Goal: Information Seeking & Learning: Find specific fact

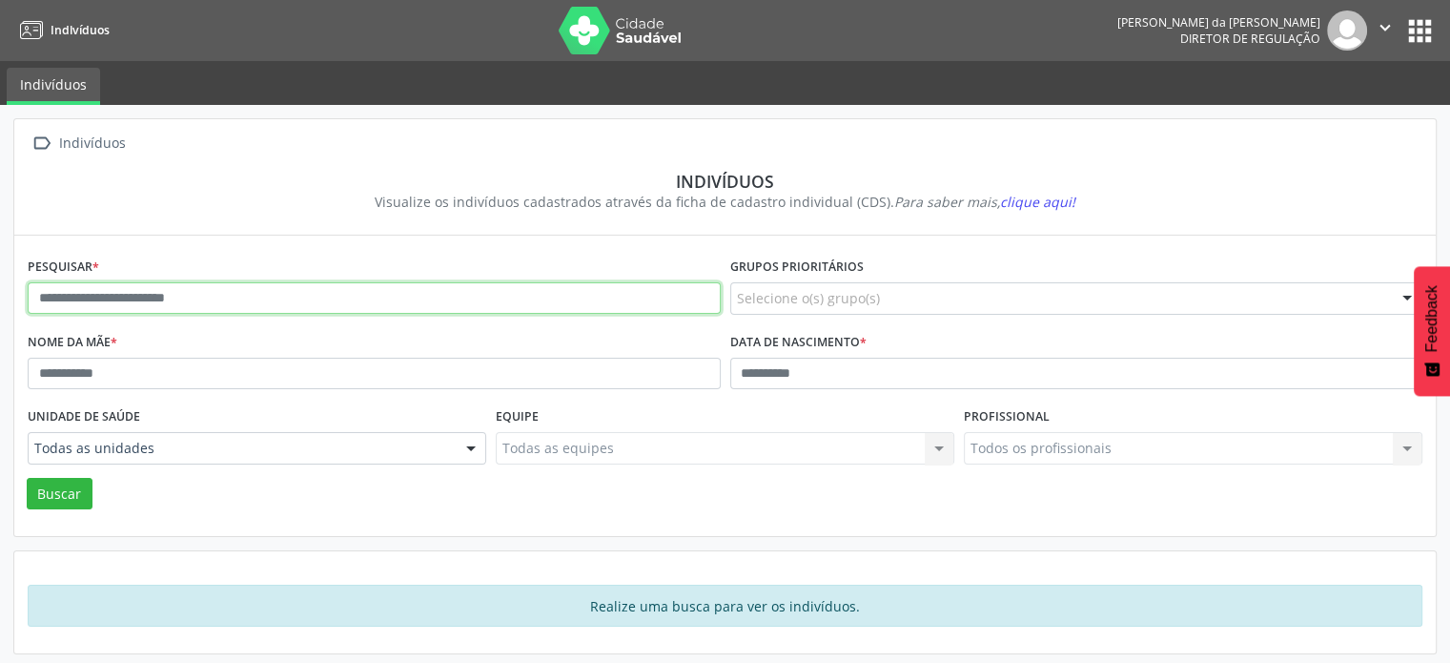
click at [323, 294] on input "text" at bounding box center [374, 298] width 693 height 32
click at [27, 478] on button "Buscar" at bounding box center [60, 494] width 66 height 32
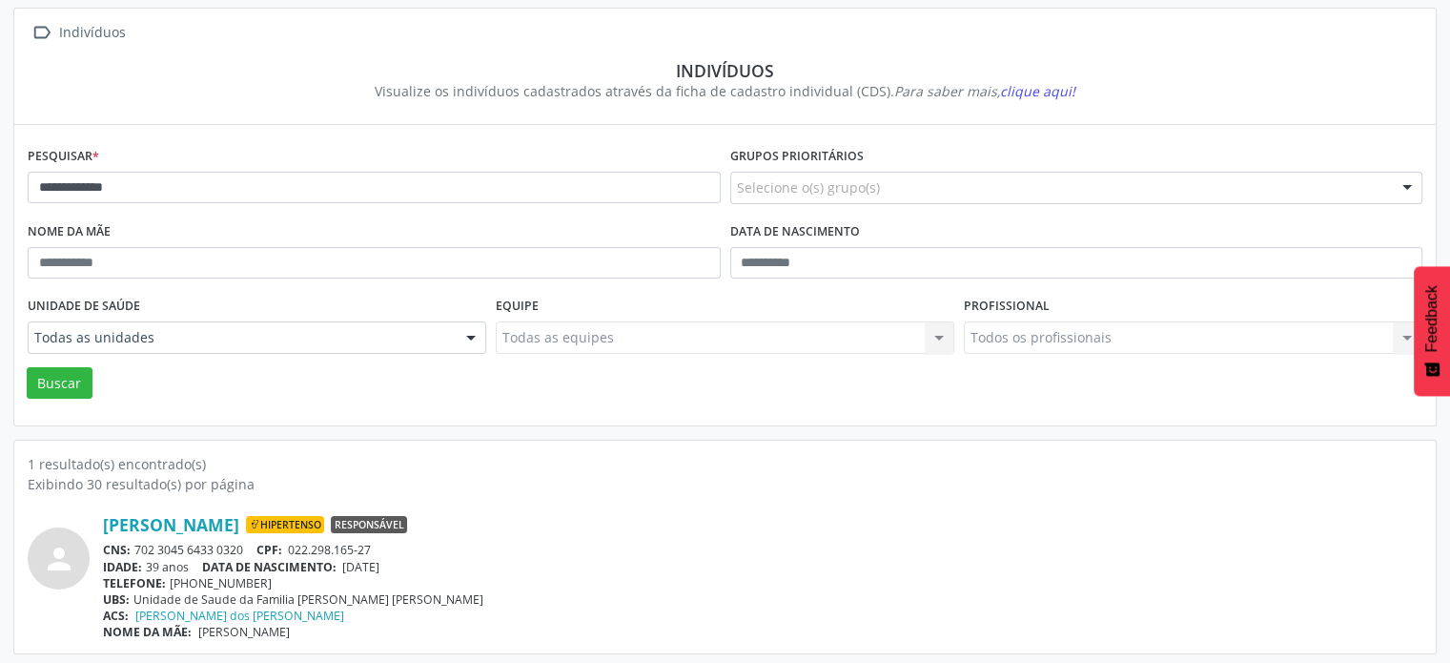
scroll to position [113, 0]
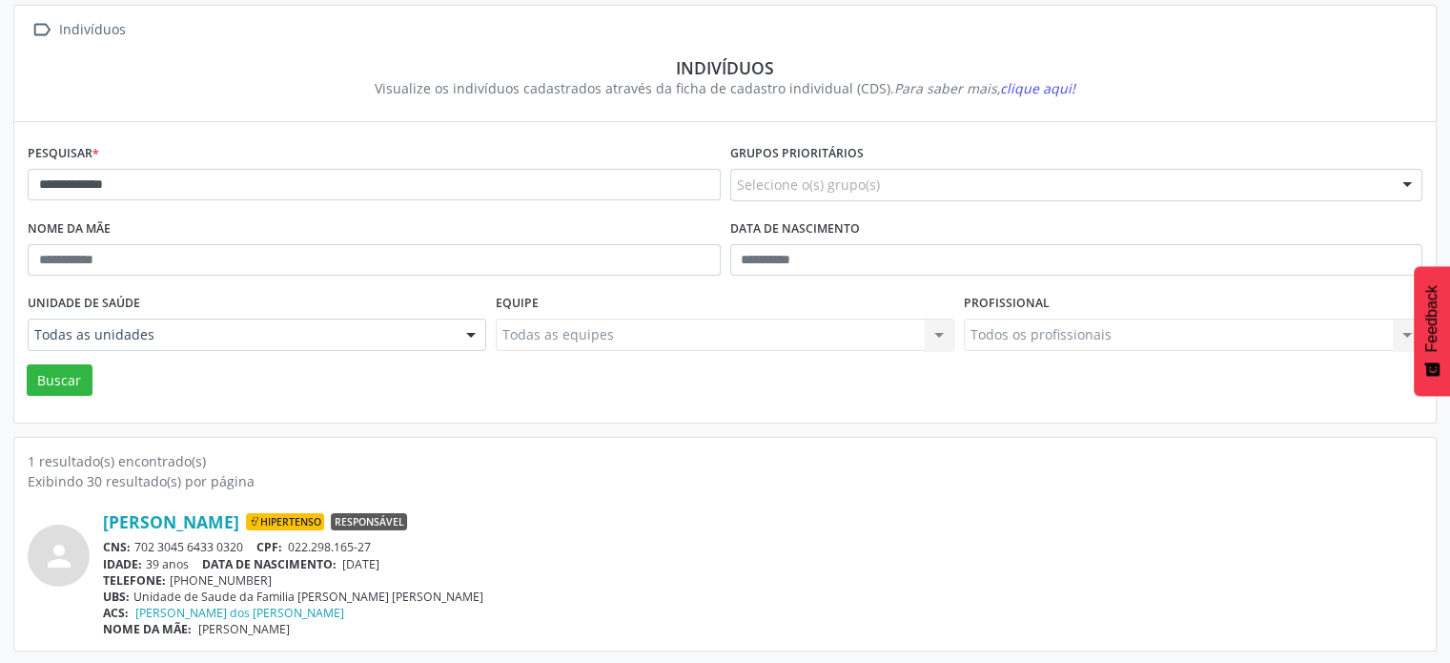
drag, startPoint x: 249, startPoint y: 541, endPoint x: 134, endPoint y: 537, distance: 114.5
click at [134, 539] on div "CNS: 702 3045 6433 0320 CPF: 022.298.165-27" at bounding box center [763, 547] width 1320 height 16
copy div "702 3045 6433 0320"
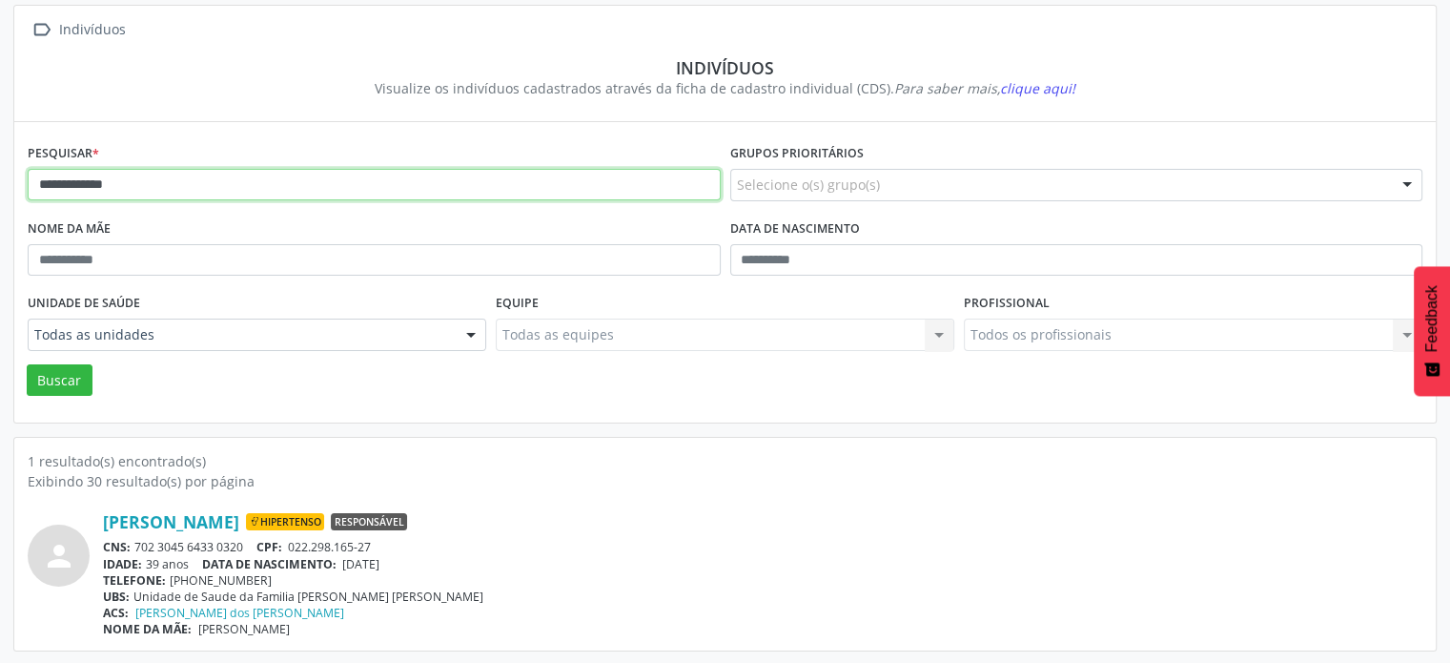
click at [157, 180] on input "**********" at bounding box center [374, 185] width 693 height 32
type input "*"
click at [27, 364] on button "Buscar" at bounding box center [60, 380] width 66 height 32
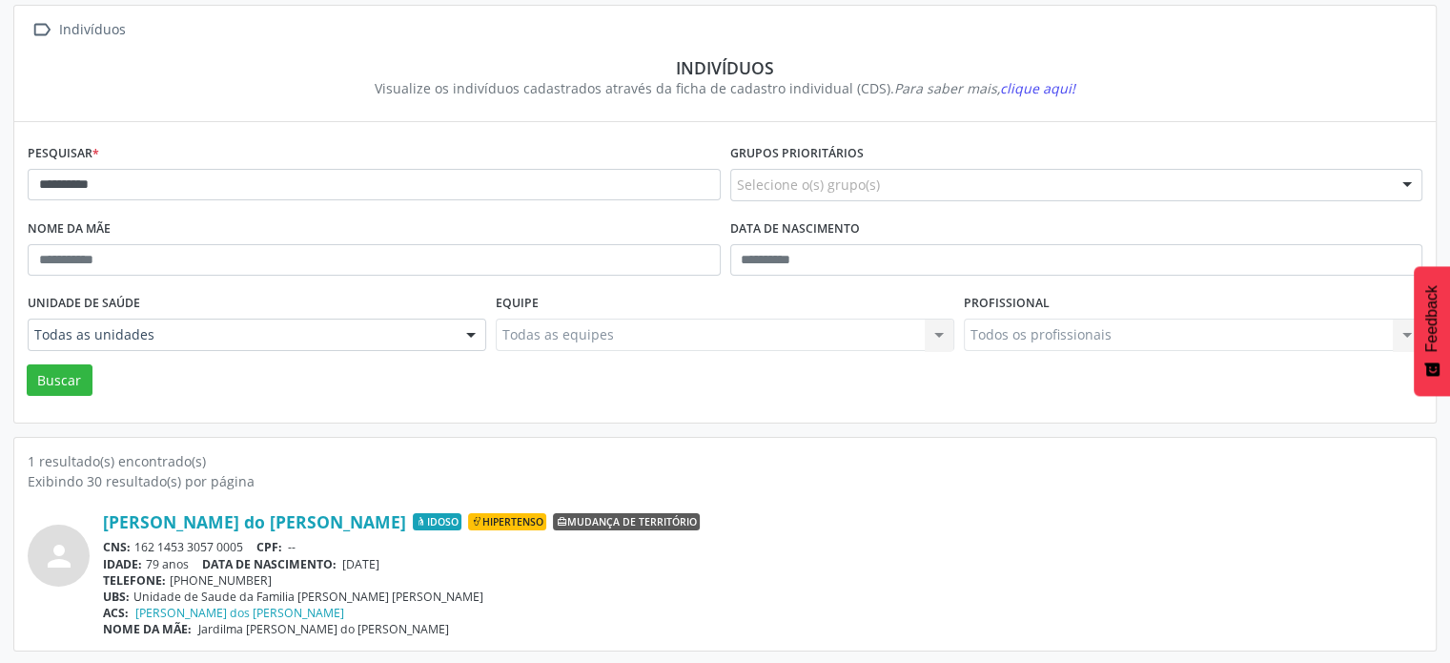
drag, startPoint x: 256, startPoint y: 540, endPoint x: 139, endPoint y: 542, distance: 116.3
click at [139, 542] on div "CNS: 162 1453 3057 0005 CPF: --" at bounding box center [763, 547] width 1320 height 16
drag, startPoint x: 141, startPoint y: 543, endPoint x: 449, endPoint y: 556, distance: 308.2
click at [458, 553] on div "[PERSON_NAME] do [PERSON_NAME] Idoso Hipertenso Mudança de território CNS: 162 …" at bounding box center [763, 574] width 1320 height 126
click at [257, 542] on div "CNS: 162 1453 3057 0005 CPF: --" at bounding box center [763, 547] width 1320 height 16
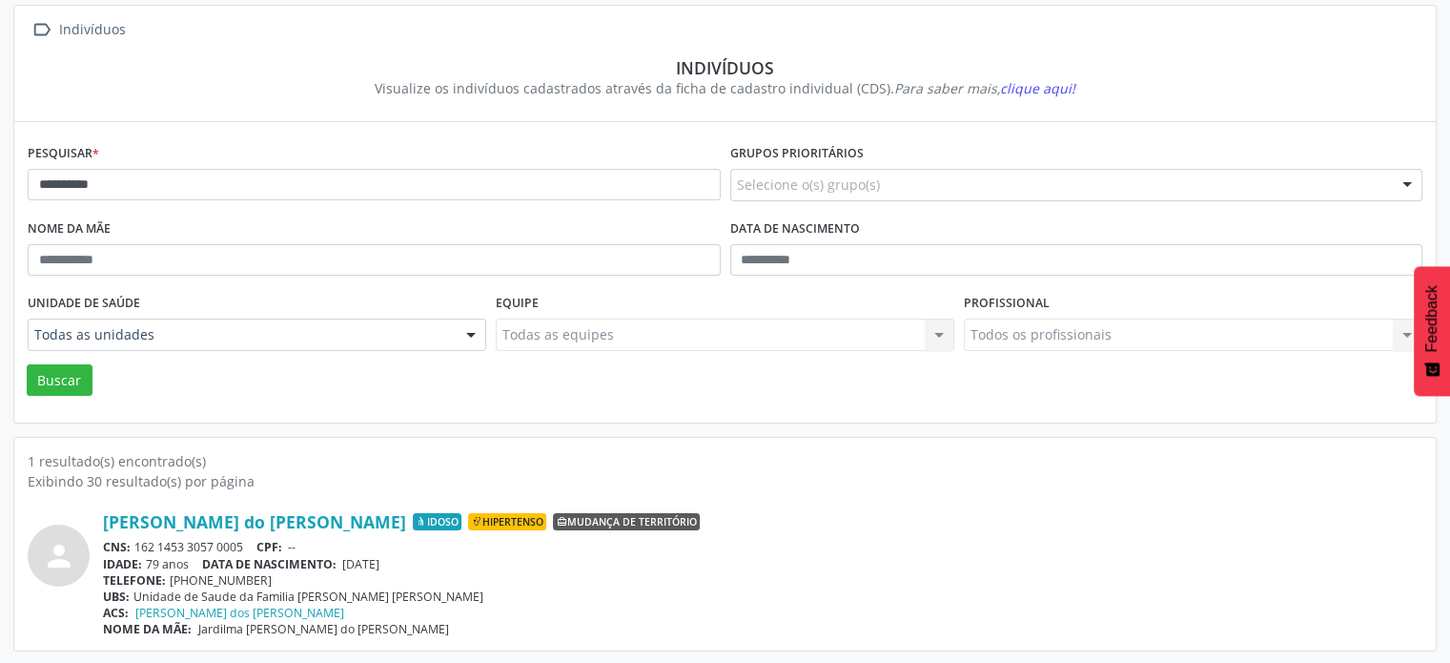
drag, startPoint x: 248, startPoint y: 542, endPoint x: 133, endPoint y: 544, distance: 114.4
click at [133, 544] on div "CNS: 162 1453 3057 0005 CPF: --" at bounding box center [763, 547] width 1320 height 16
copy div "162 1453 3057 0005"
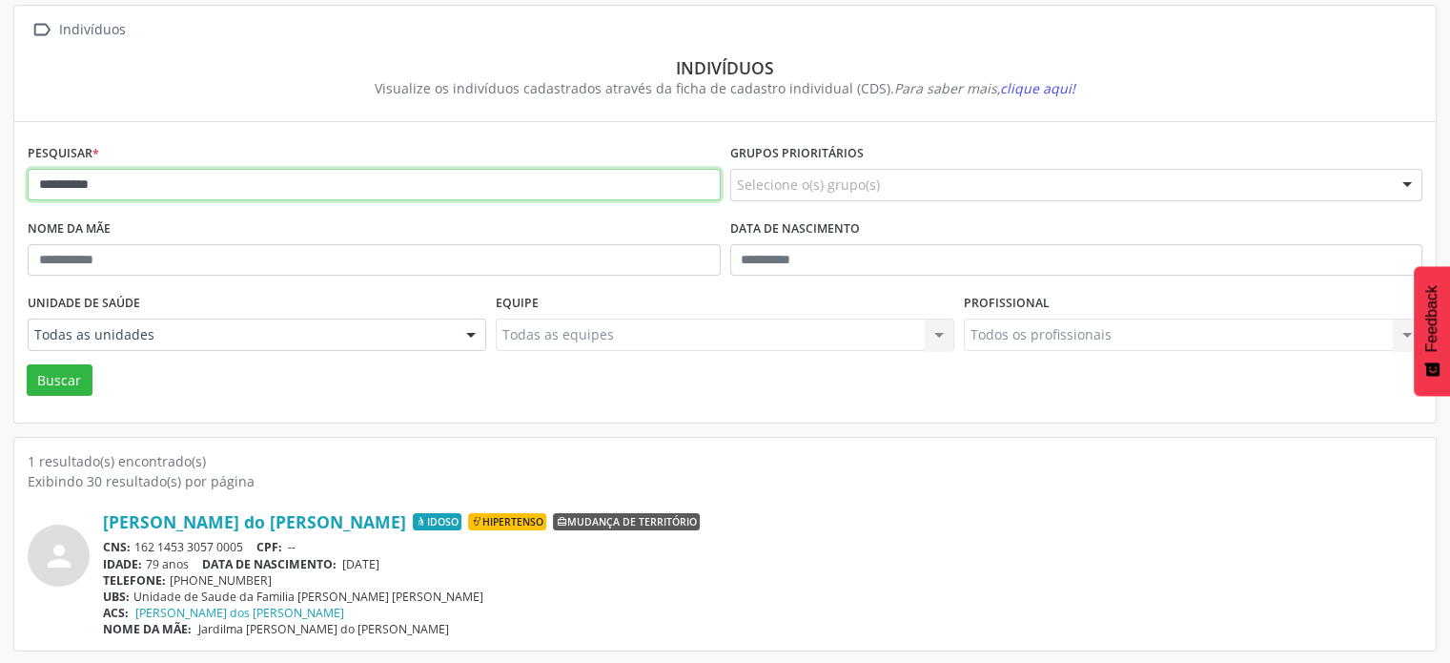
click at [150, 174] on input "**********" at bounding box center [374, 185] width 693 height 32
type input "*"
click at [27, 364] on button "Buscar" at bounding box center [60, 380] width 66 height 32
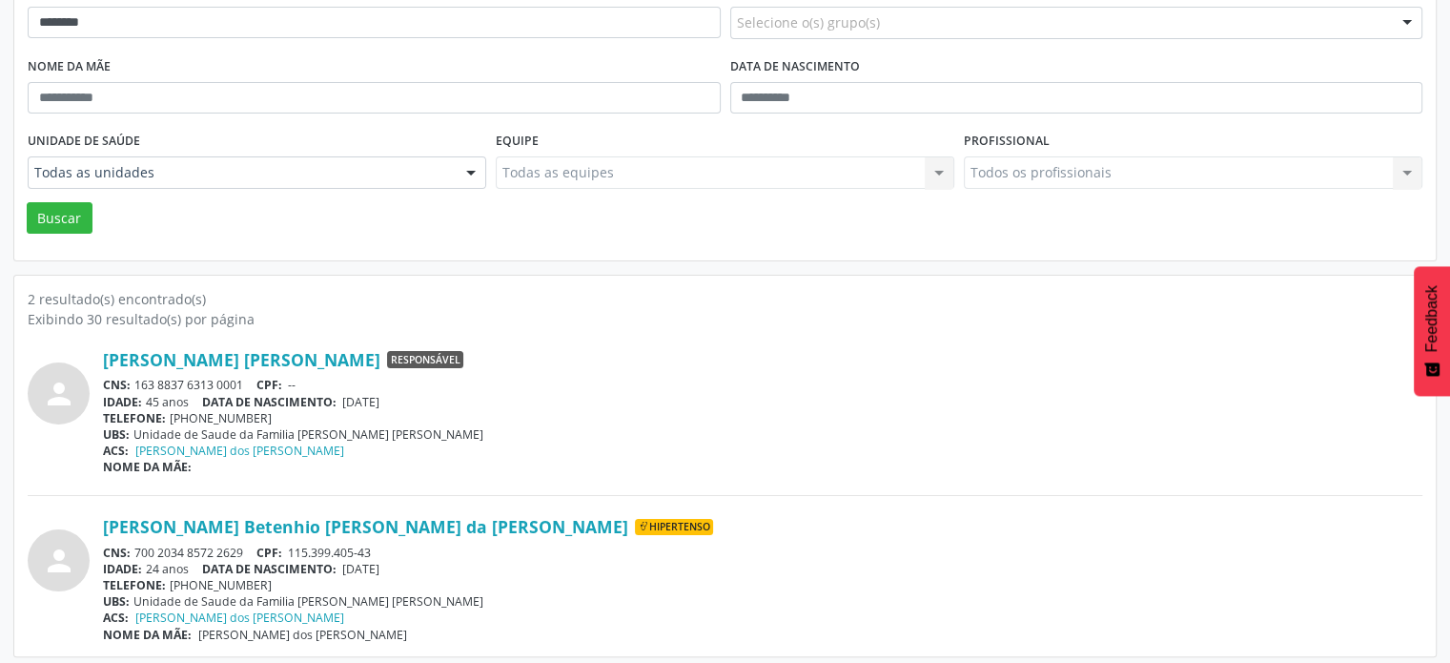
scroll to position [280, 0]
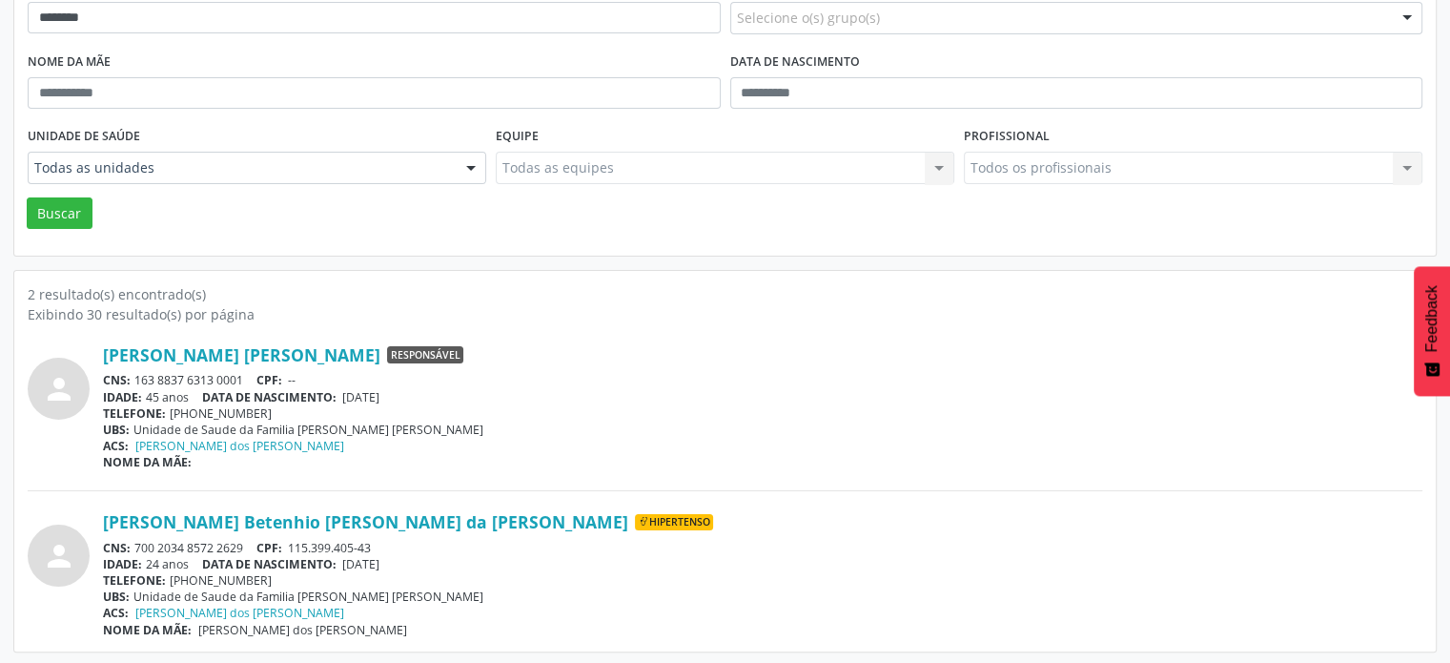
drag, startPoint x: 247, startPoint y: 544, endPoint x: 135, endPoint y: 549, distance: 111.7
click at [135, 549] on div "CNS: 700 2034 8572 2629 CPF: 115.399.405-43" at bounding box center [763, 548] width 1320 height 16
copy div "700 2034 8572 2629"
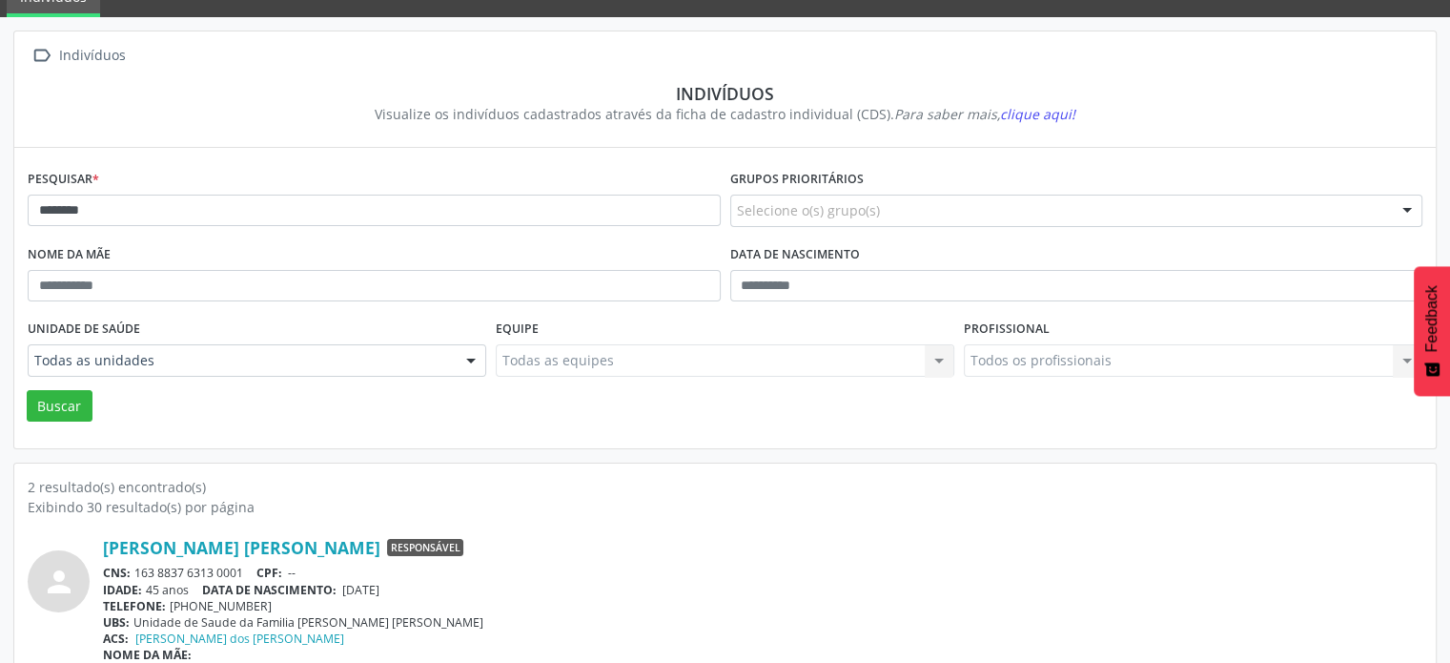
scroll to position [0, 0]
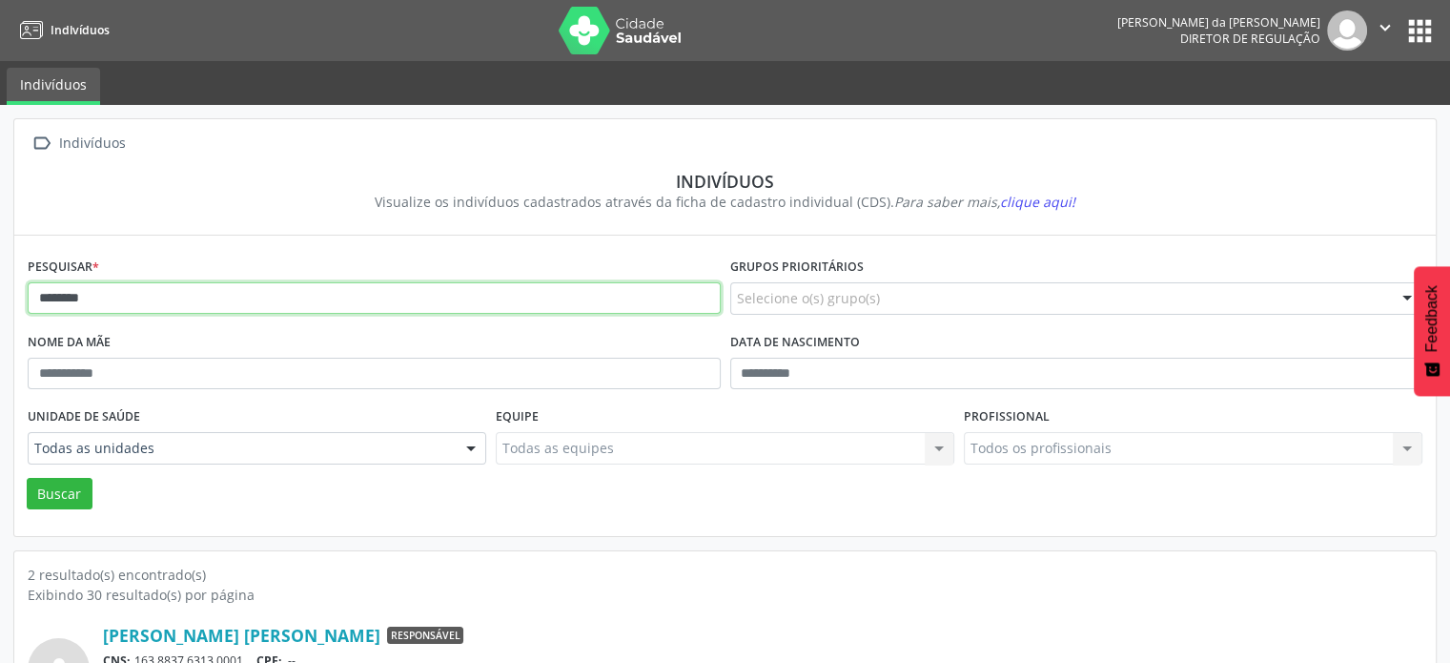
click at [194, 300] on input "********" at bounding box center [374, 298] width 693 height 32
type input "*"
click at [27, 478] on button "Buscar" at bounding box center [60, 494] width 66 height 32
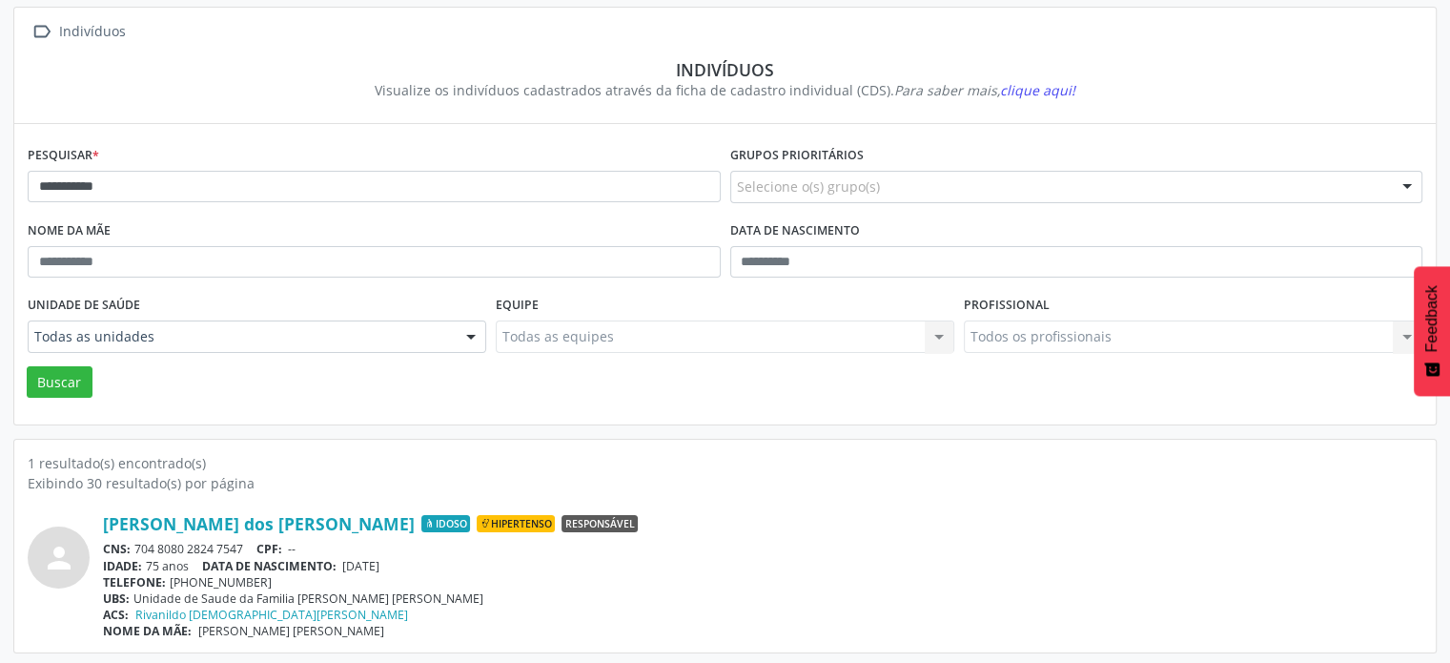
scroll to position [113, 0]
drag, startPoint x: 254, startPoint y: 541, endPoint x: 133, endPoint y: 544, distance: 121.1
click at [132, 548] on div "CNS: 704 8080 2824 7547 CPF: --" at bounding box center [763, 547] width 1320 height 16
copy div "704 8080 2824 7547"
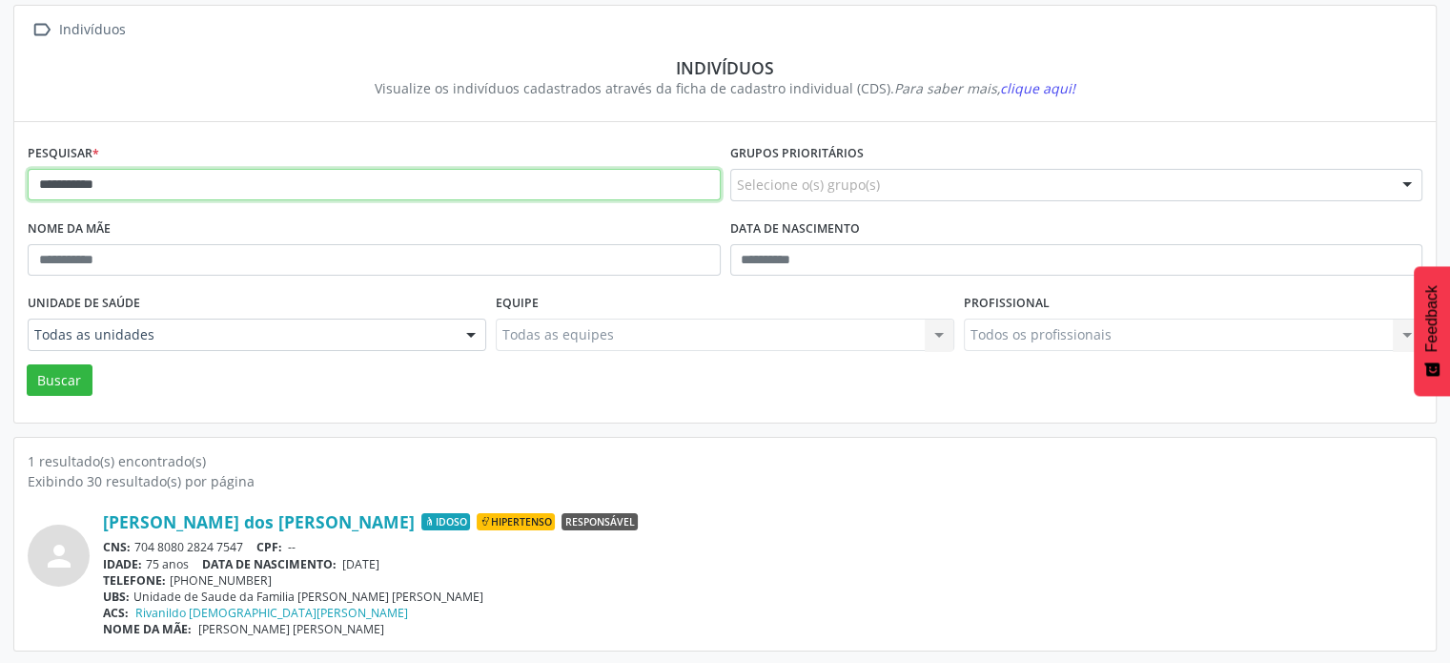
click at [308, 188] on input "**********" at bounding box center [374, 185] width 693 height 32
type input "*"
click at [27, 364] on button "Buscar" at bounding box center [60, 380] width 66 height 32
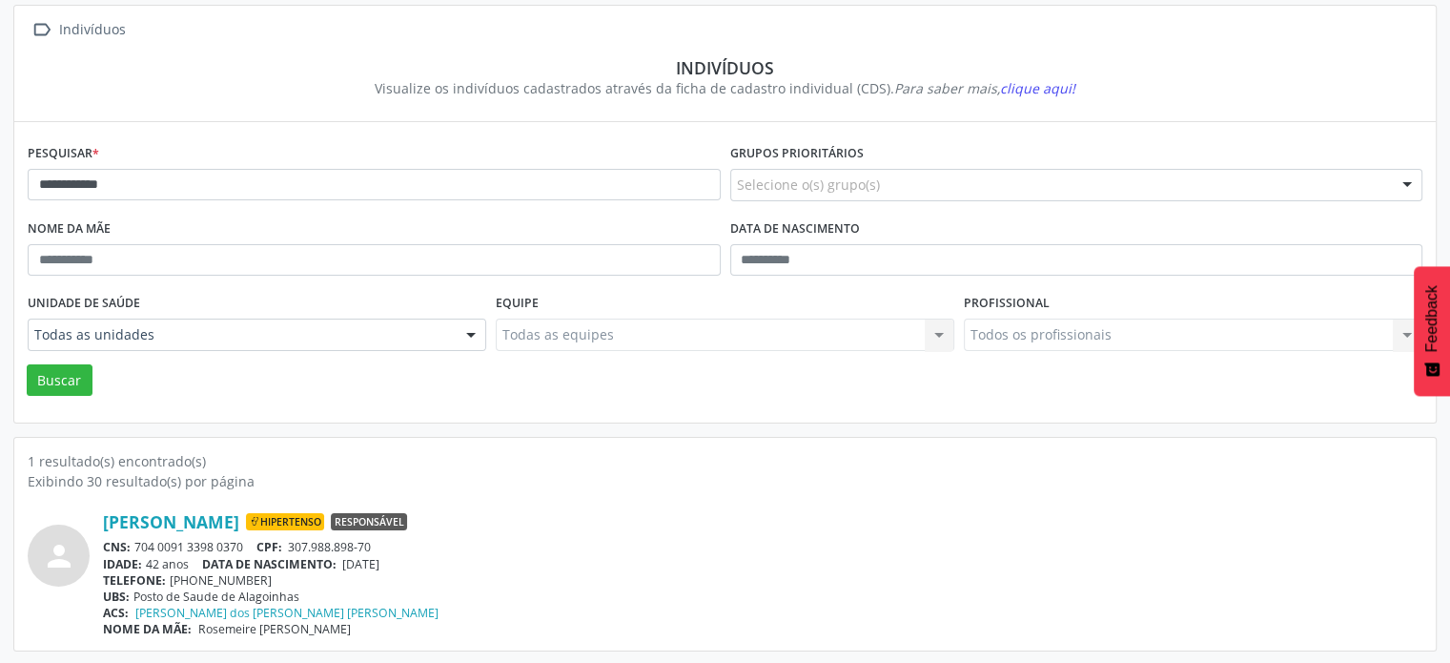
drag, startPoint x: 255, startPoint y: 541, endPoint x: 136, endPoint y: 544, distance: 118.3
click at [136, 544] on div "CNS: 704 0091 3398 0370 CPF: 307.988.898-70" at bounding box center [763, 547] width 1320 height 16
copy div "704 0091 3398 0370"
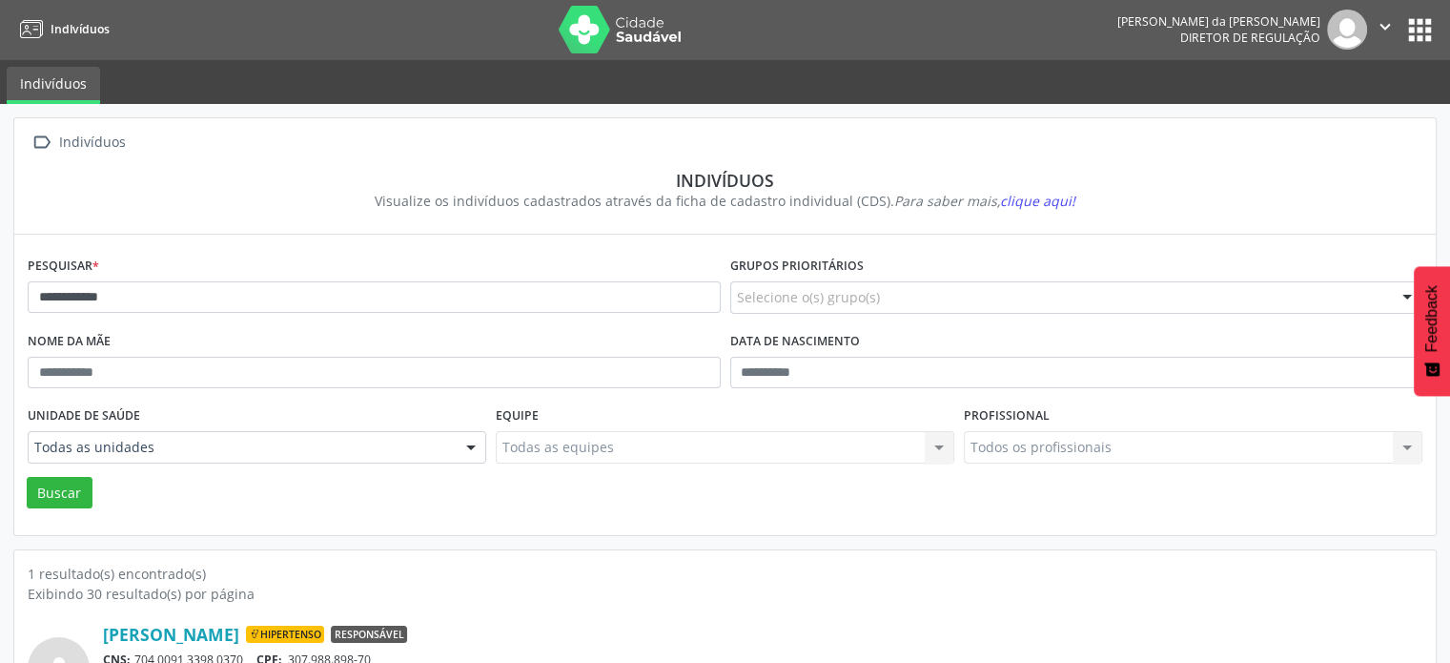
scroll to position [0, 0]
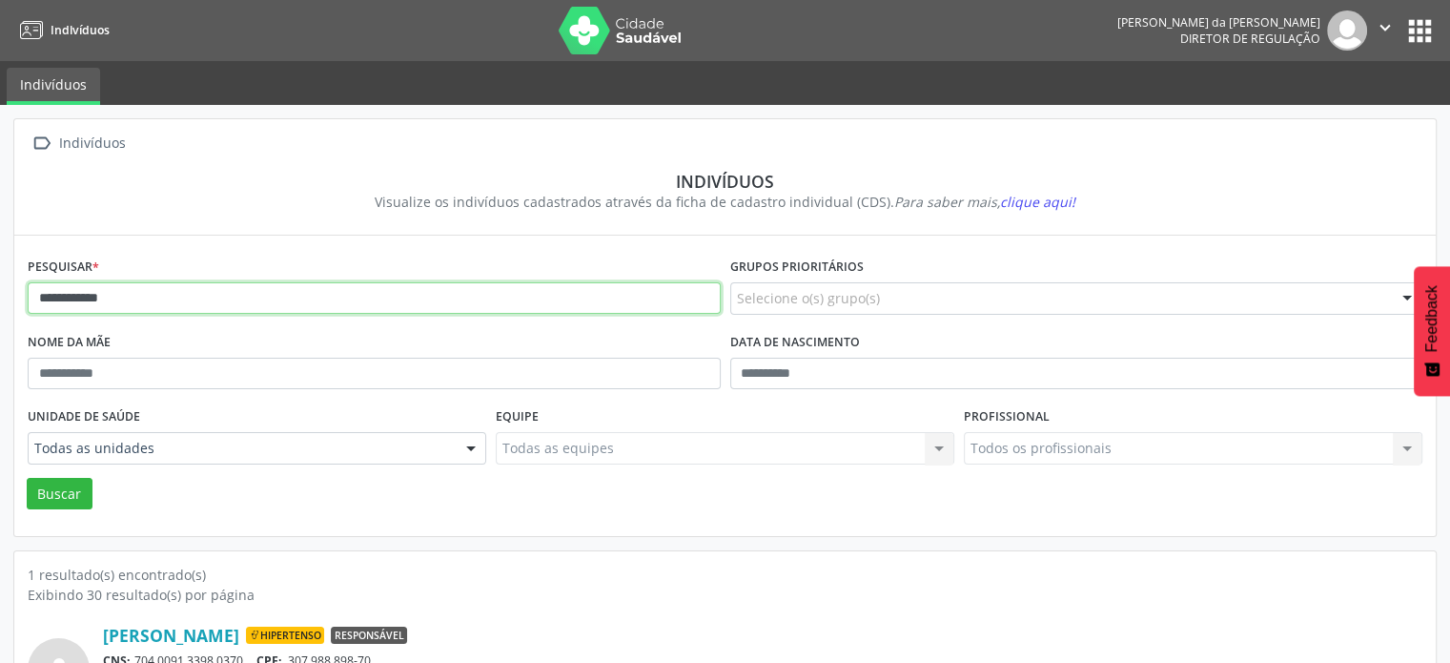
click at [300, 297] on input "**********" at bounding box center [374, 298] width 693 height 32
type input "*"
click at [27, 478] on button "Buscar" at bounding box center [60, 494] width 66 height 32
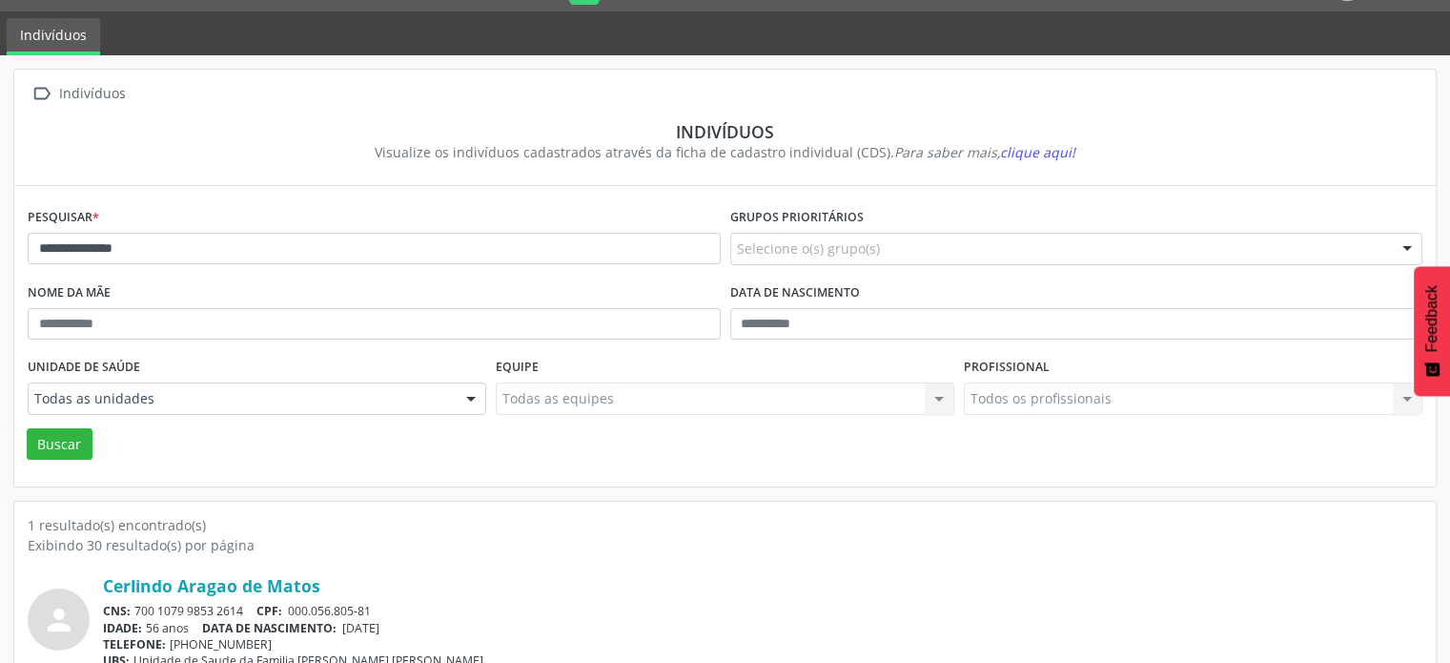
scroll to position [113, 0]
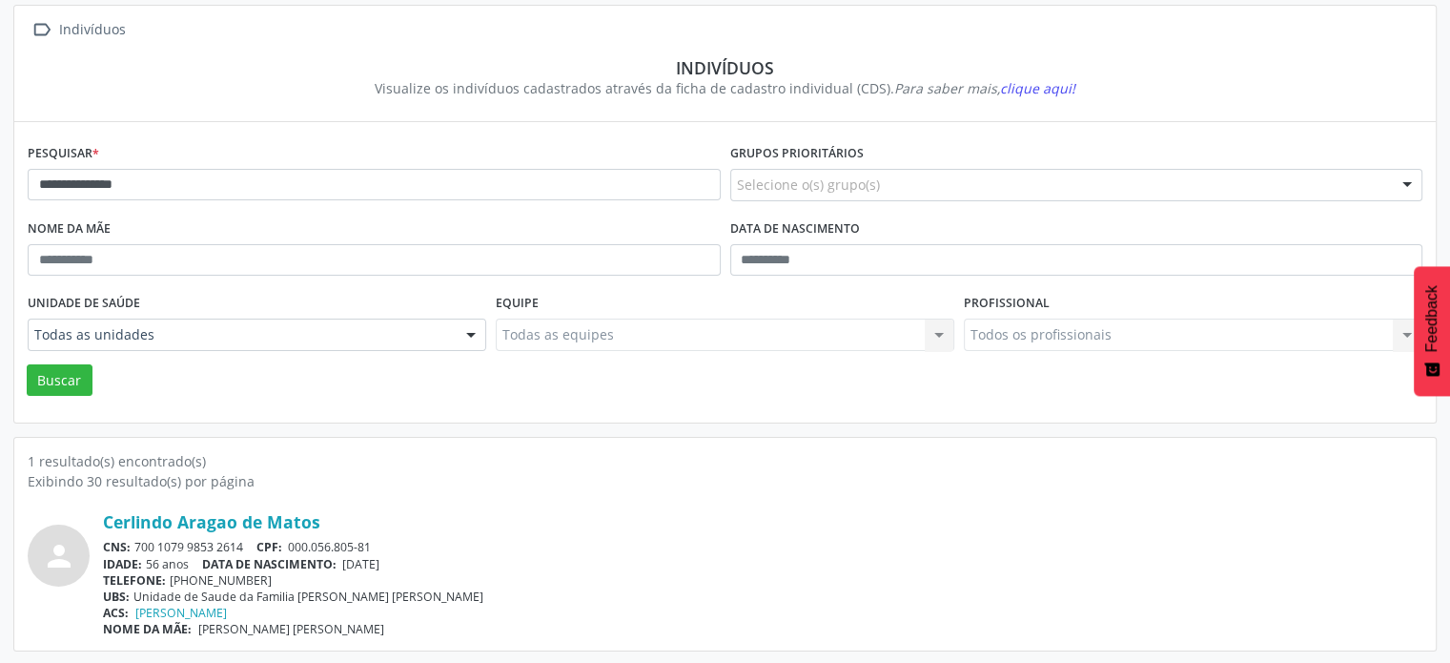
drag, startPoint x: 251, startPoint y: 541, endPoint x: 133, endPoint y: 544, distance: 117.3
click at [133, 544] on div "CNS: 700 1079 9853 2614 CPF: 000.056.805-81" at bounding box center [763, 547] width 1320 height 16
copy div "700 1079 9853 2614"
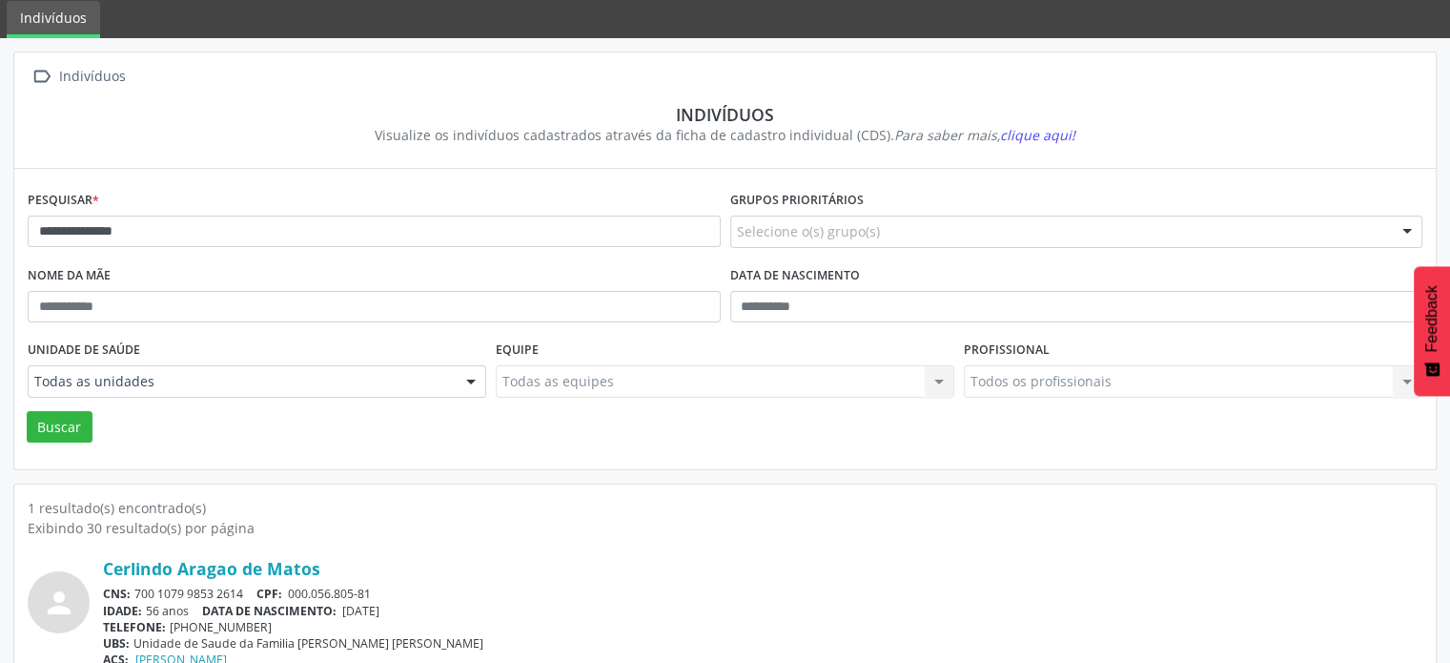
scroll to position [0, 0]
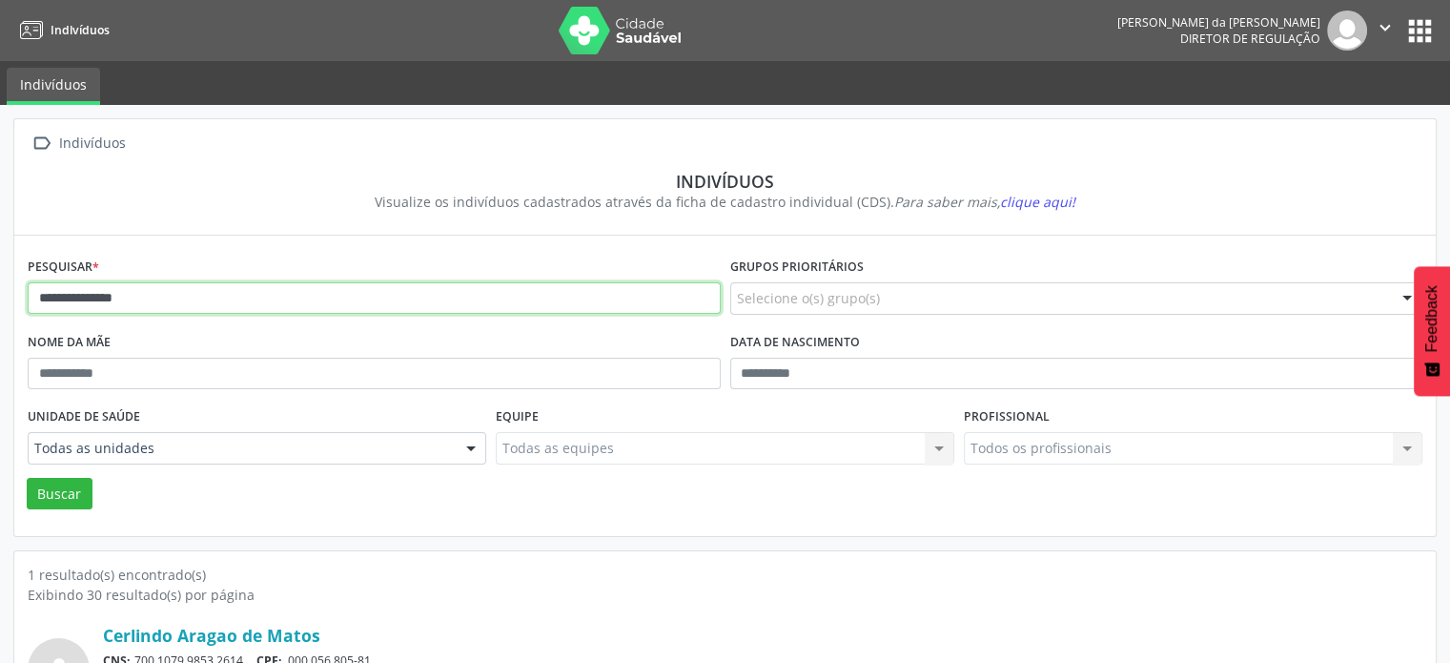
click at [260, 293] on input "**********" at bounding box center [374, 298] width 693 height 32
type input "*"
click at [27, 478] on button "Buscar" at bounding box center [60, 494] width 66 height 32
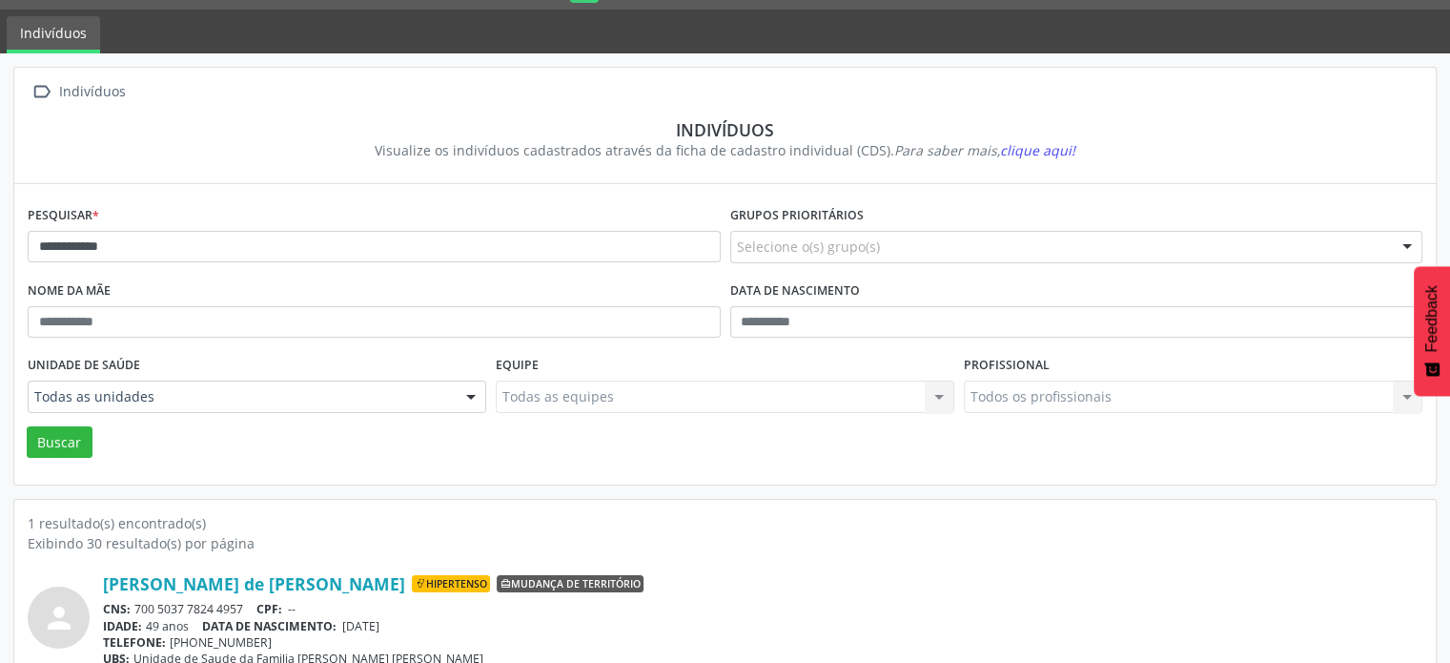
scroll to position [113, 0]
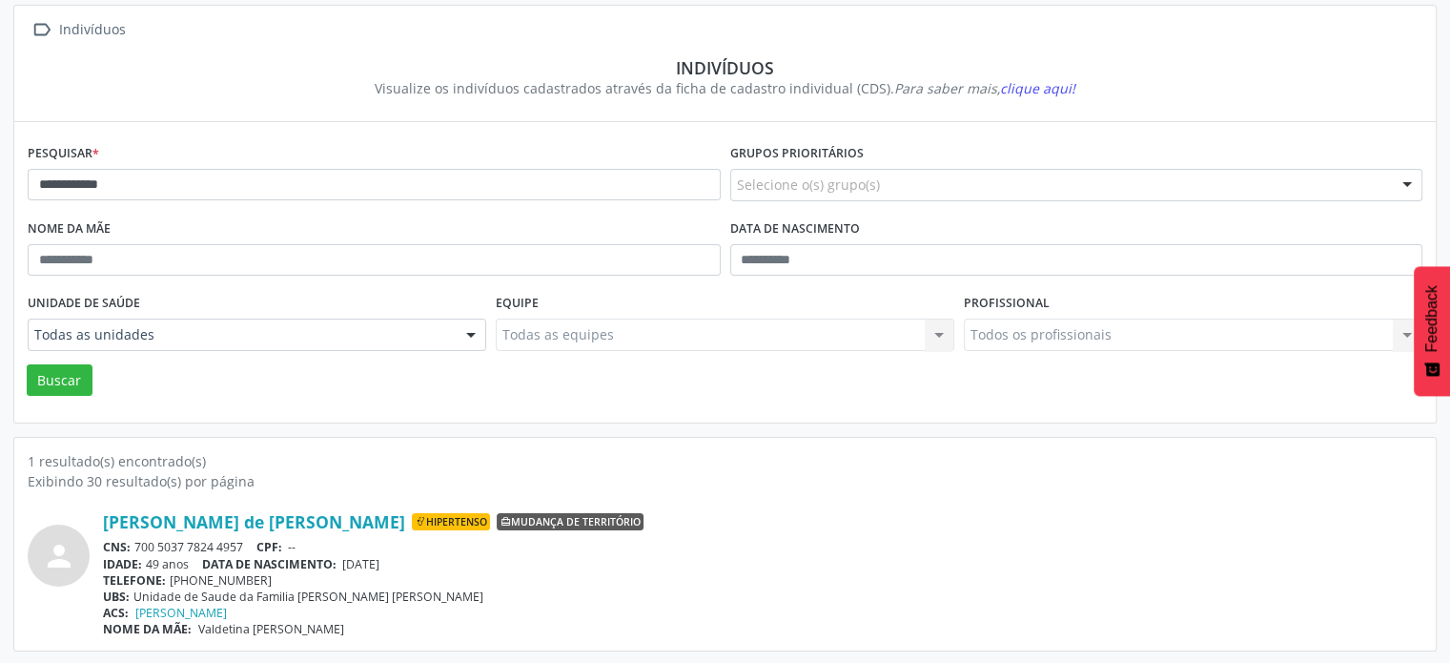
drag, startPoint x: 253, startPoint y: 541, endPoint x: 133, endPoint y: 544, distance: 119.2
click at [133, 544] on div "CNS: 700 5037 7824 4957 CPF: --" at bounding box center [763, 547] width 1320 height 16
copy div "700 5037 7824 4957"
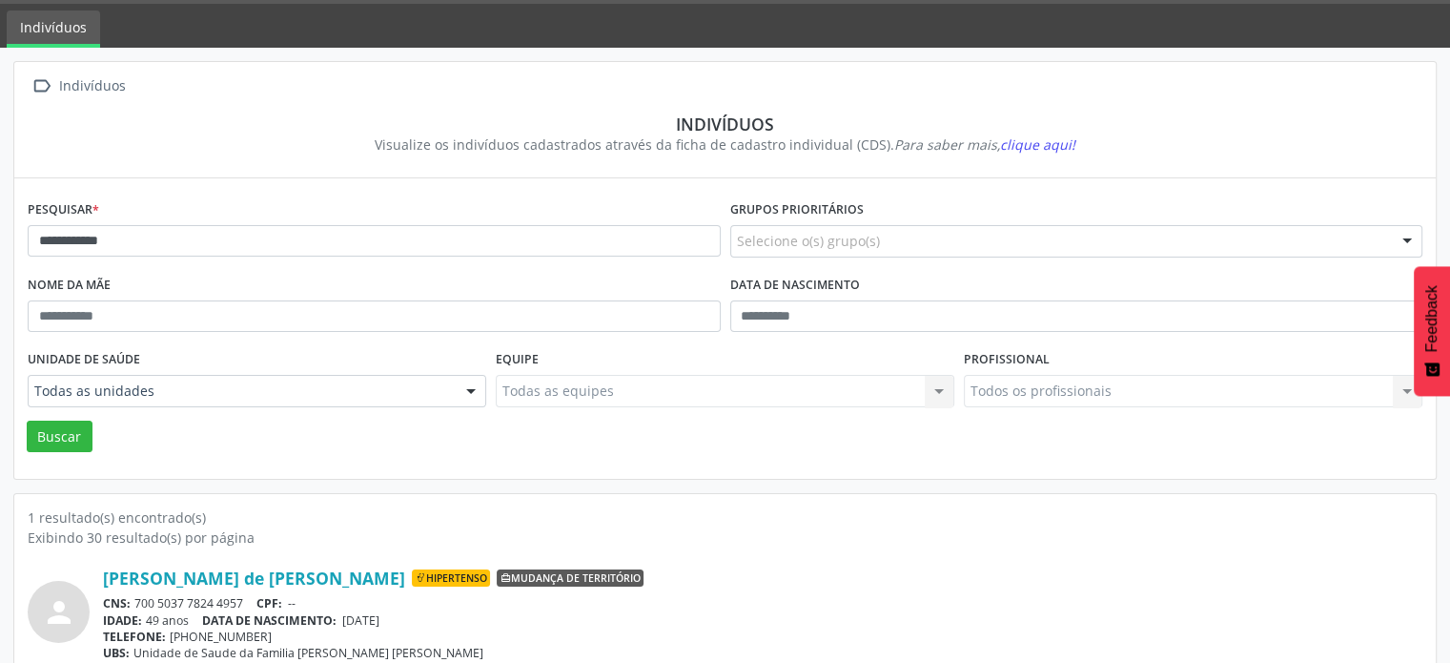
scroll to position [0, 0]
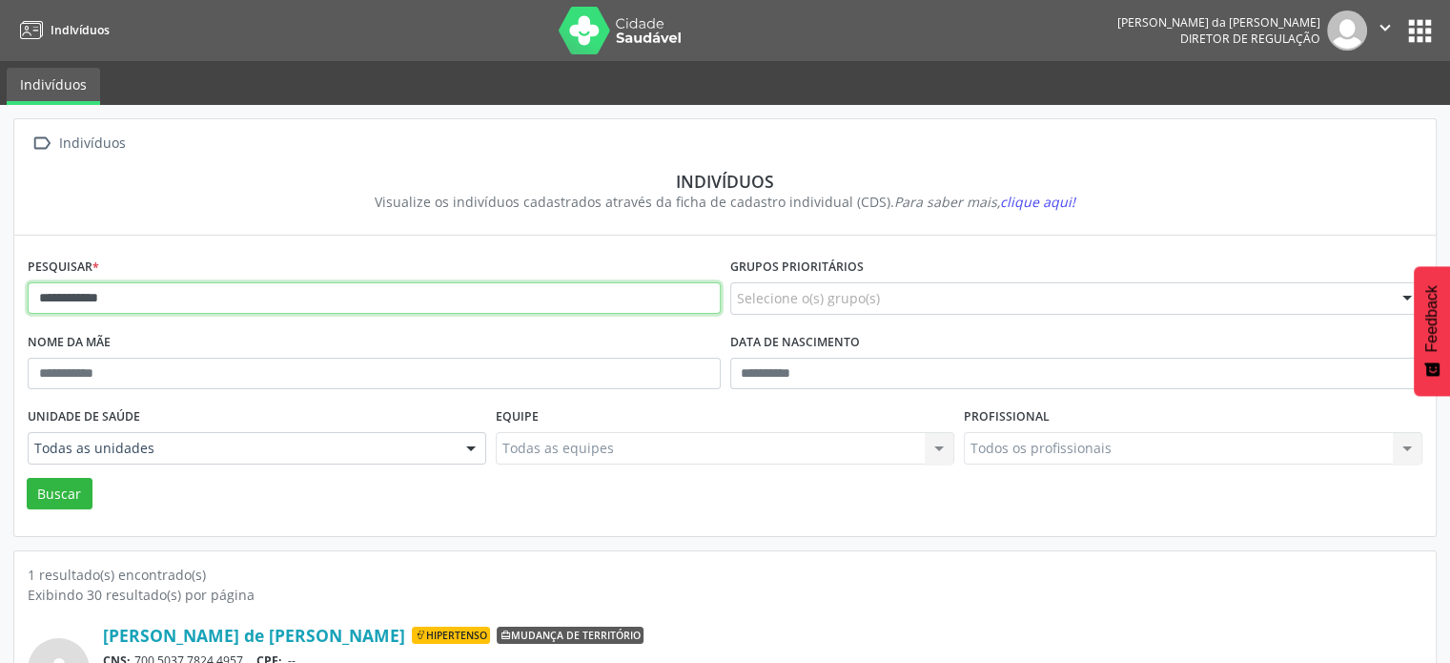
click at [183, 303] on input "**********" at bounding box center [374, 298] width 693 height 32
type input "*"
click at [27, 478] on button "Buscar" at bounding box center [60, 494] width 66 height 32
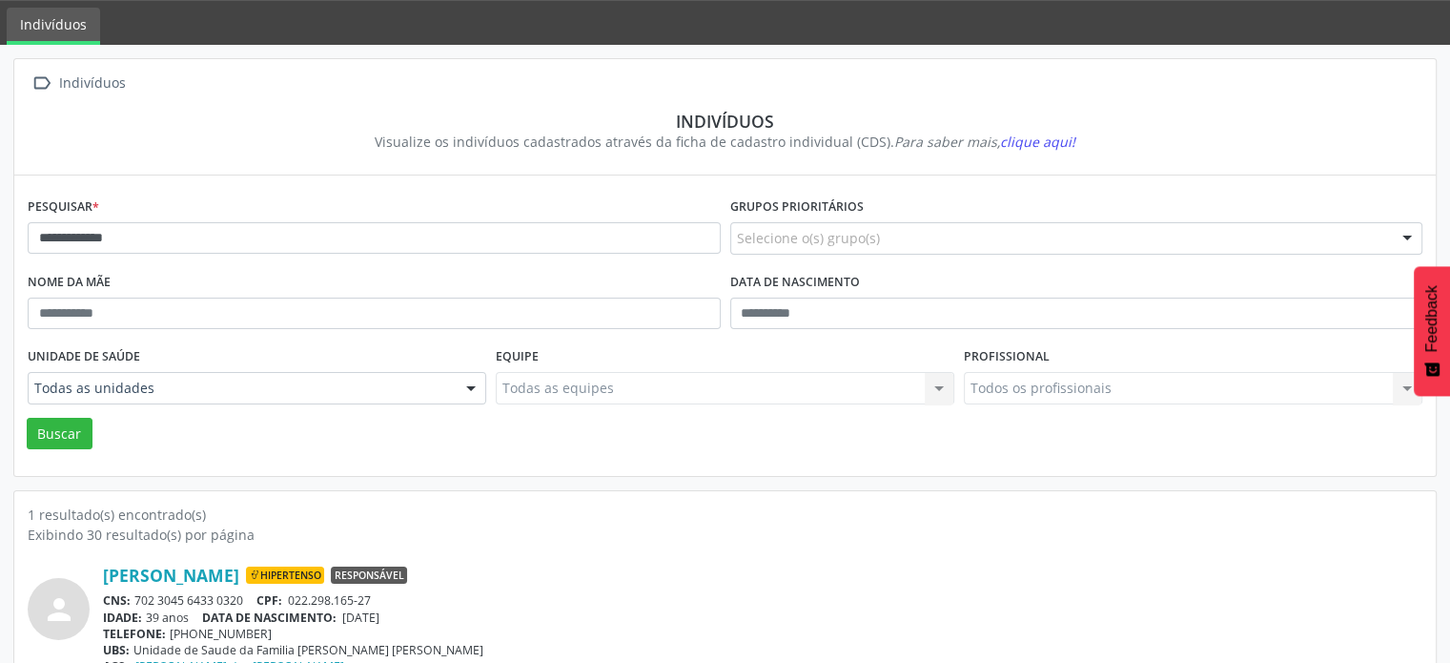
scroll to position [113, 0]
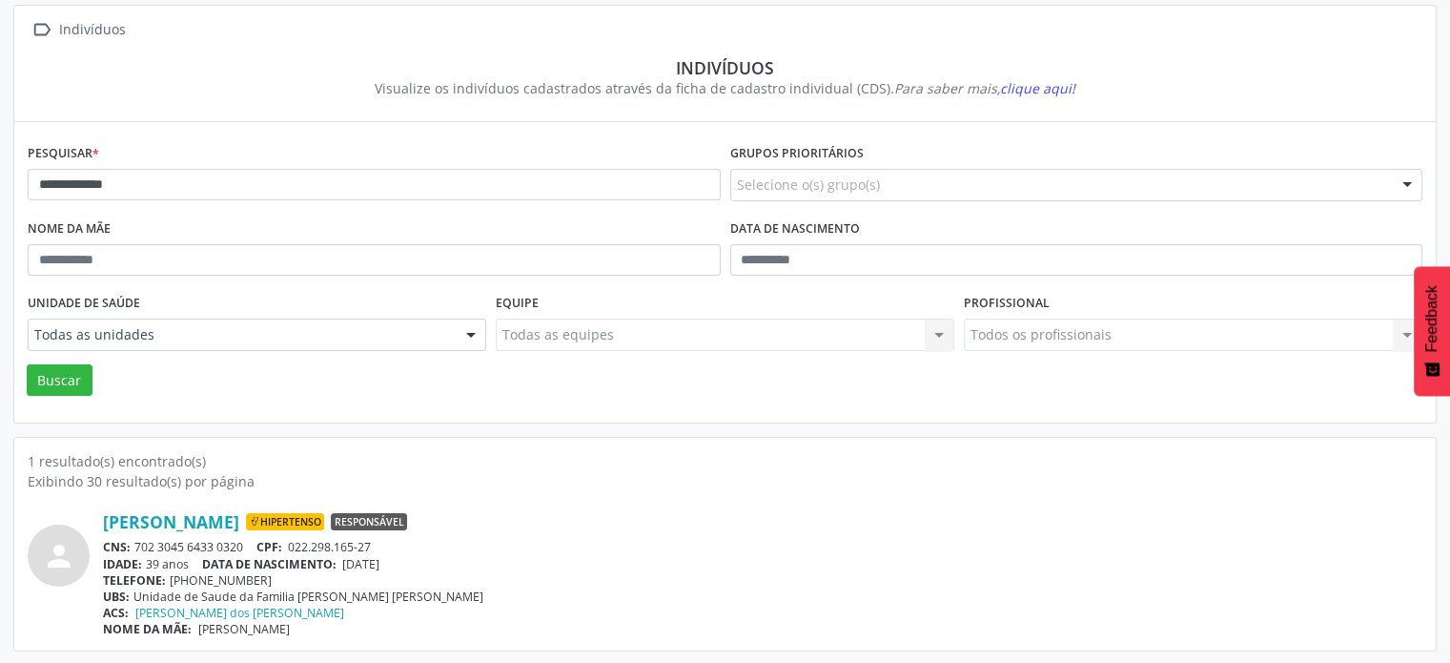
drag, startPoint x: 246, startPoint y: 543, endPoint x: 132, endPoint y: 541, distance: 114.4
click at [134, 552] on div "CNS: 702 3045 6433 0320 CPF: 022.298.165-27" at bounding box center [763, 547] width 1320 height 16
copy div "702 3045 6433 0320"
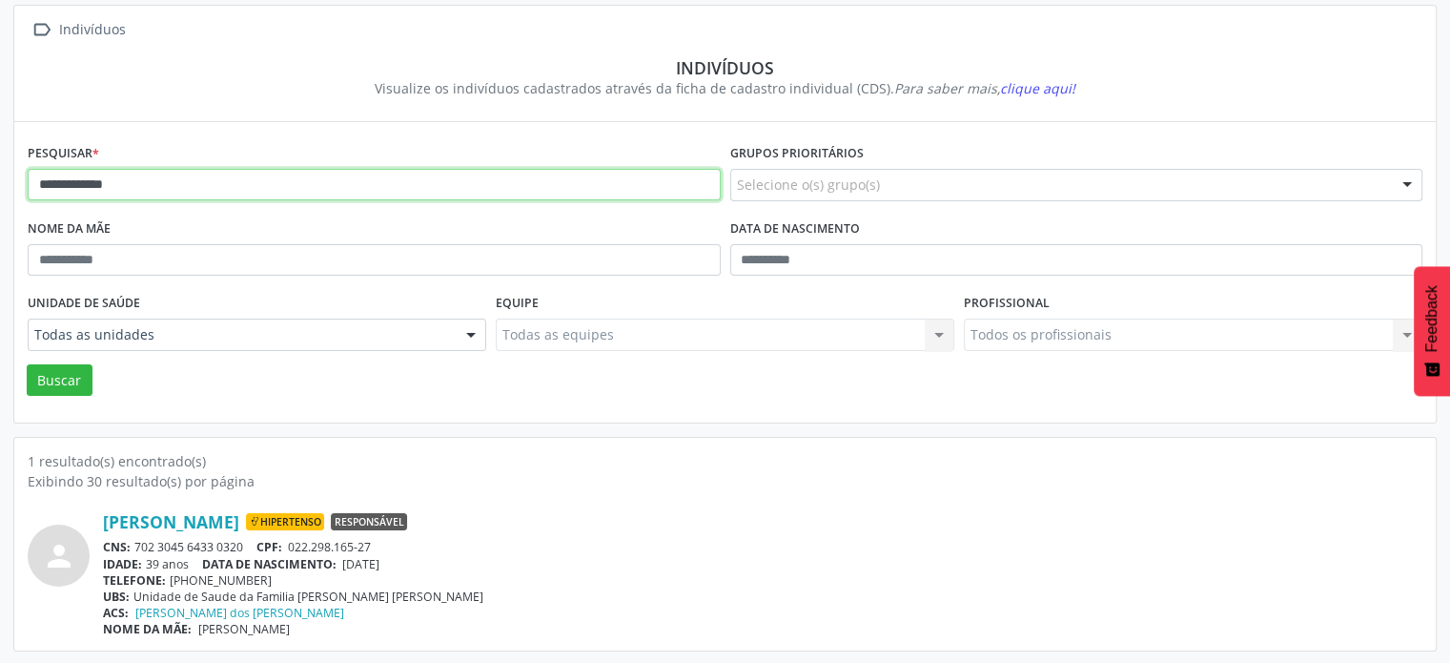
click at [155, 179] on input "**********" at bounding box center [374, 185] width 693 height 32
type input "*"
click at [27, 364] on button "Buscar" at bounding box center [60, 380] width 66 height 32
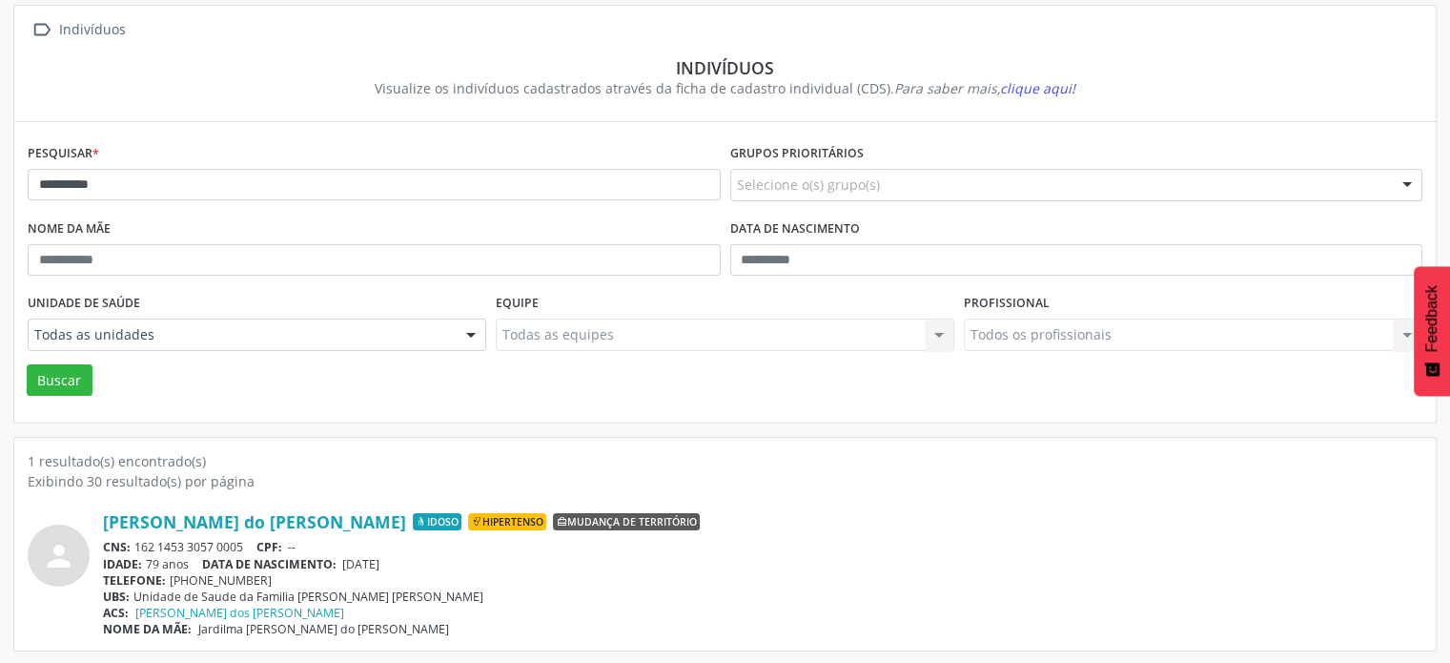
drag, startPoint x: 250, startPoint y: 540, endPoint x: 135, endPoint y: 536, distance: 114.5
click at [135, 536] on div "[PERSON_NAME] do [PERSON_NAME] Idoso Hipertenso Mudança de território CNS: 162 …" at bounding box center [763, 574] width 1320 height 126
copy div "162 1453 3057 0005"
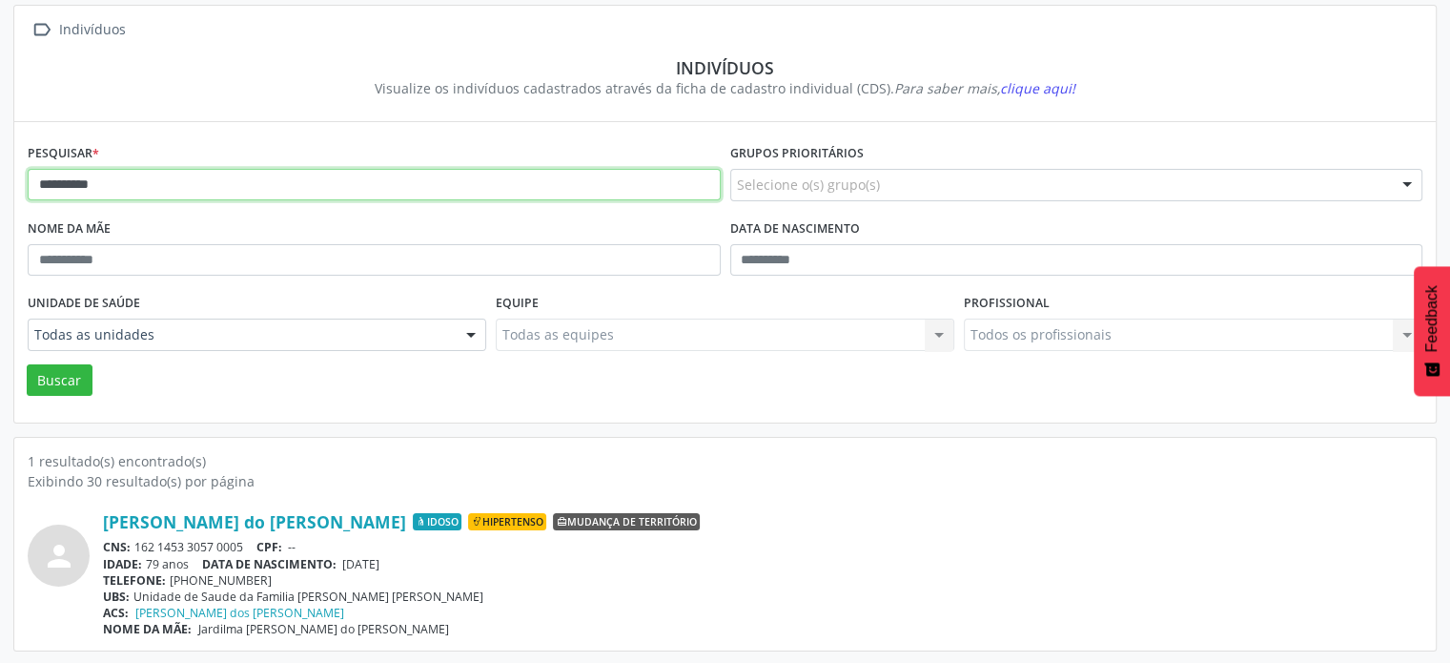
click at [231, 193] on input "**********" at bounding box center [374, 185] width 693 height 32
type input "*"
click at [27, 364] on button "Buscar" at bounding box center [60, 380] width 66 height 32
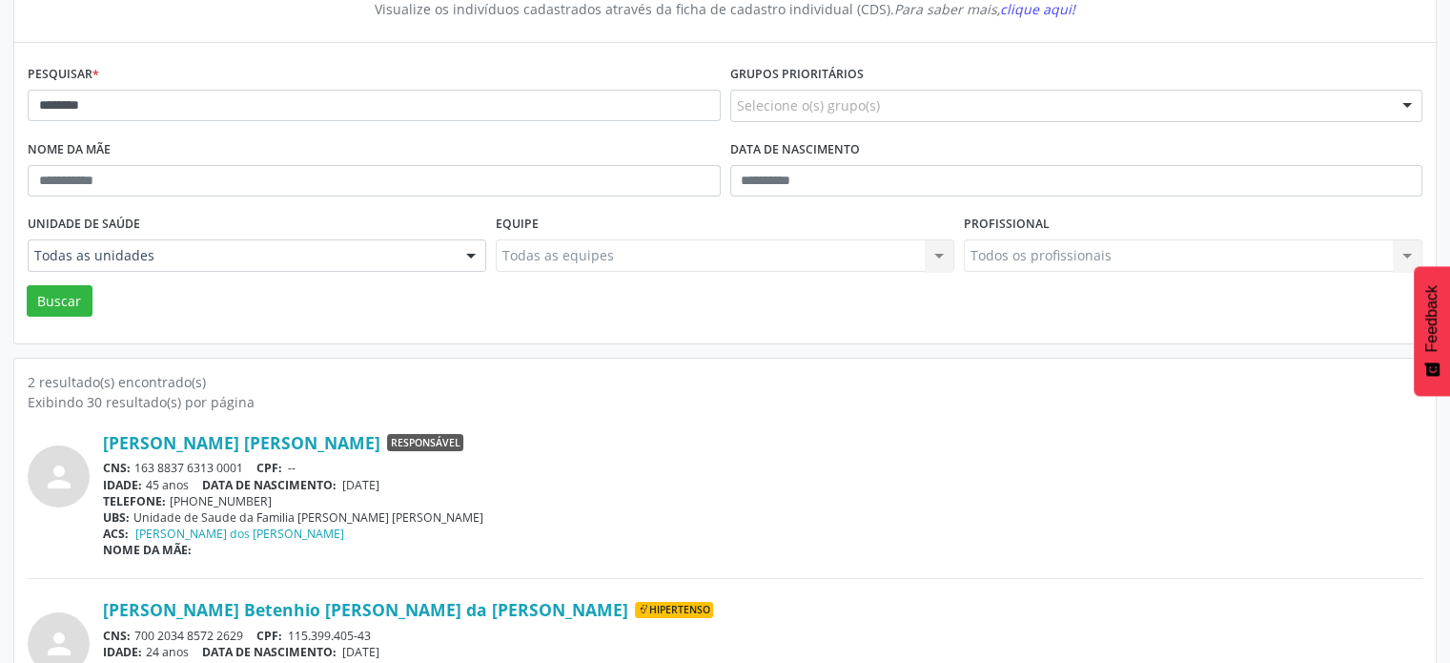
scroll to position [280, 0]
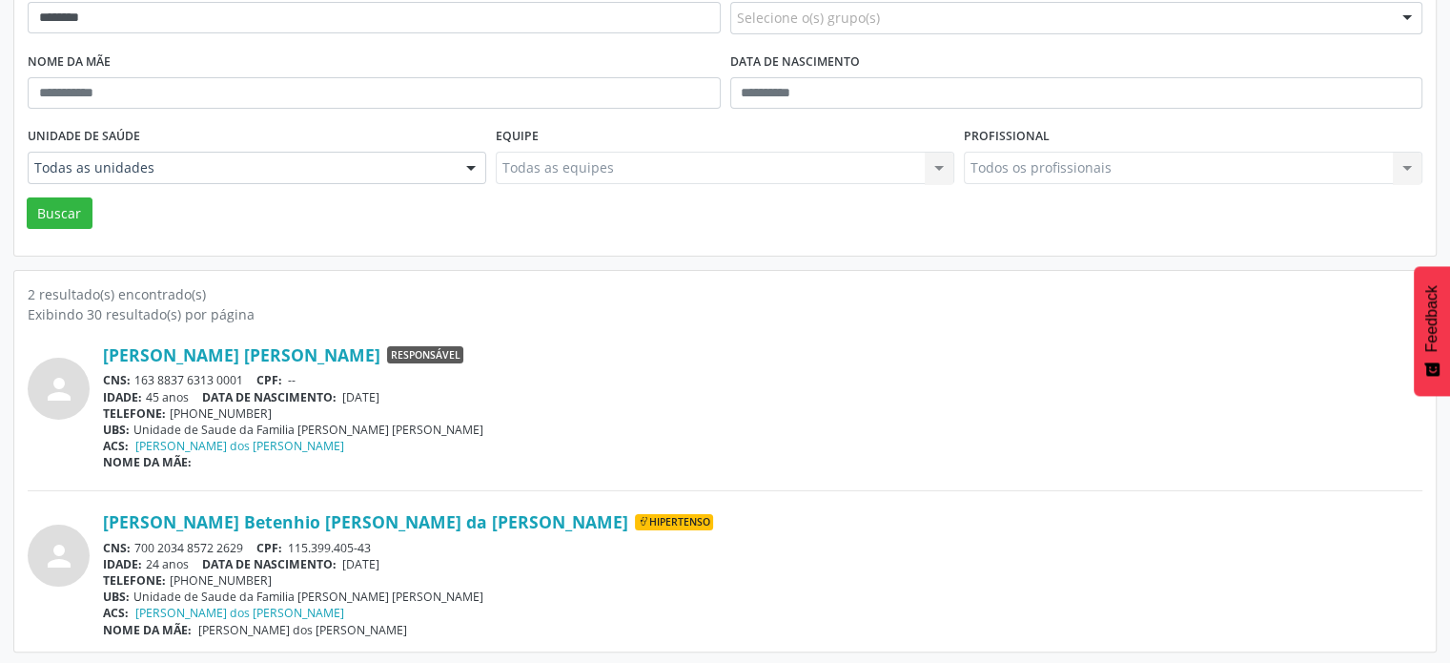
drag, startPoint x: 249, startPoint y: 542, endPoint x: 136, endPoint y: 534, distance: 112.8
click at [136, 534] on div "[PERSON_NAME] Betenhio [PERSON_NAME] da [PERSON_NAME] Hipertenso CNS: 700 2034 …" at bounding box center [763, 574] width 1320 height 126
copy div "700 2034 8572 2629"
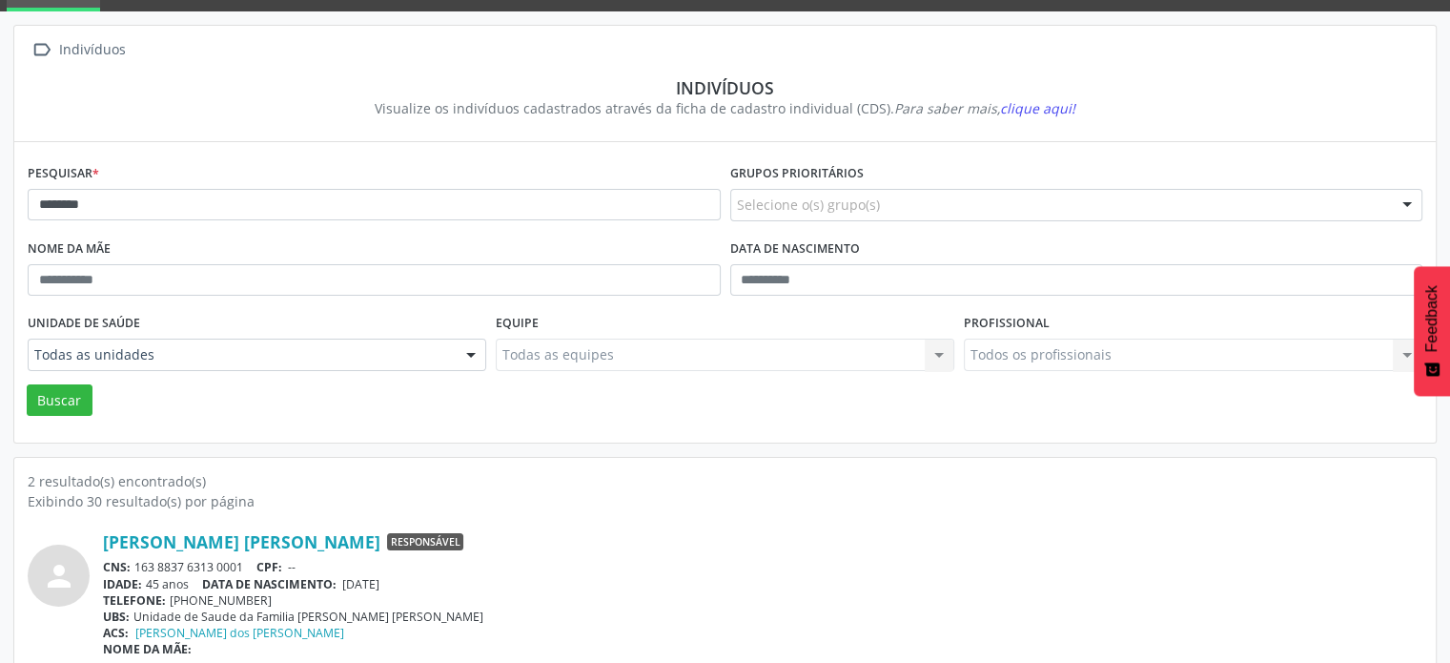
scroll to position [90, 0]
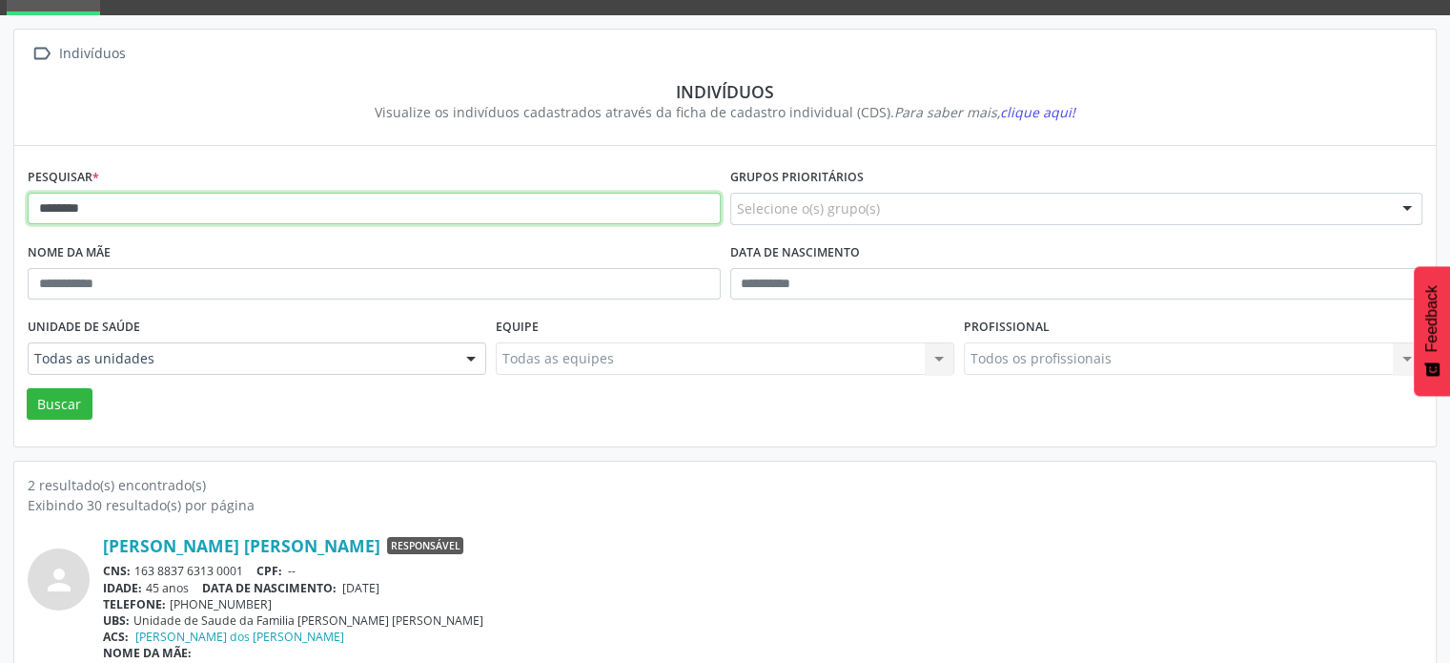
click at [188, 211] on input "********" at bounding box center [374, 209] width 693 height 32
type input "*"
click at [27, 388] on button "Buscar" at bounding box center [60, 404] width 66 height 32
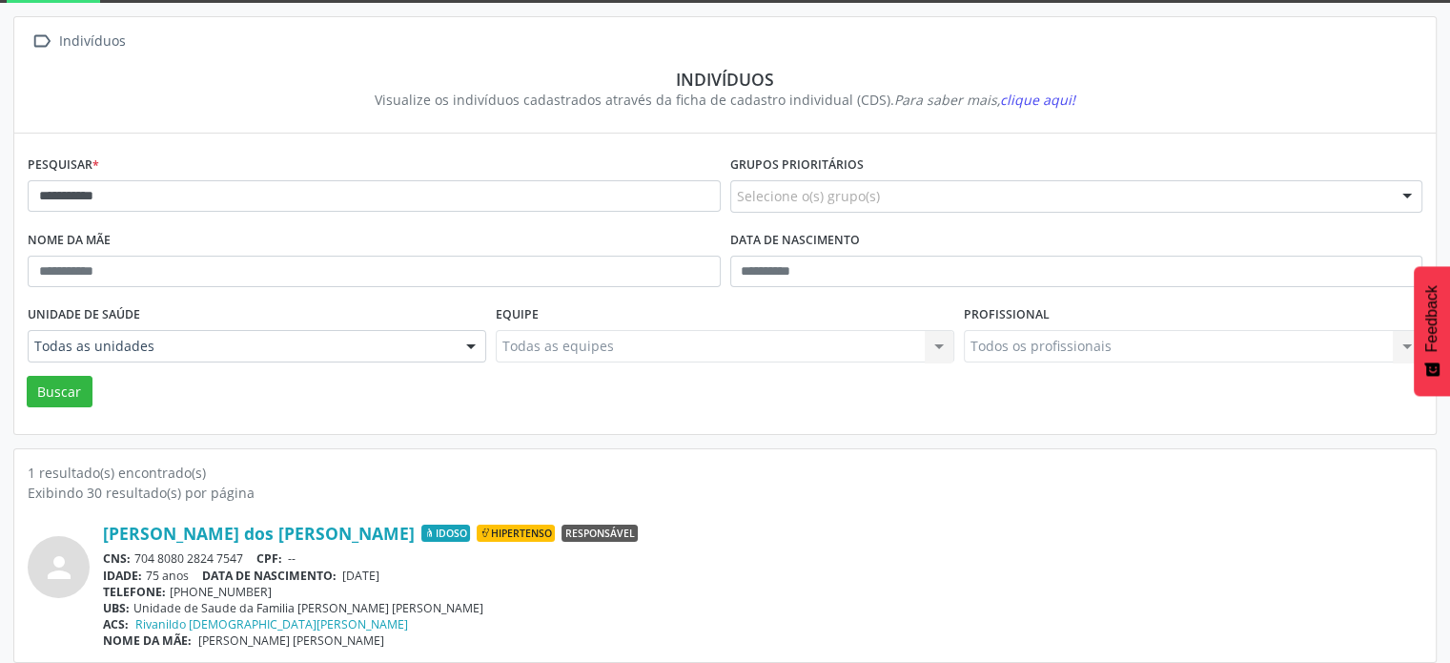
scroll to position [113, 0]
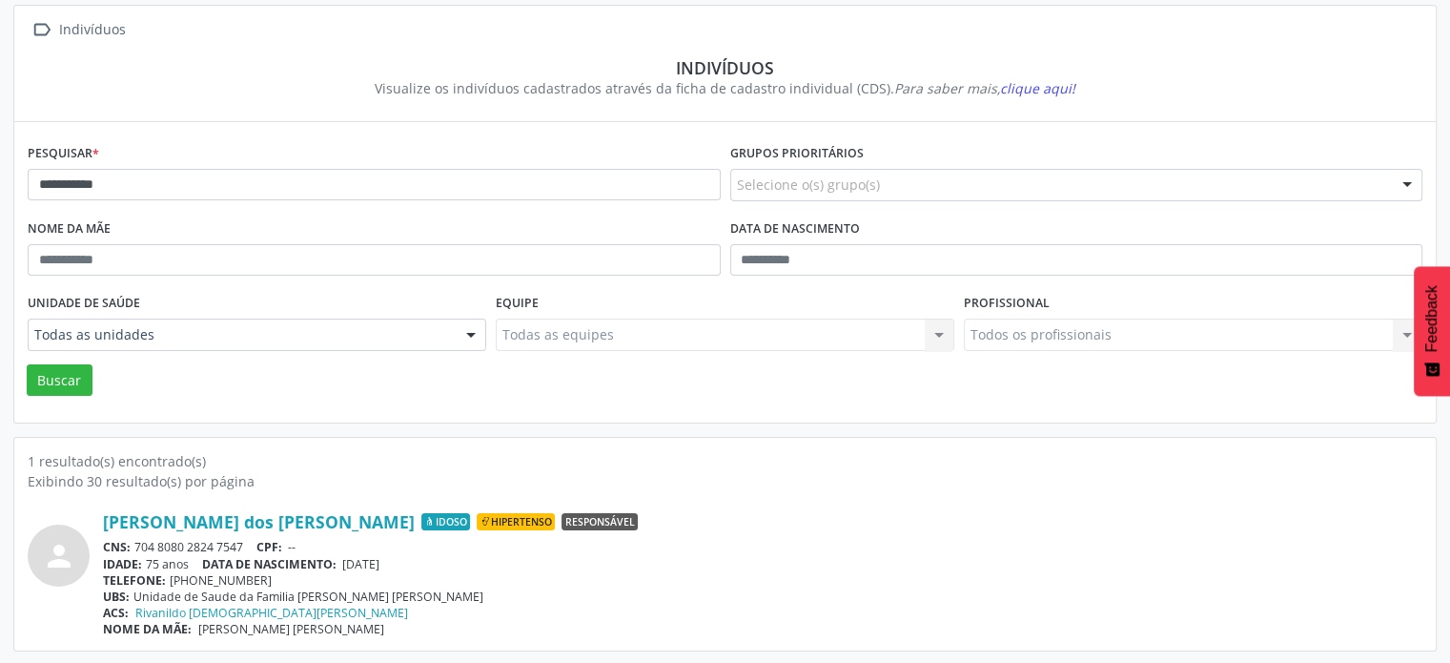
drag, startPoint x: 248, startPoint y: 542, endPoint x: 125, endPoint y: 539, distance: 123.0
click at [133, 539] on div "CNS: 704 8080 2824 7547 CPF: --" at bounding box center [763, 547] width 1320 height 16
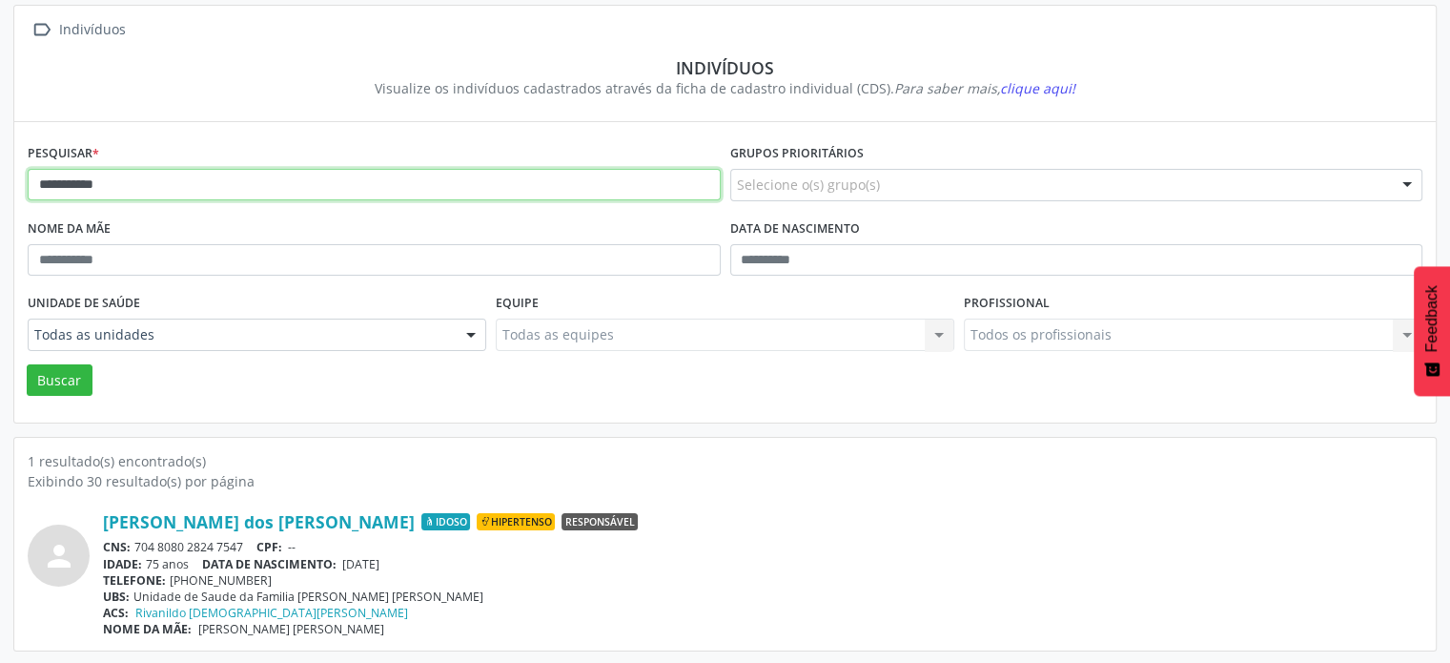
click at [168, 178] on input "**********" at bounding box center [374, 185] width 693 height 32
type input "*"
click at [27, 364] on button "Buscar" at bounding box center [60, 380] width 66 height 32
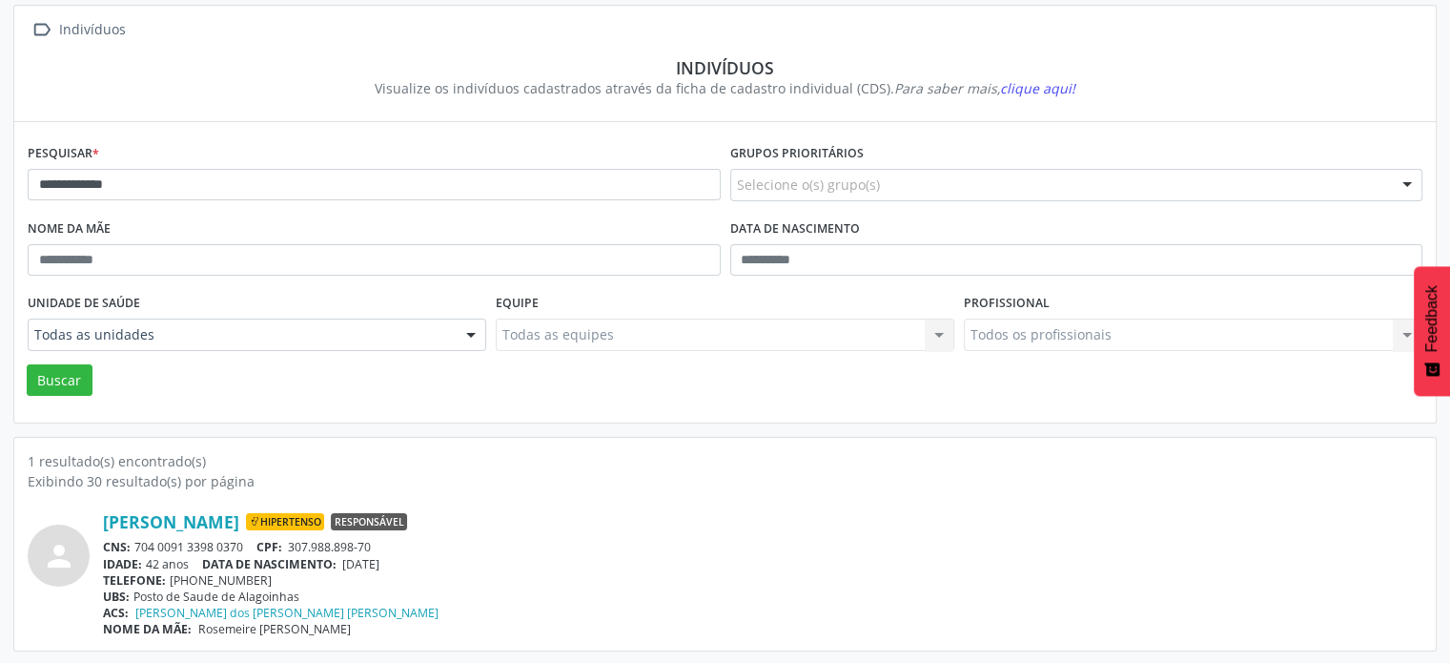
drag, startPoint x: 256, startPoint y: 537, endPoint x: 120, endPoint y: 557, distance: 136.9
click at [133, 542] on div "CNS: 704 0091 3398 0370 CPF: 307.988.898-70" at bounding box center [763, 547] width 1320 height 16
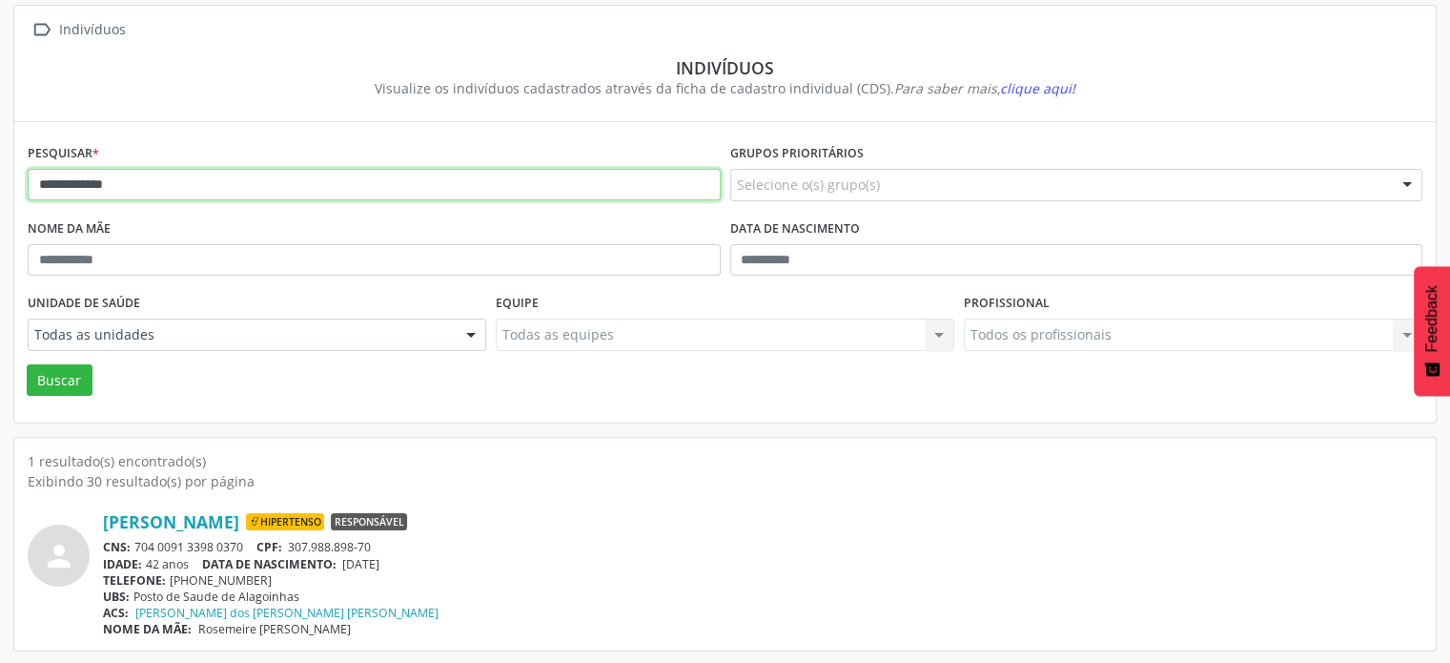
click at [372, 183] on input "**********" at bounding box center [374, 185] width 693 height 32
type input "*"
click at [27, 364] on button "Buscar" at bounding box center [60, 380] width 66 height 32
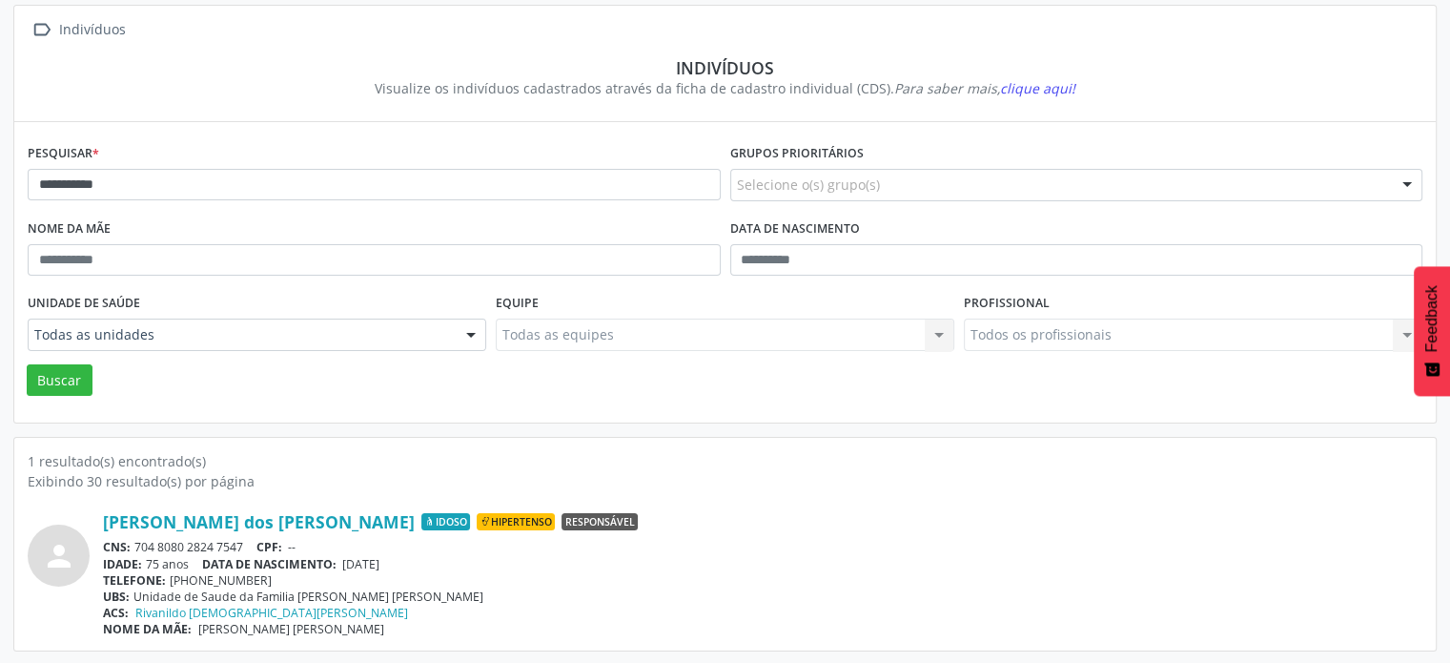
drag, startPoint x: 247, startPoint y: 543, endPoint x: 138, endPoint y: 549, distance: 108.8
click at [138, 549] on div "CNS: 704 8080 2824 7547 CPF: --" at bounding box center [763, 547] width 1320 height 16
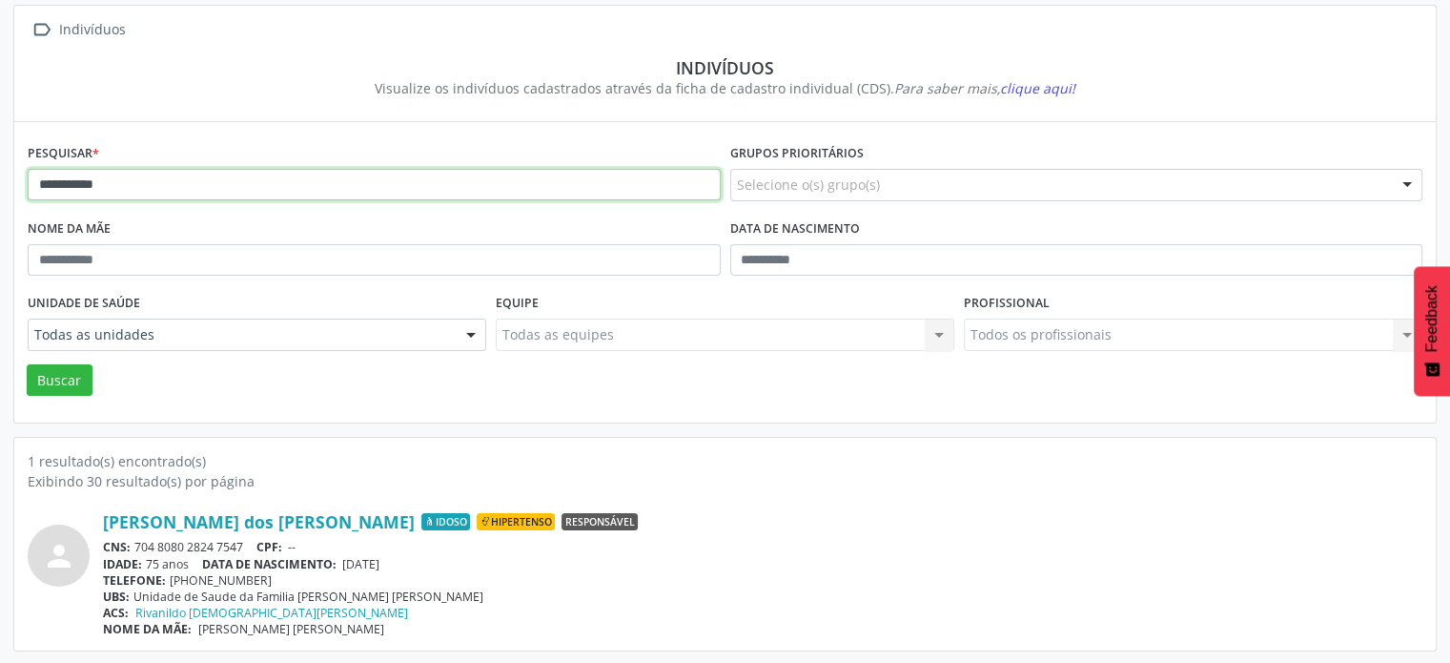
click at [389, 185] on input "**********" at bounding box center [374, 185] width 693 height 32
type input "*"
click at [27, 364] on button "Buscar" at bounding box center [60, 380] width 66 height 32
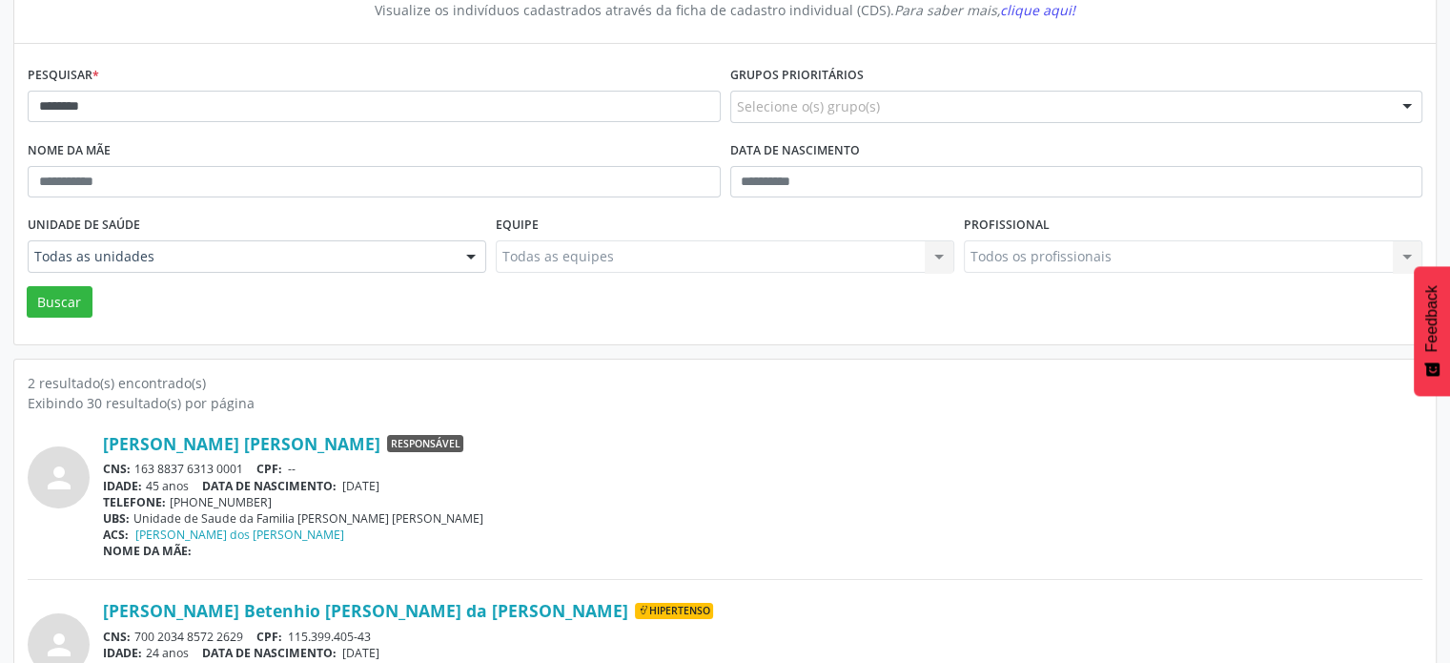
scroll to position [280, 0]
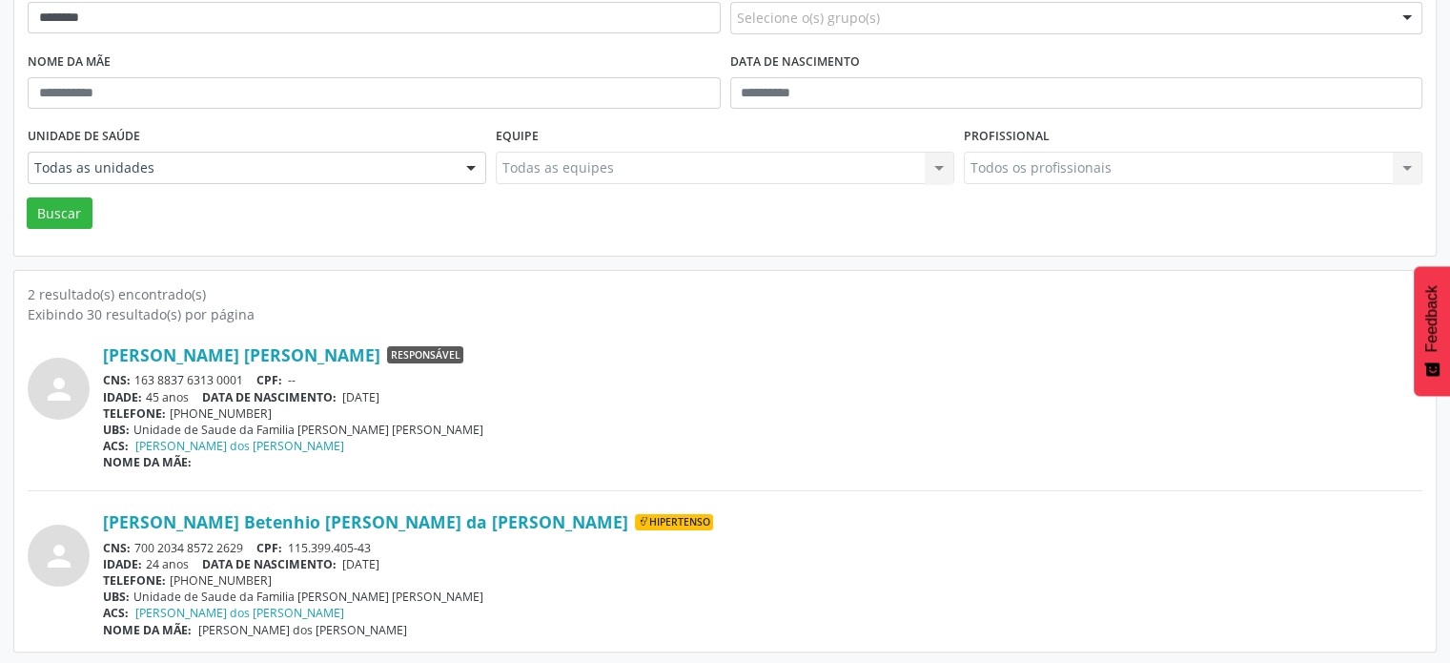
drag, startPoint x: 256, startPoint y: 542, endPoint x: 133, endPoint y: 542, distance: 122.0
click at [133, 542] on div "CNS: 700 2034 8572 2629 CPF: 115.399.405-43" at bounding box center [763, 548] width 1320 height 16
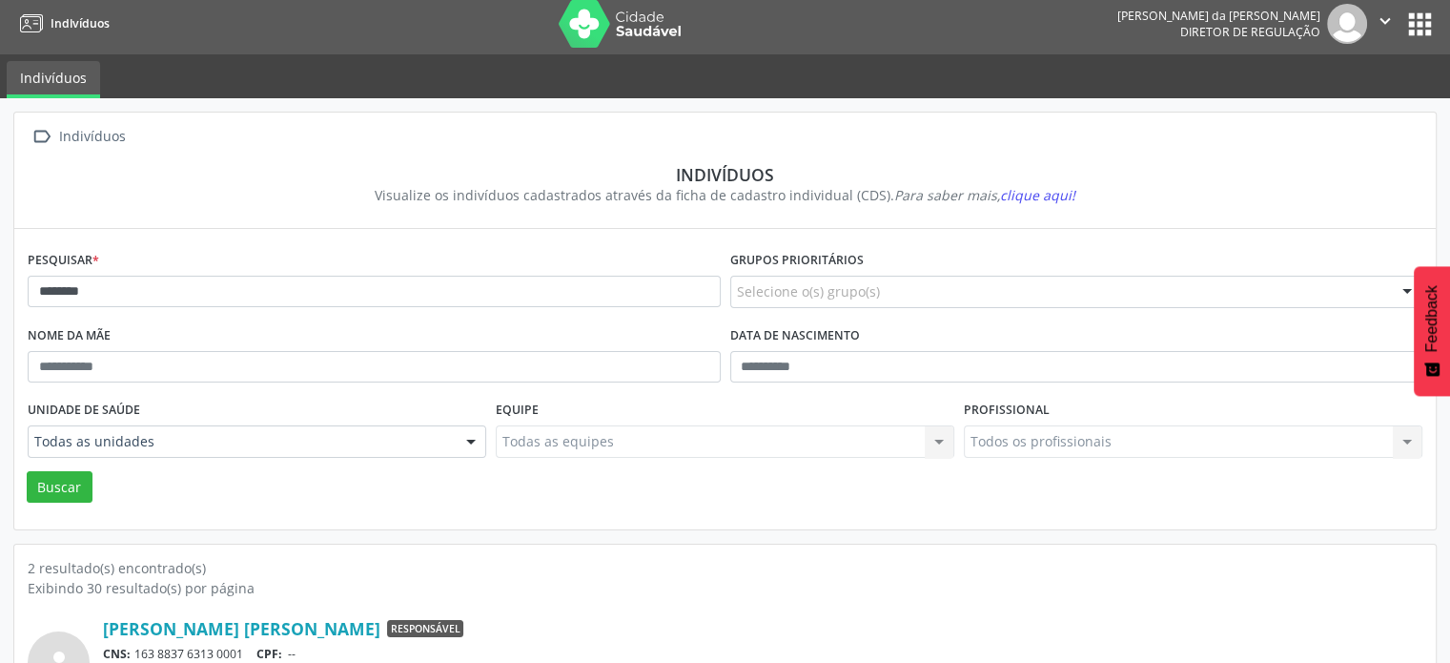
scroll to position [0, 0]
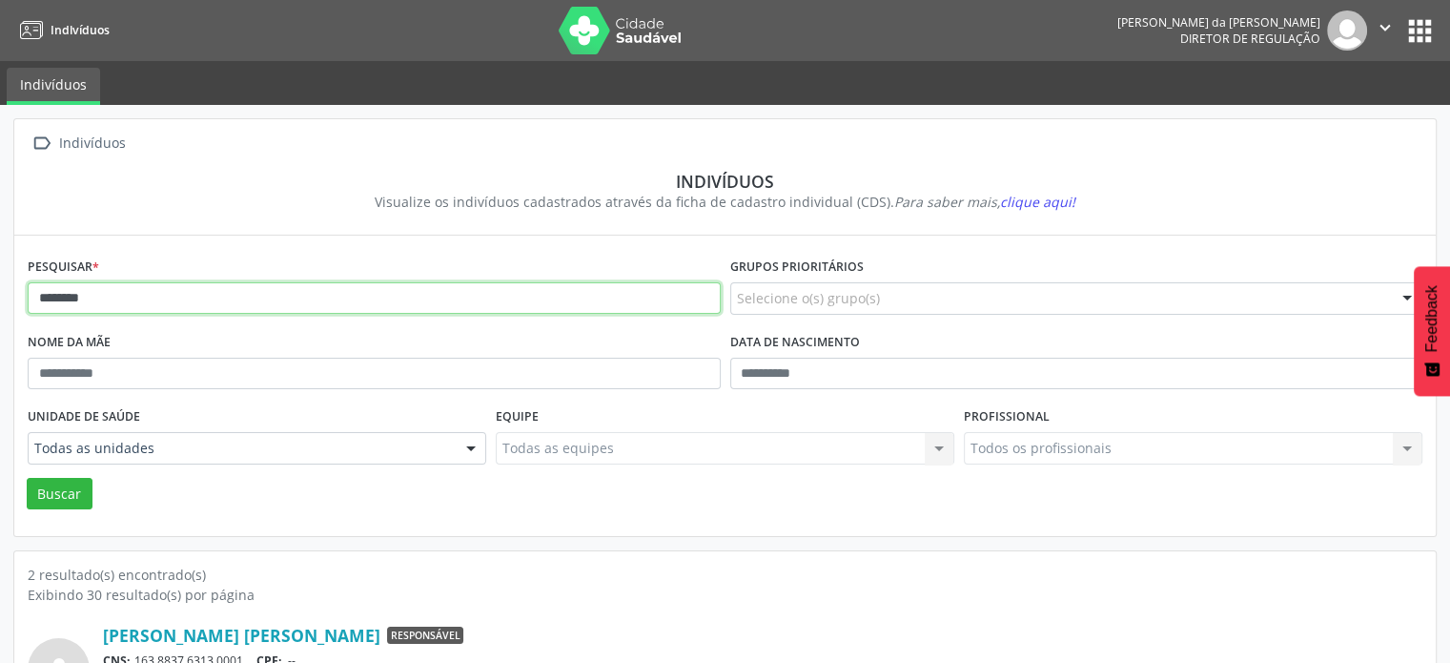
click at [221, 287] on input "********" at bounding box center [374, 298] width 693 height 32
type input "*"
click at [27, 478] on button "Buscar" at bounding box center [60, 494] width 66 height 32
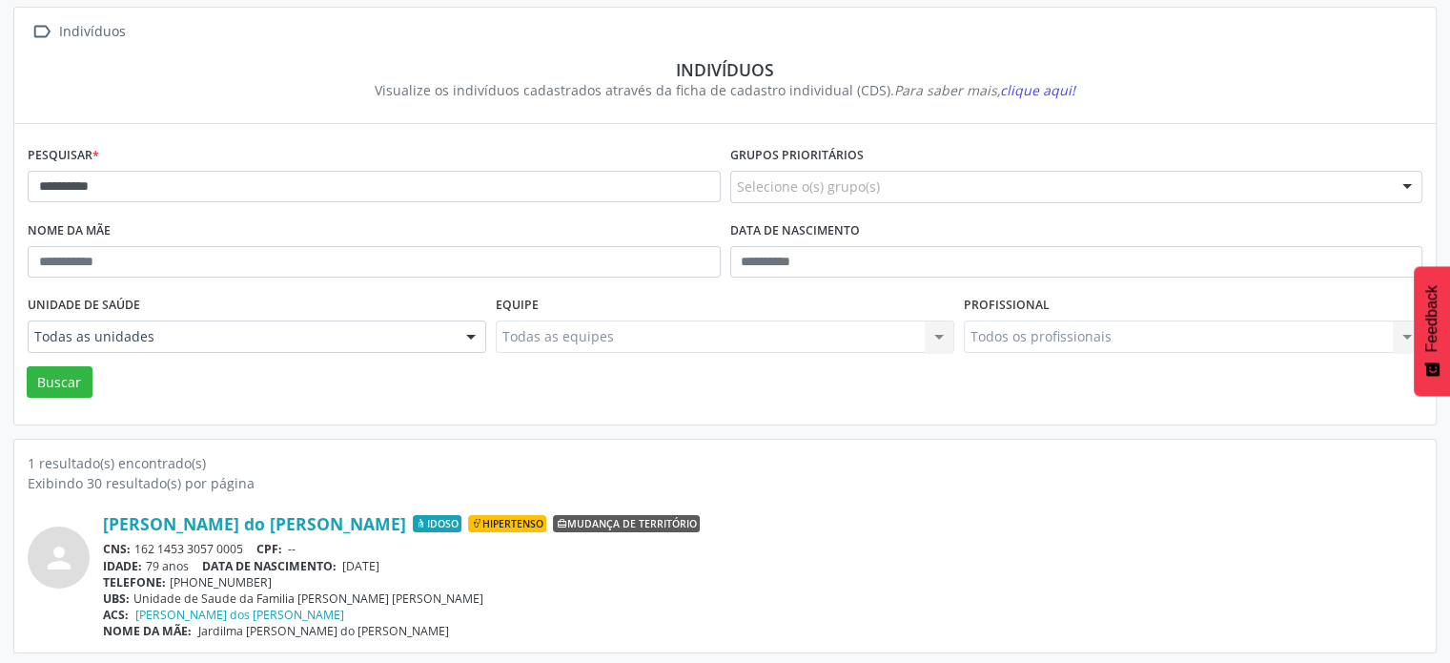
scroll to position [113, 0]
drag, startPoint x: 250, startPoint y: 541, endPoint x: 138, endPoint y: 542, distance: 111.6
click at [138, 542] on div "CNS: 162 1453 3057 0005 CPF: --" at bounding box center [763, 547] width 1320 height 16
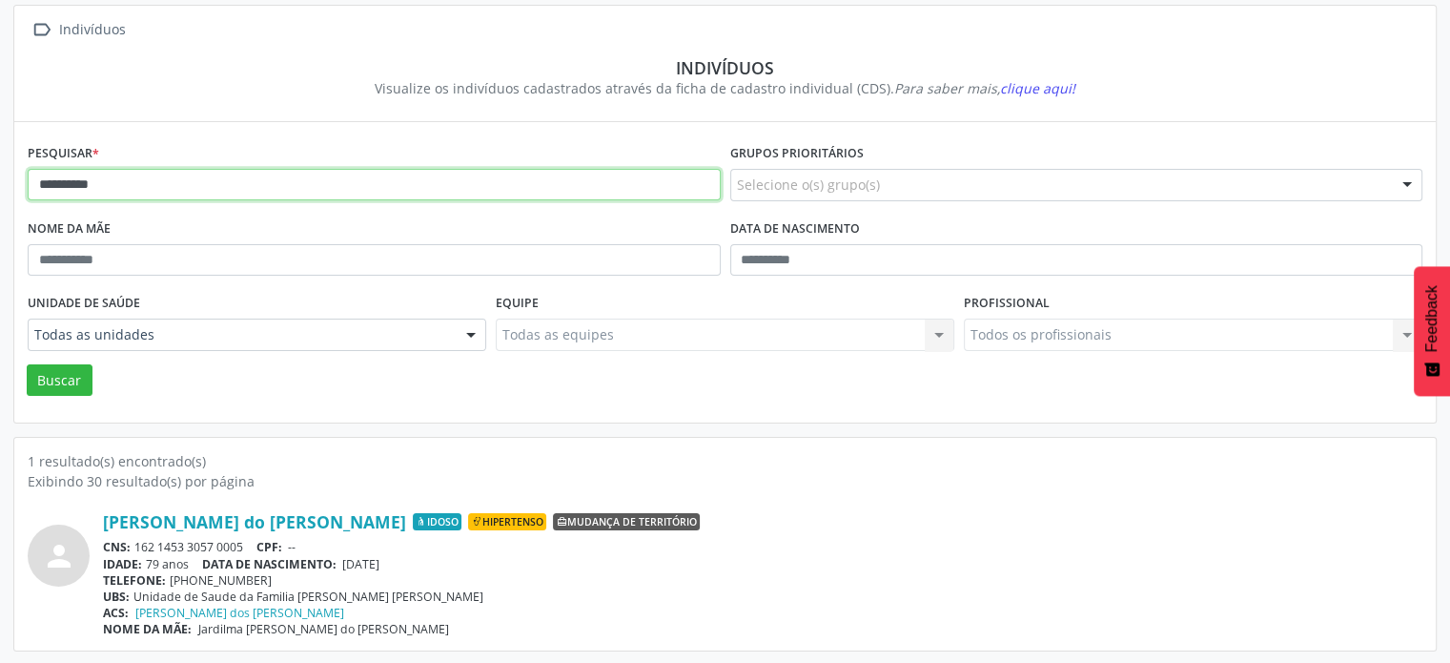
click at [149, 178] on input "**********" at bounding box center [374, 185] width 693 height 32
type input "*"
click at [27, 364] on button "Buscar" at bounding box center [60, 380] width 66 height 32
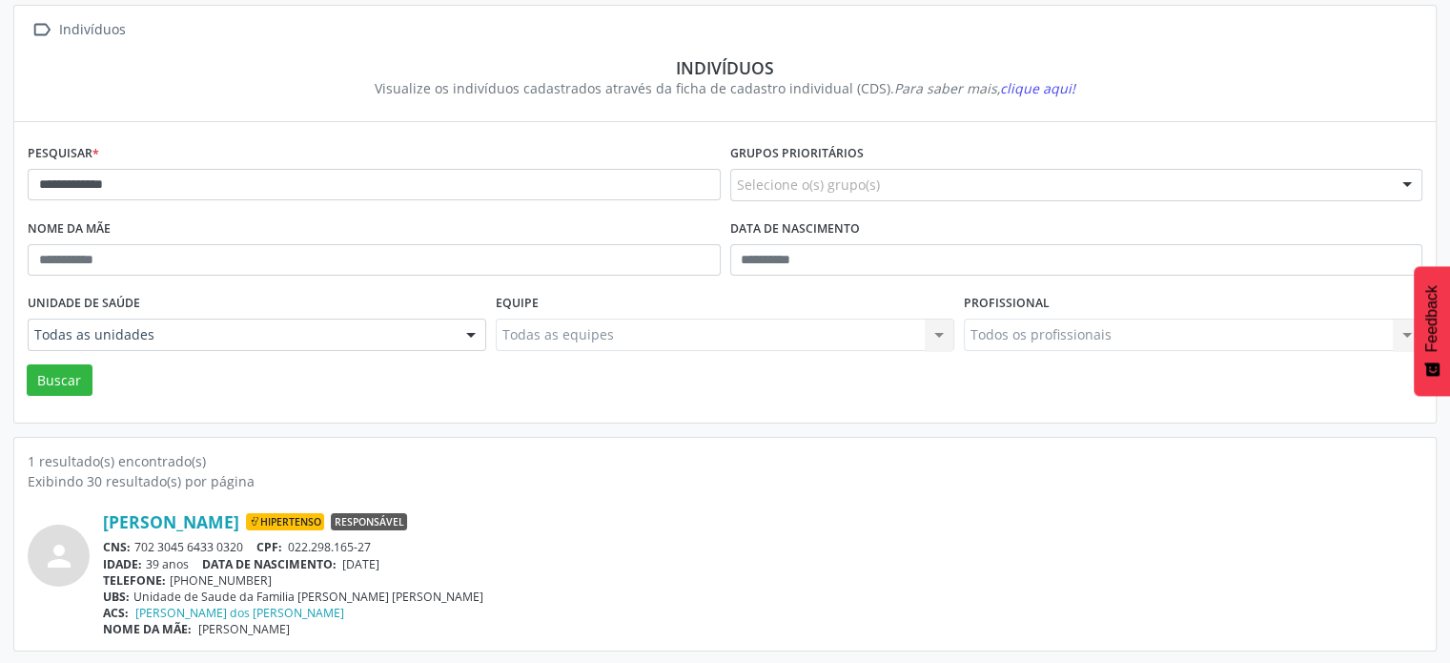
drag, startPoint x: 253, startPoint y: 543, endPoint x: 133, endPoint y: 542, distance: 119.2
click at [133, 542] on div "CNS: 702 3045 6433 0320 CPF: 022.298.165-27" at bounding box center [763, 547] width 1320 height 16
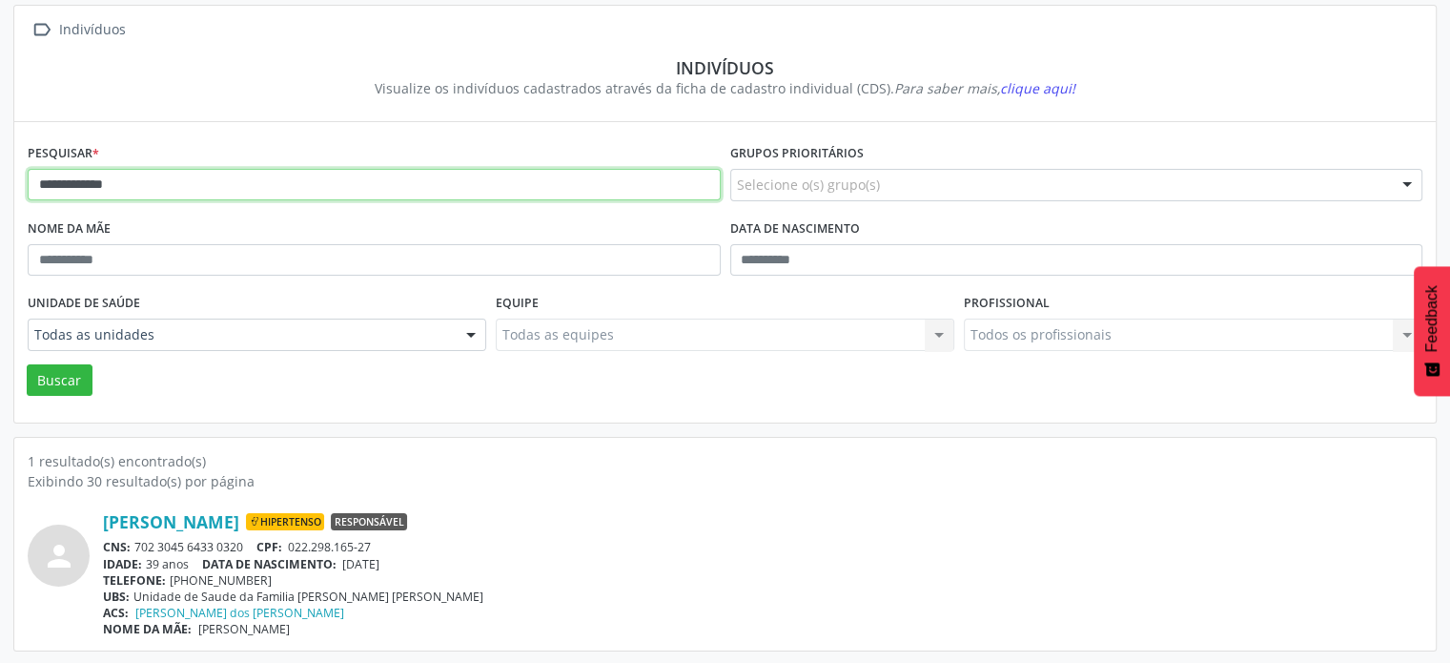
click at [355, 177] on input "**********" at bounding box center [374, 185] width 693 height 32
type input "*"
click at [27, 364] on button "Buscar" at bounding box center [60, 380] width 66 height 32
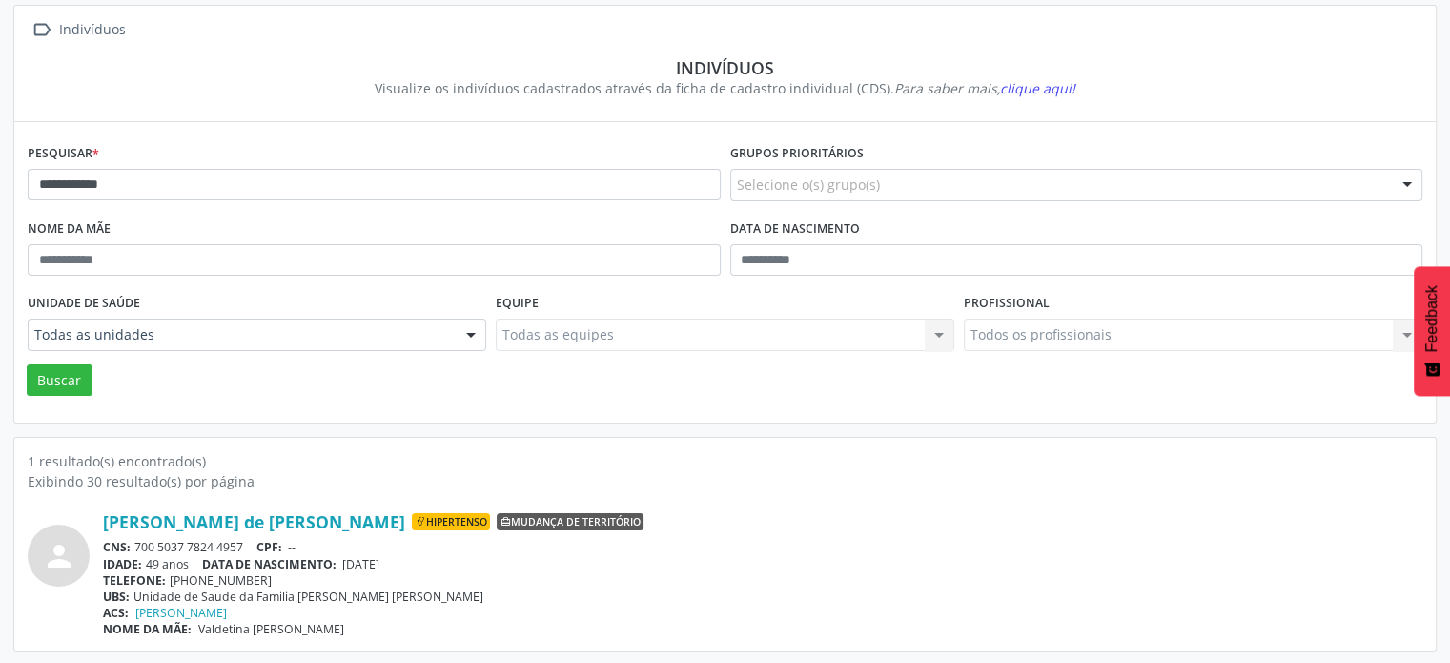
drag, startPoint x: 247, startPoint y: 539, endPoint x: 130, endPoint y: 536, distance: 117.3
click at [130, 536] on div "[PERSON_NAME] de [PERSON_NAME] Hipertenso Mudança de território CNS: 700 5037 7…" at bounding box center [763, 574] width 1320 height 126
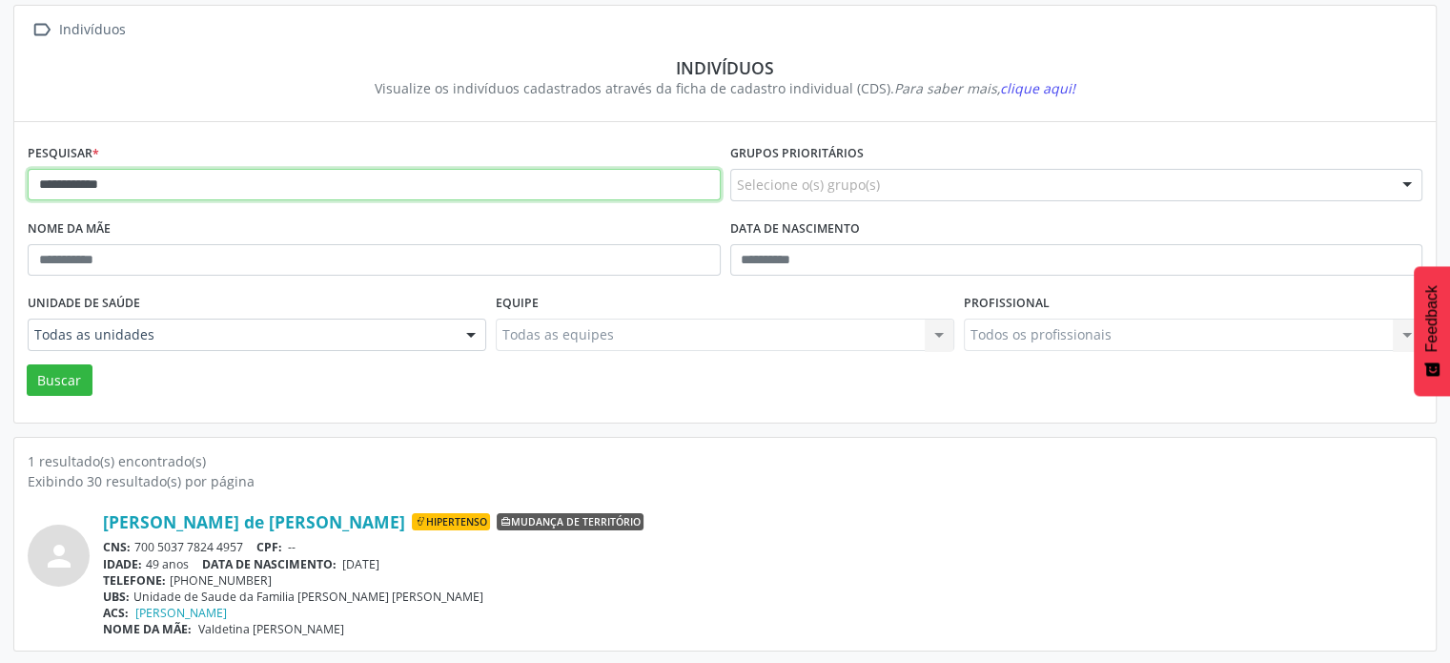
click at [432, 182] on input "**********" at bounding box center [374, 185] width 693 height 32
type input "*"
click at [27, 364] on button "Buscar" at bounding box center [60, 380] width 66 height 32
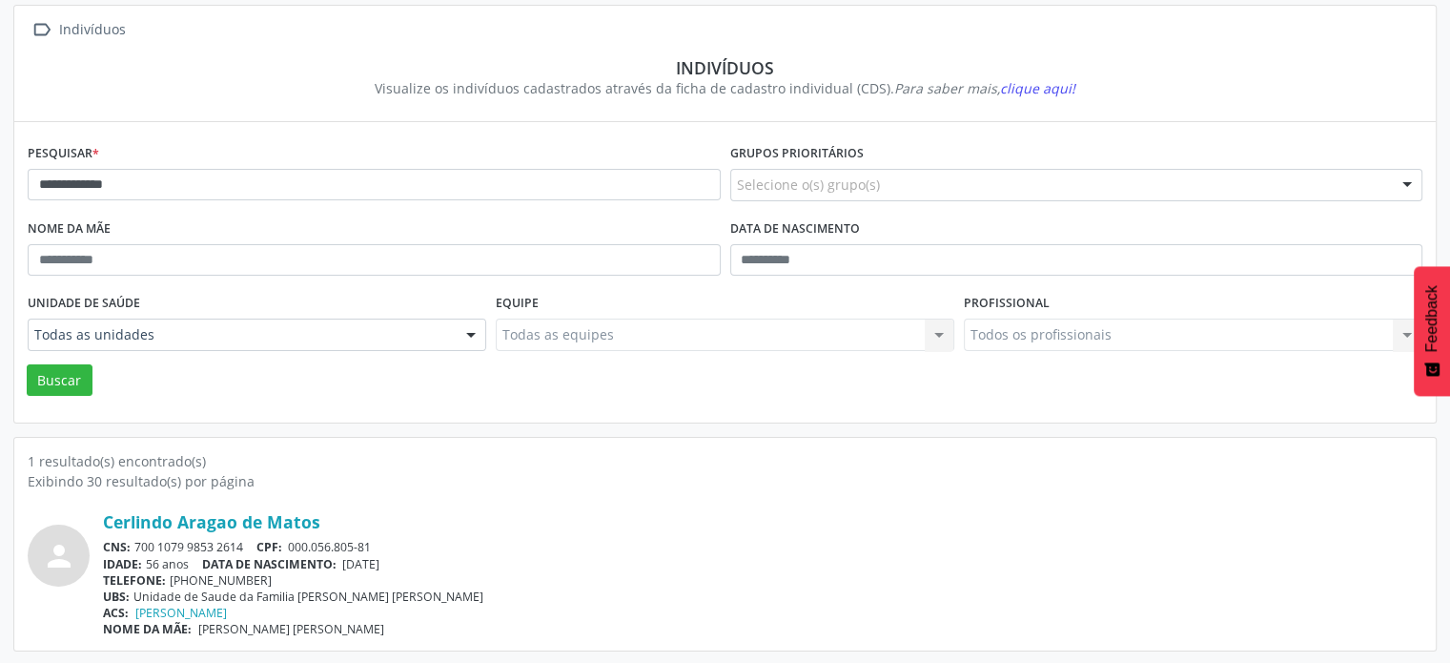
drag, startPoint x: 252, startPoint y: 542, endPoint x: 135, endPoint y: 544, distance: 116.3
click at [135, 544] on div "CNS: 700 1079 9853 2614 CPF: 000.056.805-81" at bounding box center [763, 547] width 1320 height 16
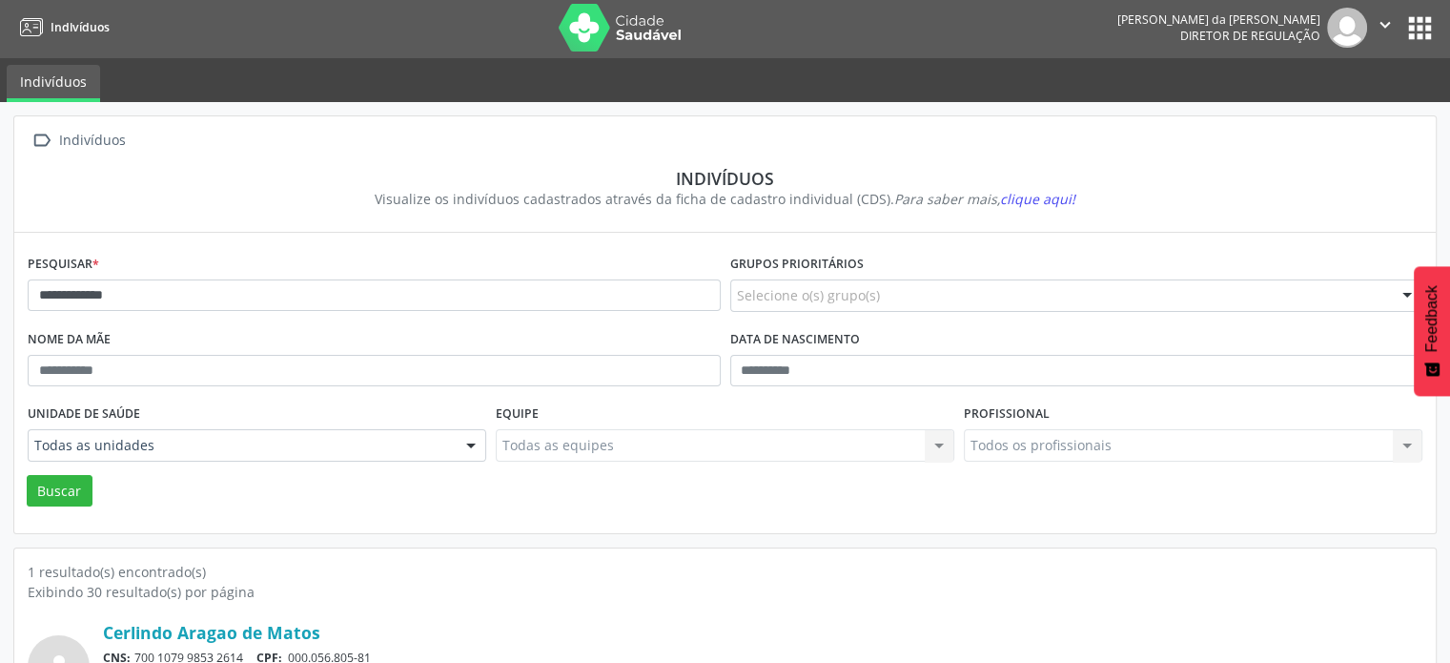
scroll to position [0, 0]
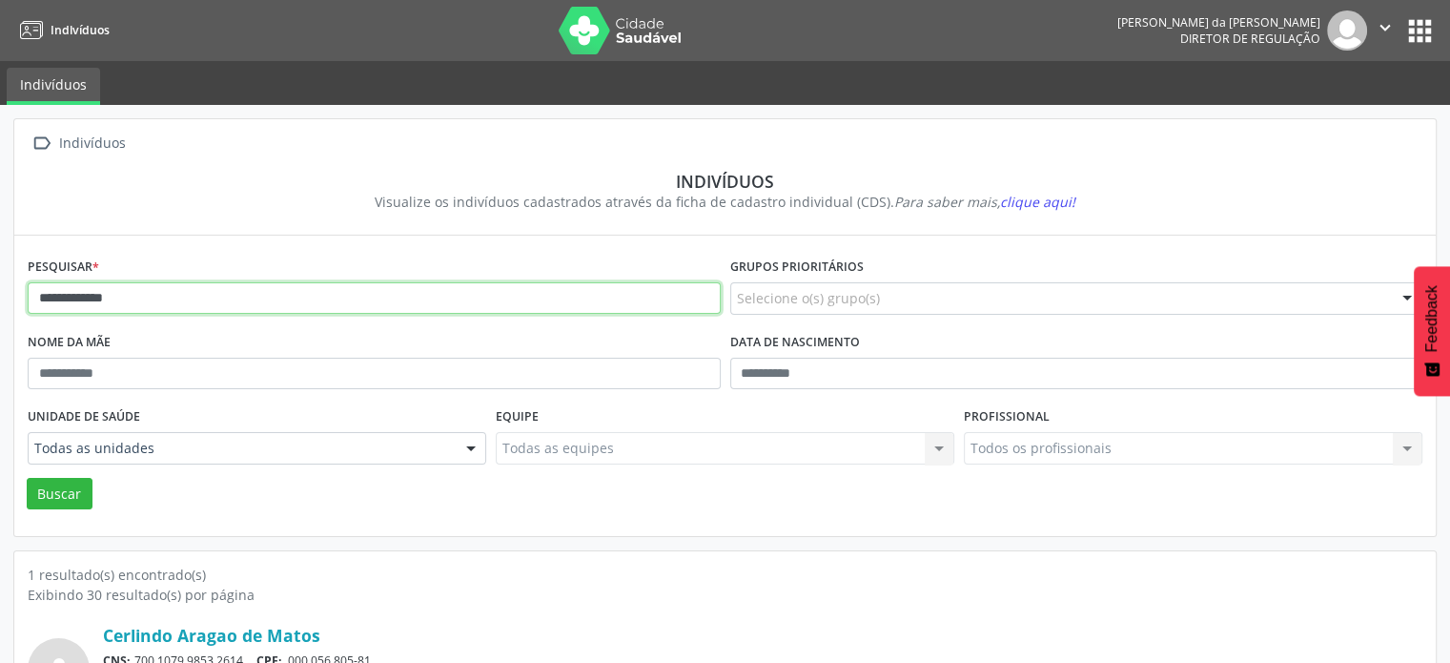
click at [236, 300] on input "**********" at bounding box center [374, 298] width 693 height 32
type input "*"
click at [27, 478] on button "Buscar" at bounding box center [60, 494] width 66 height 32
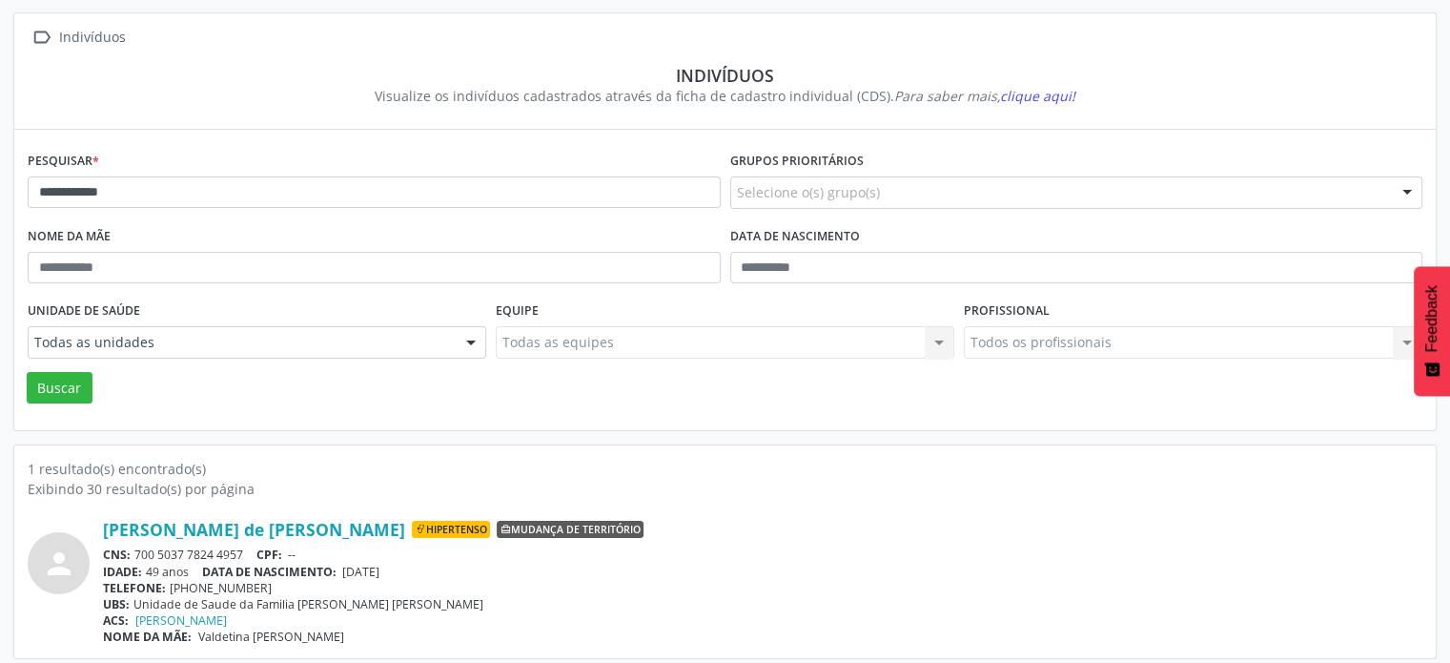
scroll to position [113, 0]
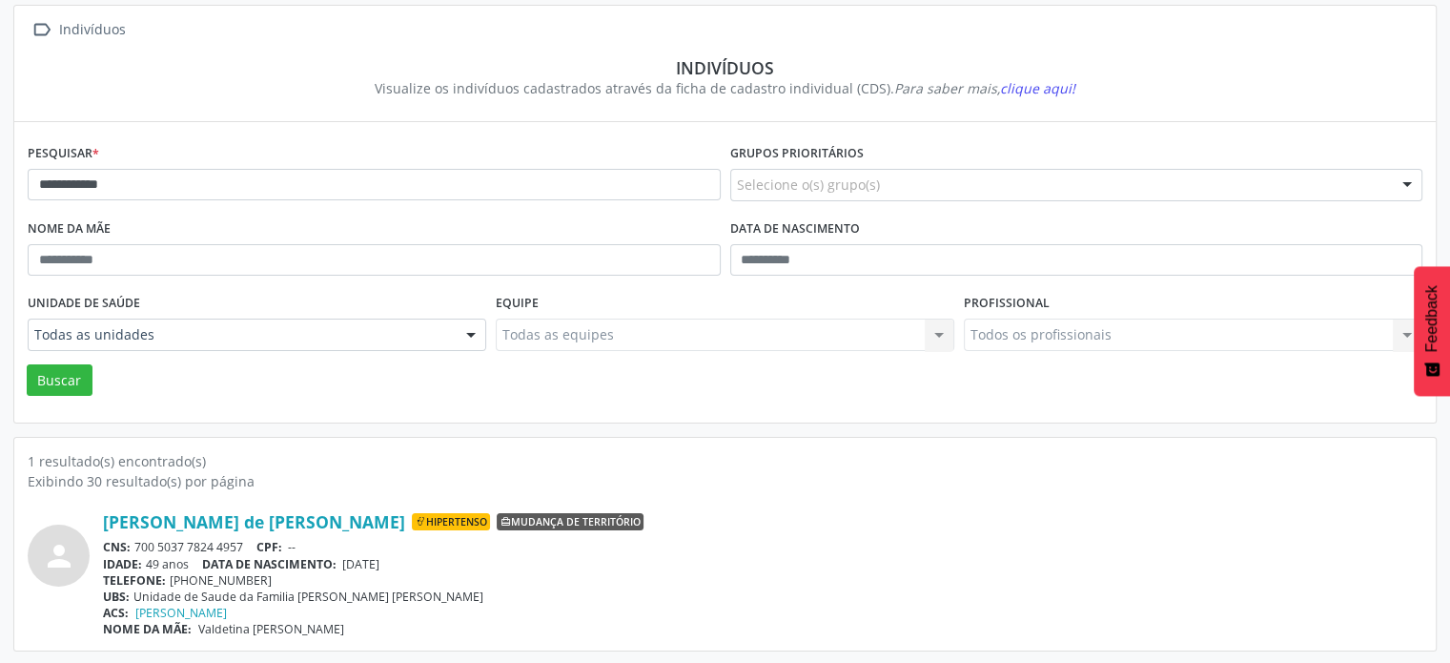
drag, startPoint x: 247, startPoint y: 540, endPoint x: 134, endPoint y: 543, distance: 112.6
click at [135, 539] on div "CNS: 700 5037 7824 4957 CPF: --" at bounding box center [763, 547] width 1320 height 16
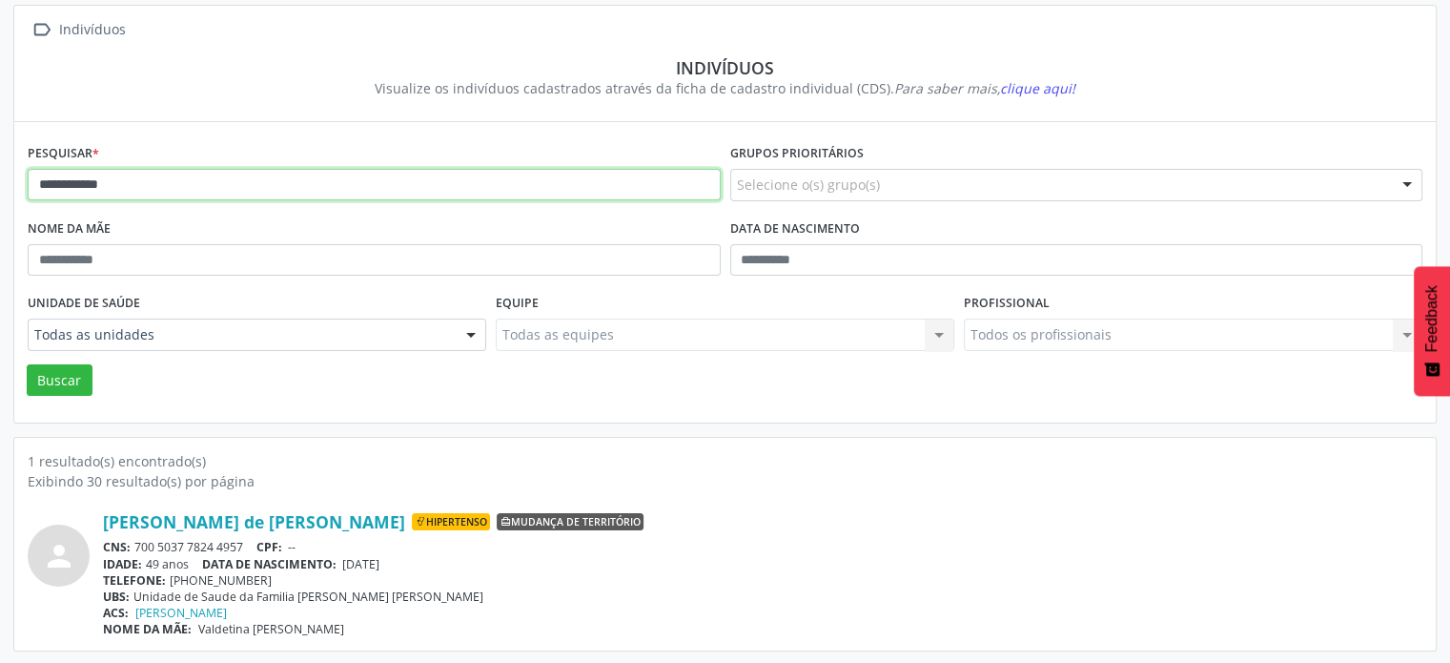
click at [133, 187] on input "**********" at bounding box center [374, 185] width 693 height 32
type input "*"
click at [27, 364] on button "Buscar" at bounding box center [60, 380] width 66 height 32
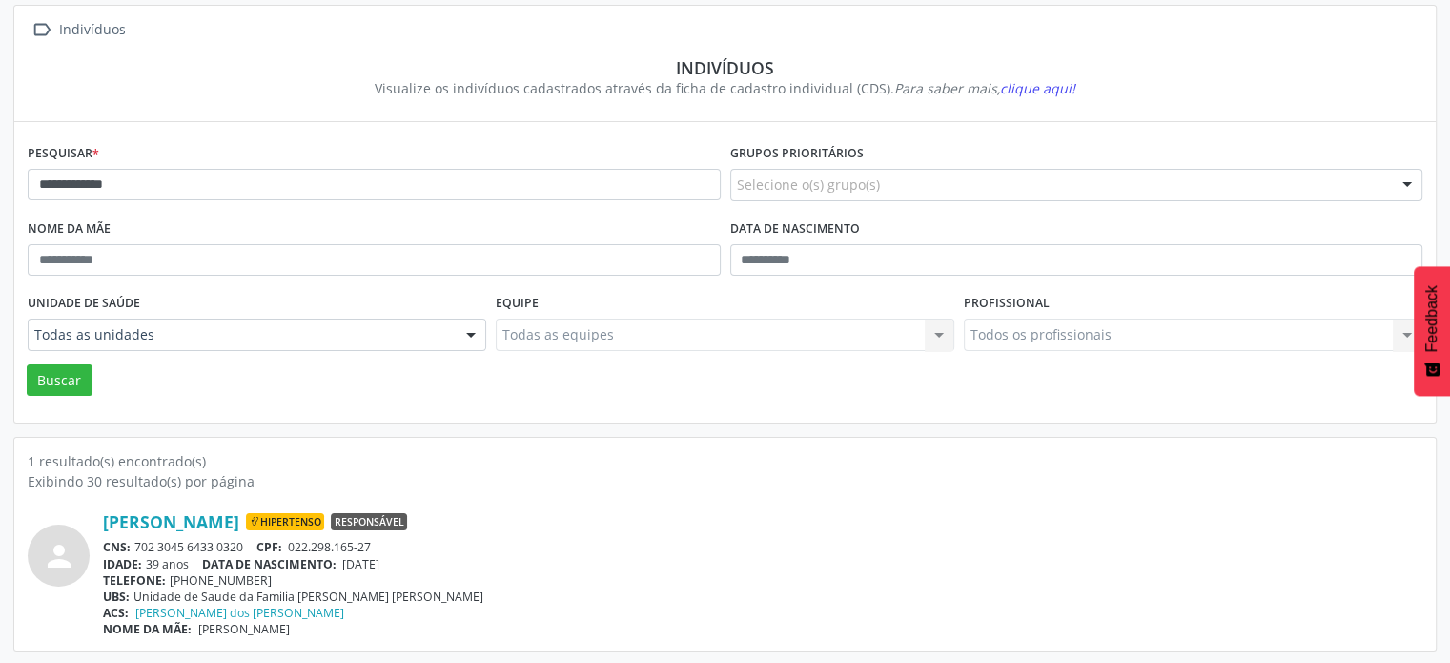
drag, startPoint x: 251, startPoint y: 541, endPoint x: 132, endPoint y: 537, distance: 119.2
click at [132, 539] on div "CNS: 702 3045 6433 0320 CPF: 022.298.165-27" at bounding box center [763, 547] width 1320 height 16
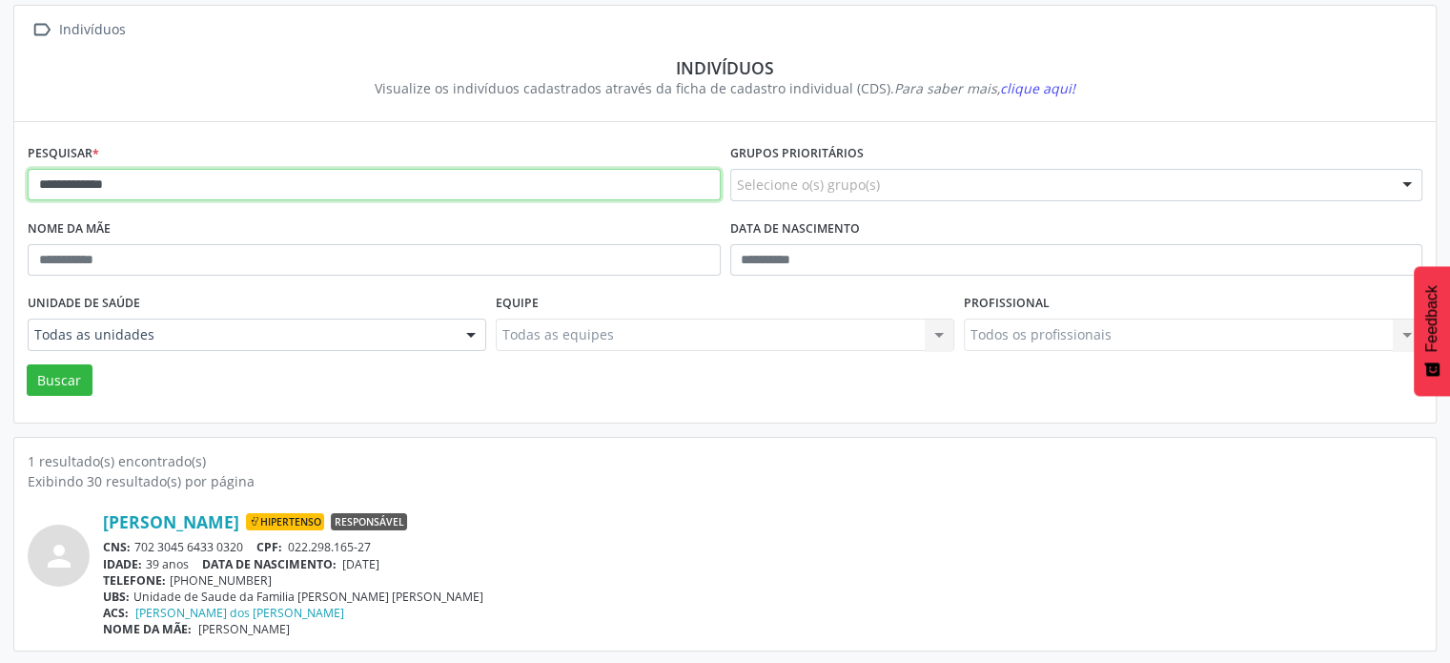
click at [270, 177] on input "**********" at bounding box center [374, 185] width 693 height 32
type input "*"
click at [27, 364] on button "Buscar" at bounding box center [60, 380] width 66 height 32
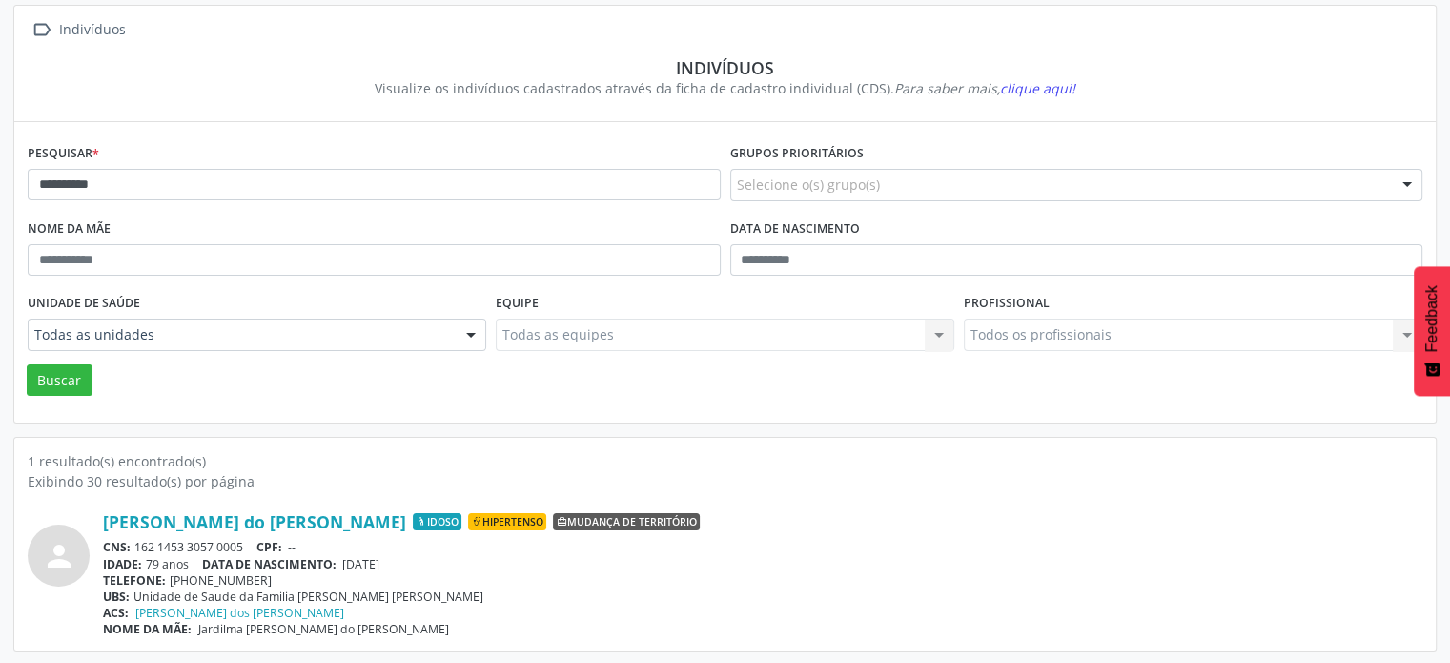
drag, startPoint x: 244, startPoint y: 543, endPoint x: 135, endPoint y: 547, distance: 108.8
click at [135, 547] on div "CNS: 162 1453 3057 0005 CPF: --" at bounding box center [763, 547] width 1320 height 16
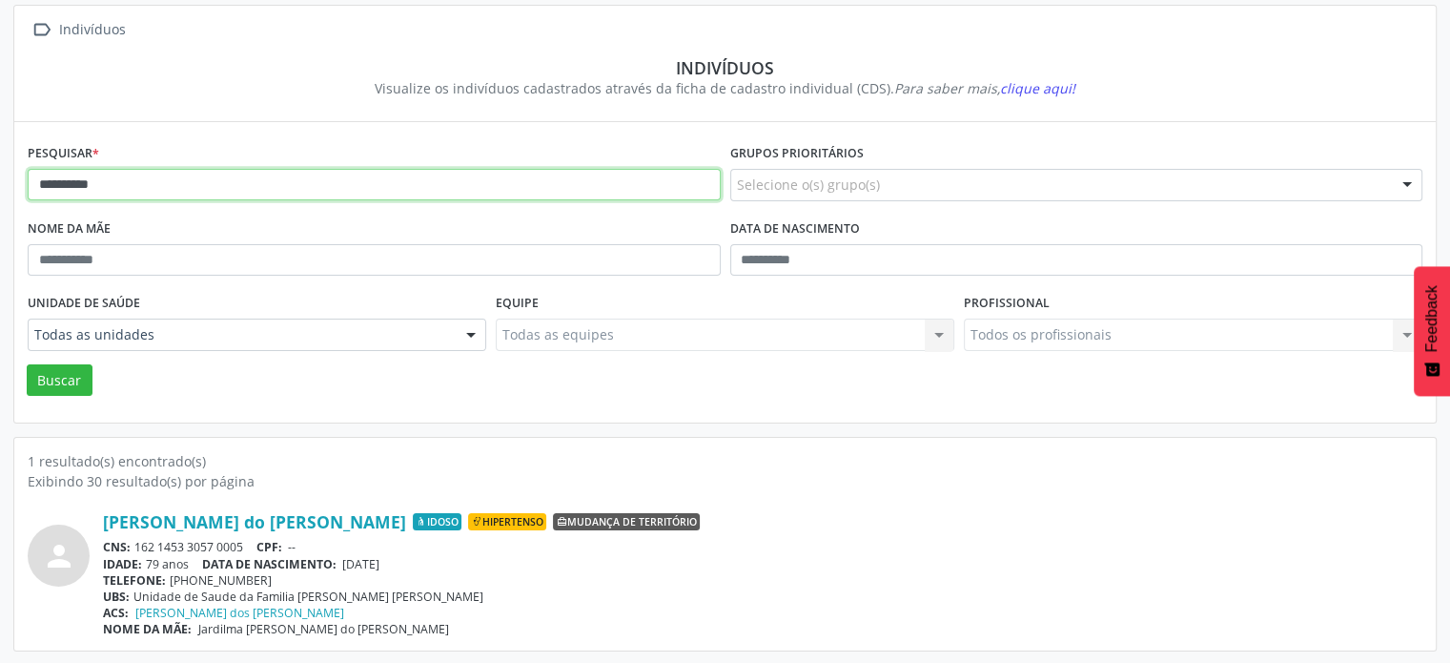
click at [187, 178] on input "**********" at bounding box center [374, 185] width 693 height 32
type input "*"
click at [27, 364] on button "Buscar" at bounding box center [60, 380] width 66 height 32
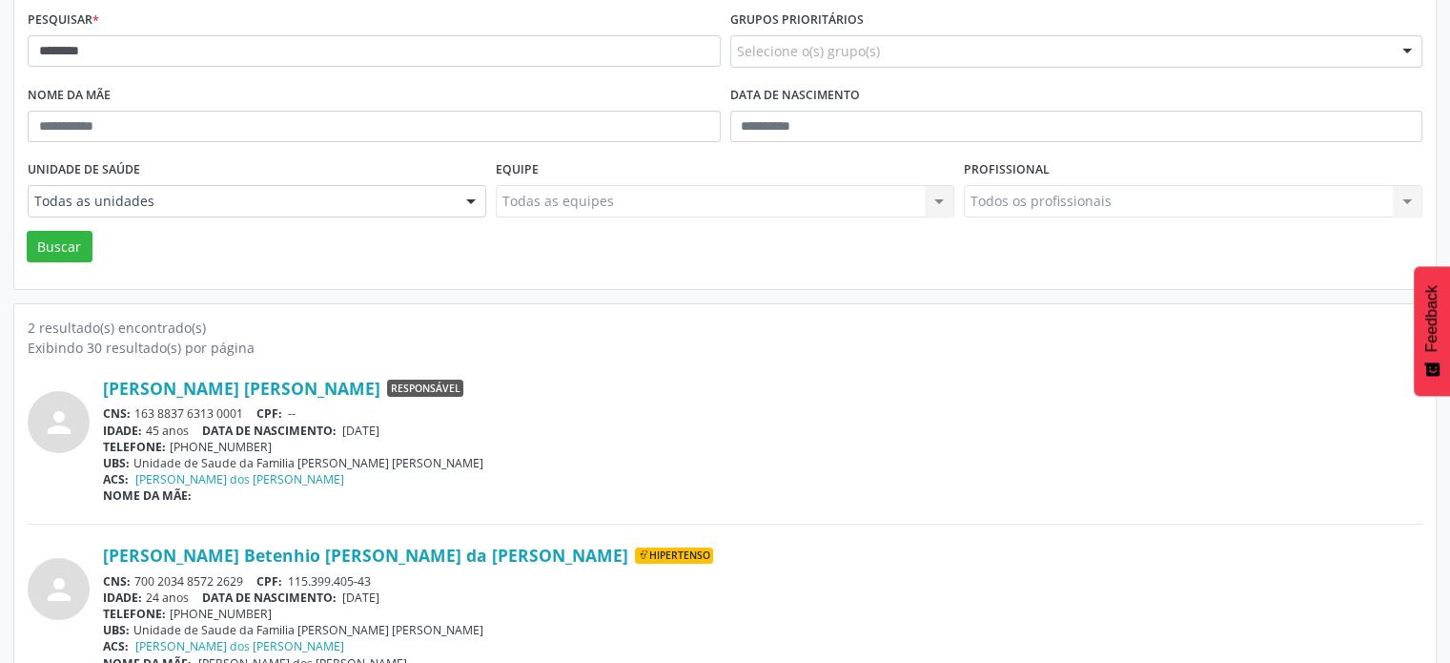
scroll to position [280, 0]
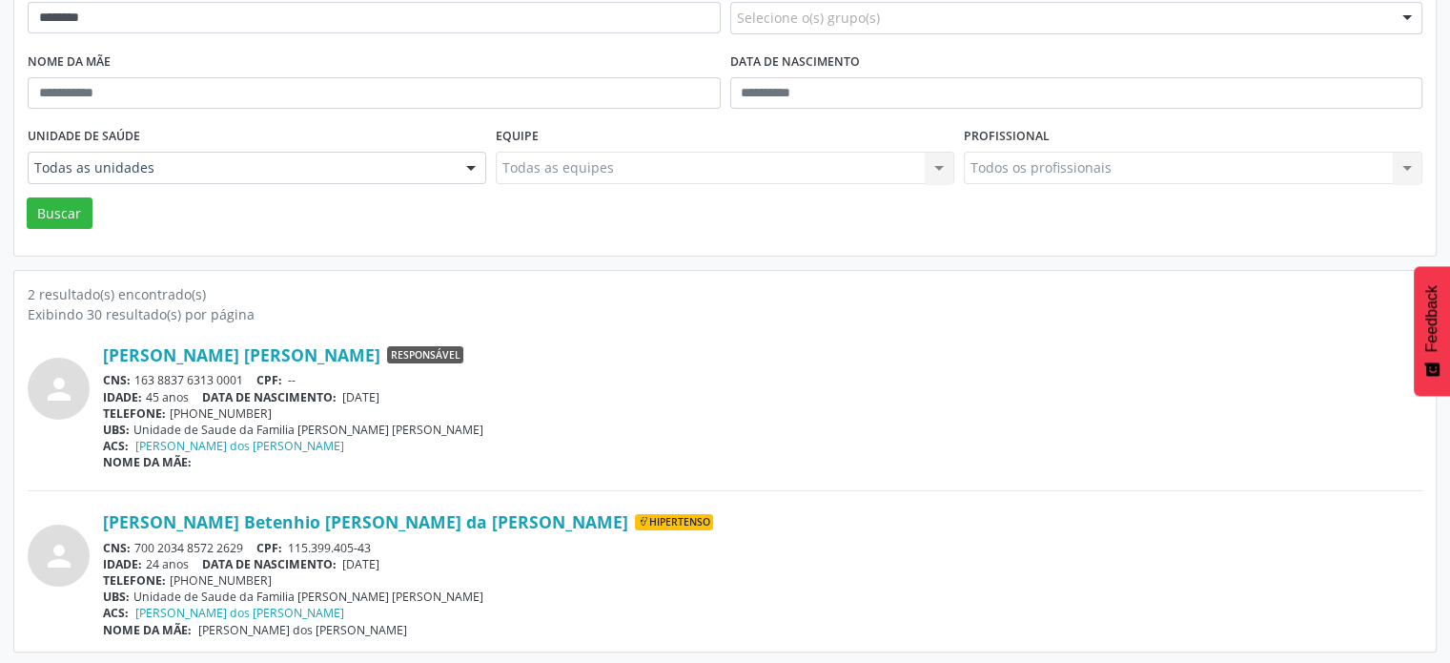
drag, startPoint x: 246, startPoint y: 542, endPoint x: 137, endPoint y: 542, distance: 108.7
click at [137, 546] on div "CNS: 700 2034 8572 2629 CPF: 115.399.405-43" at bounding box center [763, 548] width 1320 height 16
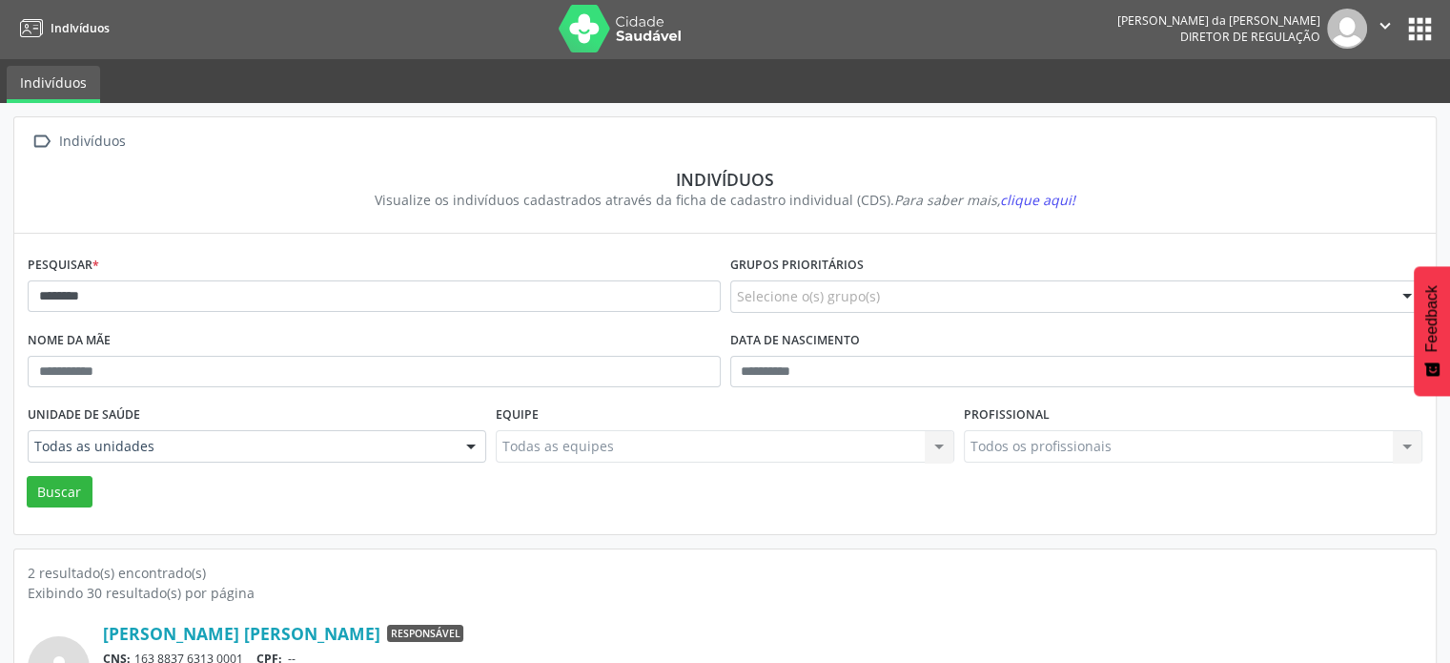
scroll to position [0, 0]
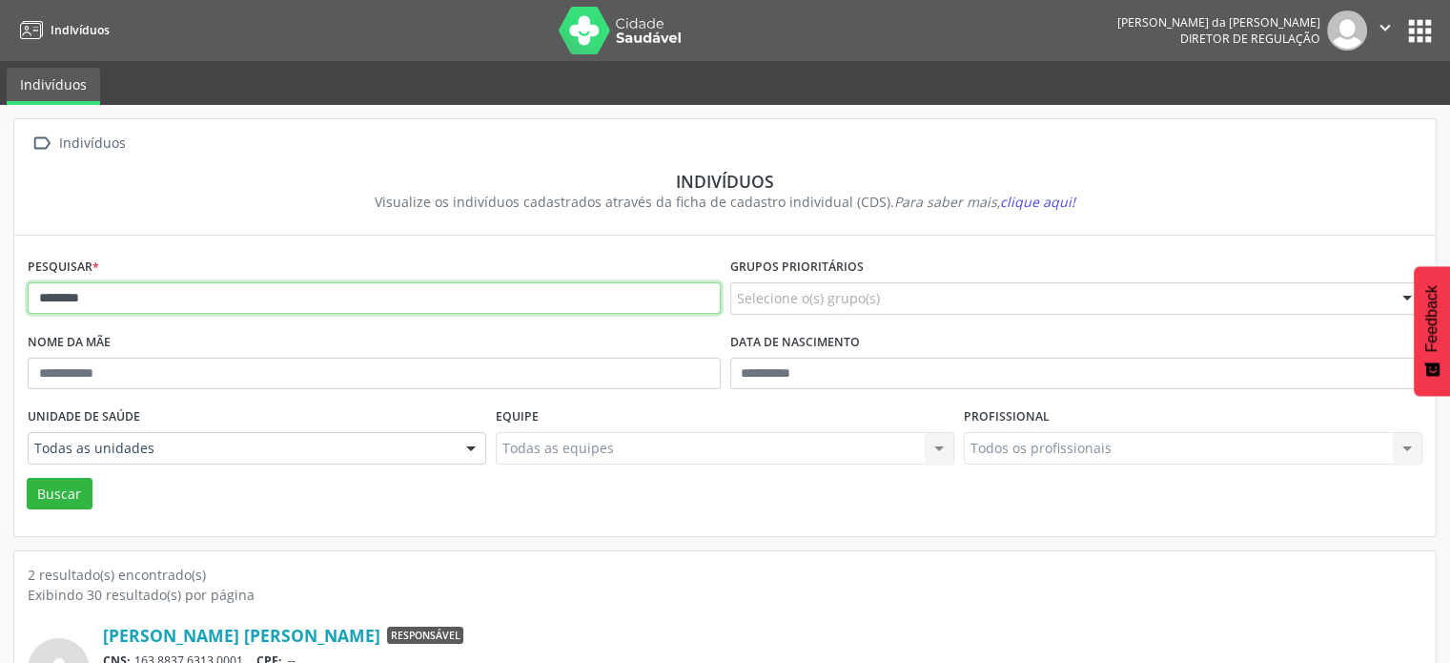
click at [184, 306] on input "********" at bounding box center [374, 298] width 693 height 32
type input "*"
click at [27, 478] on button "Buscar" at bounding box center [60, 494] width 66 height 32
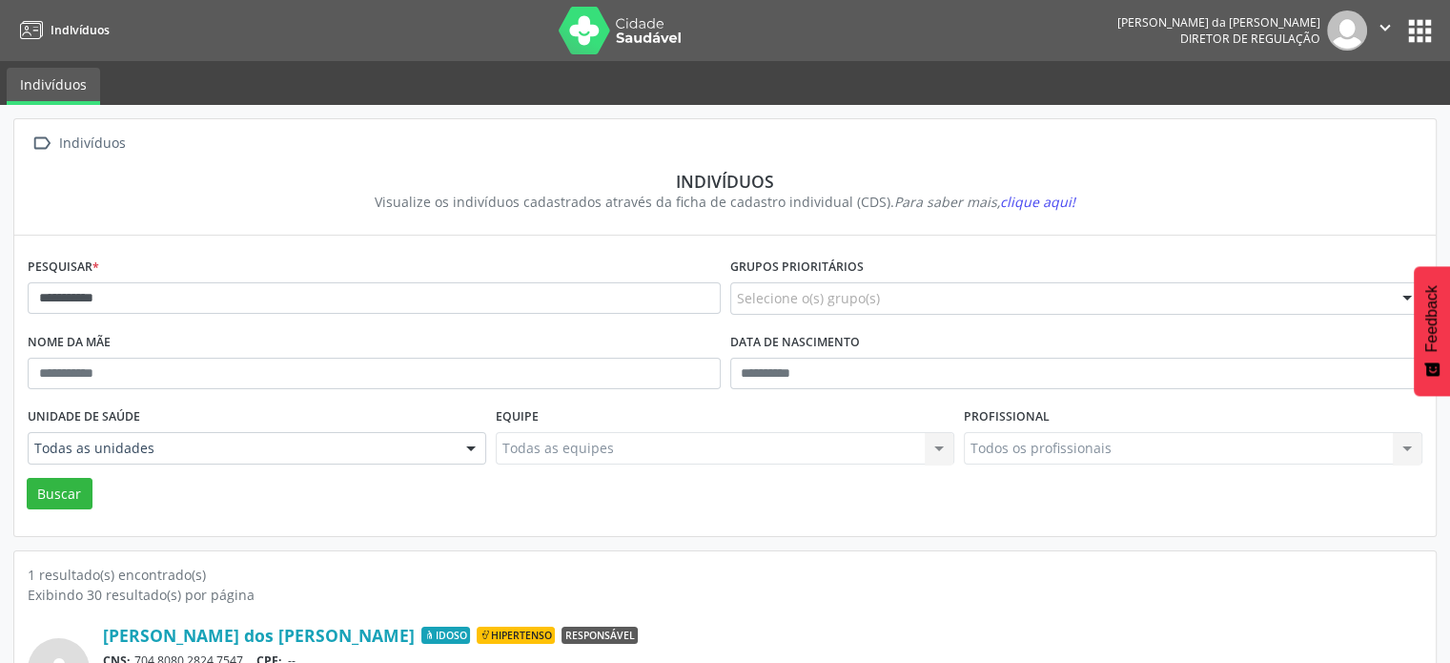
scroll to position [113, 0]
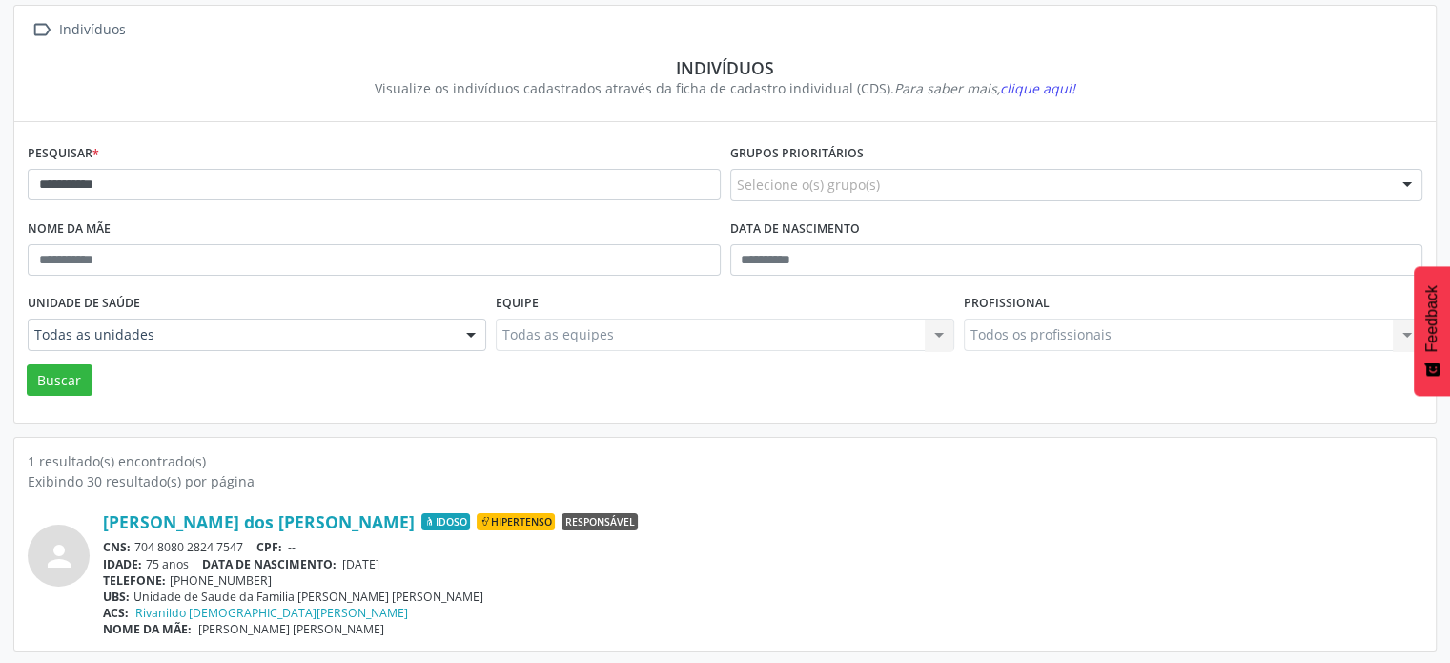
drag, startPoint x: 250, startPoint y: 542, endPoint x: 134, endPoint y: 541, distance: 115.4
click at [134, 541] on div "CNS: 704 8080 2824 7547 CPF: --" at bounding box center [763, 547] width 1320 height 16
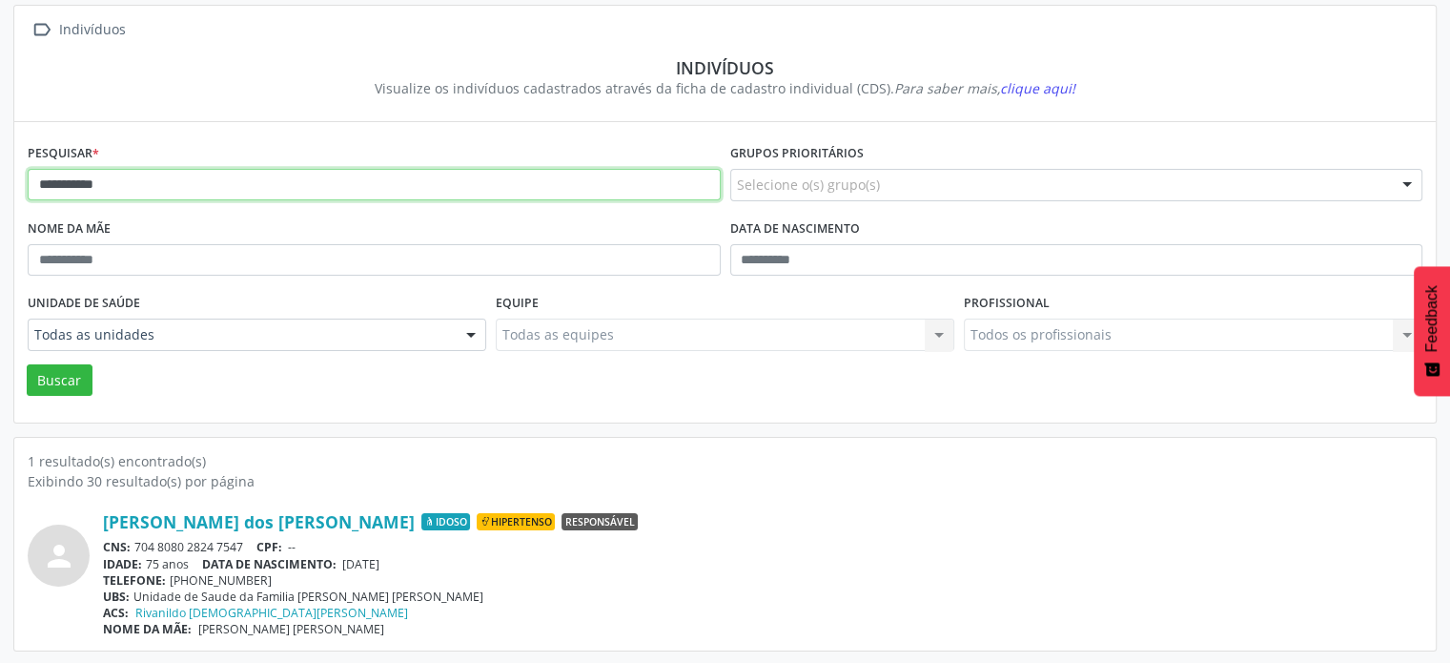
click at [307, 185] on input "**********" at bounding box center [374, 185] width 693 height 32
type input "*"
click at [27, 364] on button "Buscar" at bounding box center [60, 380] width 66 height 32
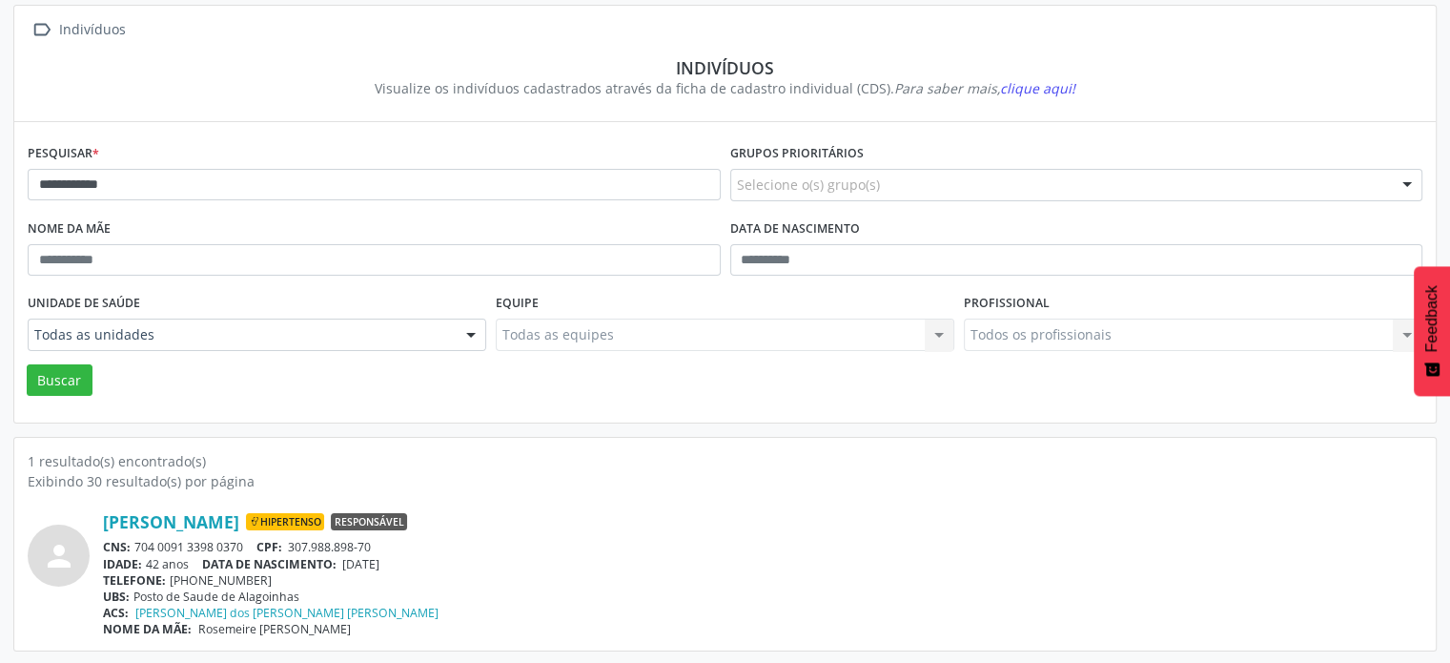
drag, startPoint x: 249, startPoint y: 541, endPoint x: 133, endPoint y: 544, distance: 115.4
click at [133, 544] on div "CNS: 704 0091 3398 0370 CPF: 307.988.898-70" at bounding box center [763, 547] width 1320 height 16
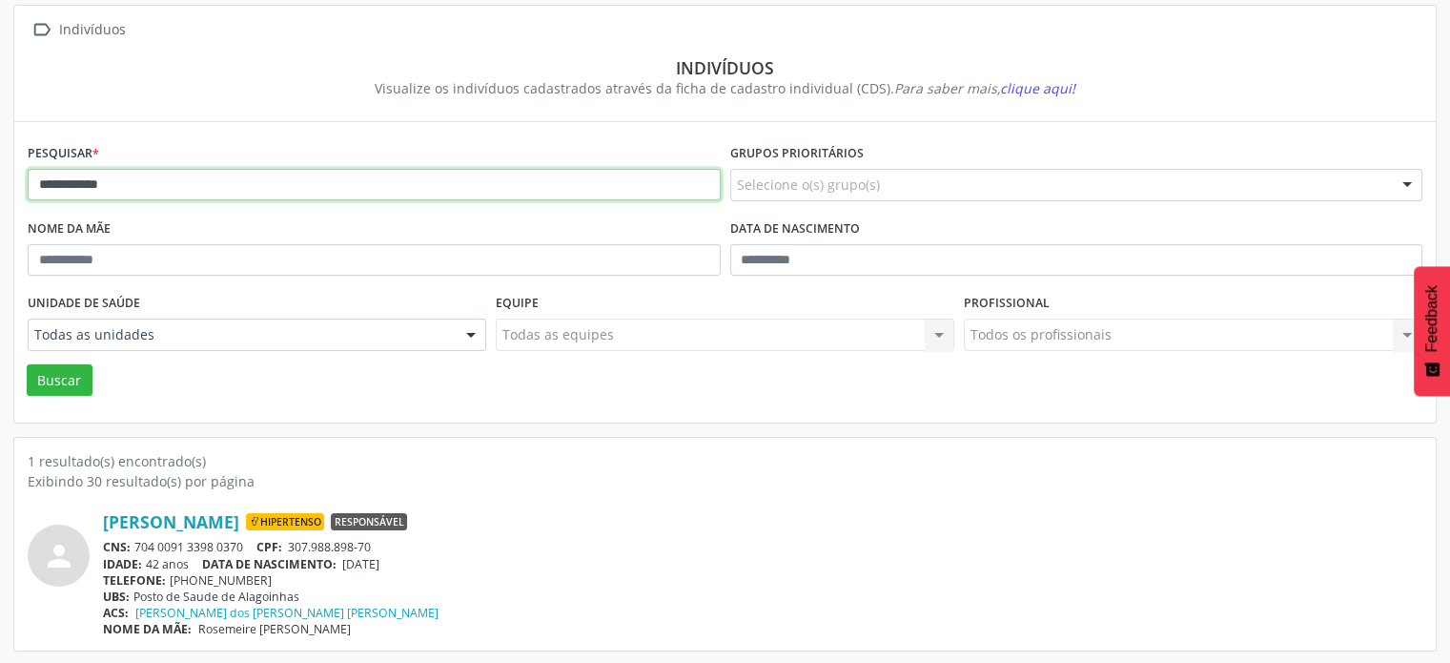
click at [229, 188] on input "**********" at bounding box center [374, 185] width 693 height 32
type input "*"
click at [27, 364] on button "Buscar" at bounding box center [60, 380] width 66 height 32
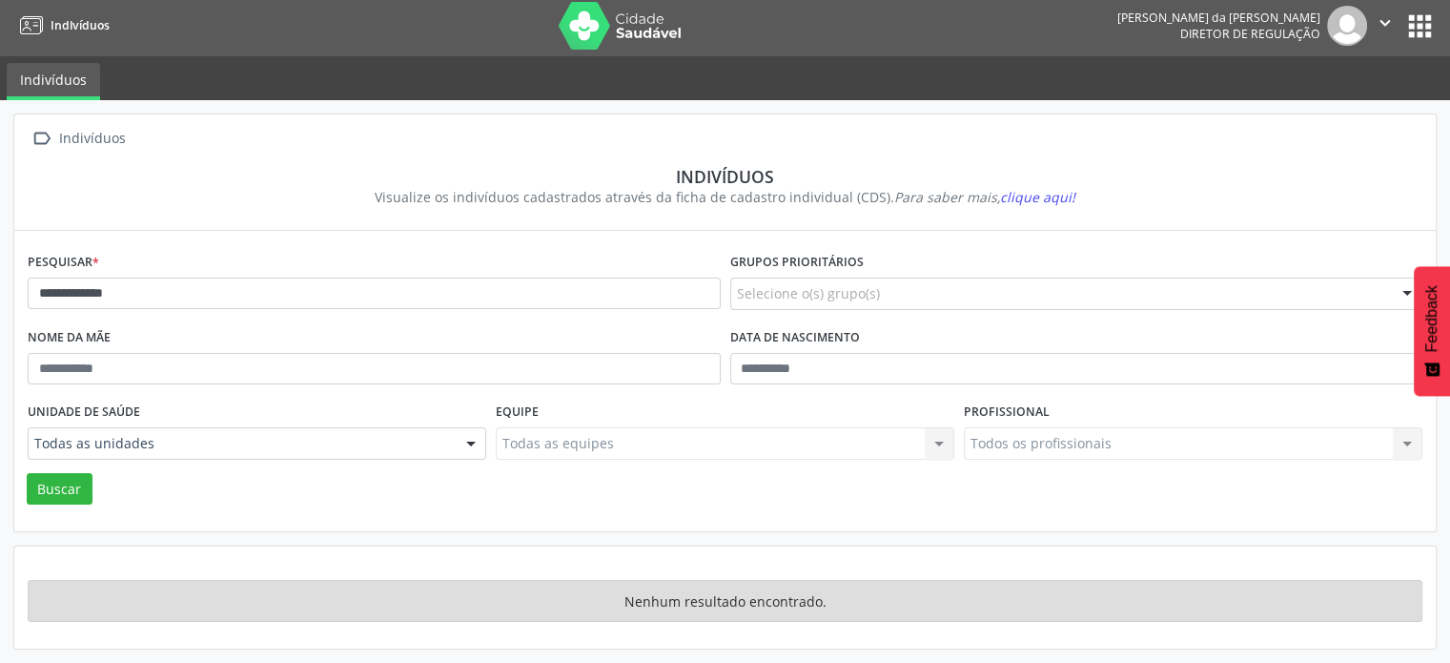
scroll to position [2, 0]
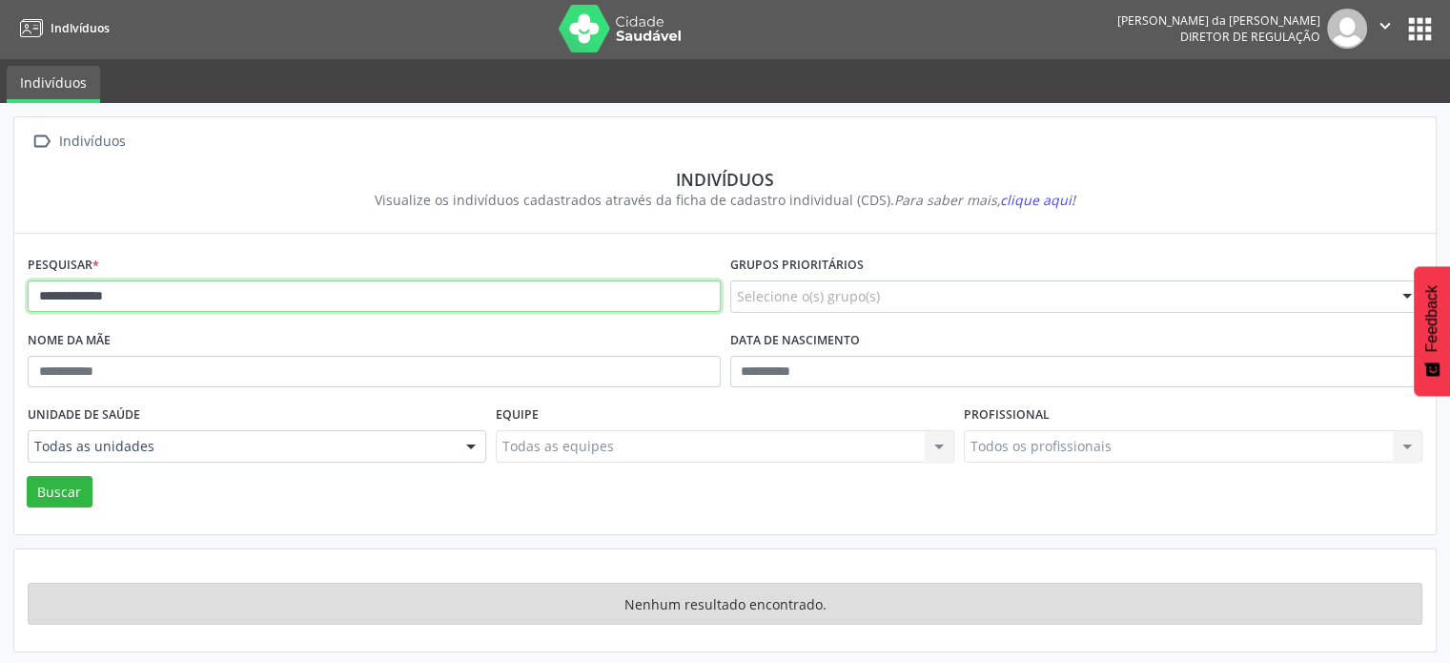
click at [240, 305] on input "**********" at bounding box center [374, 296] width 693 height 32
click at [27, 476] on button "Buscar" at bounding box center [60, 492] width 66 height 32
click at [158, 297] on input "******" at bounding box center [374, 296] width 693 height 32
click at [27, 476] on button "Buscar" at bounding box center [60, 492] width 66 height 32
click at [171, 293] on input "******" at bounding box center [374, 296] width 693 height 32
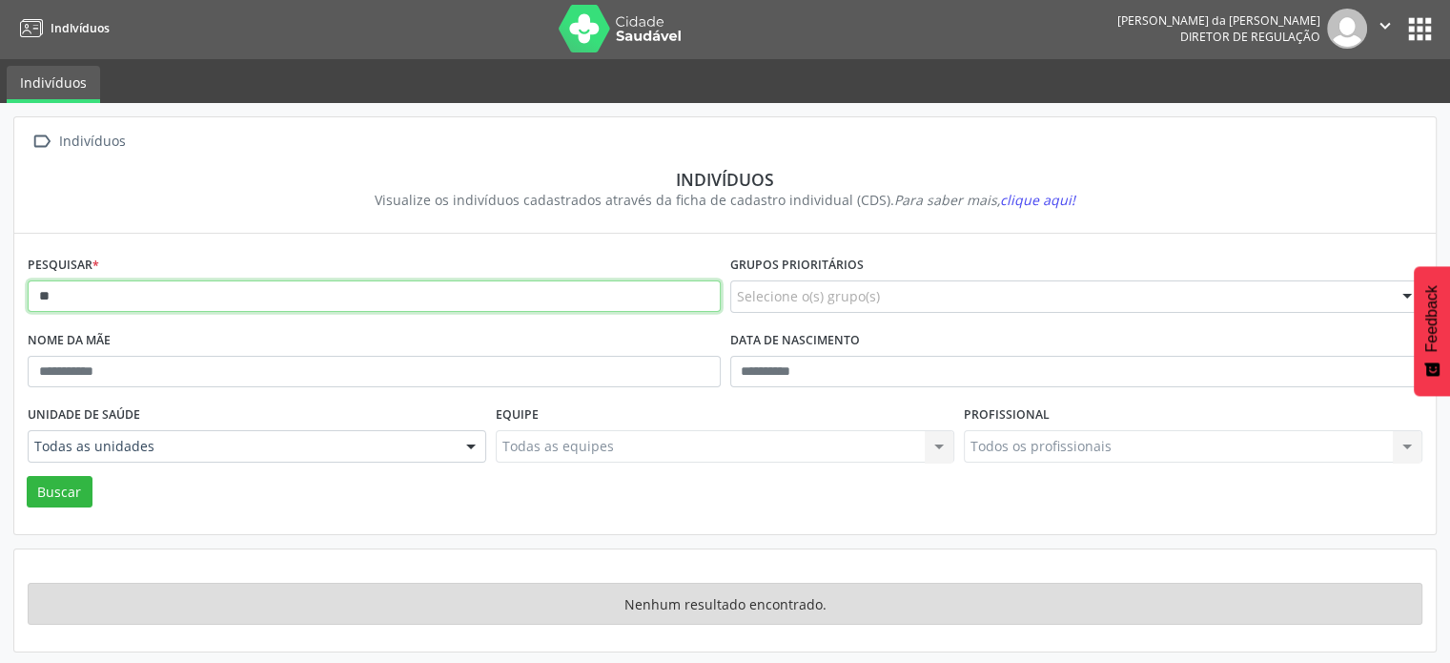
type input "*"
click at [27, 476] on button "Buscar" at bounding box center [60, 492] width 66 height 32
click at [214, 297] on input "**********" at bounding box center [374, 296] width 693 height 32
click at [27, 476] on button "Buscar" at bounding box center [60, 492] width 66 height 32
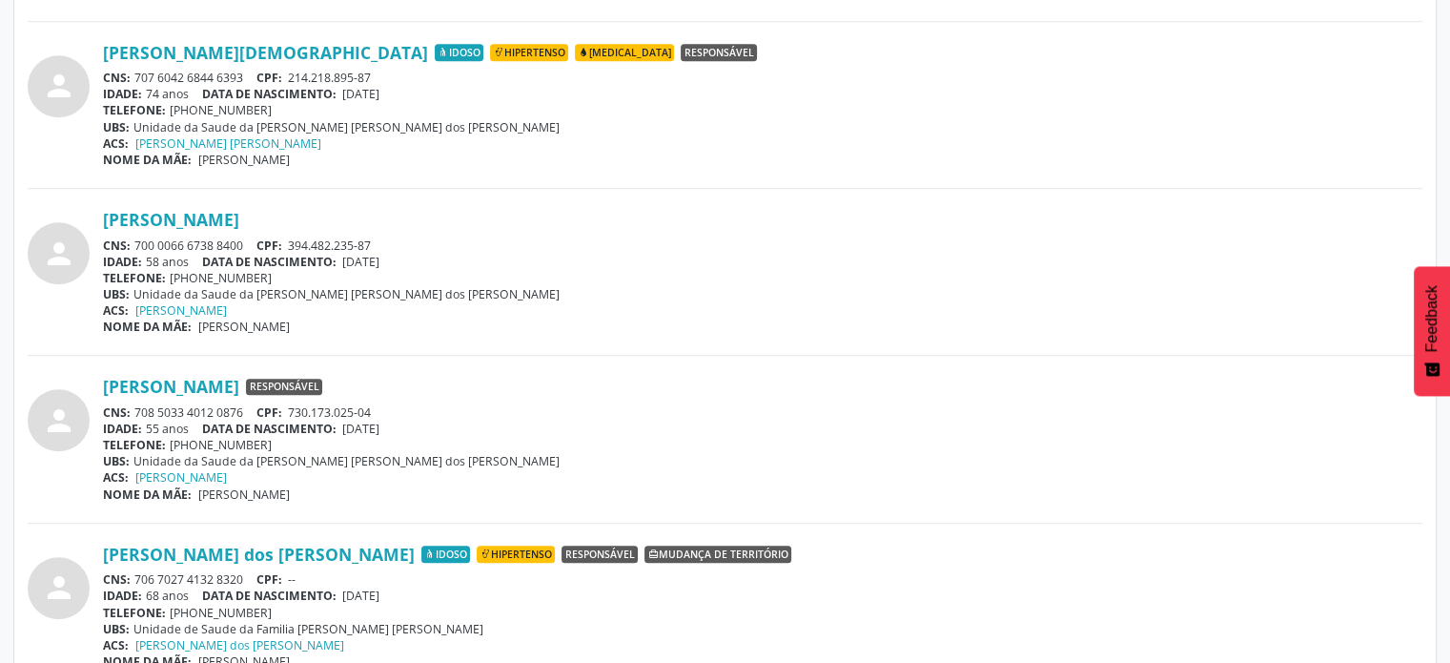
scroll to position [1527, 0]
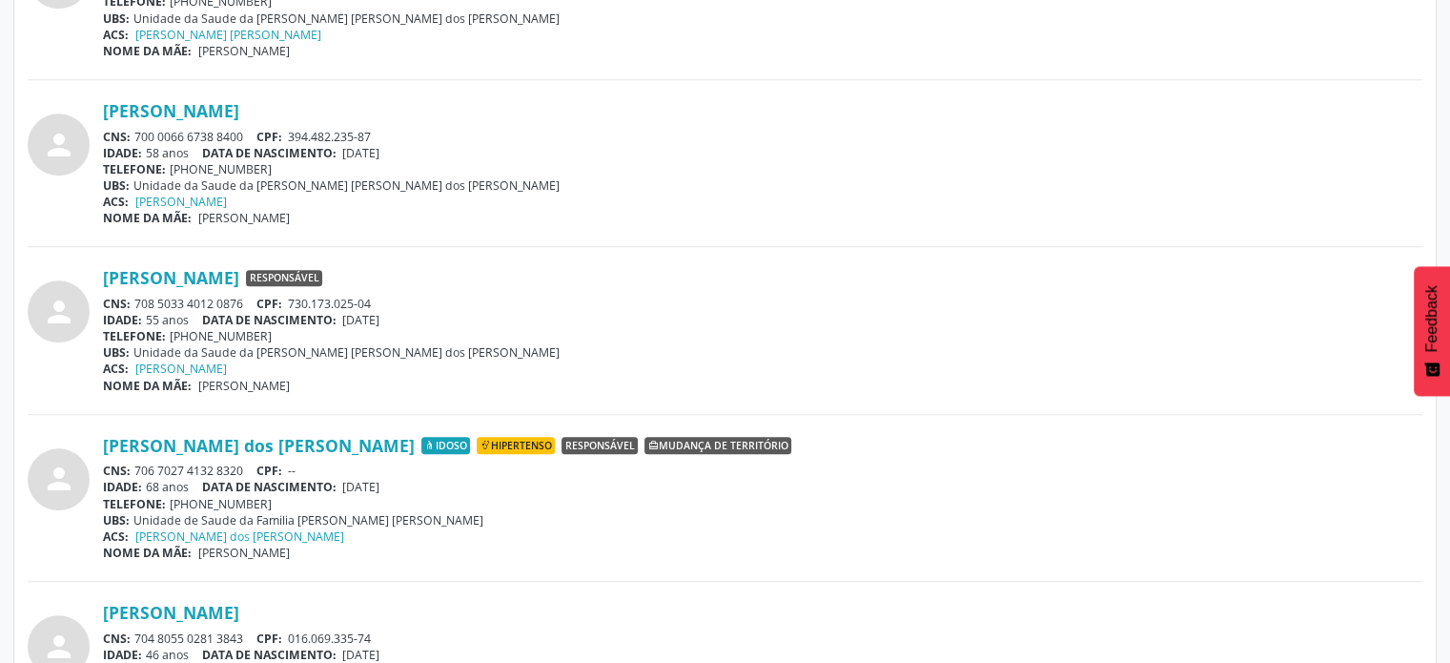
drag, startPoint x: 248, startPoint y: 292, endPoint x: 133, endPoint y: 303, distance: 115.9
click at [133, 304] on div "CNS: 708 5033 4012 0876 CPF: 730.173.025-04" at bounding box center [763, 304] width 1320 height 16
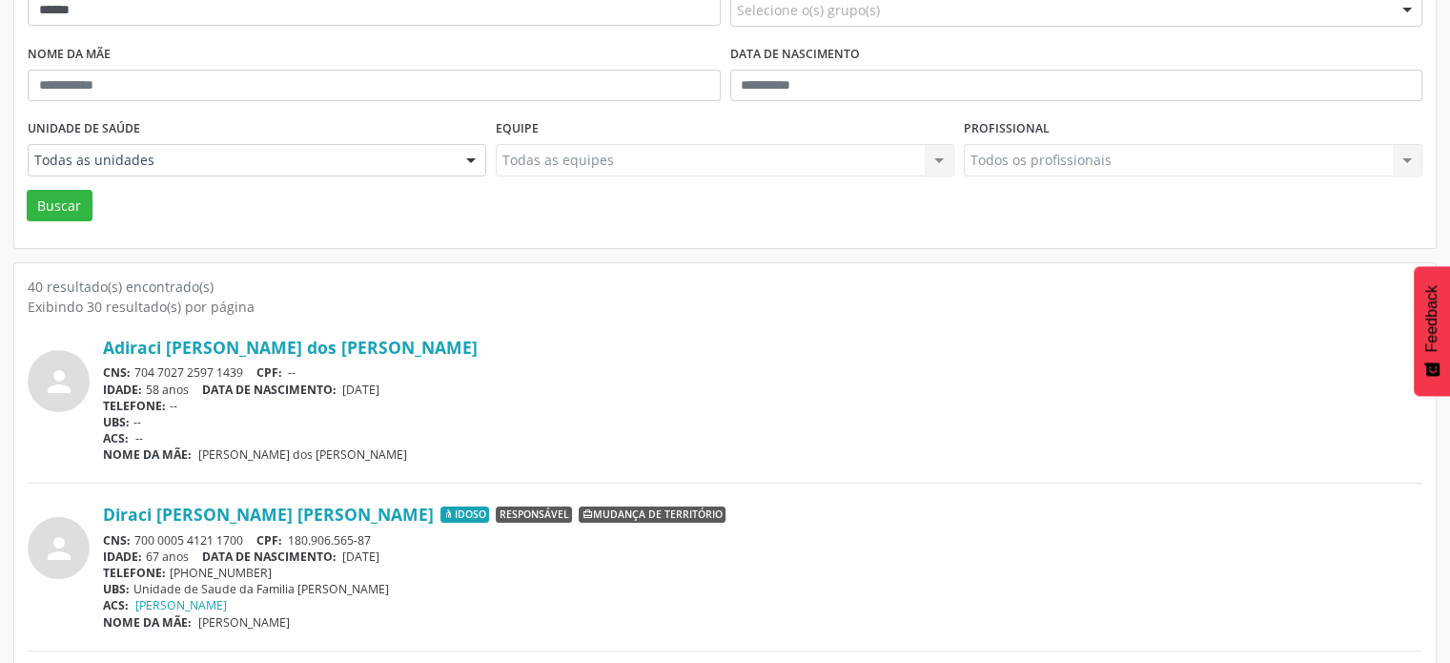
scroll to position [0, 0]
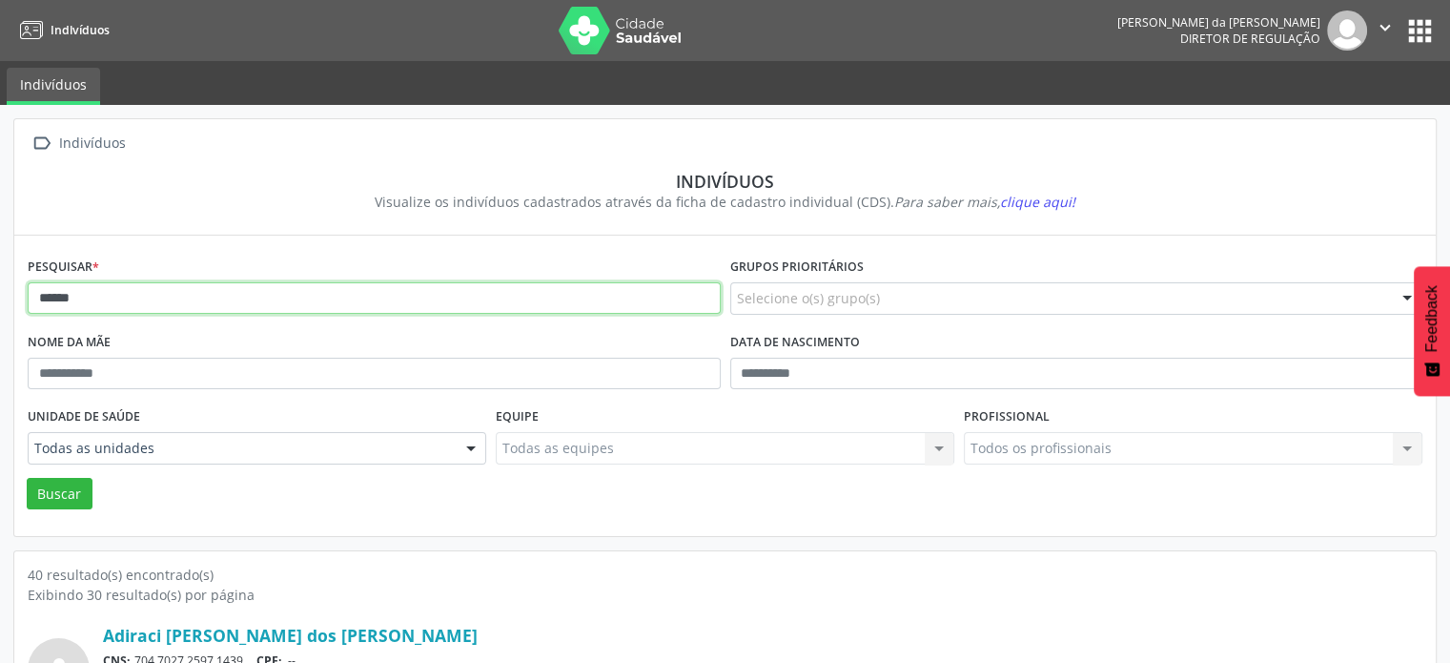
click at [183, 305] on input "*****" at bounding box center [374, 298] width 693 height 32
type input "*"
click at [27, 478] on button "Buscar" at bounding box center [60, 494] width 66 height 32
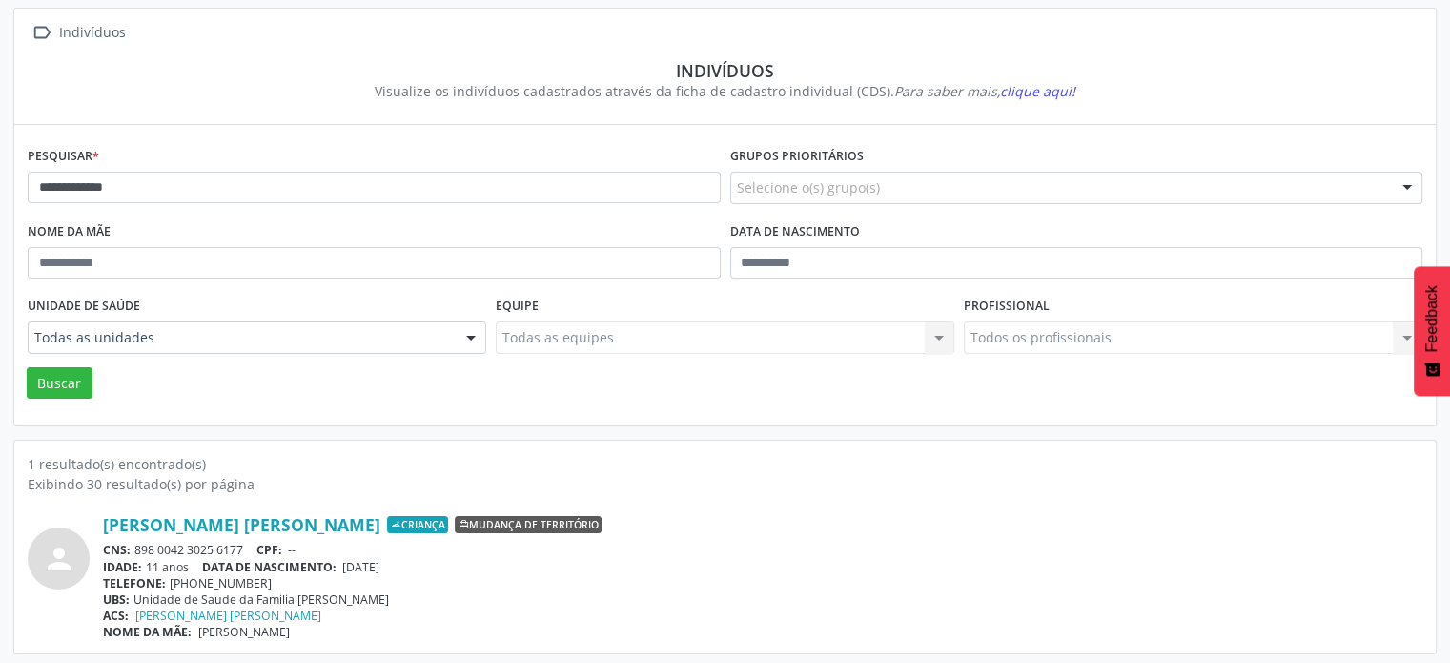
scroll to position [113, 0]
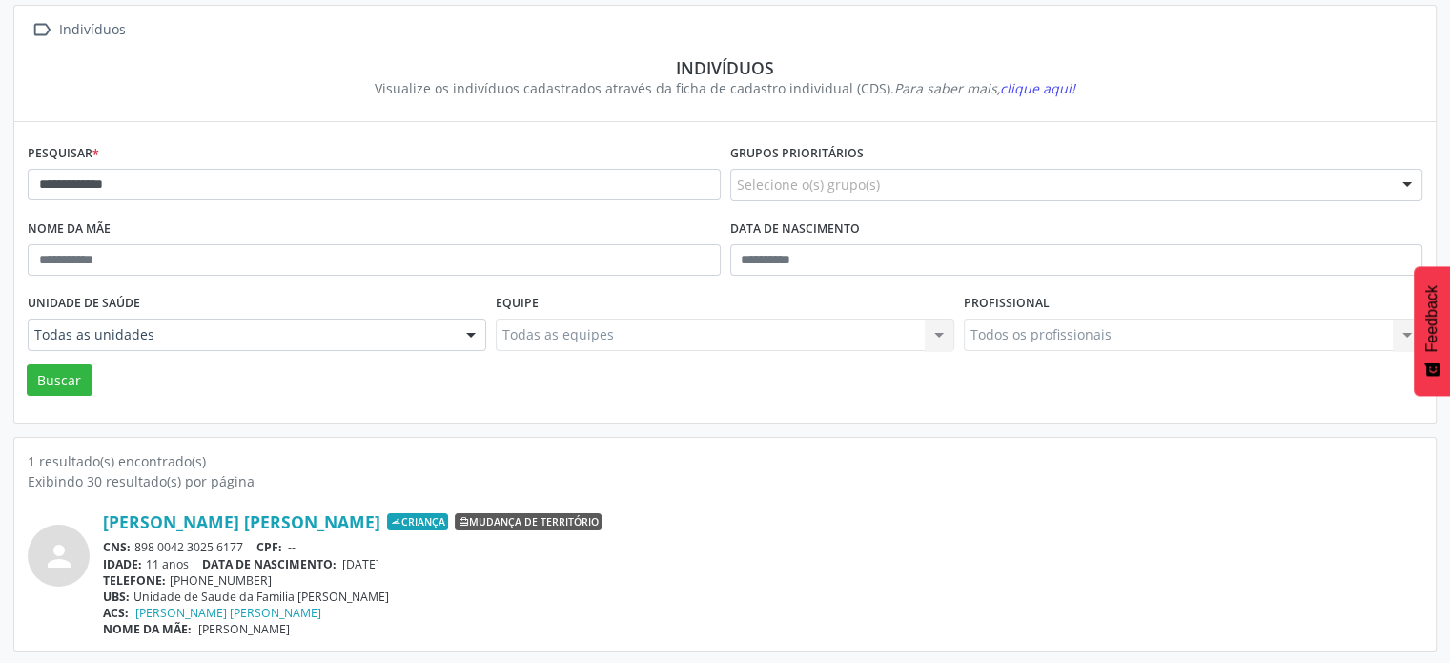
drag, startPoint x: 245, startPoint y: 541, endPoint x: 132, endPoint y: 533, distance: 113.7
click at [132, 542] on div "CNS: 898 0042 3025 6177 CPF: --" at bounding box center [763, 547] width 1320 height 16
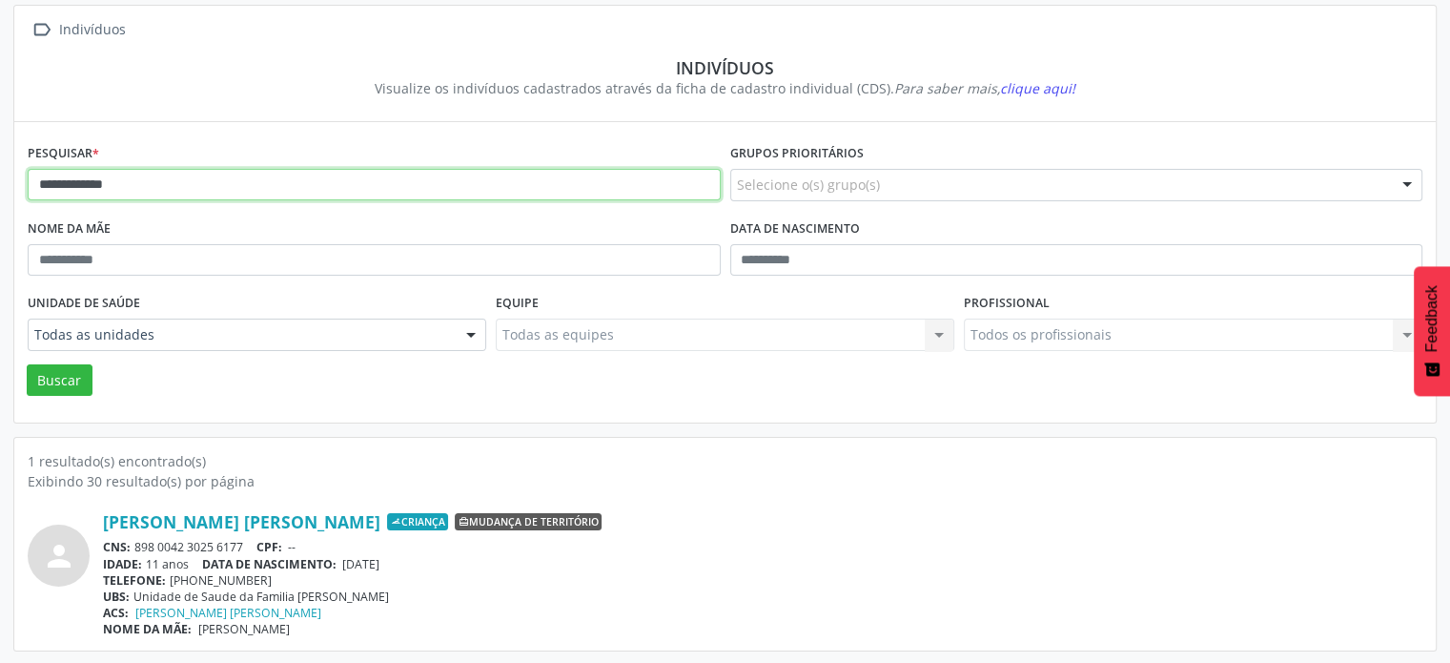
click at [154, 177] on input "**********" at bounding box center [374, 185] width 693 height 32
type input "*"
click at [27, 364] on button "Buscar" at bounding box center [60, 380] width 66 height 32
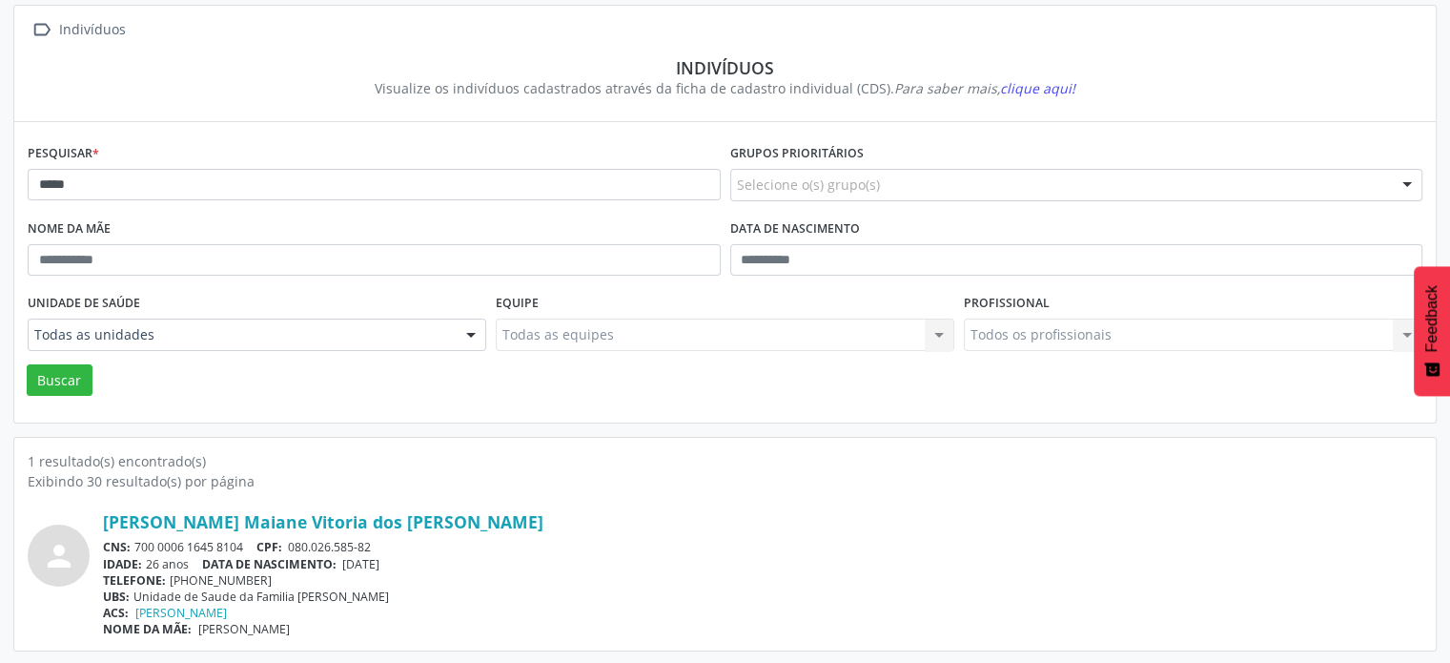
drag, startPoint x: 249, startPoint y: 543, endPoint x: 131, endPoint y: 547, distance: 118.3
click at [131, 547] on div "CNS: 700 0006 1645 8104 CPF: 080.026.585-82" at bounding box center [763, 547] width 1320 height 16
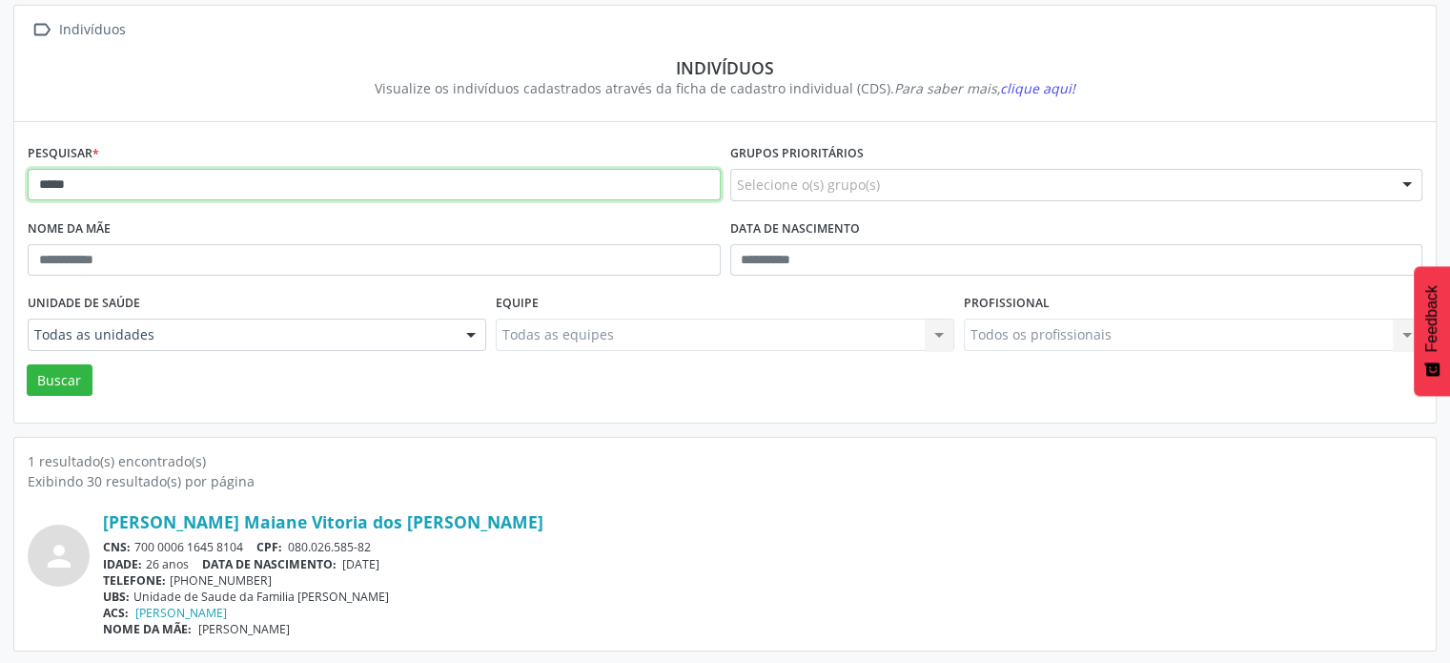
click at [142, 178] on input "*****" at bounding box center [374, 185] width 693 height 32
type input "*"
click at [27, 364] on button "Buscar" at bounding box center [60, 380] width 66 height 32
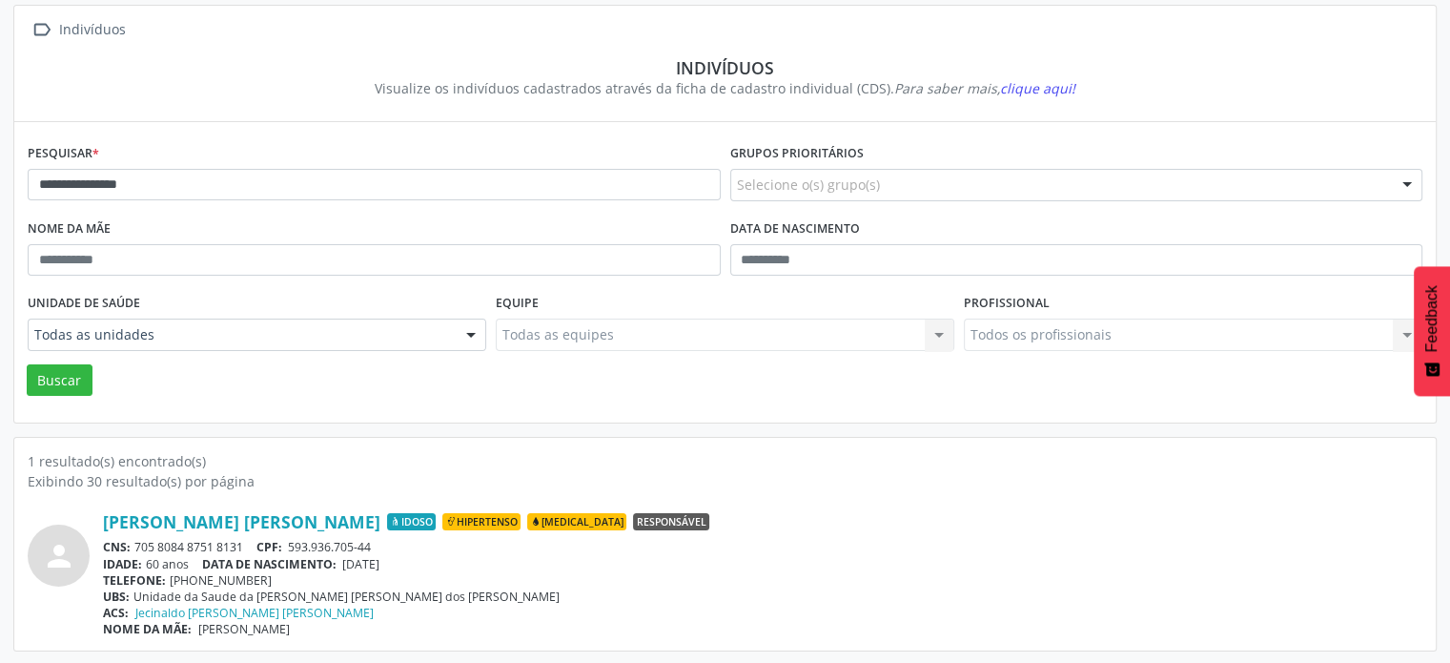
drag, startPoint x: 245, startPoint y: 547, endPoint x: 141, endPoint y: 551, distance: 104.0
click at [141, 552] on div "CNS: 705 8084 8751 8131 CPF: 593.936.705-44" at bounding box center [763, 547] width 1320 height 16
drag, startPoint x: 141, startPoint y: 551, endPoint x: 204, endPoint y: 556, distance: 63.1
click at [141, 550] on div "CNS: 705 8084 8751 8131 CPF: 593.936.705-44" at bounding box center [763, 547] width 1320 height 16
drag, startPoint x: 511, startPoint y: 560, endPoint x: 454, endPoint y: 549, distance: 58.2
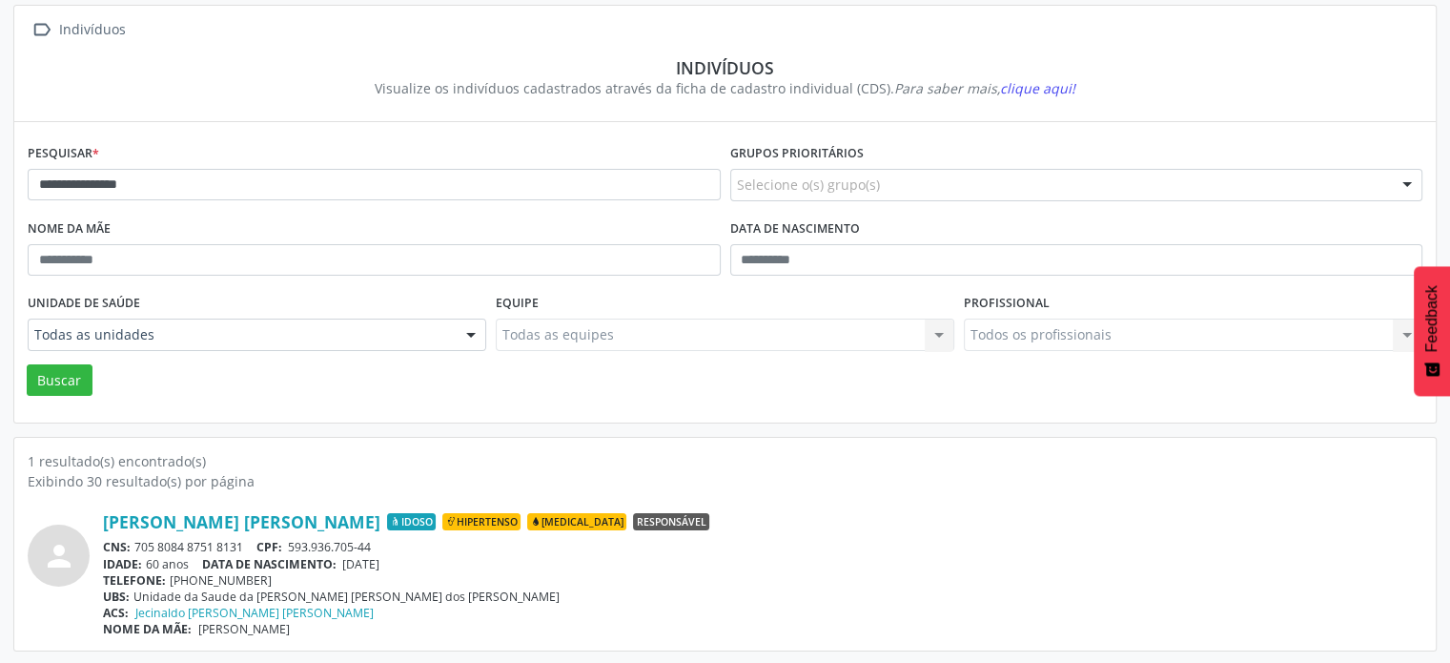
click at [510, 560] on div "IDADE: 60 anos DATA [PERSON_NAME]: [DEMOGRAPHIC_DATA]" at bounding box center [763, 564] width 1320 height 16
drag, startPoint x: 249, startPoint y: 538, endPoint x: 131, endPoint y: 545, distance: 118.5
click at [131, 545] on div "CNS: 705 8084 8751 8131 CPF: 593.936.705-44" at bounding box center [763, 547] width 1320 height 16
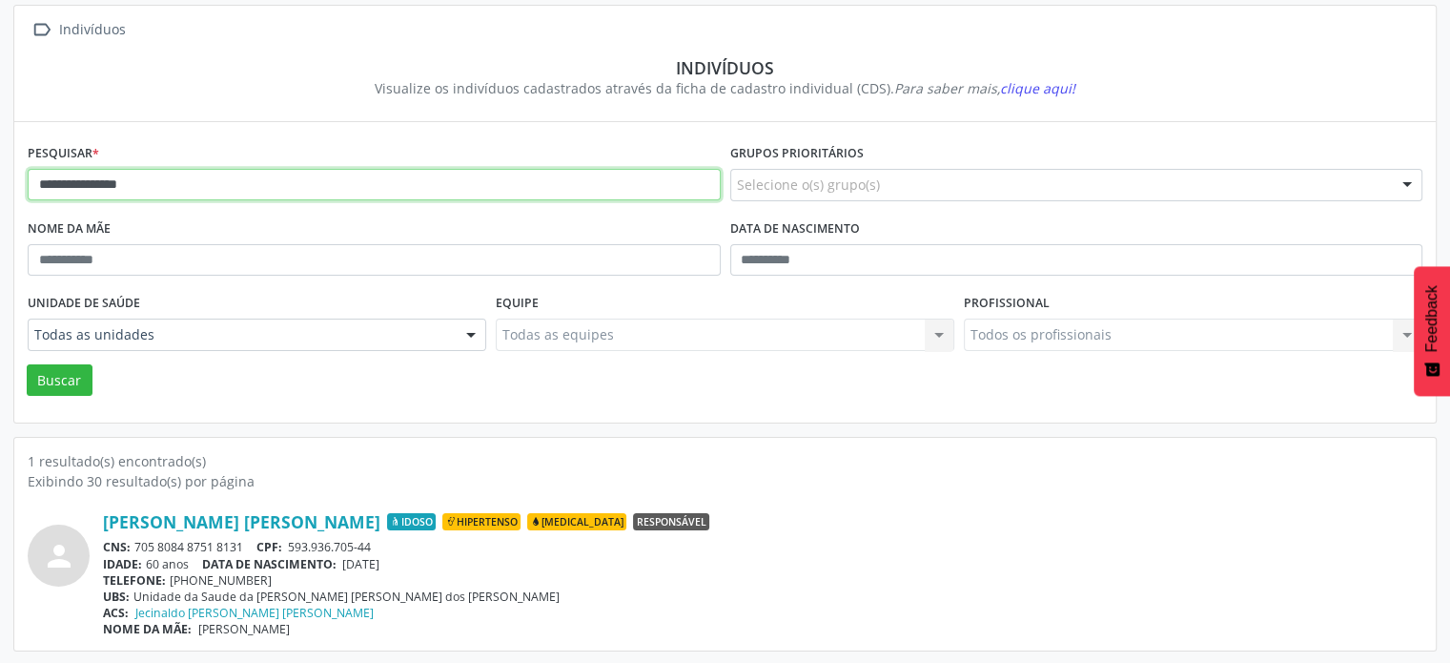
click at [207, 189] on input "**********" at bounding box center [374, 185] width 693 height 32
type input "*"
click at [27, 364] on button "Buscar" at bounding box center [60, 380] width 66 height 32
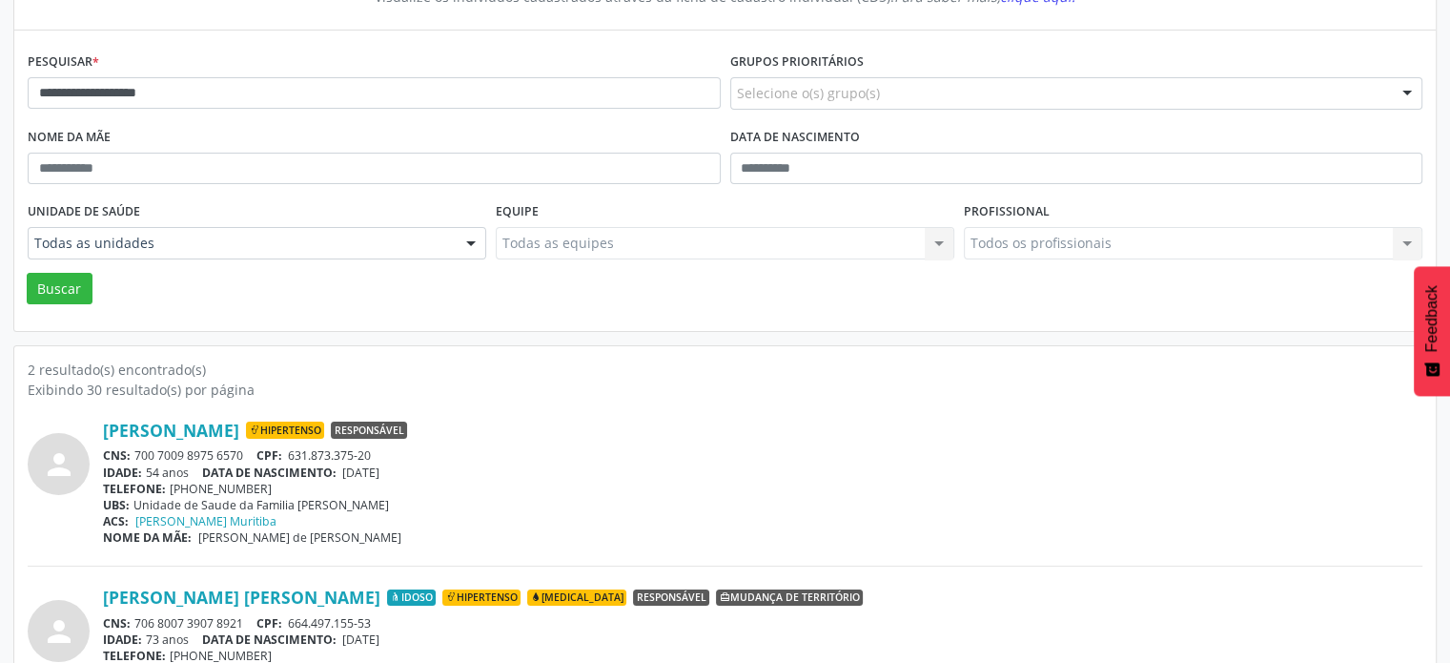
scroll to position [280, 0]
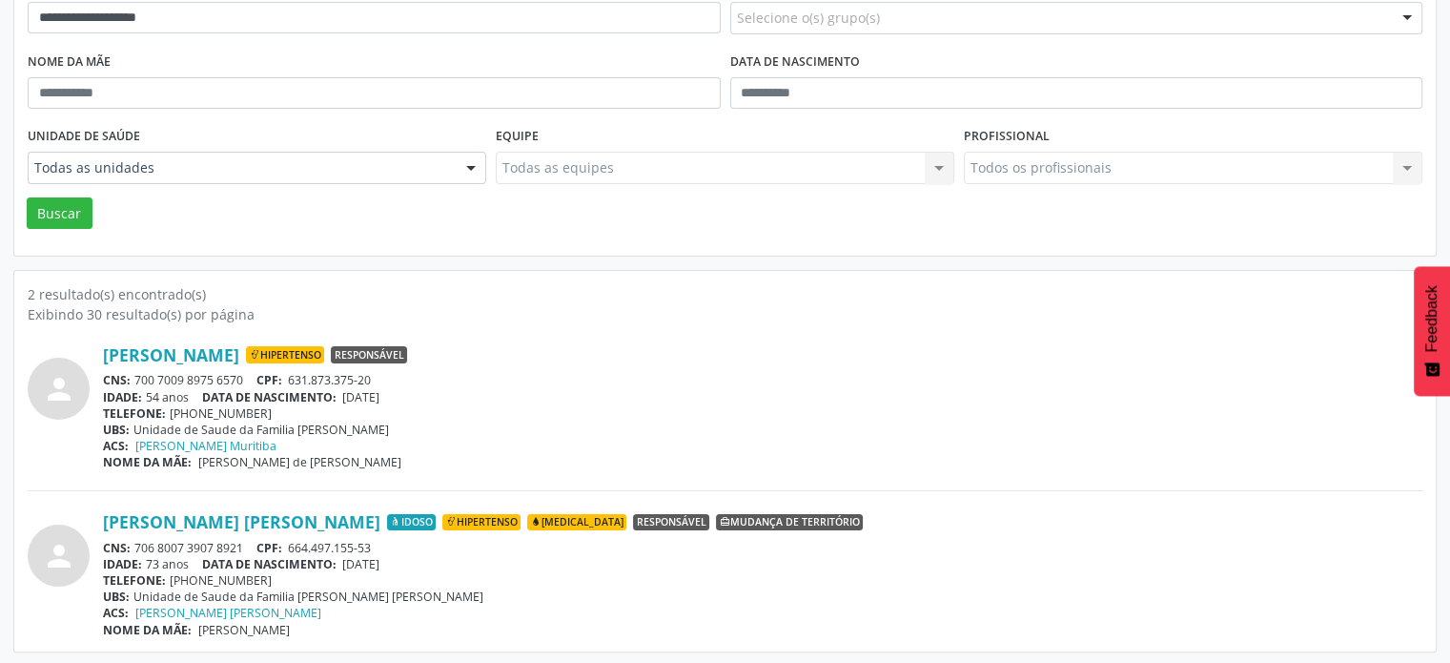
drag, startPoint x: 245, startPoint y: 375, endPoint x: 131, endPoint y: 373, distance: 114.4
click at [131, 373] on div "CNS: 700 7009 8975 6570 CPF: 631.873.375-20" at bounding box center [763, 380] width 1320 height 16
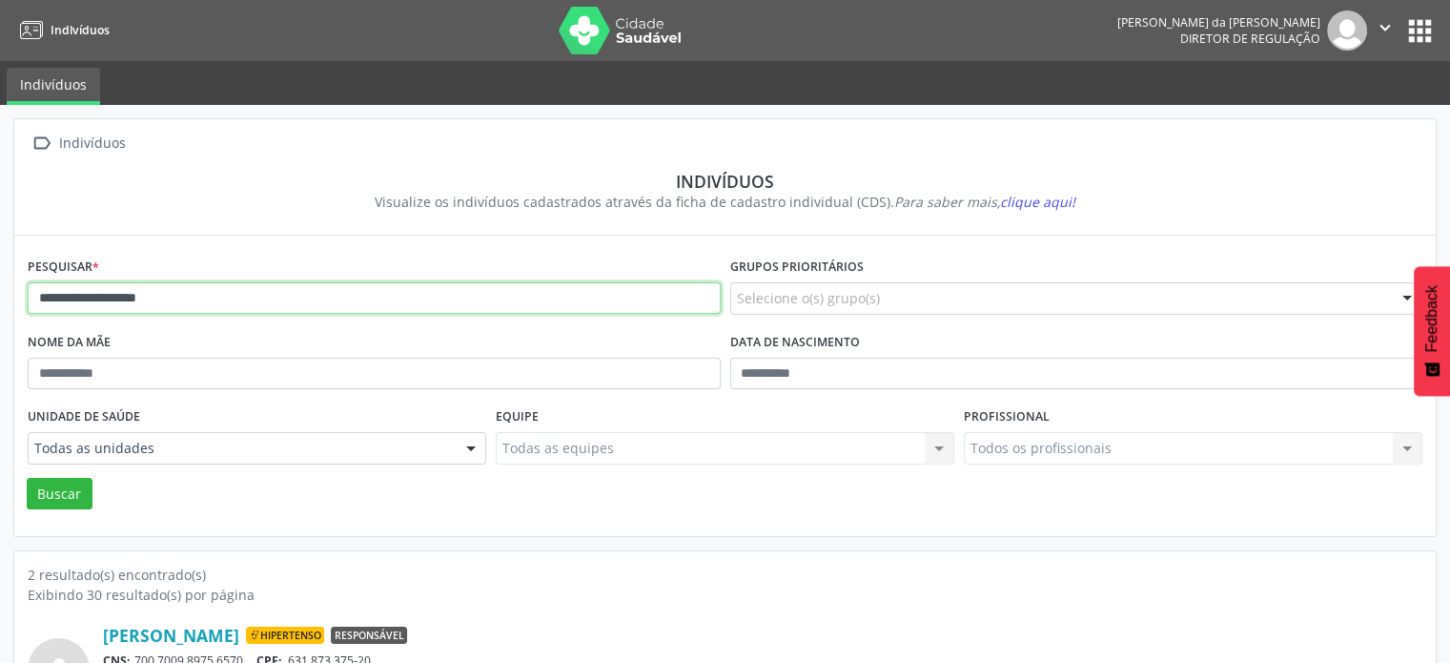
drag, startPoint x: 202, startPoint y: 297, endPoint x: 191, endPoint y: 300, distance: 12.1
click at [201, 297] on input "**********" at bounding box center [374, 298] width 693 height 32
type input "*"
click at [27, 478] on button "Buscar" at bounding box center [60, 494] width 66 height 32
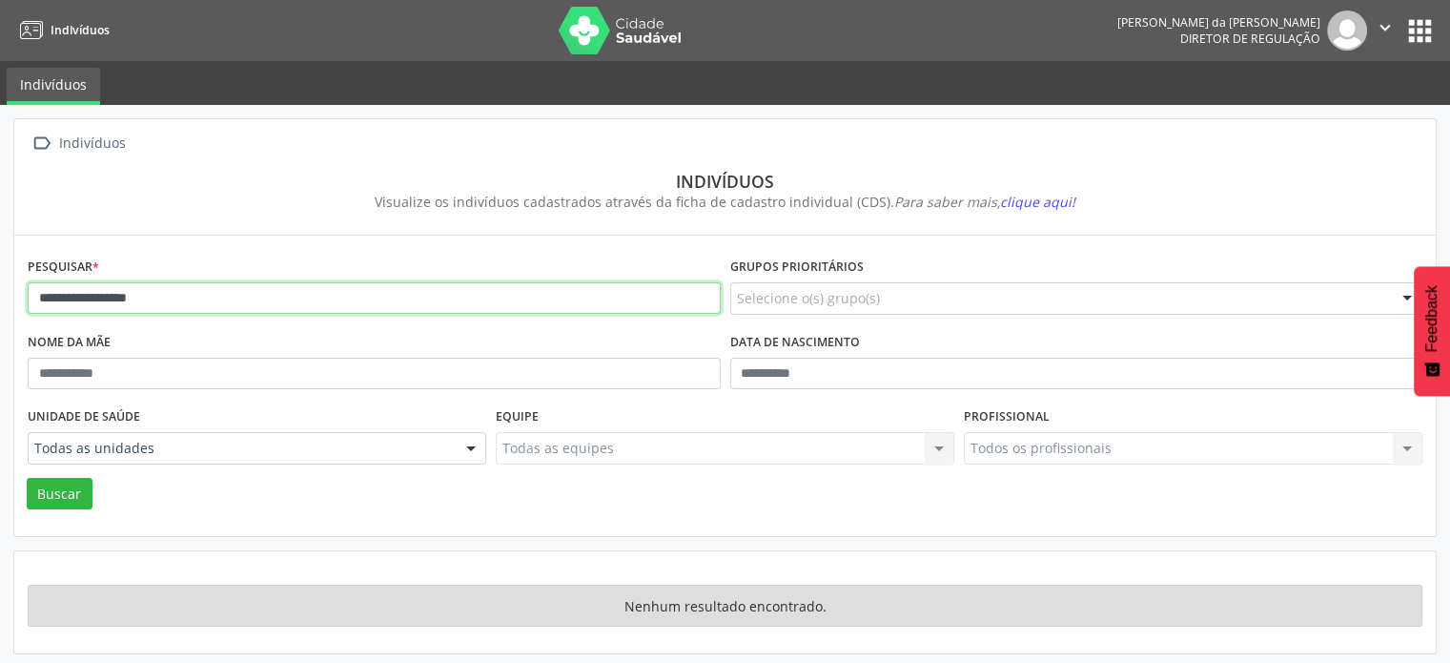
click at [247, 289] on input "**********" at bounding box center [374, 298] width 693 height 32
click at [27, 478] on button "Buscar" at bounding box center [60, 494] width 66 height 32
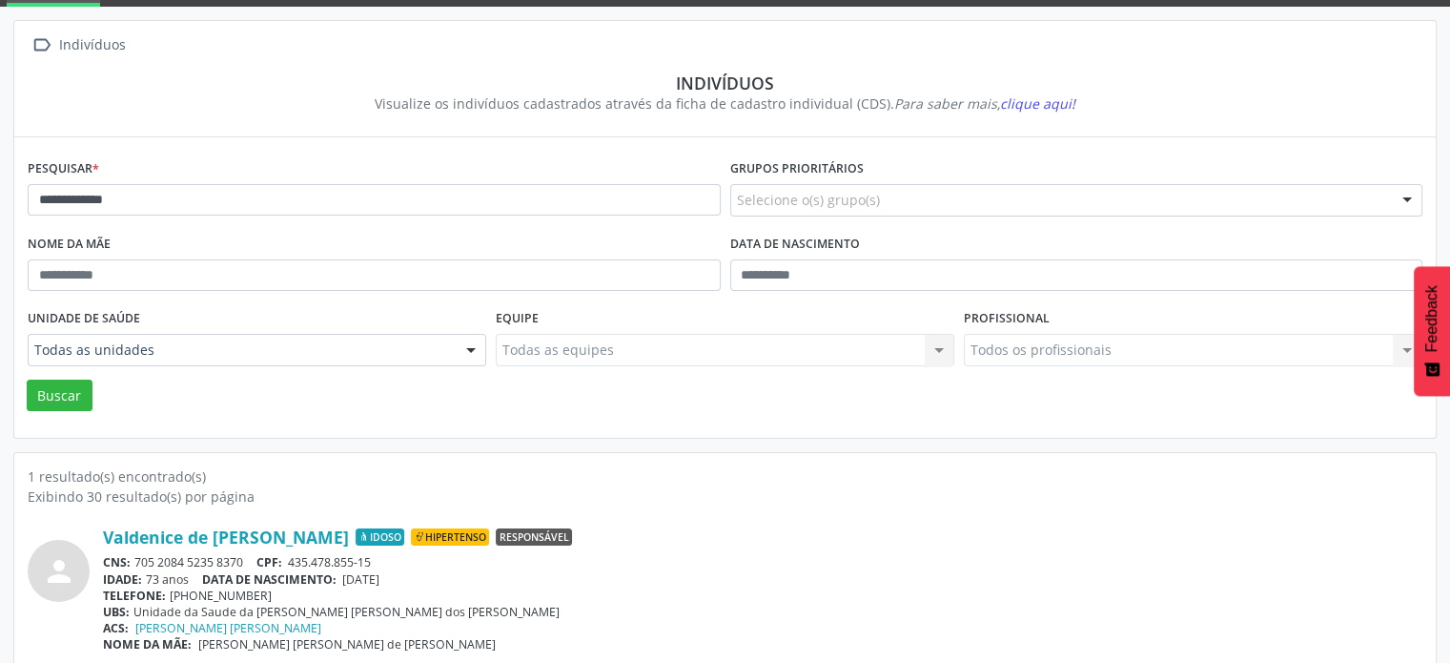
scroll to position [113, 0]
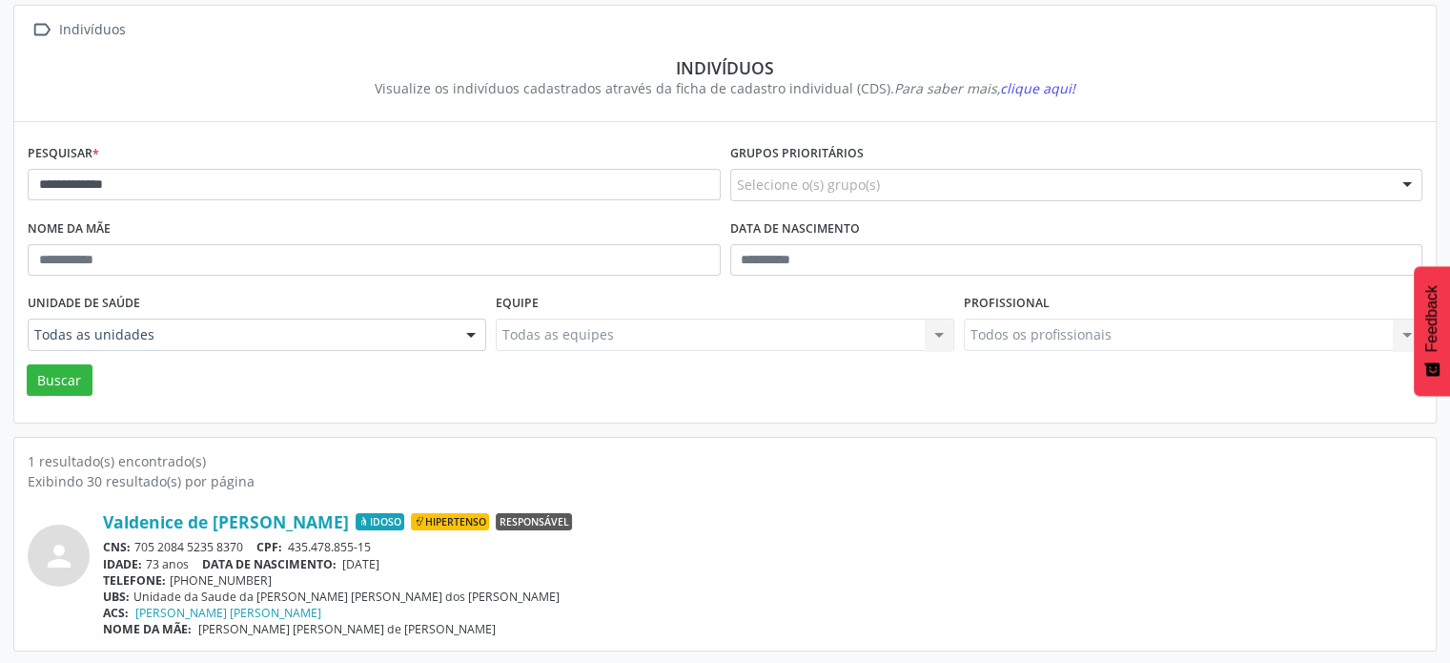
drag, startPoint x: 255, startPoint y: 542, endPoint x: 137, endPoint y: 548, distance: 117.4
click at [134, 548] on div "CNS: 705 2084 5235 8370 CPF: 435.478.855-15" at bounding box center [763, 547] width 1320 height 16
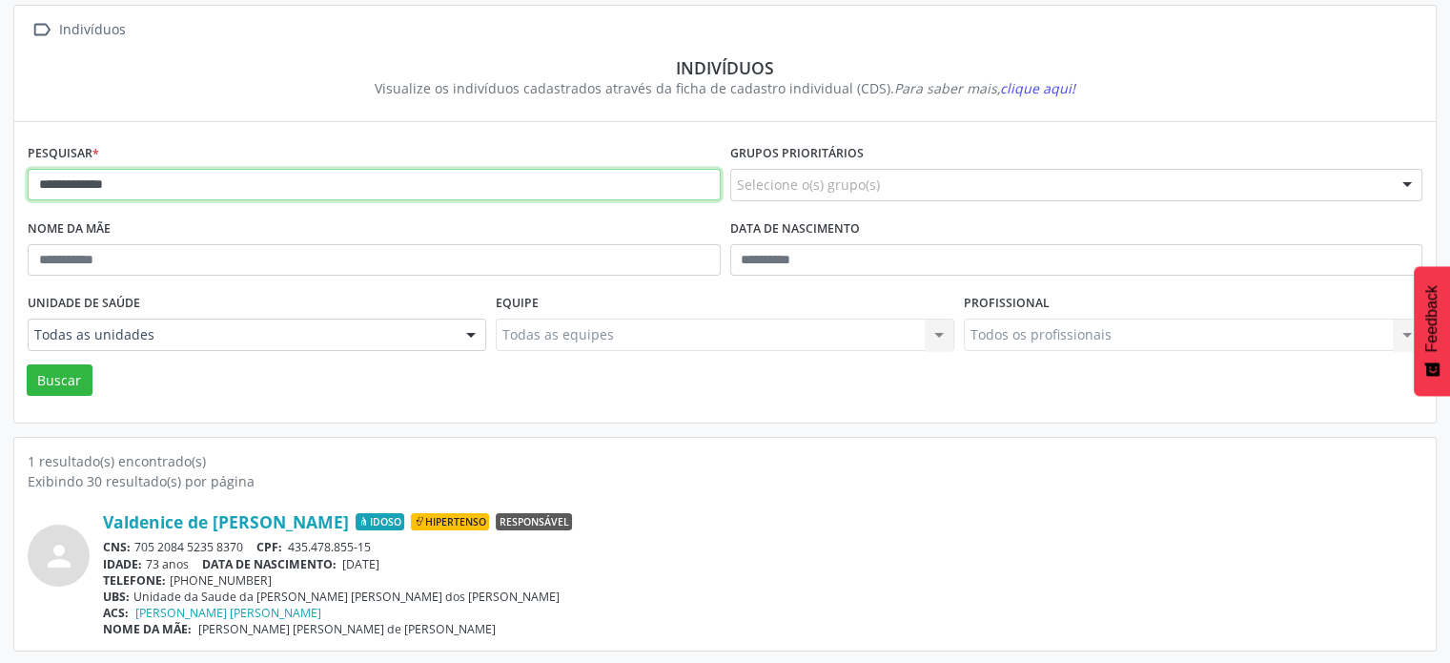
click at [288, 186] on input "**********" at bounding box center [374, 185] width 693 height 32
type input "*"
click at [27, 364] on button "Buscar" at bounding box center [60, 380] width 66 height 32
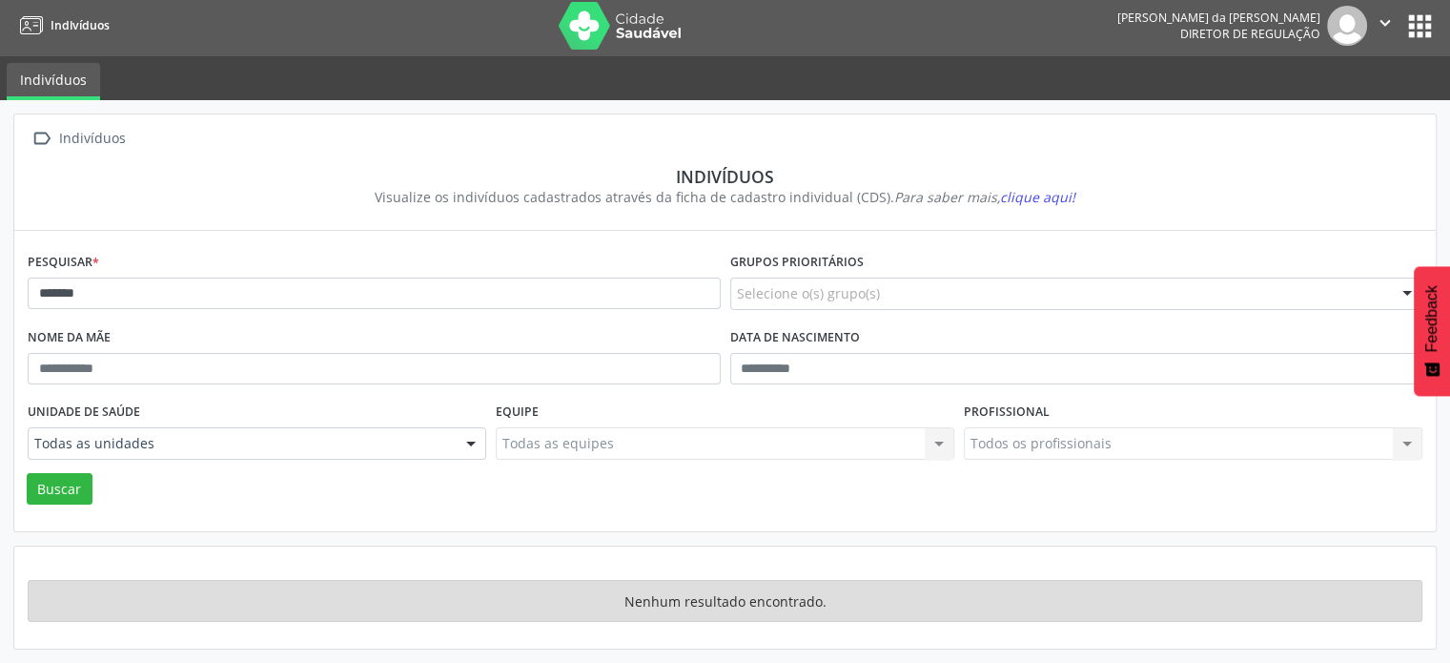
scroll to position [2, 0]
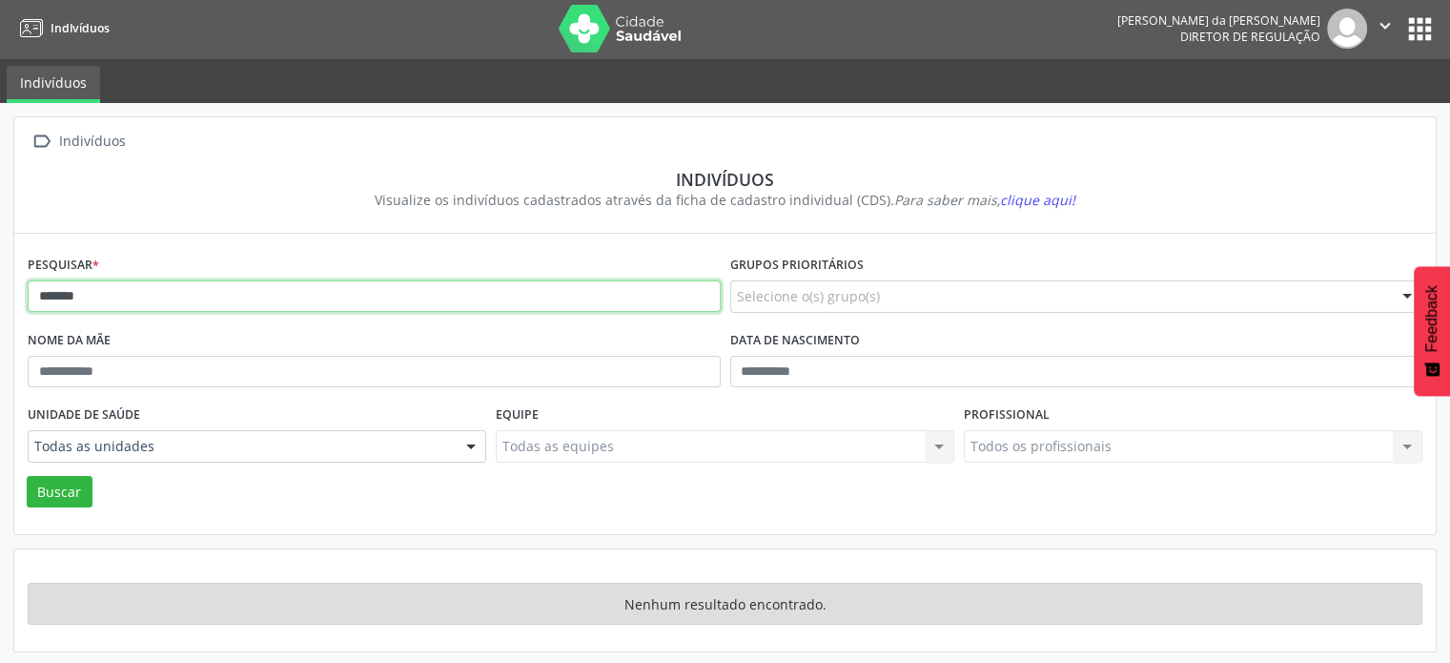
click at [254, 287] on input "*******" at bounding box center [374, 296] width 693 height 32
click at [27, 476] on button "Buscar" at bounding box center [60, 492] width 66 height 32
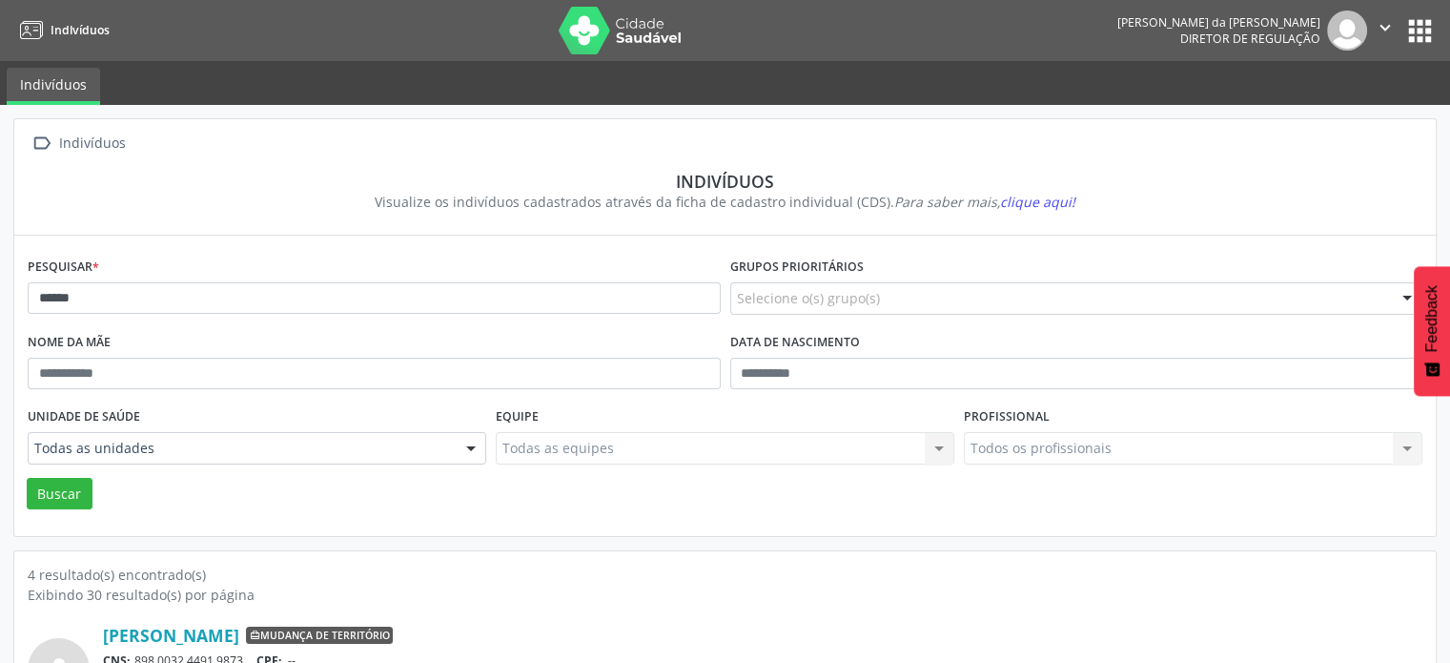
scroll to position [0, 0]
click at [159, 300] on input "******" at bounding box center [374, 298] width 693 height 32
type input "*"
click at [27, 478] on button "Buscar" at bounding box center [60, 494] width 66 height 32
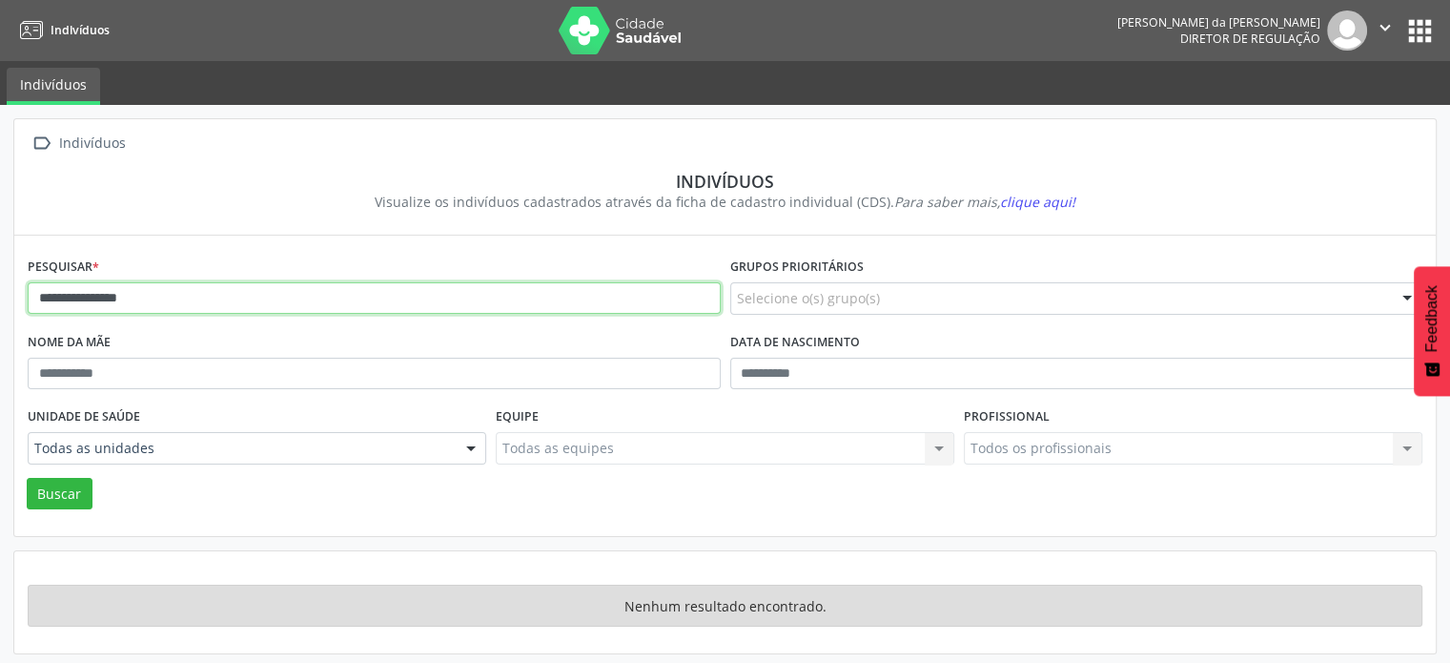
click at [220, 311] on input "**********" at bounding box center [374, 298] width 693 height 32
click at [27, 478] on button "Buscar" at bounding box center [60, 494] width 66 height 32
click at [187, 297] on input "**********" at bounding box center [374, 298] width 693 height 32
click at [27, 478] on button "Buscar" at bounding box center [60, 494] width 66 height 32
click at [187, 297] on input "*********" at bounding box center [374, 298] width 693 height 32
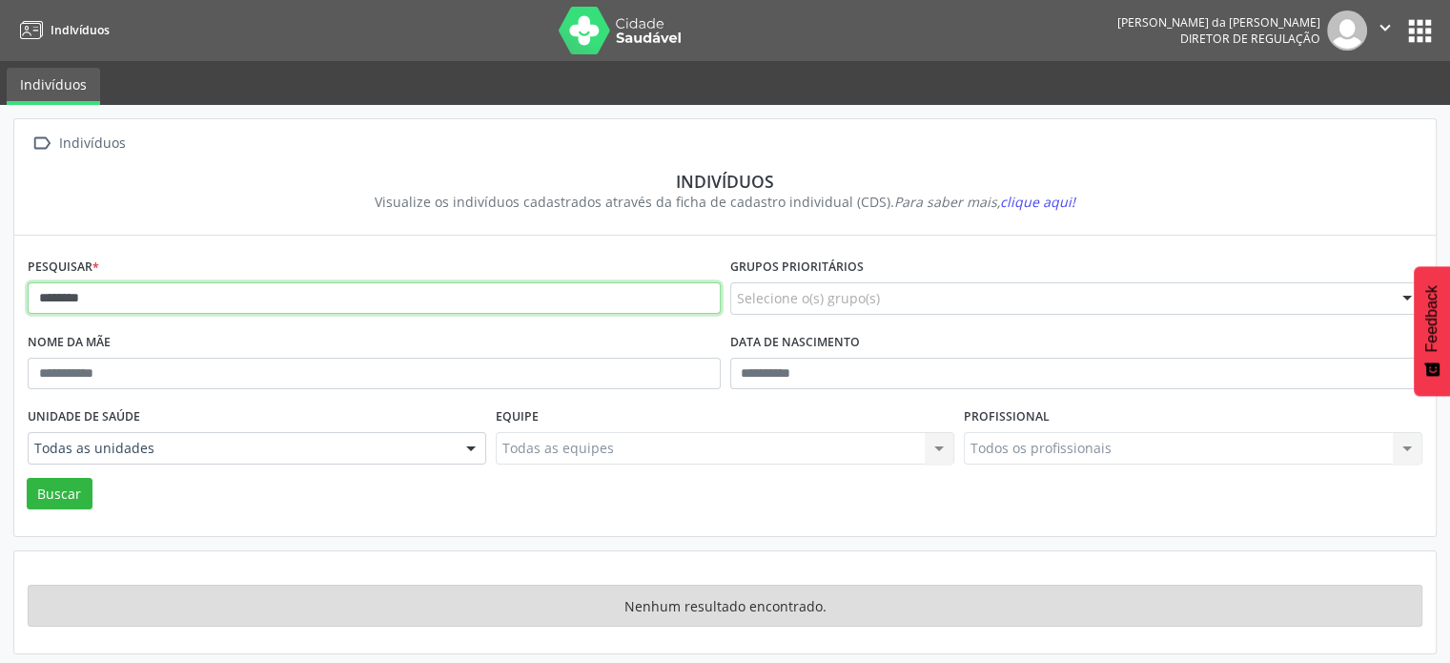
click at [27, 478] on button "Buscar" at bounding box center [60, 494] width 66 height 32
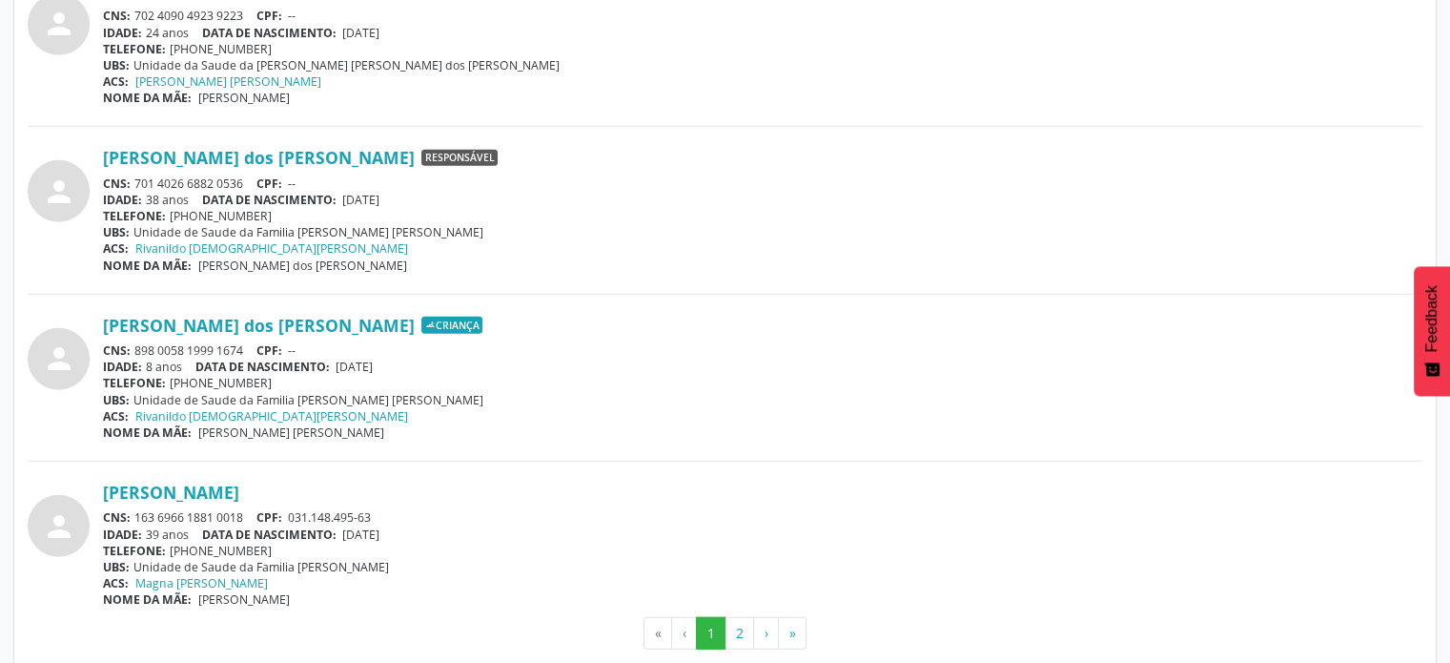
scroll to position [5009, 0]
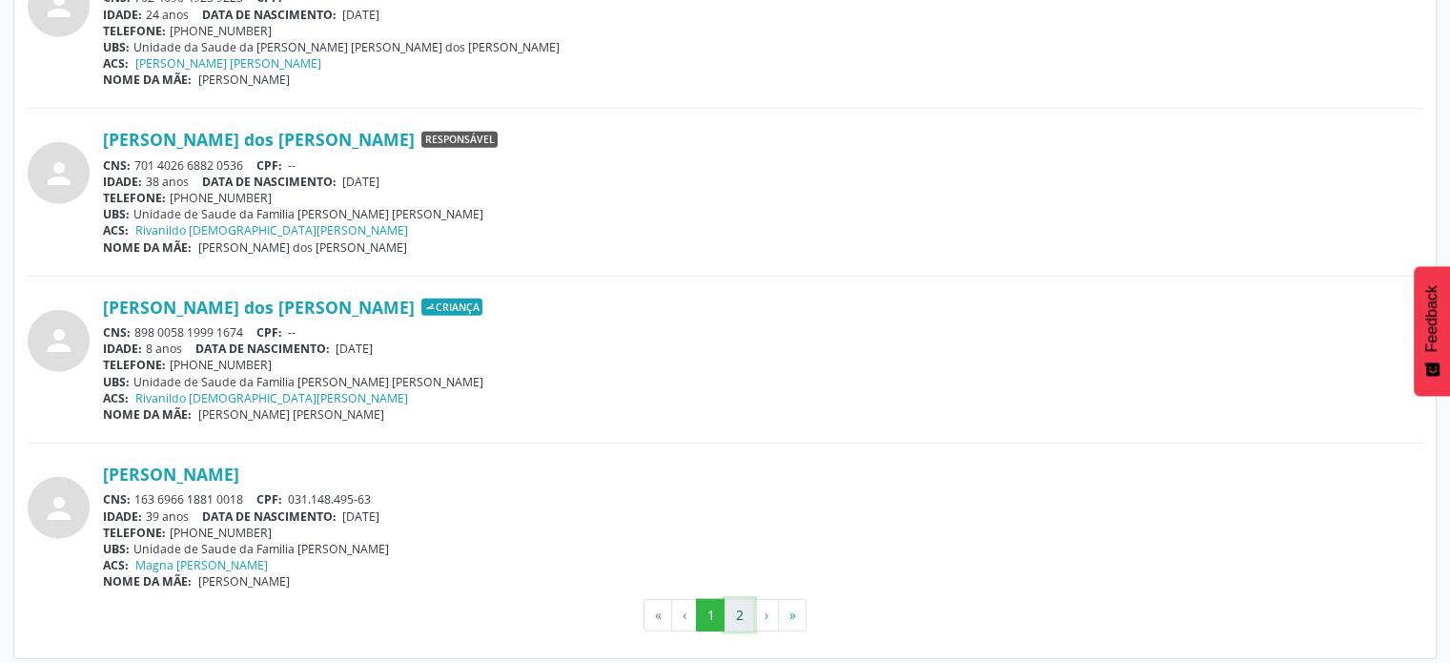
click at [736, 608] on button "2" at bounding box center [740, 615] width 30 height 32
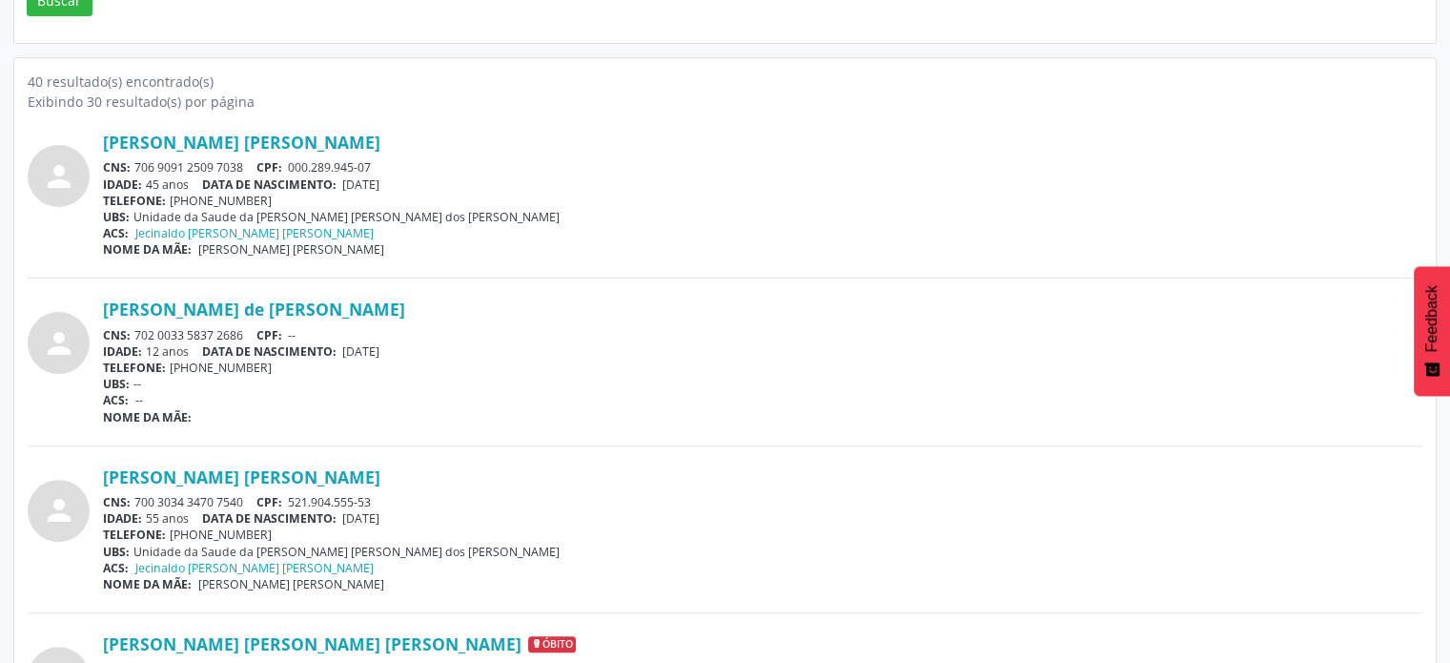
scroll to position [526, 0]
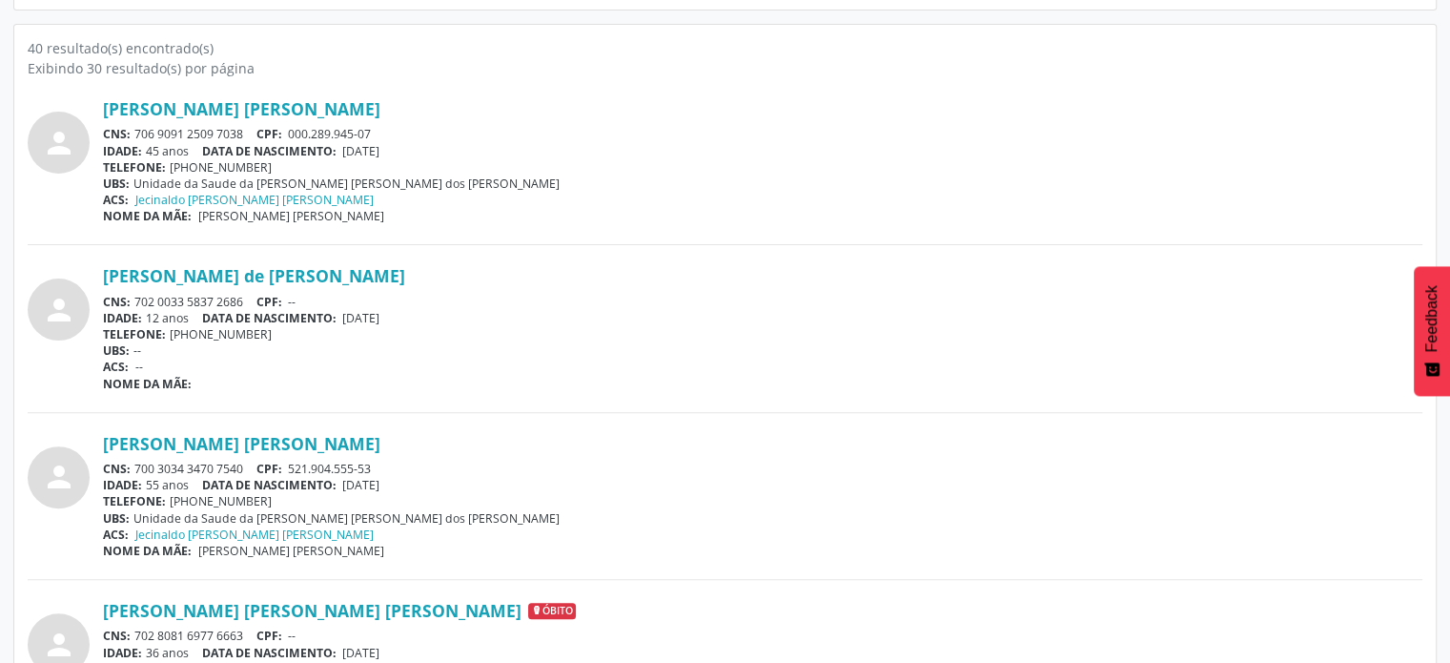
drag, startPoint x: 251, startPoint y: 461, endPoint x: 127, endPoint y: 469, distance: 124.2
click at [127, 469] on div "CNS: 700 3034 3470 7540 CPF: 521.904.555-53" at bounding box center [763, 469] width 1320 height 16
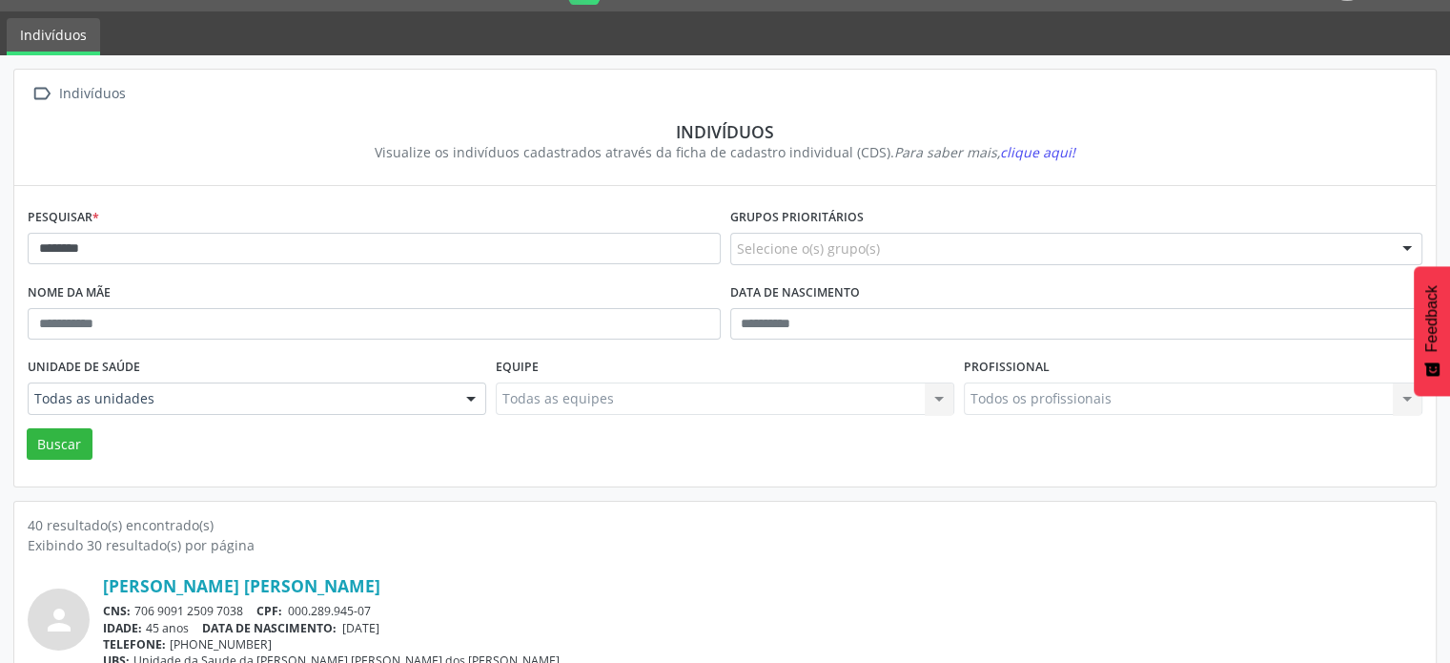
scroll to position [0, 0]
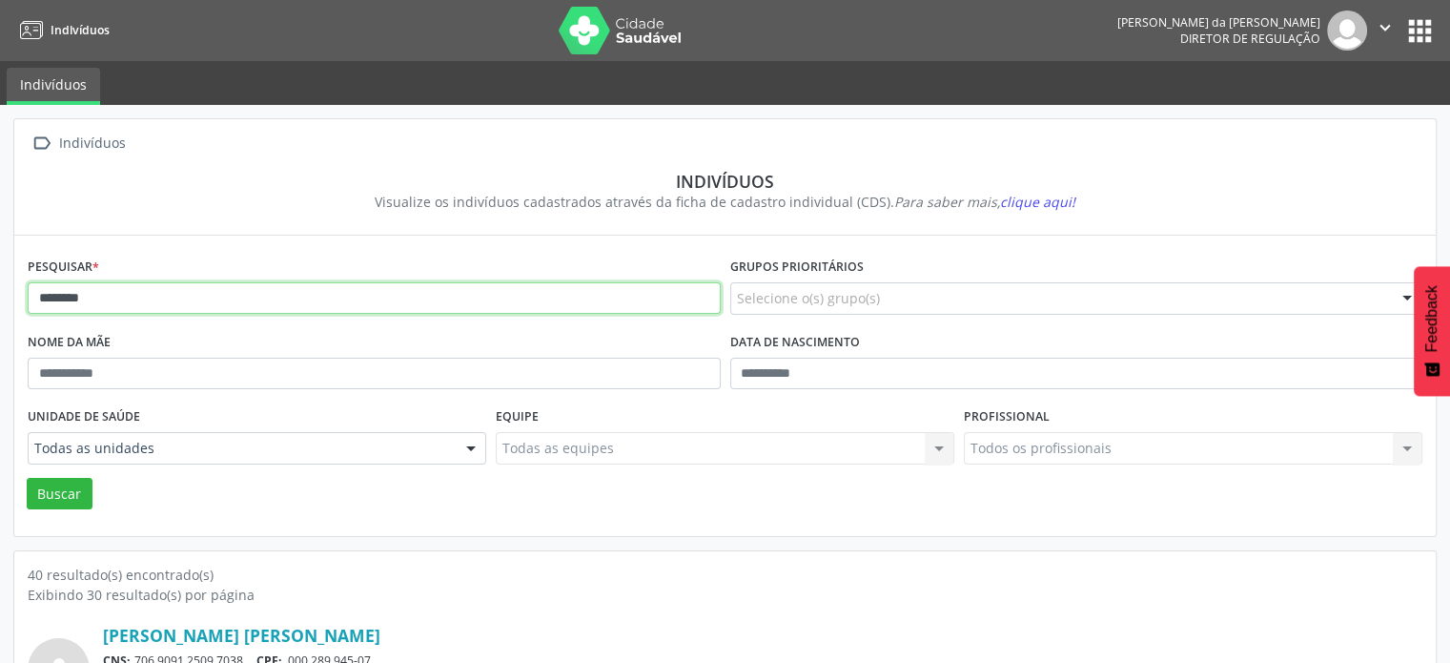
click at [333, 294] on input "*******" at bounding box center [374, 298] width 693 height 32
type input "*"
click at [27, 478] on button "Buscar" at bounding box center [60, 494] width 66 height 32
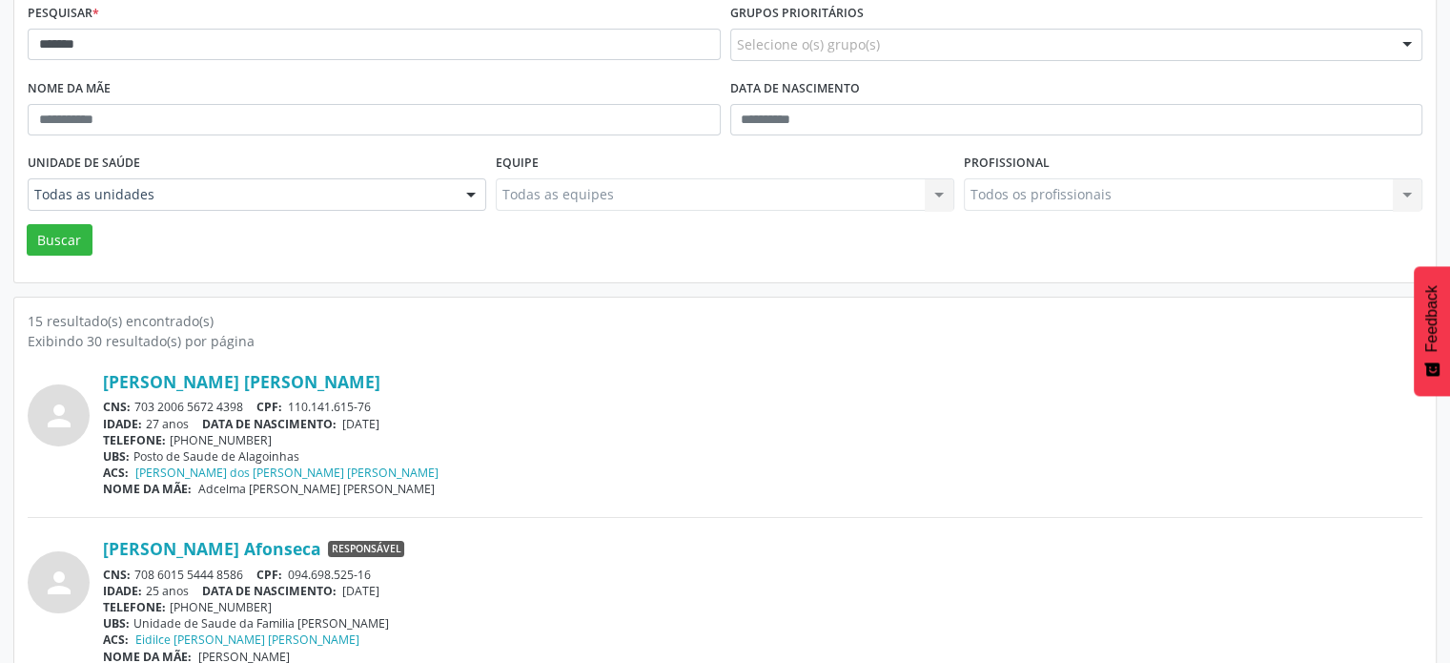
scroll to position [286, 0]
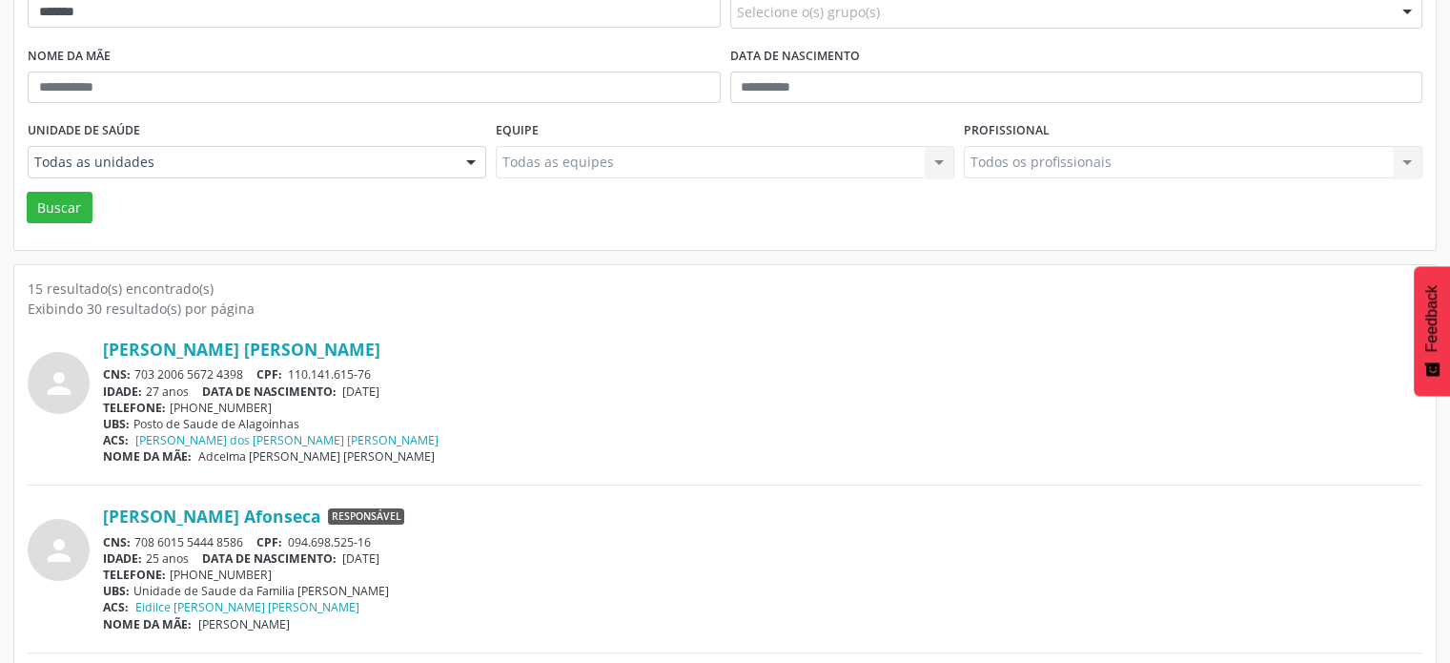
drag, startPoint x: 252, startPoint y: 537, endPoint x: 134, endPoint y: 541, distance: 117.3
click at [134, 541] on div "CNS: 708 6015 5444 8586 CPF: 094.698.525-16" at bounding box center [763, 542] width 1320 height 16
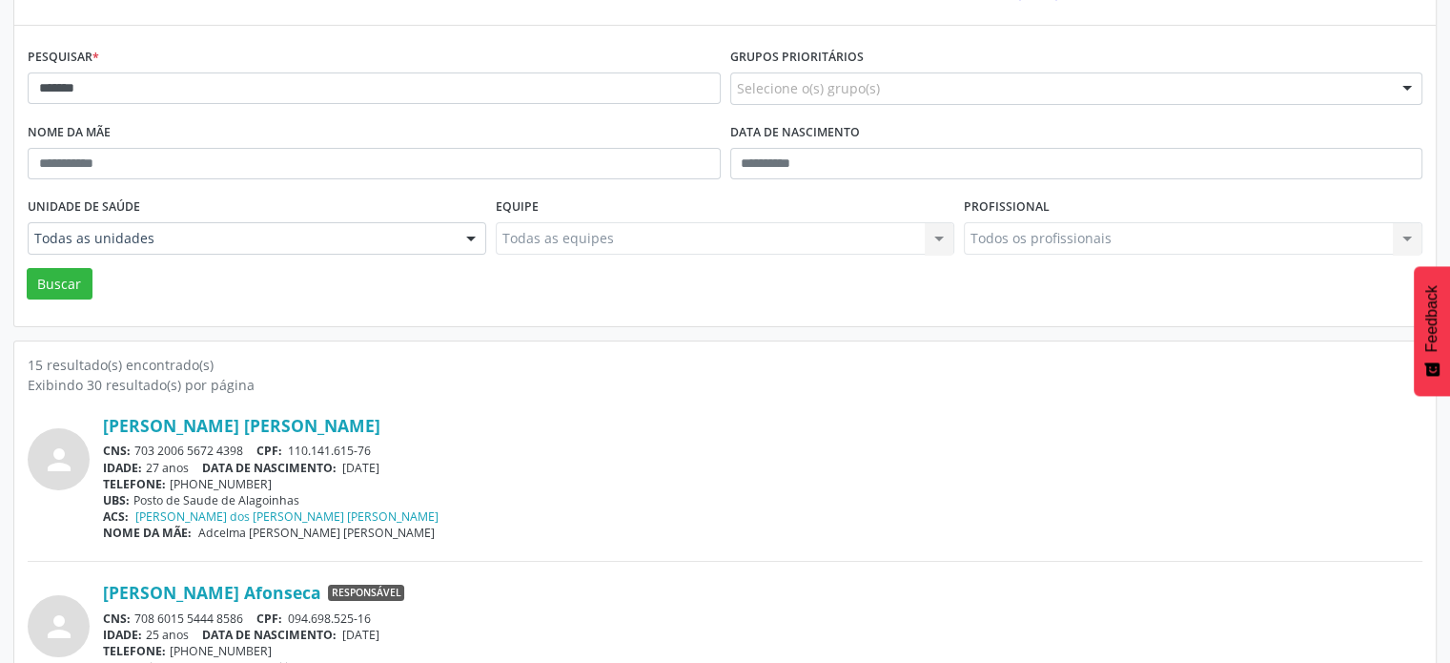
scroll to position [95, 0]
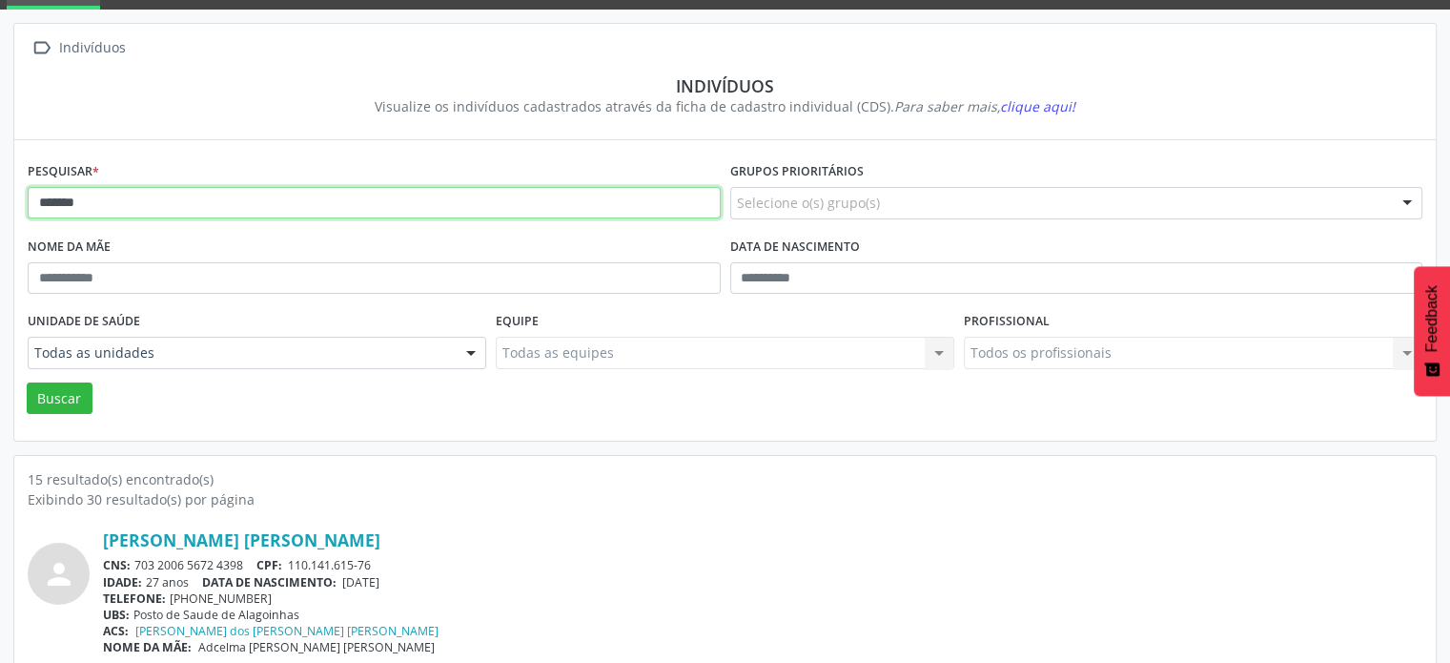
click at [94, 209] on input "*******" at bounding box center [374, 203] width 693 height 32
type input "*"
click at [27, 382] on button "Buscar" at bounding box center [60, 398] width 66 height 32
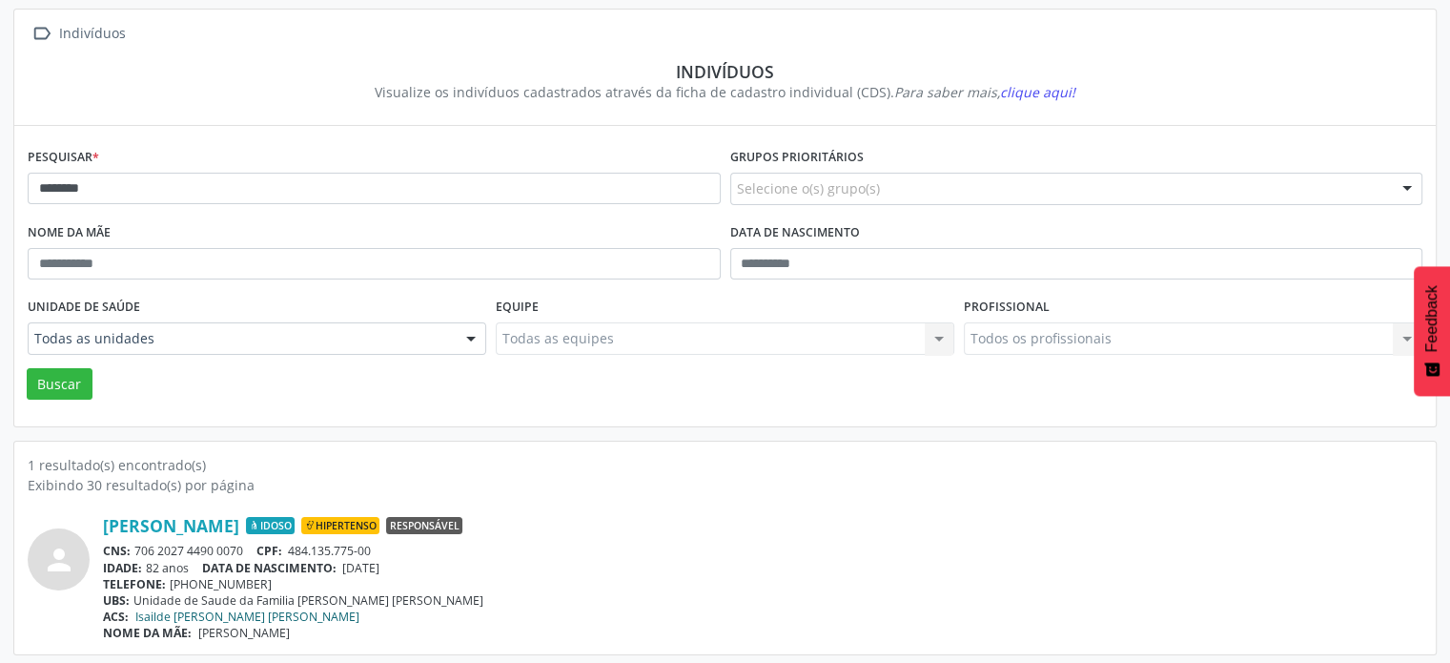
scroll to position [113, 0]
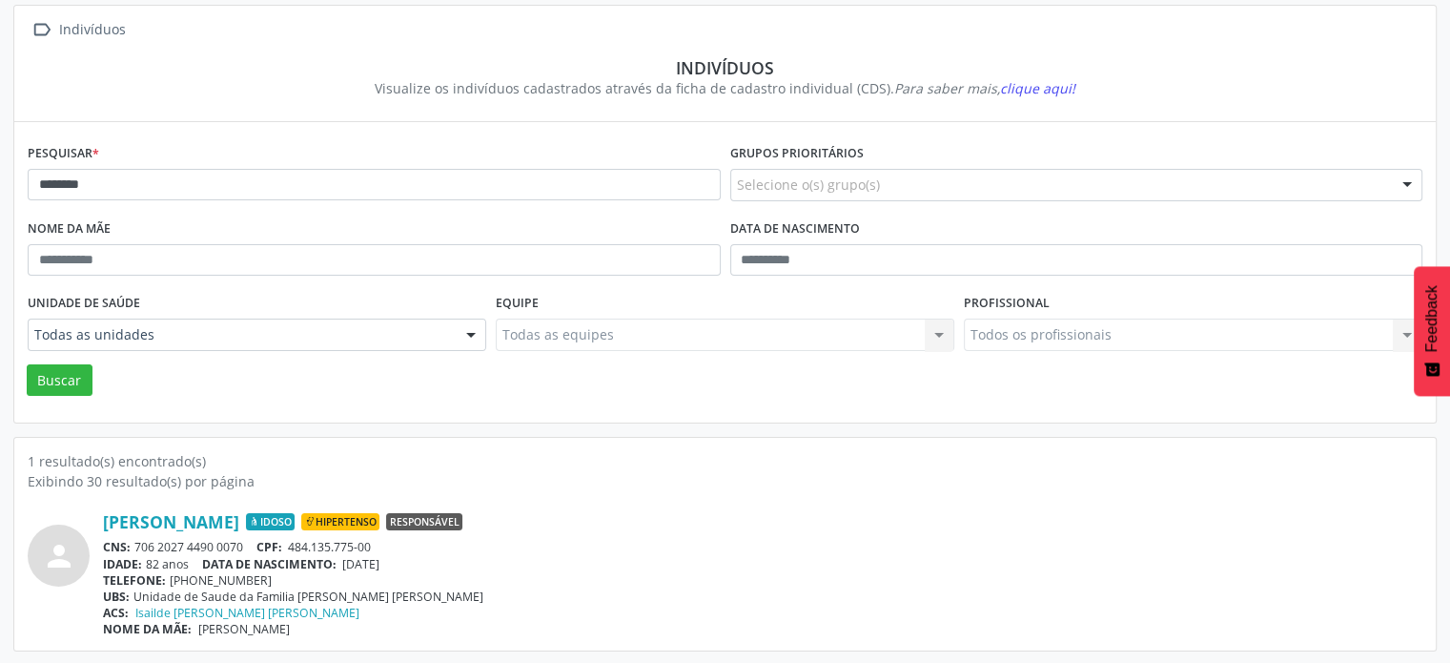
drag, startPoint x: 252, startPoint y: 541, endPoint x: 135, endPoint y: 544, distance: 116.4
click at [135, 544] on div "CNS: 706 2027 4490 0070 CPF: 484.135.775-00" at bounding box center [763, 547] width 1320 height 16
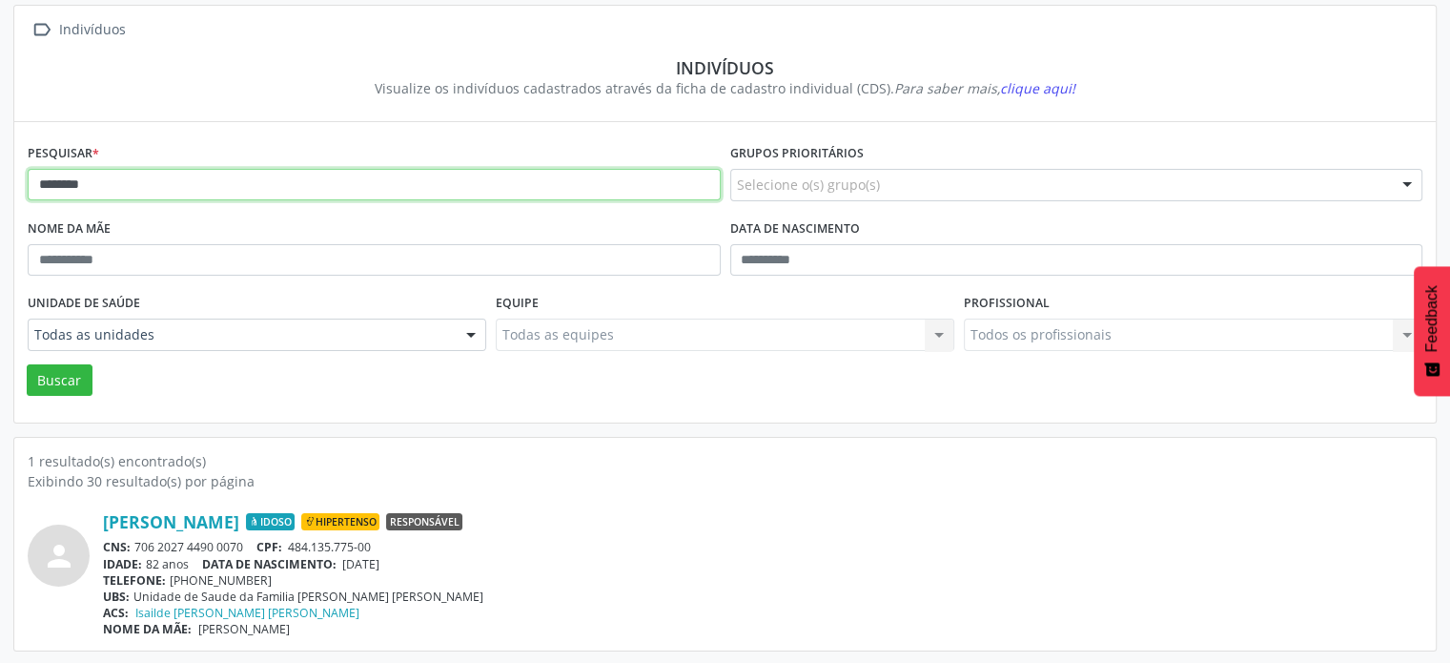
click at [141, 193] on input "********" at bounding box center [374, 185] width 693 height 32
type input "*"
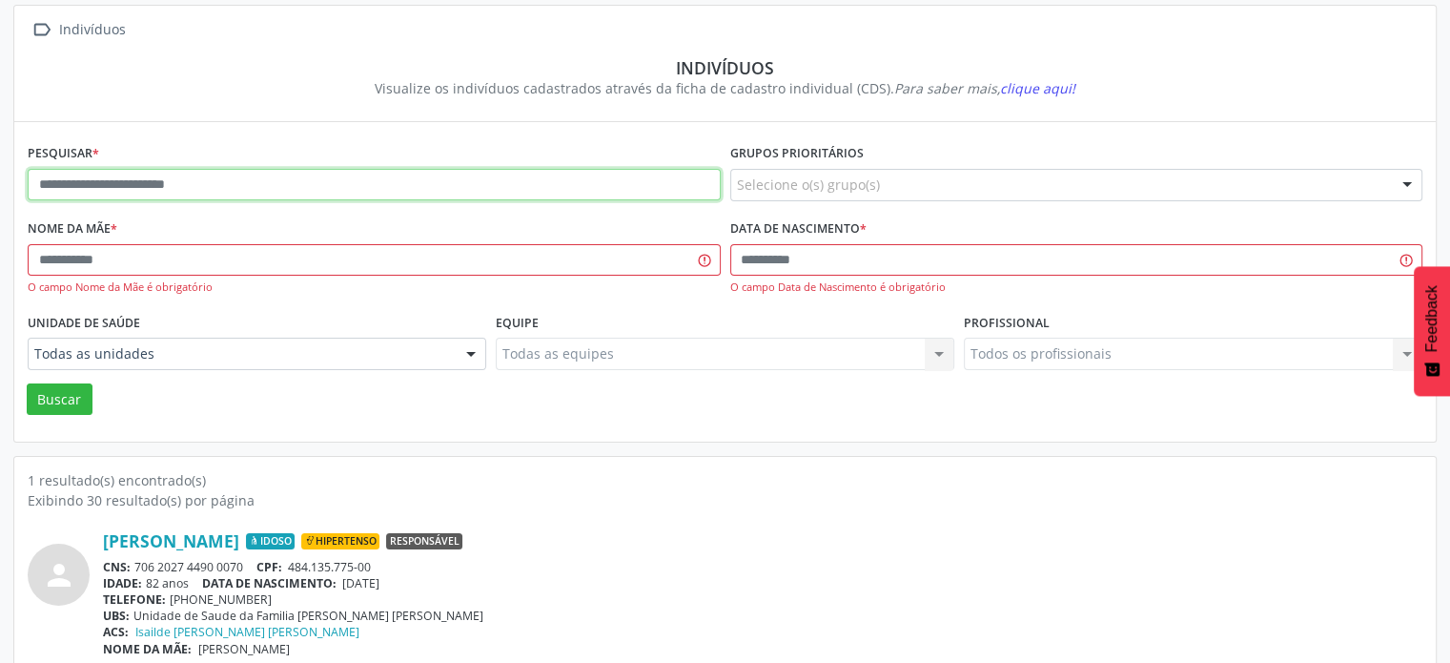
type input "*"
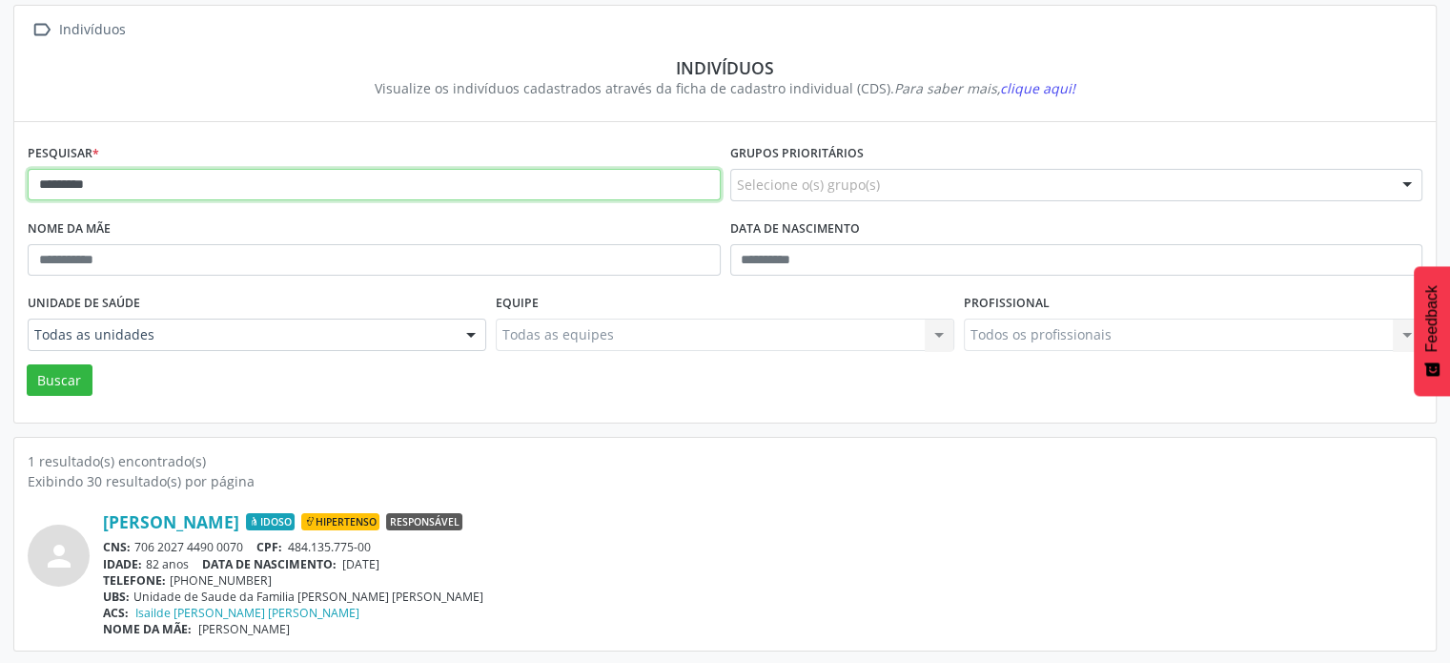
click at [27, 364] on button "Buscar" at bounding box center [60, 380] width 66 height 32
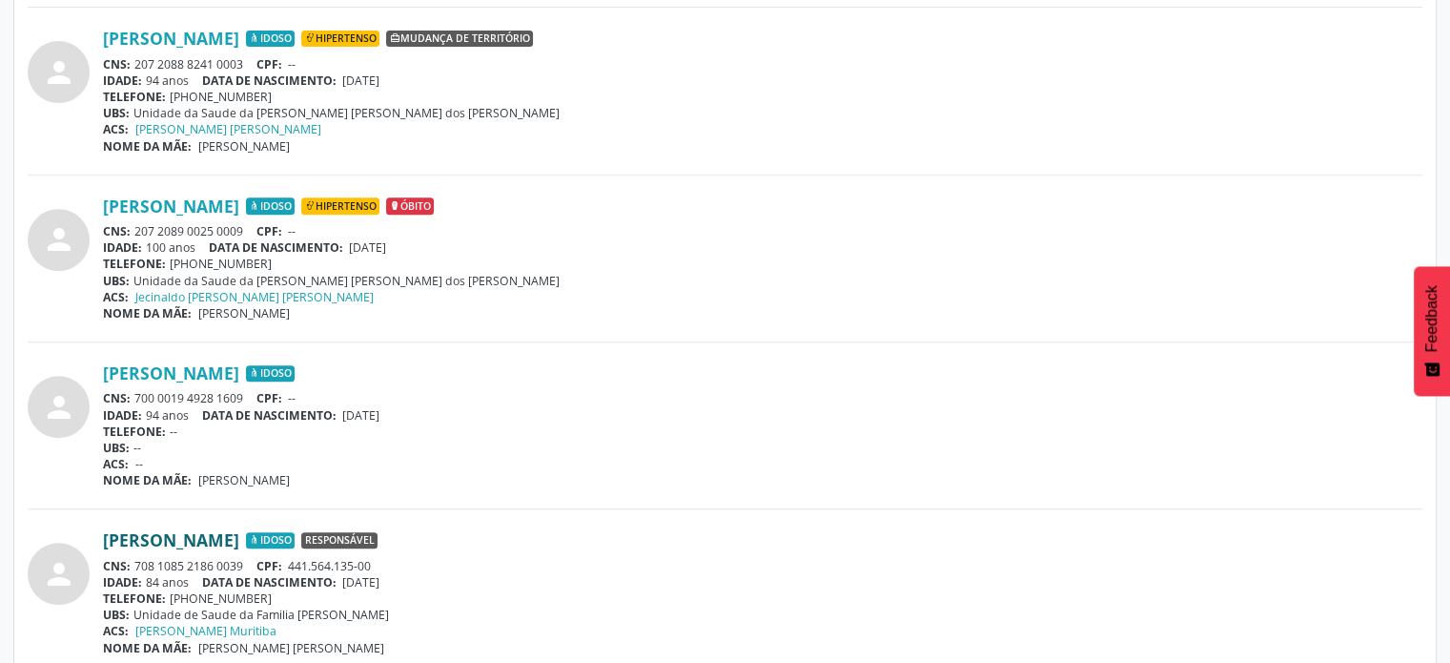
scroll to position [876, 0]
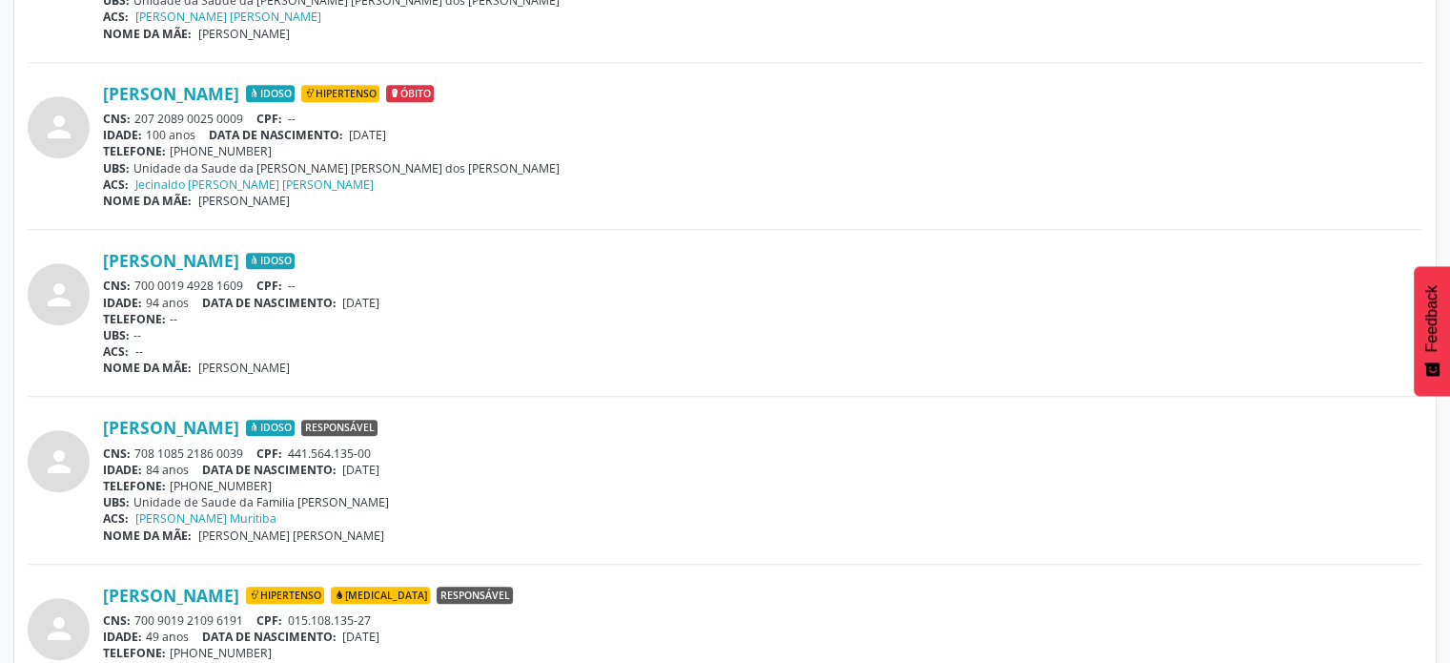
drag, startPoint x: 252, startPoint y: 443, endPoint x: 134, endPoint y: 440, distance: 117.3
click at [134, 440] on div "[PERSON_NAME] Idoso Responsável CNS: 708 1085 2186 0039 CPF: 441.564.135-00 IDA…" at bounding box center [763, 480] width 1320 height 126
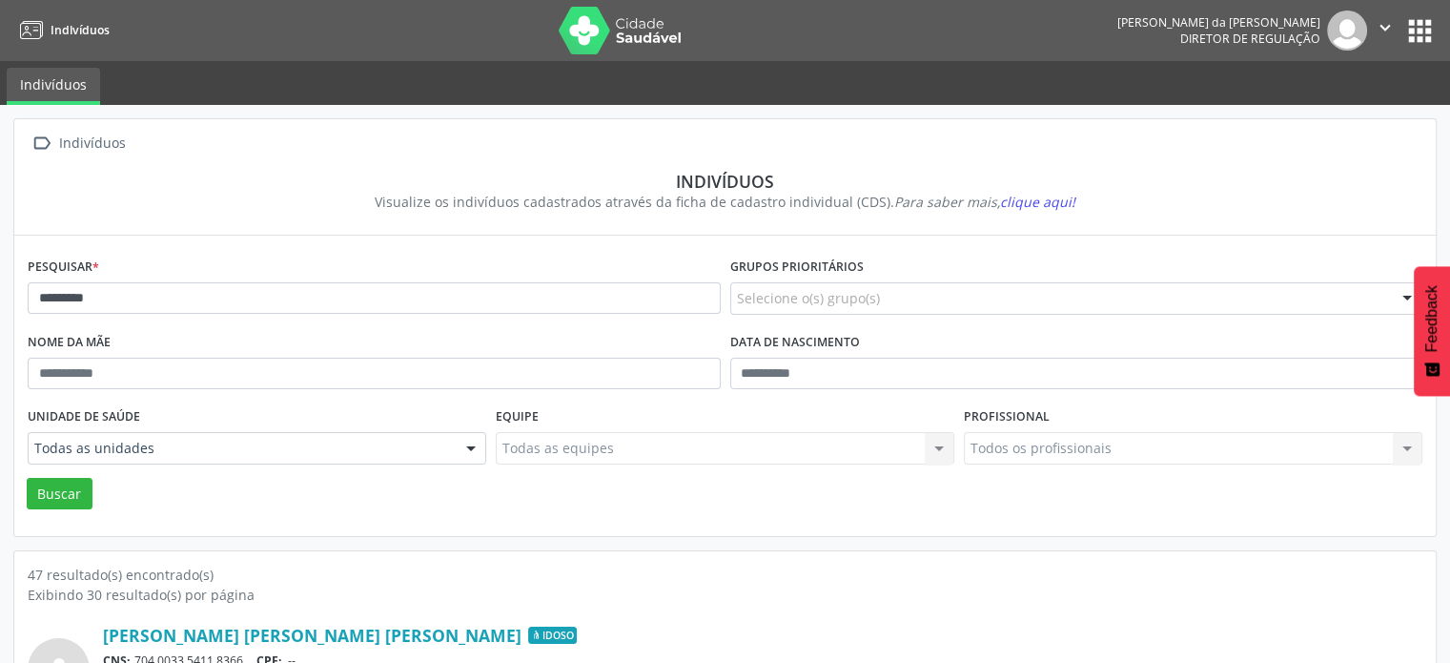
scroll to position [0, 0]
click at [167, 289] on input "*********" at bounding box center [374, 298] width 693 height 32
type input "*"
click at [880, 590] on div "Exibindo 30 resultado(s) por página" at bounding box center [725, 594] width 1395 height 20
click at [381, 288] on input "**********" at bounding box center [374, 298] width 693 height 32
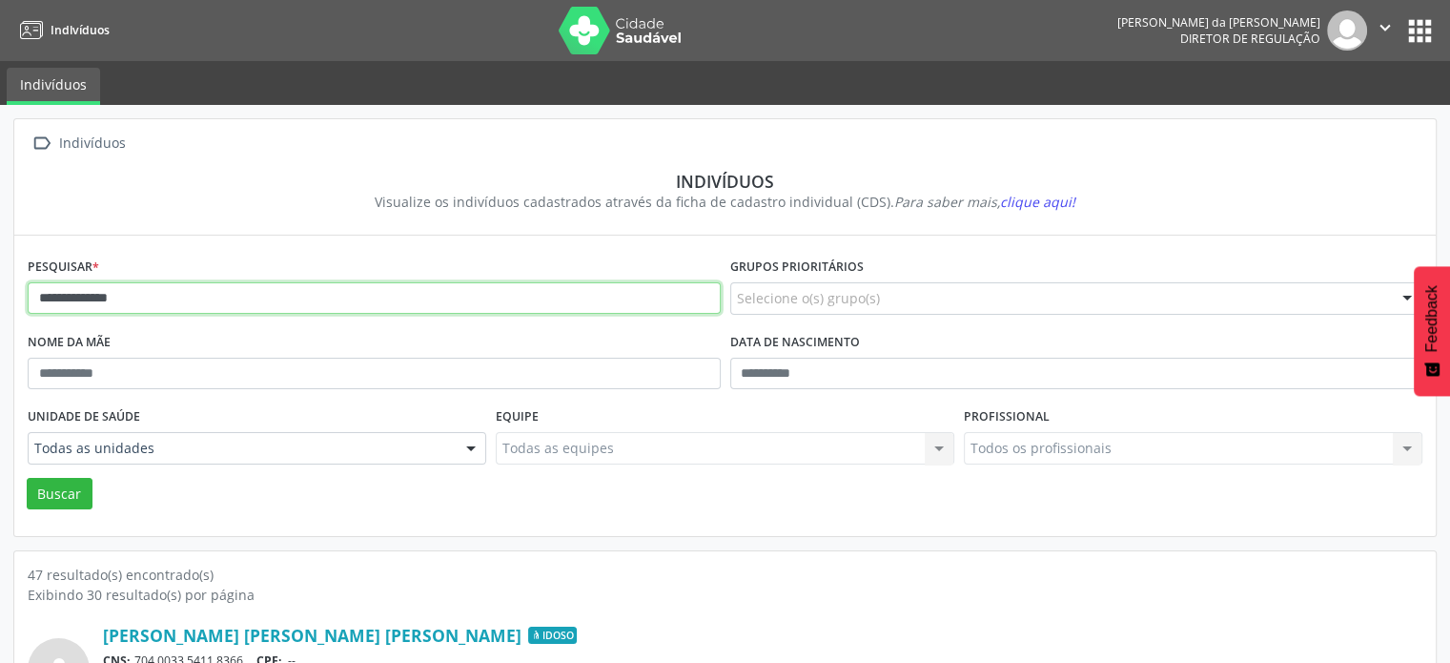
click at [27, 478] on button "Buscar" at bounding box center [60, 494] width 66 height 32
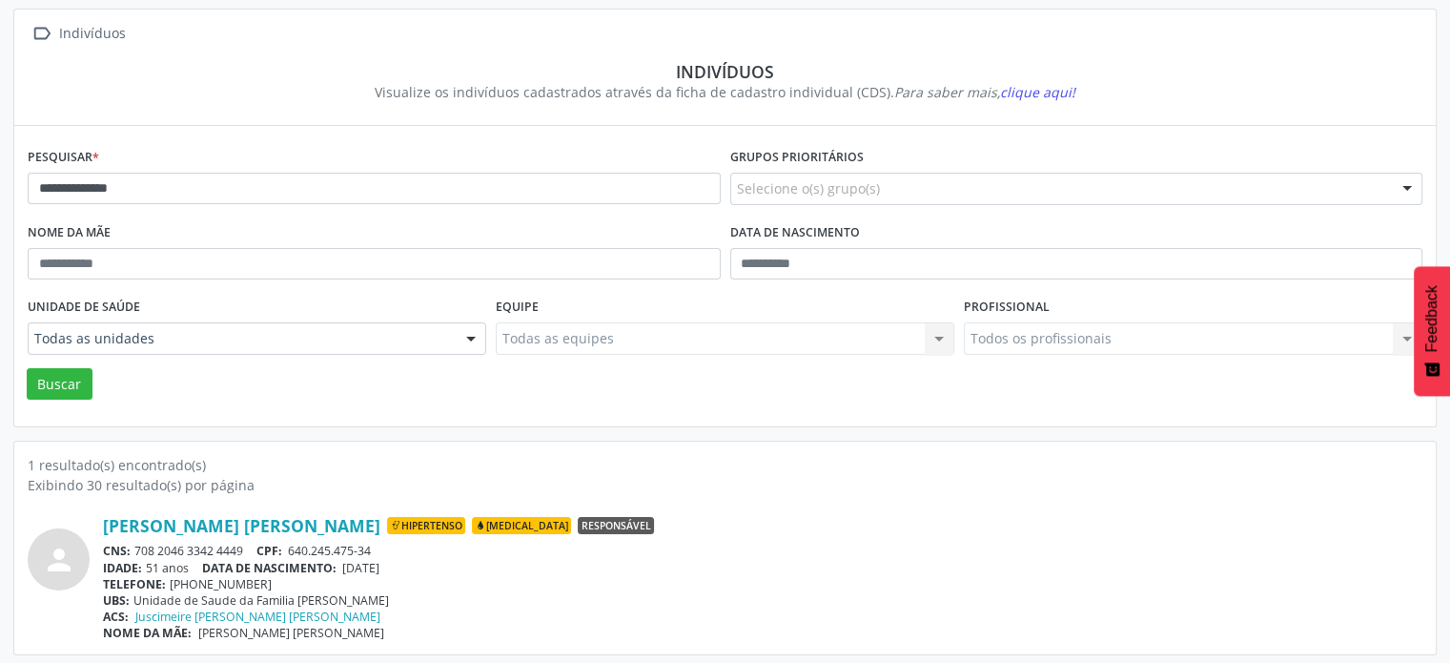
scroll to position [113, 0]
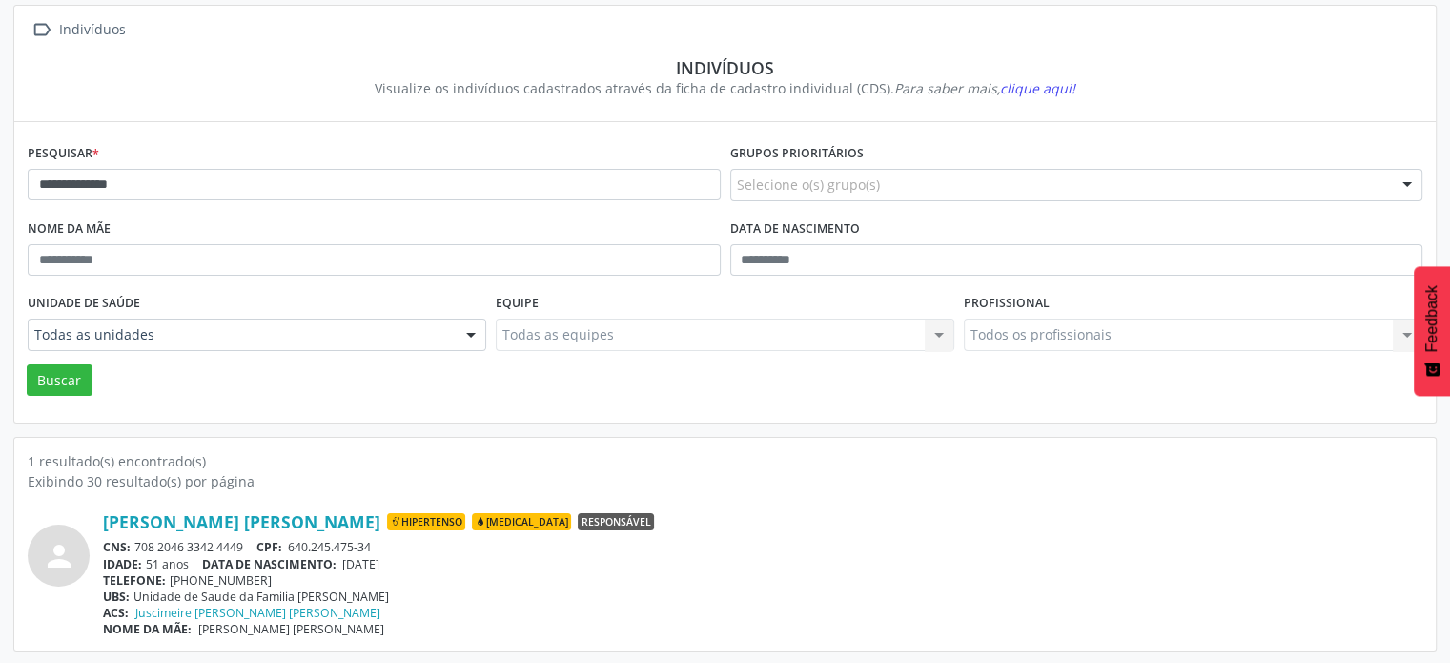
drag, startPoint x: 252, startPoint y: 539, endPoint x: 136, endPoint y: 544, distance: 115.5
click at [136, 544] on div "CNS: 708 2046 3342 4449 CPF: 640.245.475-34" at bounding box center [763, 547] width 1320 height 16
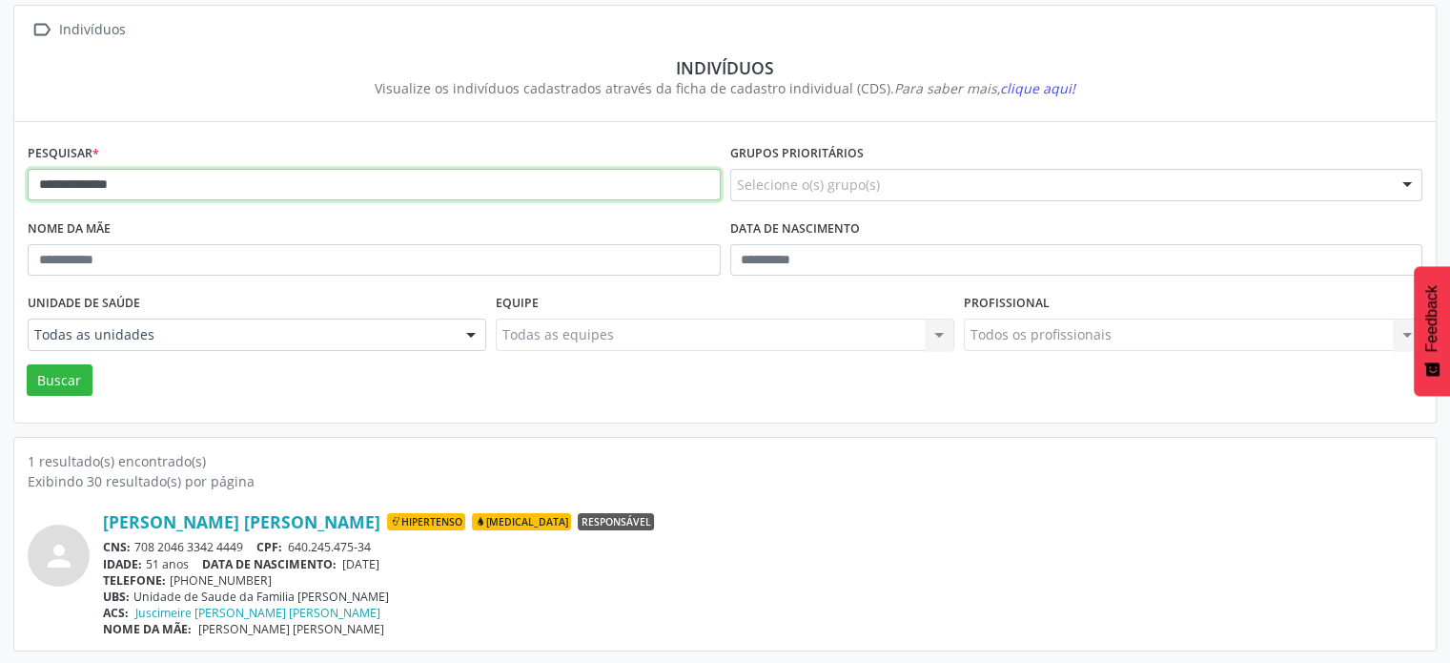
click at [259, 173] on input "**********" at bounding box center [374, 185] width 693 height 32
type input "*"
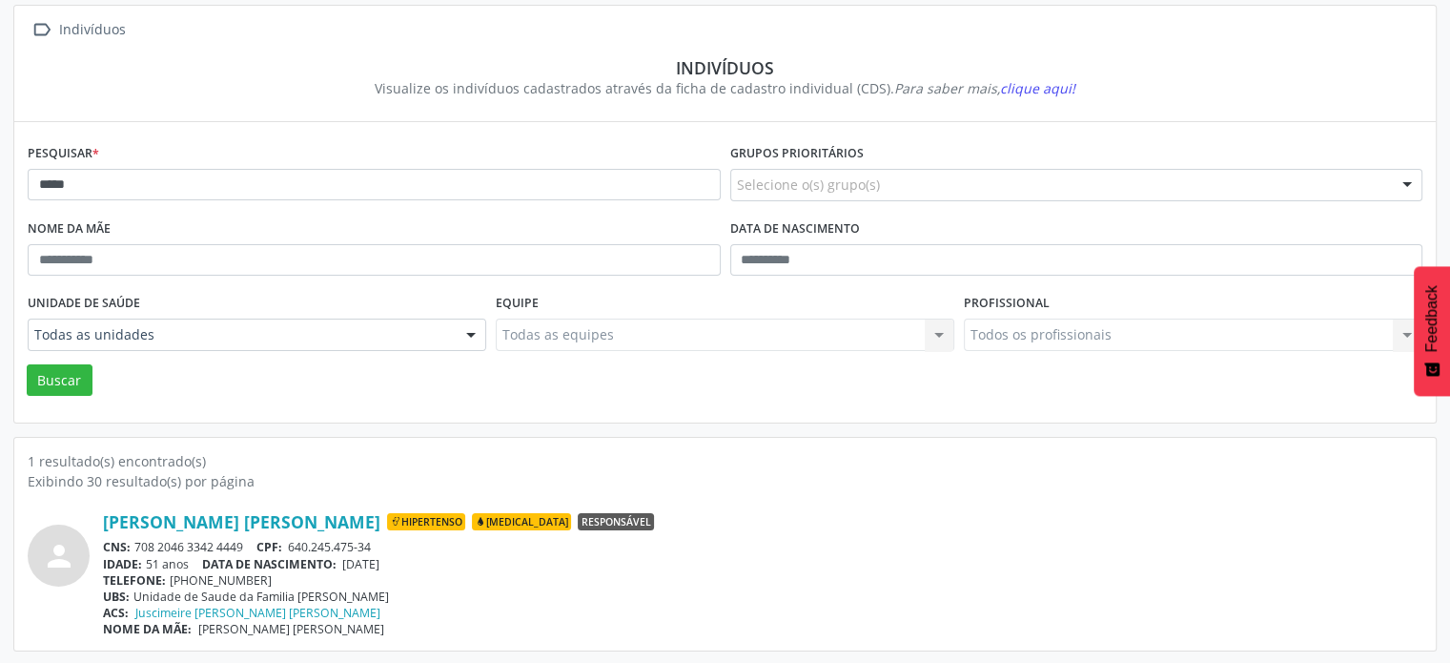
drag, startPoint x: 256, startPoint y: 541, endPoint x: 141, endPoint y: 542, distance: 114.4
click at [141, 542] on div "CNS: 708 2046 3342 4449 CPF: 640.245.475-34" at bounding box center [763, 547] width 1320 height 16
click at [420, 596] on div "UBS: Unidade de Saude da Familia [PERSON_NAME]" at bounding box center [763, 596] width 1320 height 16
drag, startPoint x: 246, startPoint y: 540, endPoint x: 136, endPoint y: 548, distance: 110.0
click at [136, 548] on div "CNS: 708 2046 3342 4449 CPF: 640.245.475-34" at bounding box center [763, 547] width 1320 height 16
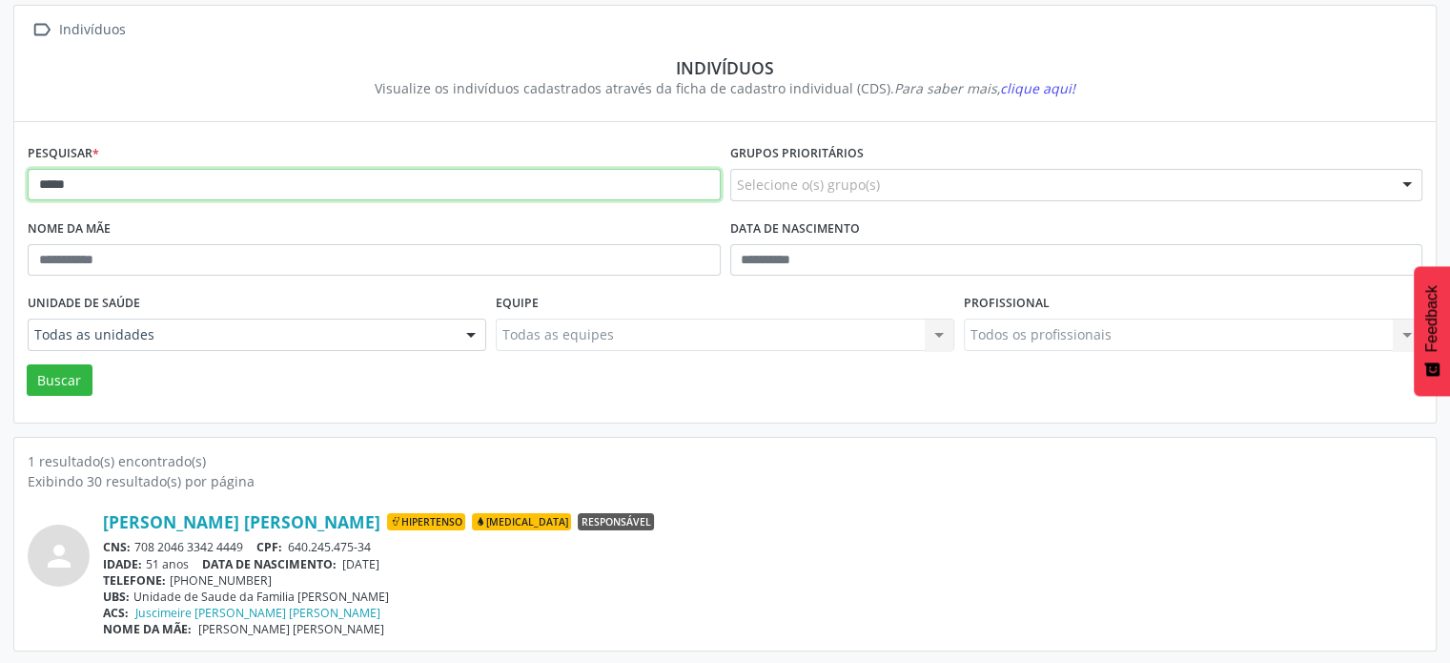
click at [98, 194] on input "*****" at bounding box center [374, 185] width 693 height 32
type input "*"
click at [27, 364] on button "Buscar" at bounding box center [60, 380] width 66 height 32
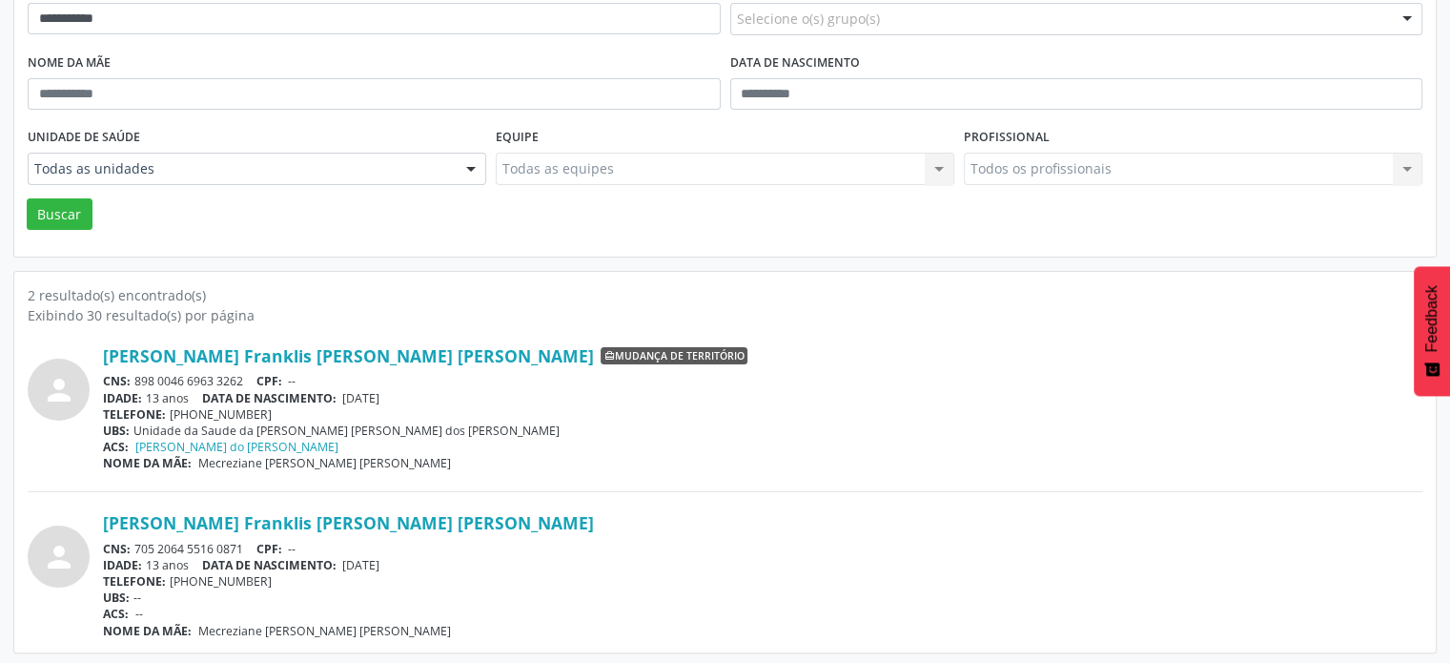
scroll to position [280, 0]
drag, startPoint x: 251, startPoint y: 374, endPoint x: 131, endPoint y: 373, distance: 120.1
click at [131, 373] on div "CNS: 898 0046 6963 3262 CPF: --" at bounding box center [763, 380] width 1320 height 16
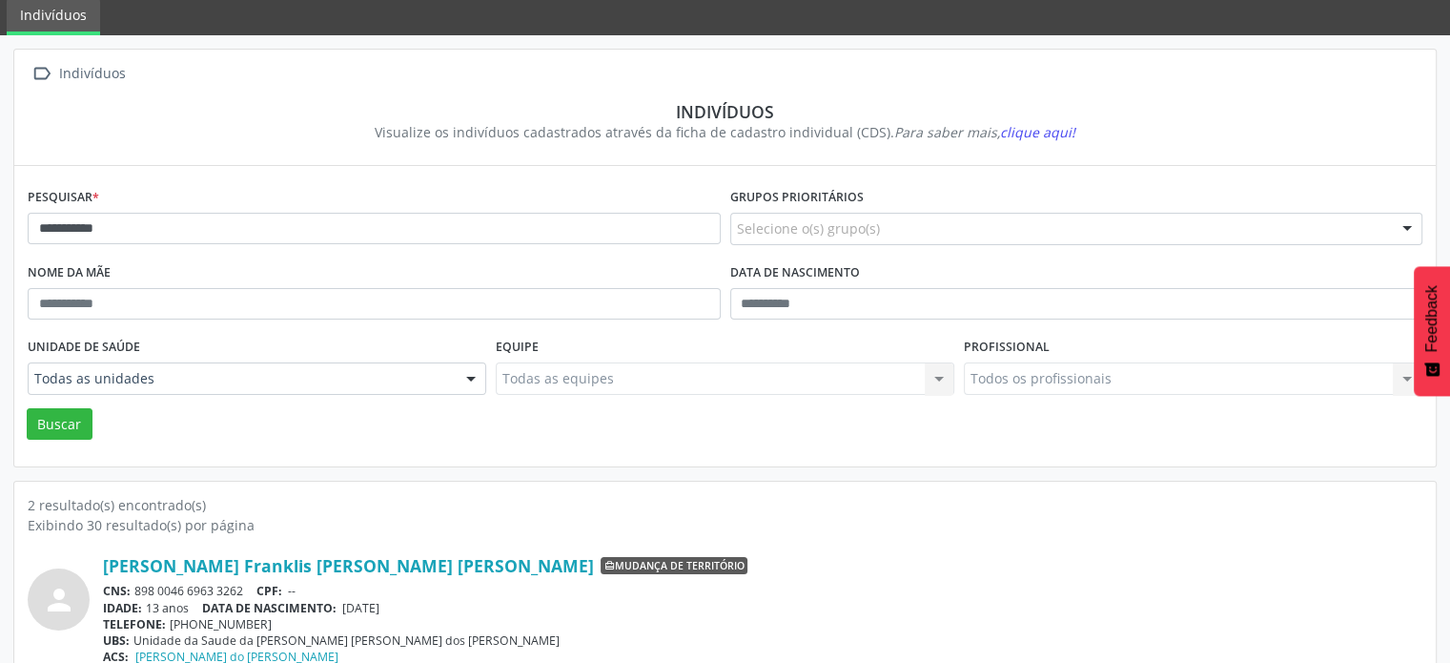
scroll to position [0, 0]
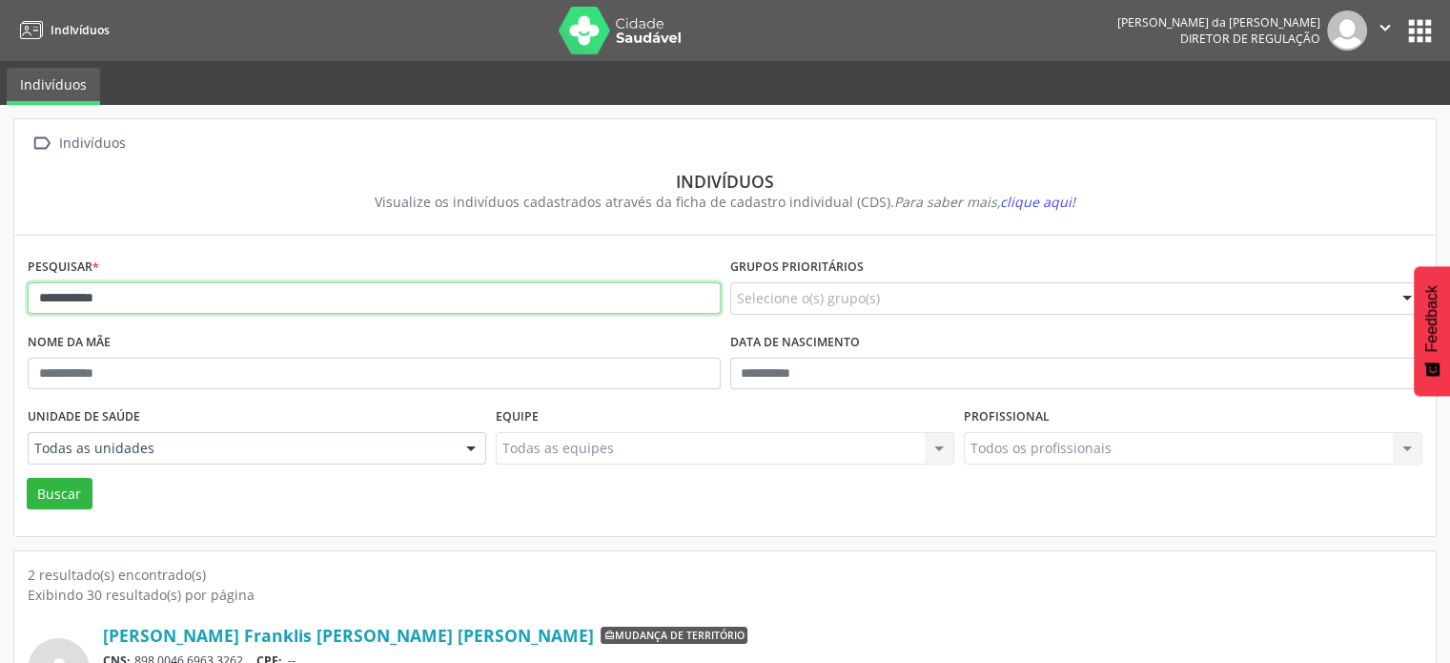
click at [195, 308] on input "**********" at bounding box center [374, 298] width 693 height 32
type input "*"
click at [27, 478] on button "Buscar" at bounding box center [60, 494] width 66 height 32
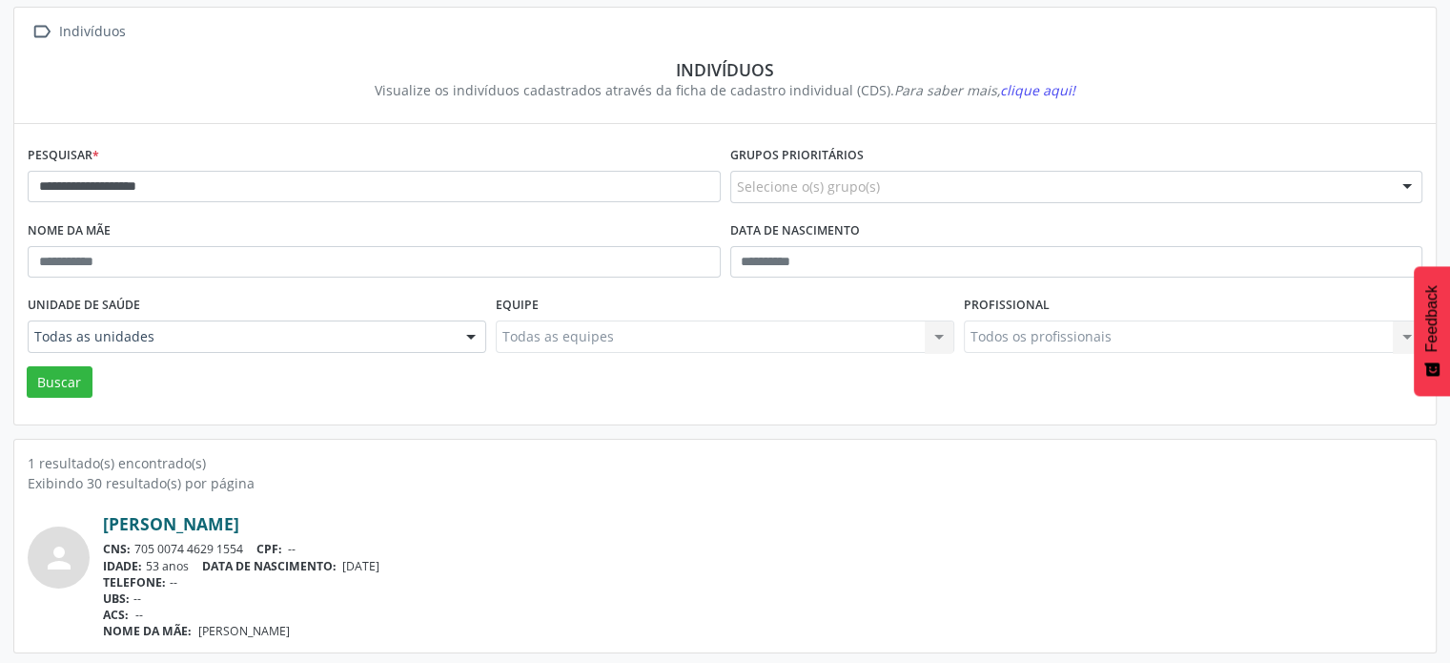
scroll to position [113, 0]
drag, startPoint x: 245, startPoint y: 542, endPoint x: 136, endPoint y: 544, distance: 108.7
click at [134, 545] on div "CNS: 705 0074 4629 1554 CPF: --" at bounding box center [763, 547] width 1320 height 16
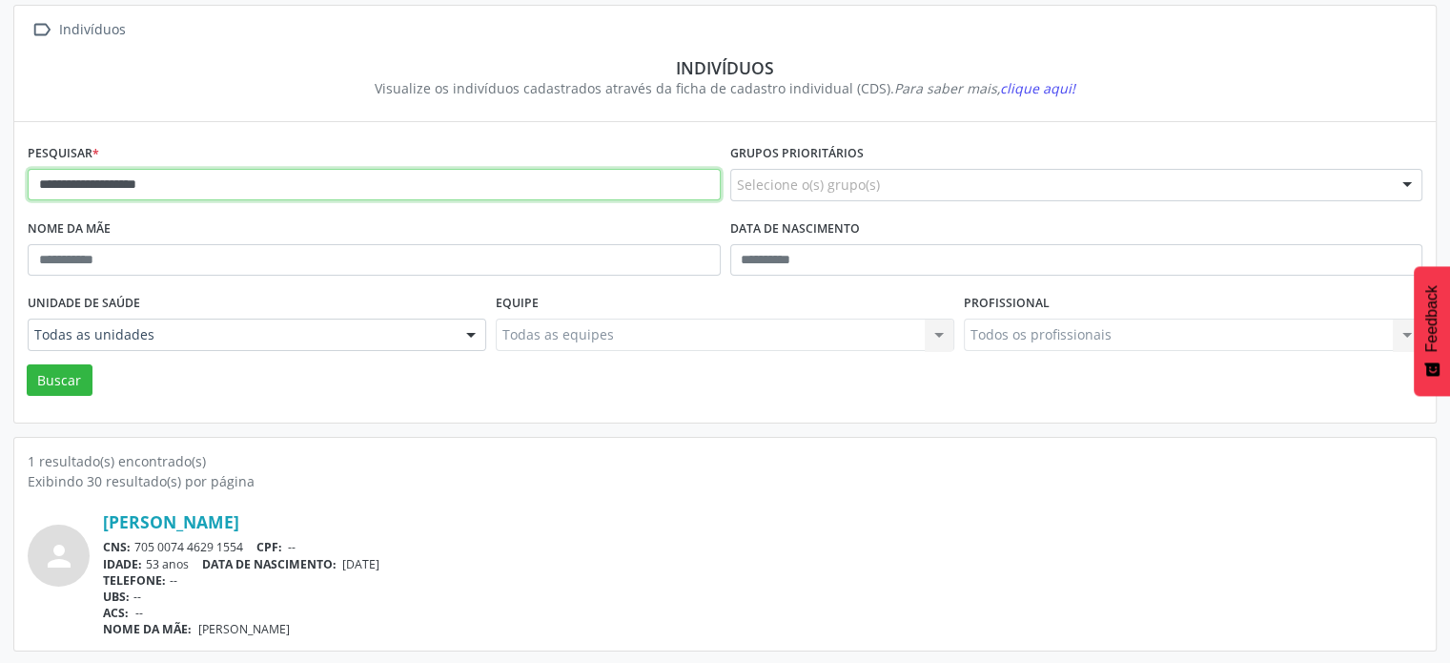
click at [223, 185] on input "**********" at bounding box center [374, 185] width 693 height 32
type input "*"
click at [27, 364] on button "Buscar" at bounding box center [60, 380] width 66 height 32
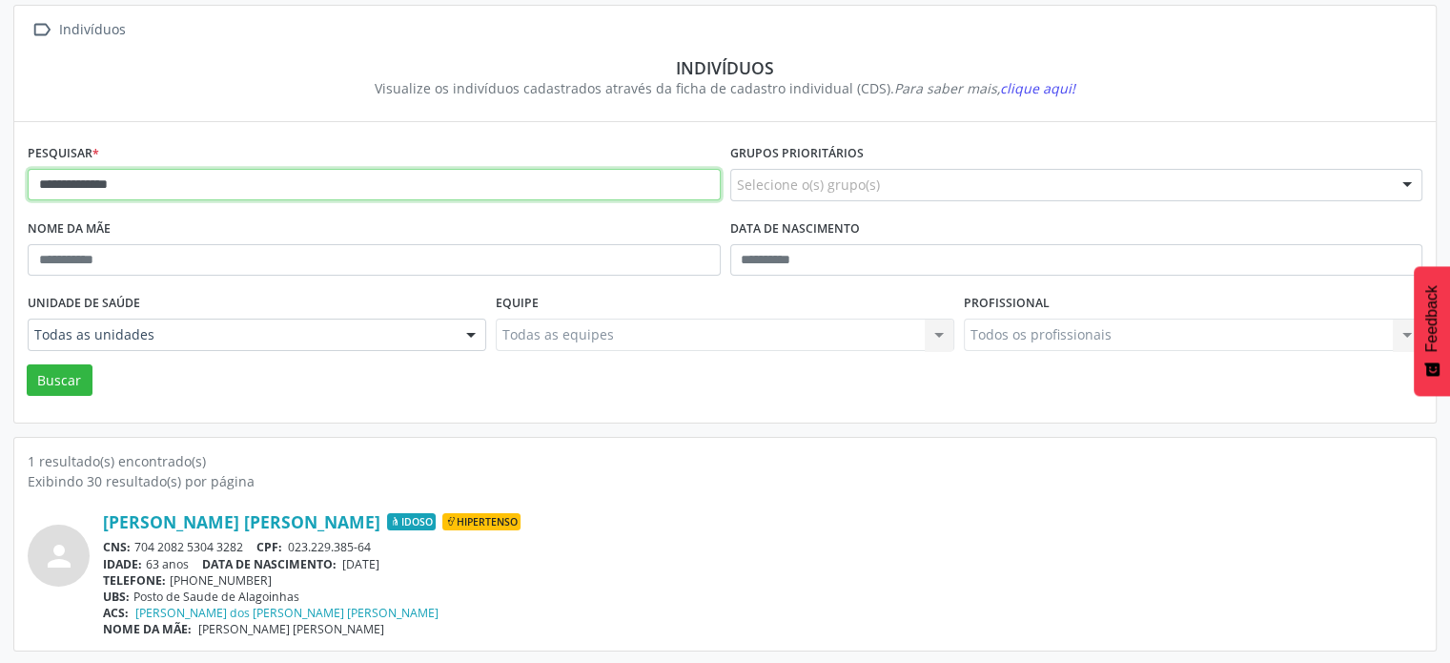
click at [130, 179] on input "**********" at bounding box center [374, 185] width 693 height 32
click at [27, 364] on button "Buscar" at bounding box center [60, 380] width 66 height 32
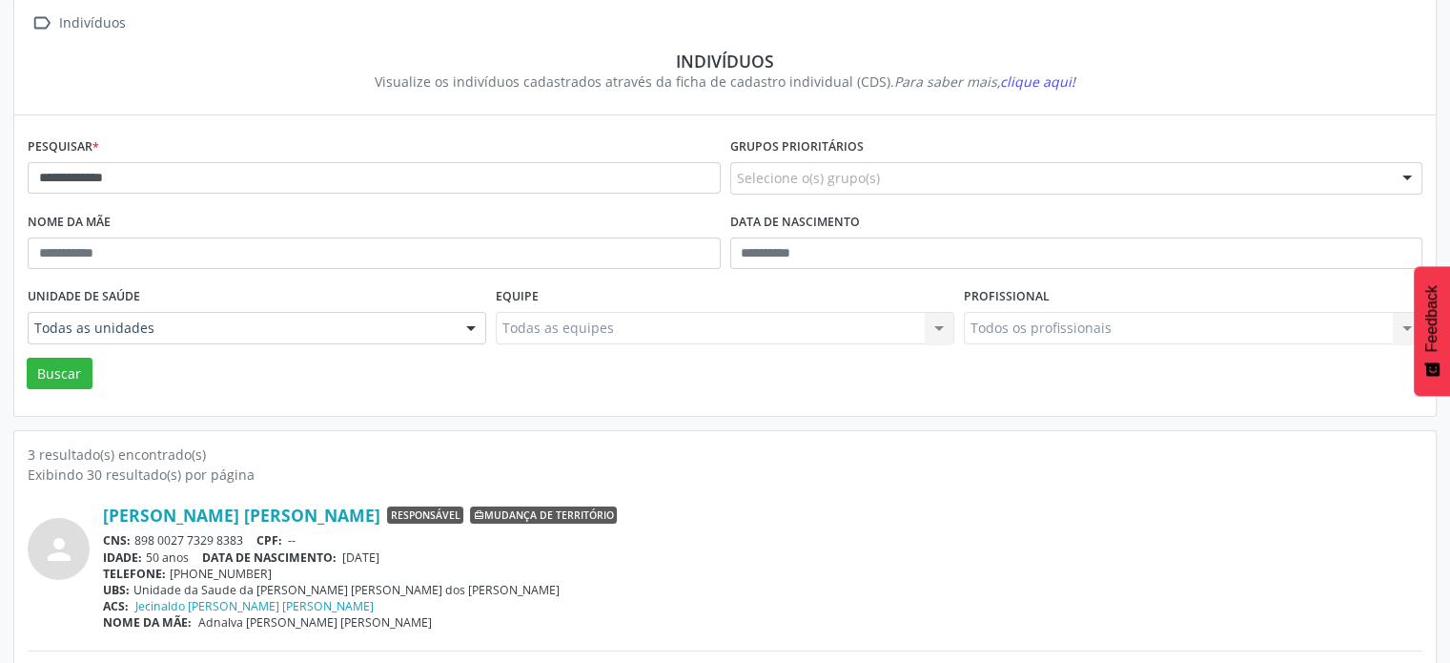
scroll to position [66, 0]
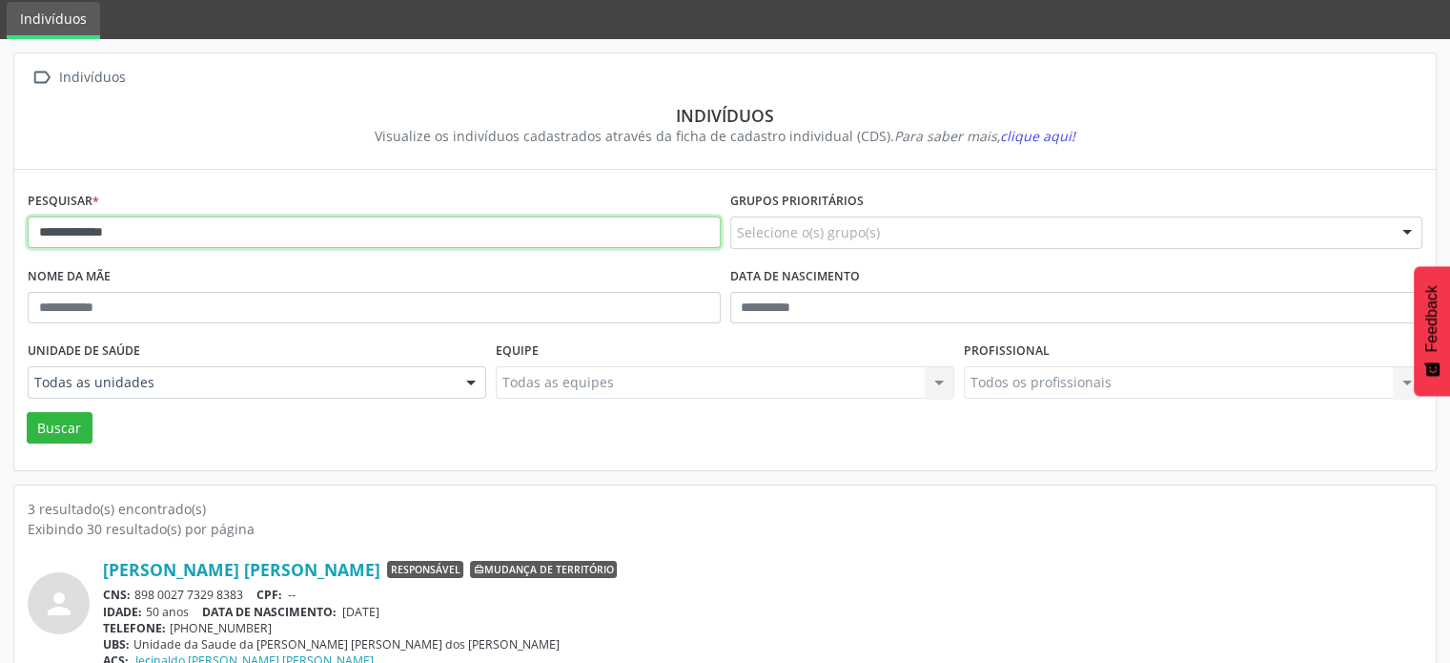
click at [156, 235] on input "**********" at bounding box center [374, 232] width 693 height 32
click at [27, 412] on button "Buscar" at bounding box center [60, 428] width 66 height 32
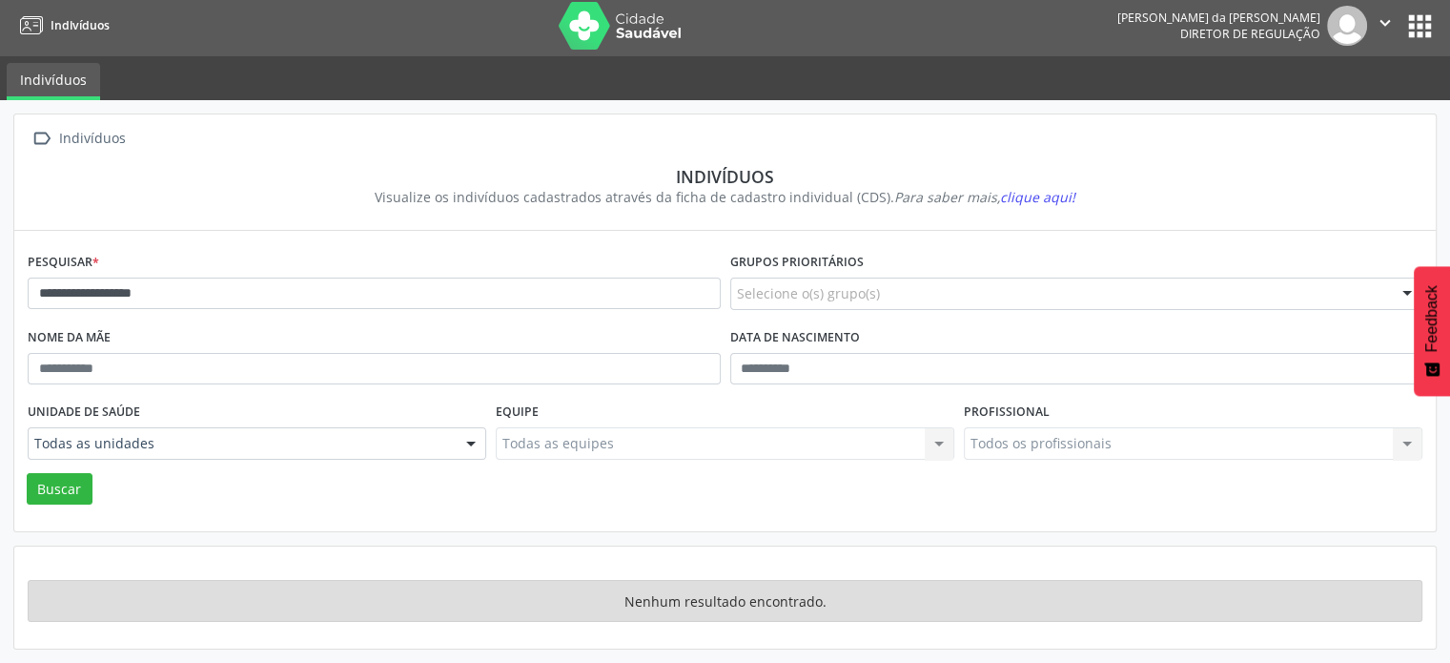
scroll to position [2, 0]
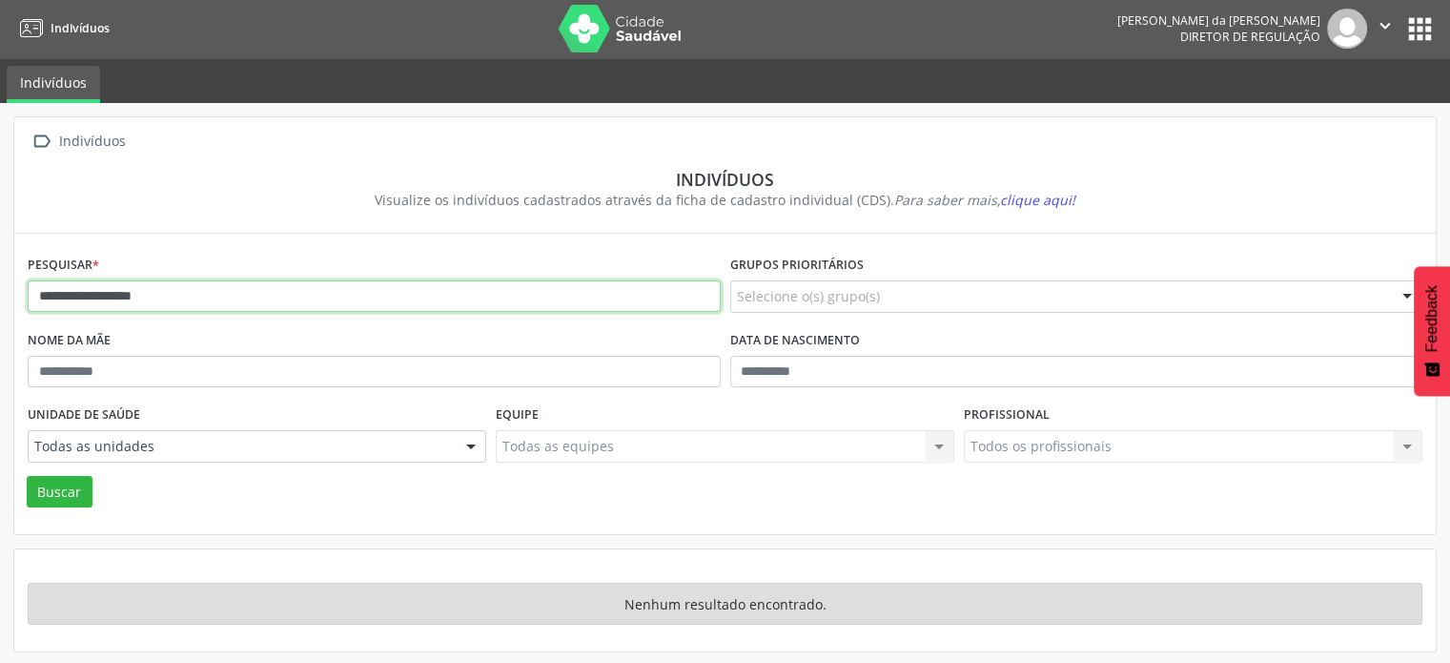
click at [215, 300] on input "**********" at bounding box center [374, 296] width 693 height 32
click at [27, 476] on button "Buscar" at bounding box center [60, 492] width 66 height 32
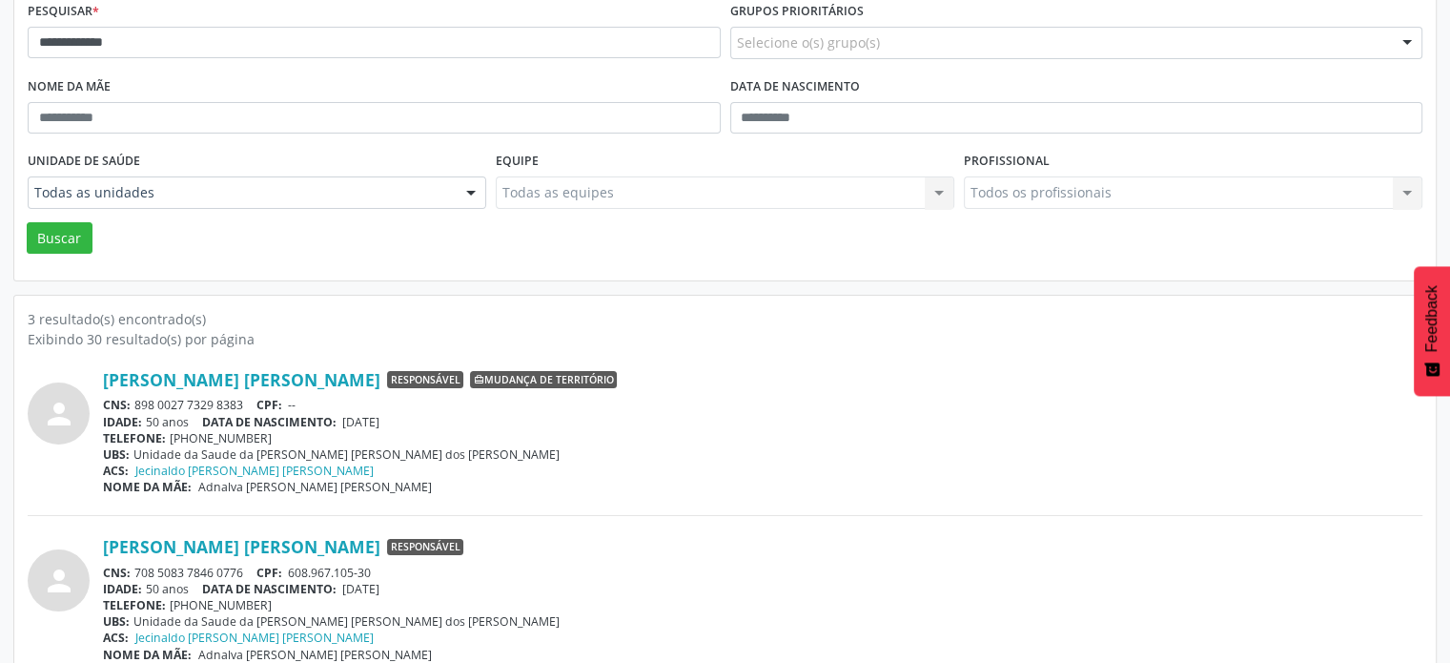
scroll to position [288, 0]
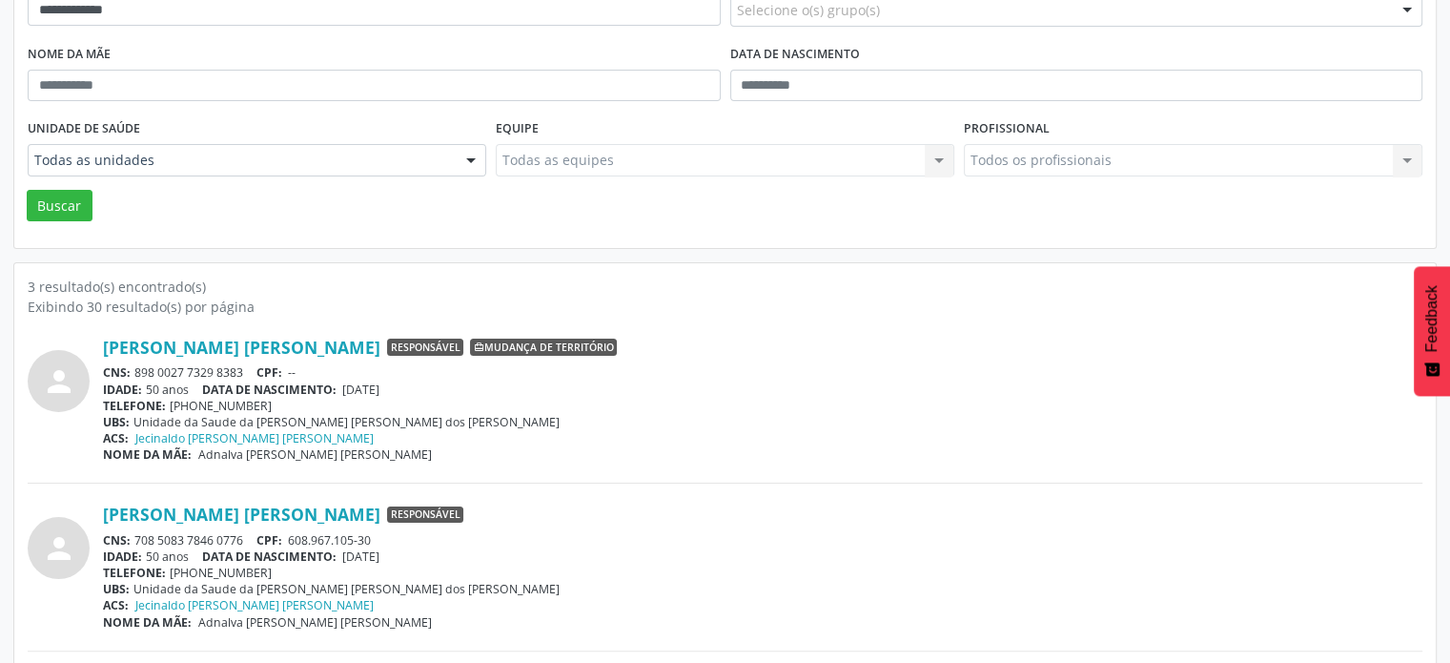
drag, startPoint x: 252, startPoint y: 529, endPoint x: 136, endPoint y: 538, distance: 115.7
click at [136, 538] on div "CNS: 708 5083 7846 0776 CPF: 608.967.105-30" at bounding box center [763, 540] width 1320 height 16
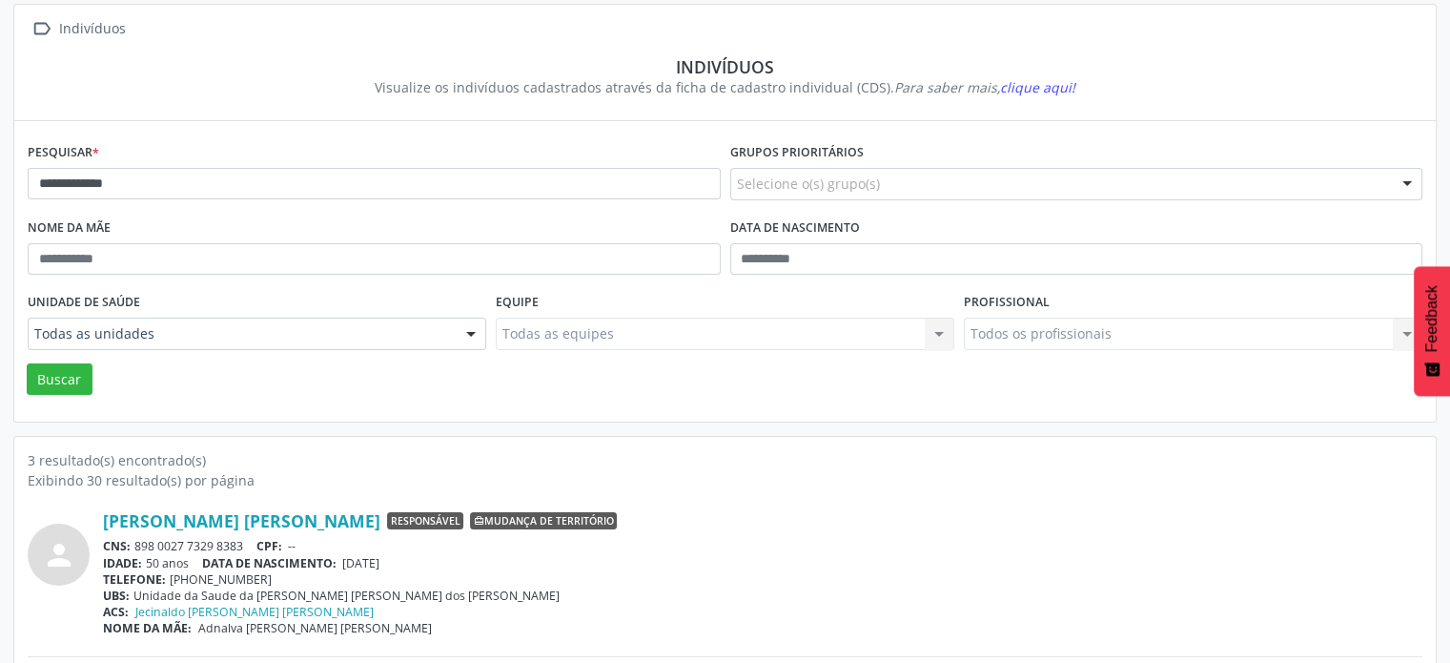
scroll to position [2, 0]
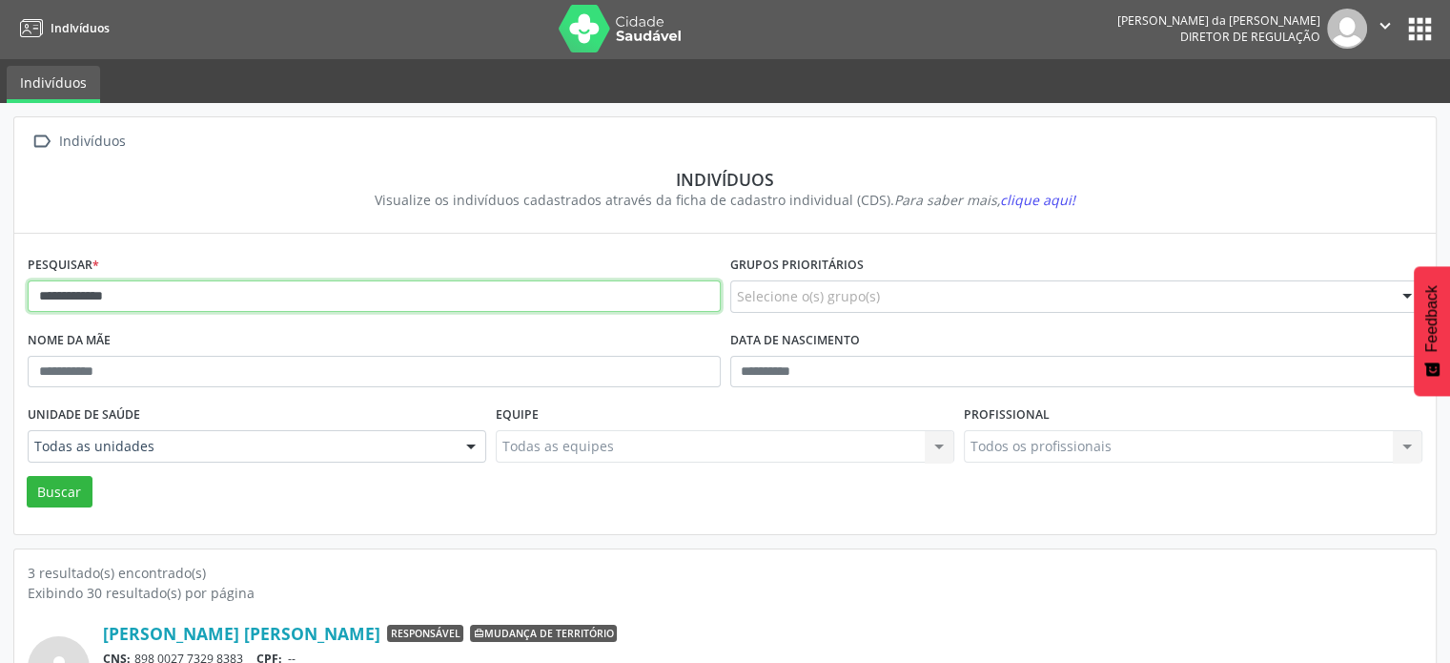
click at [133, 286] on input "**********" at bounding box center [374, 296] width 693 height 32
type input "*"
click at [27, 476] on button "Buscar" at bounding box center [60, 492] width 66 height 32
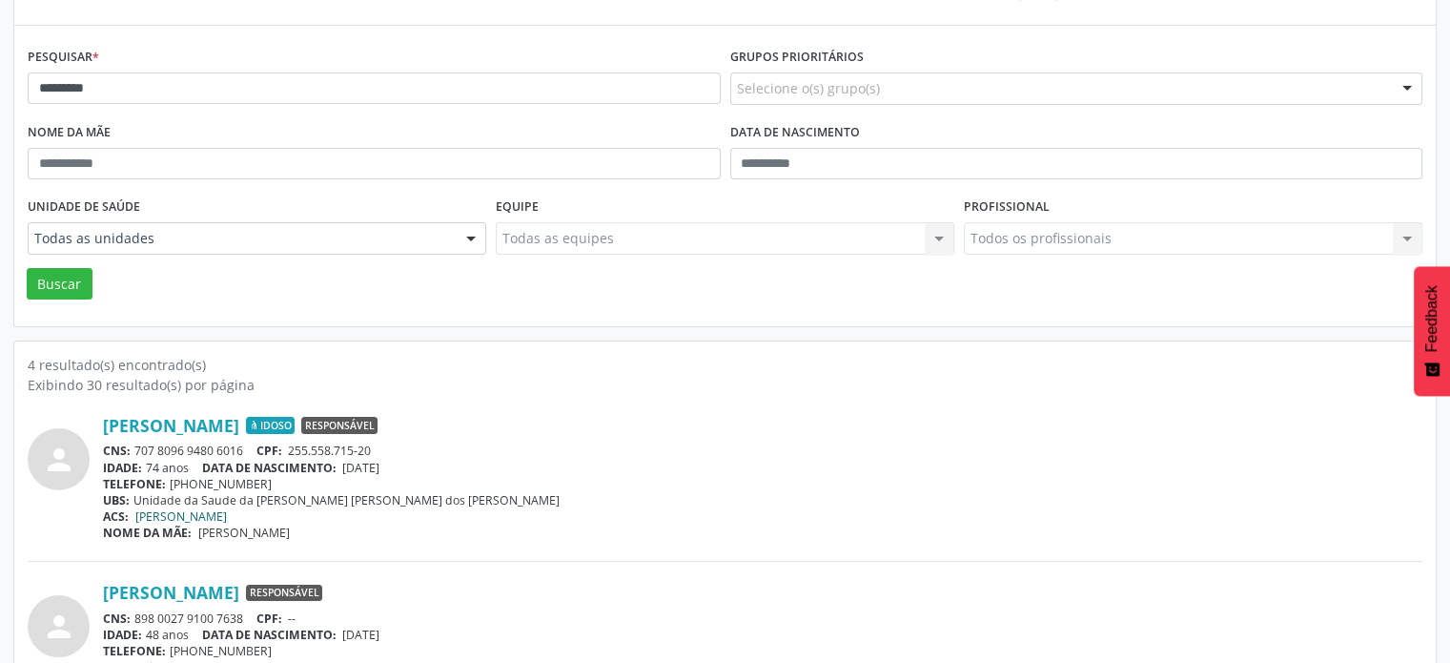
scroll to position [288, 0]
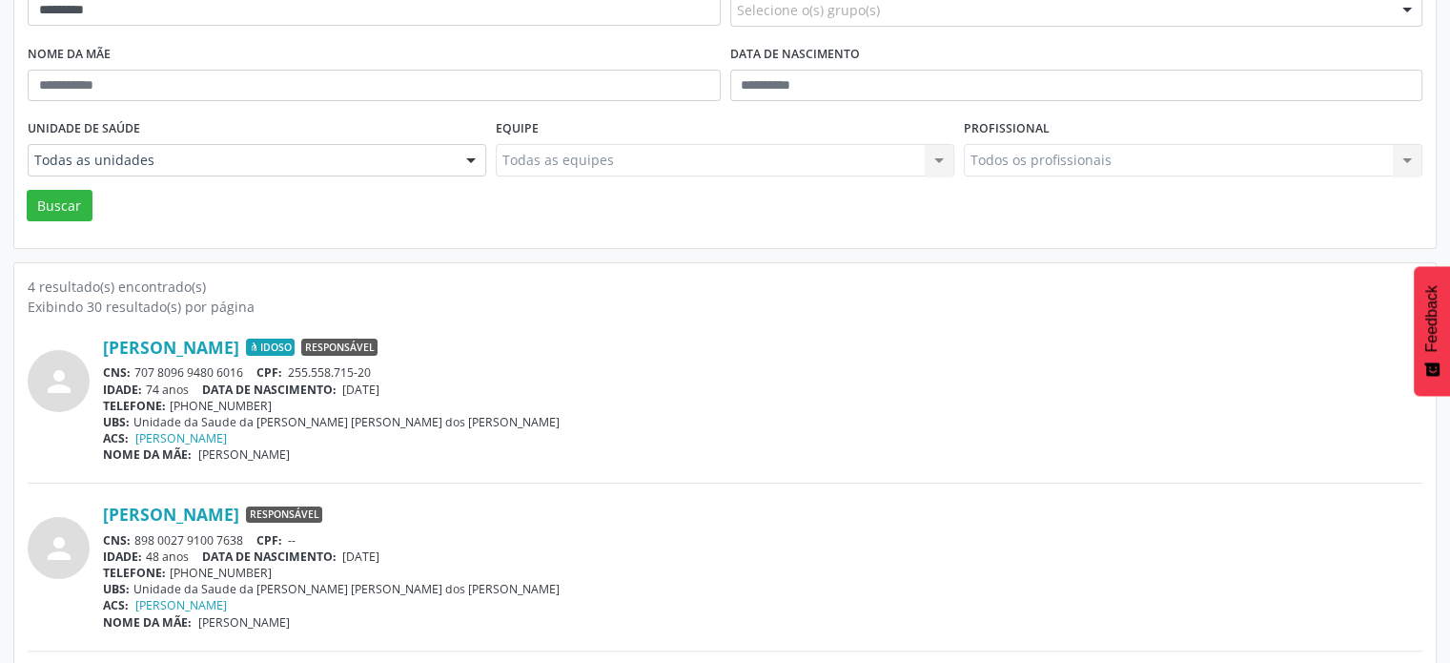
click at [683, 356] on div "[PERSON_NAME] Idoso Responsável" at bounding box center [763, 347] width 1320 height 21
drag, startPoint x: 248, startPoint y: 368, endPoint x: 197, endPoint y: 356, distance: 52.0
click at [197, 358] on div "[PERSON_NAME] Idoso Responsável CNS: 707 8096 9480 6016 CPF: 255.558.715-20 IDA…" at bounding box center [763, 400] width 1320 height 126
drag, startPoint x: 248, startPoint y: 539, endPoint x: 139, endPoint y: 534, distance: 108.8
click at [137, 535] on div "CNS: 898 0027 9100 7638 CPF: --" at bounding box center [763, 540] width 1320 height 16
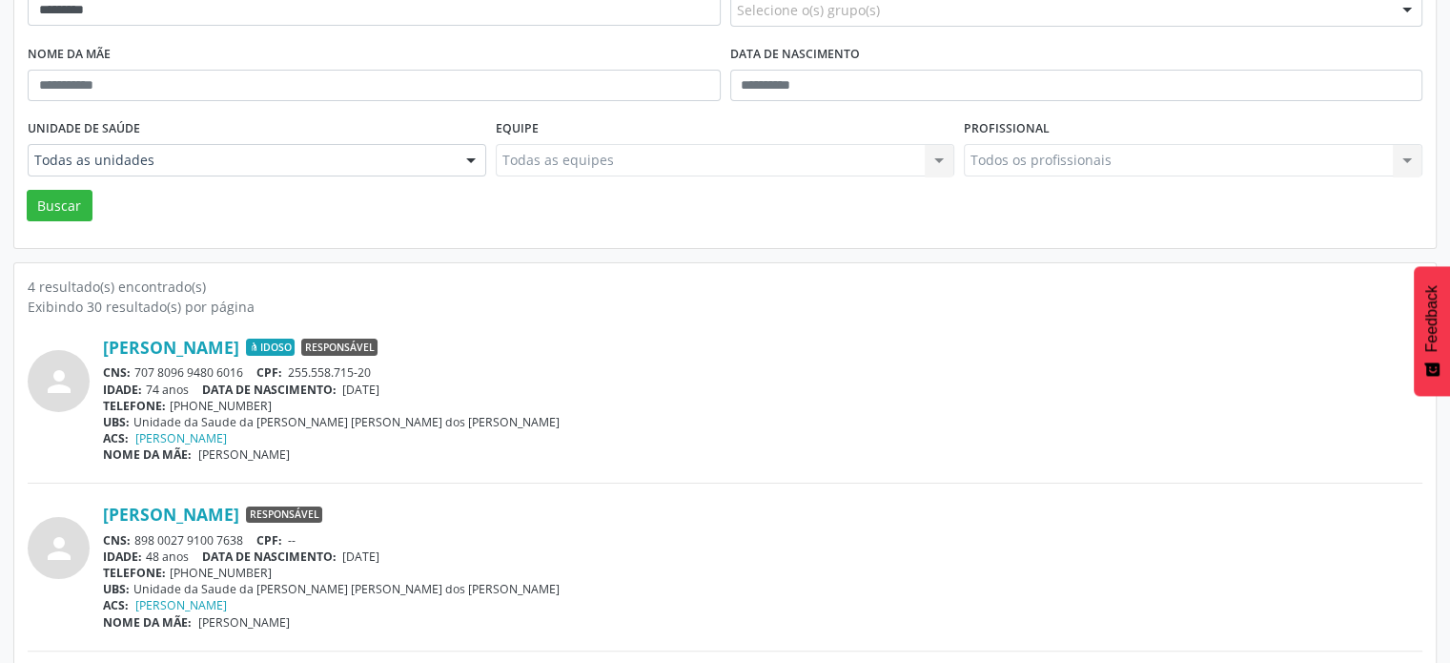
scroll to position [0, 0]
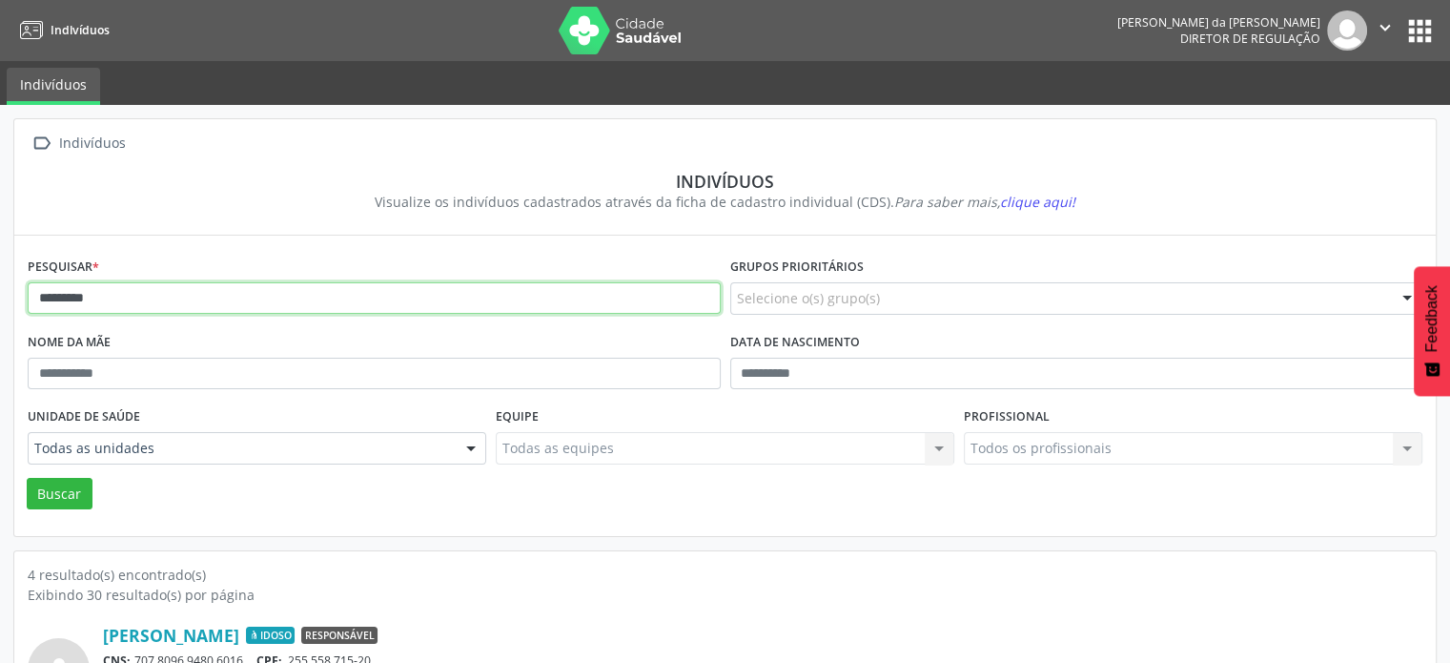
click at [200, 299] on input "*********" at bounding box center [374, 298] width 693 height 32
type input "*"
click at [27, 478] on button "Buscar" at bounding box center [60, 494] width 66 height 32
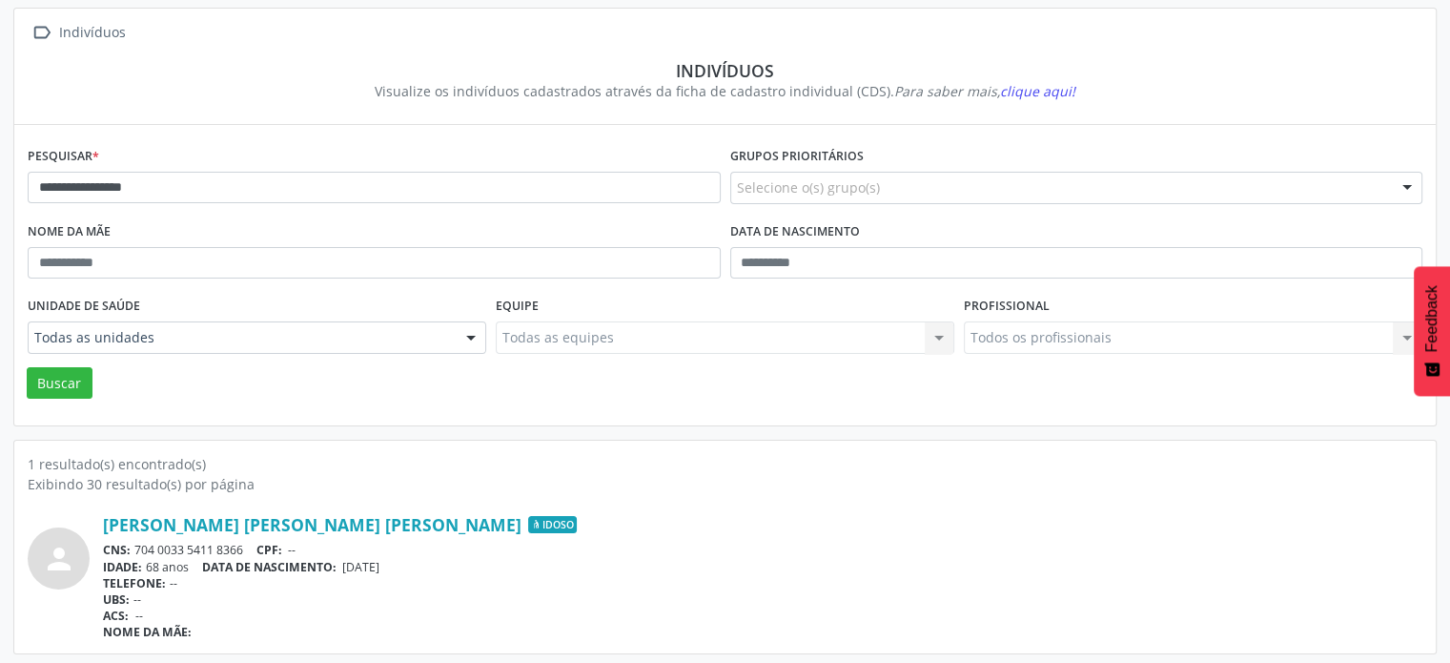
scroll to position [113, 0]
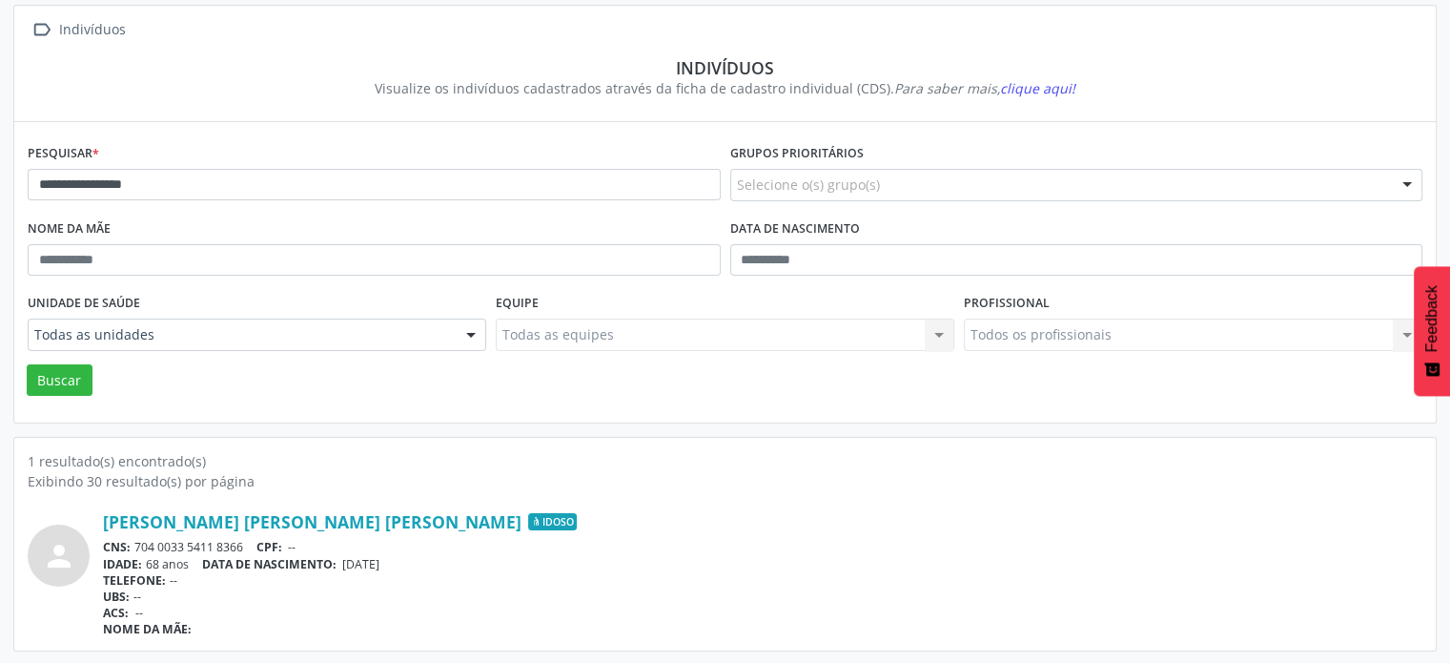
drag, startPoint x: 256, startPoint y: 541, endPoint x: 135, endPoint y: 537, distance: 121.1
click at [133, 541] on div "CNS: 704 0033 5411 8366 CPF: --" at bounding box center [763, 547] width 1320 height 16
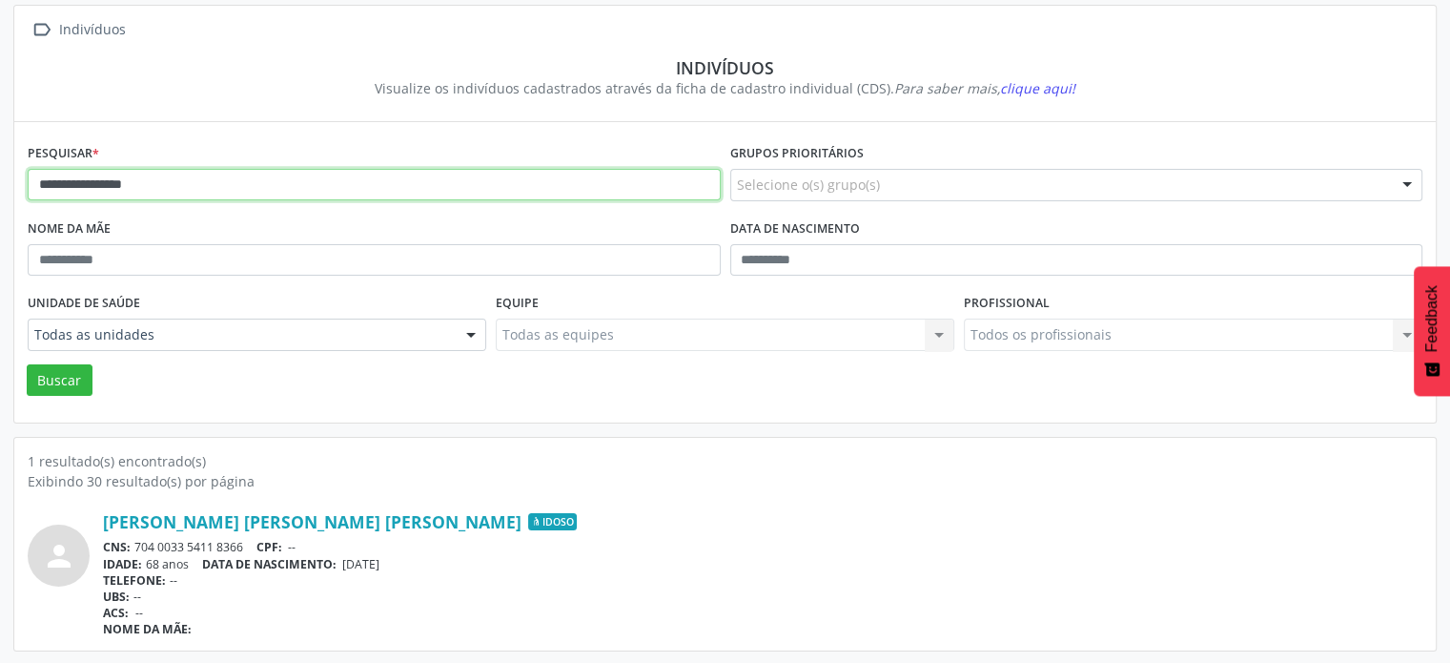
click at [242, 193] on input "**********" at bounding box center [374, 185] width 693 height 32
type input "*"
click at [27, 364] on button "Buscar" at bounding box center [60, 380] width 66 height 32
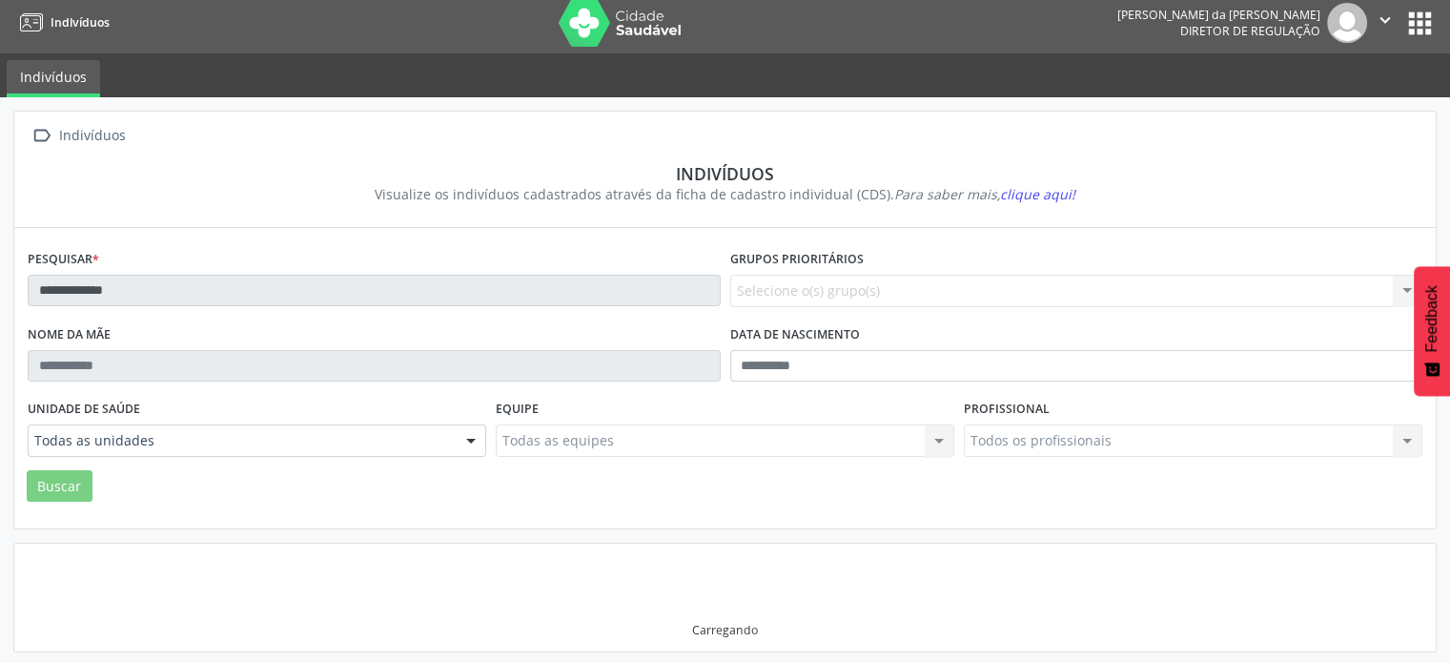
scroll to position [2, 0]
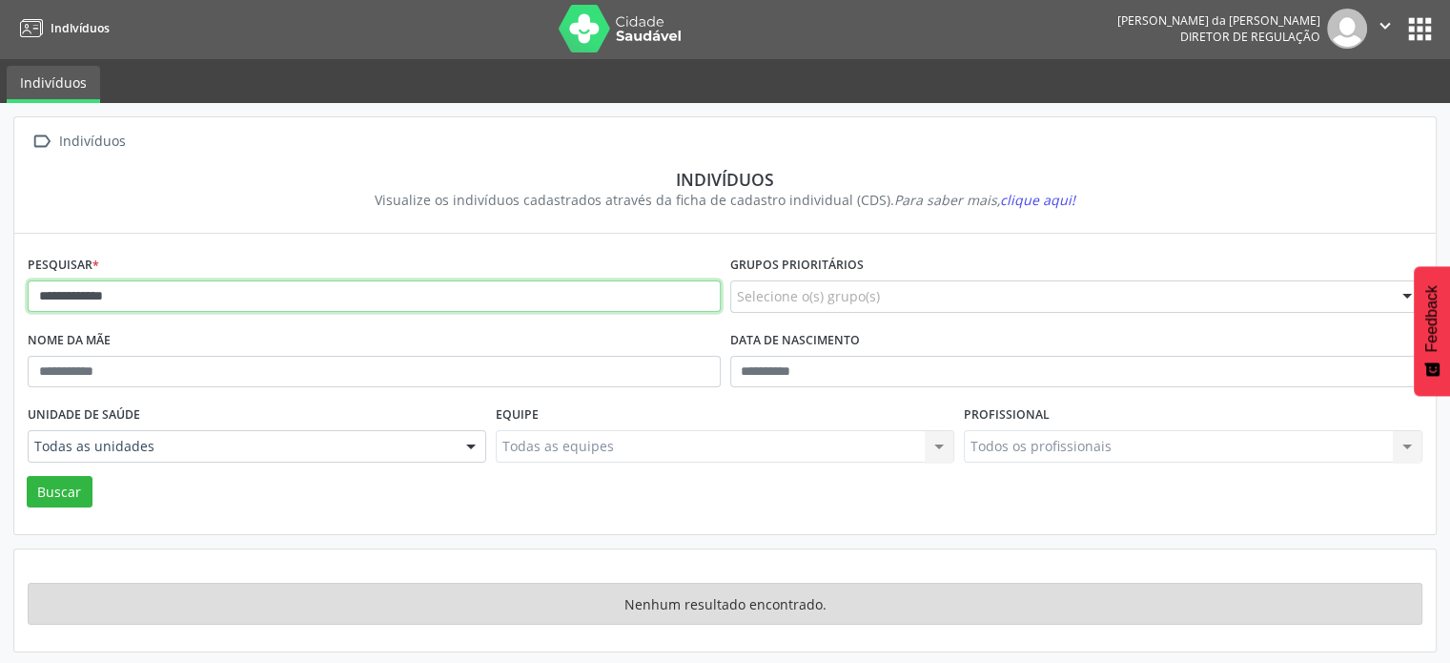
click at [179, 286] on input "**********" at bounding box center [374, 296] width 693 height 32
click at [27, 476] on button "Buscar" at bounding box center [60, 492] width 66 height 32
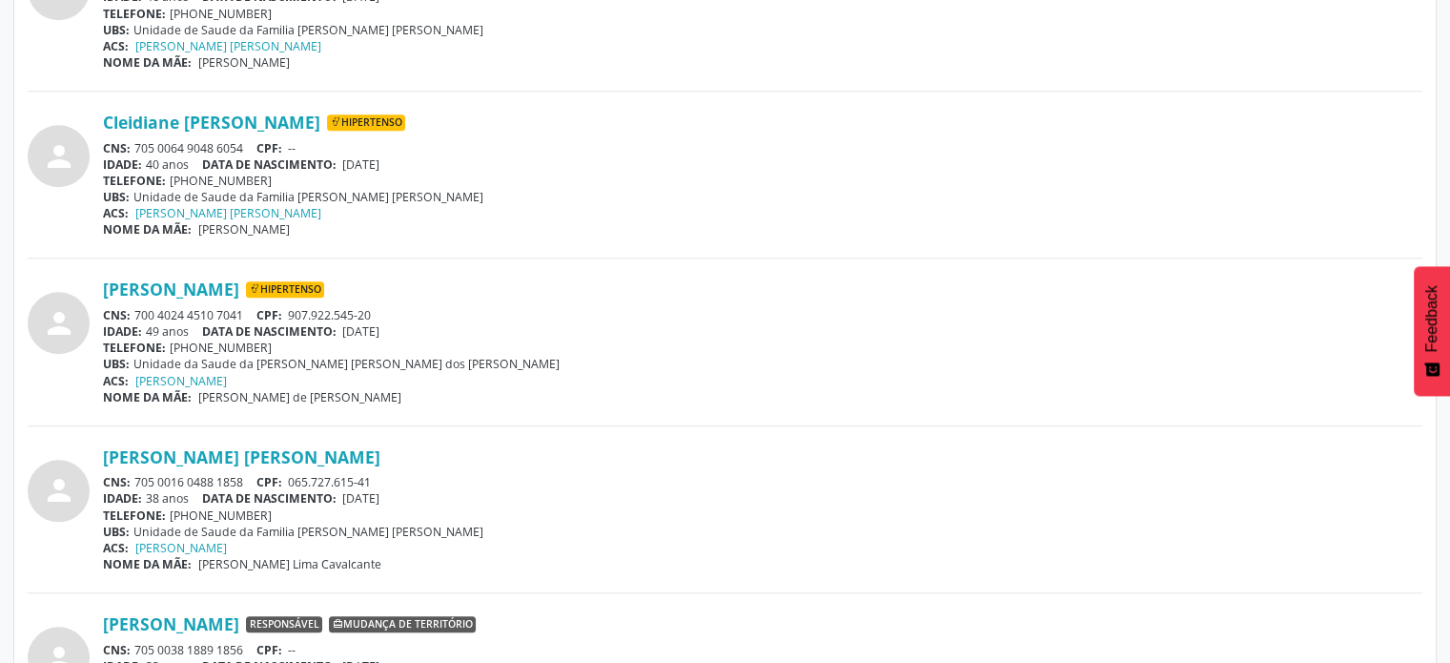
scroll to position [2099, 0]
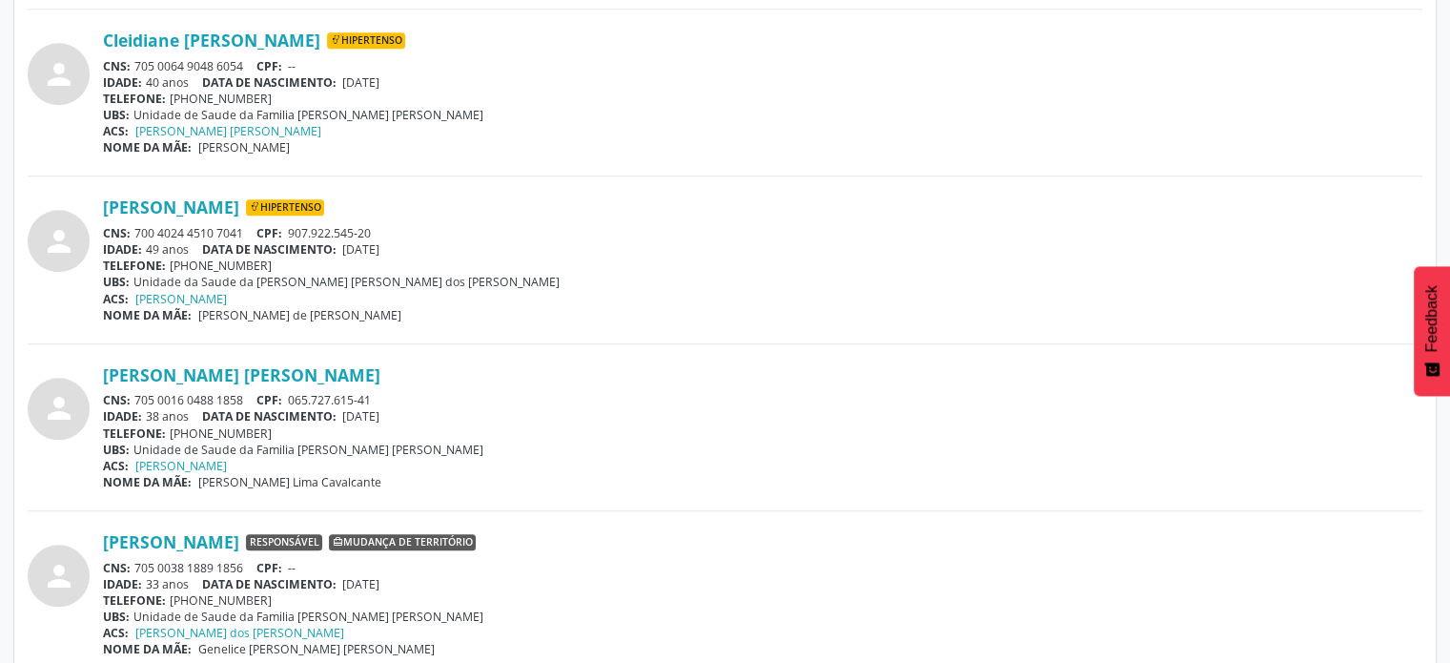
drag, startPoint x: 247, startPoint y: 224, endPoint x: 132, endPoint y: 224, distance: 115.4
click at [132, 225] on div "CNS: 700 4024 4510 7041 CPF: 907.922.545-20" at bounding box center [763, 233] width 1320 height 16
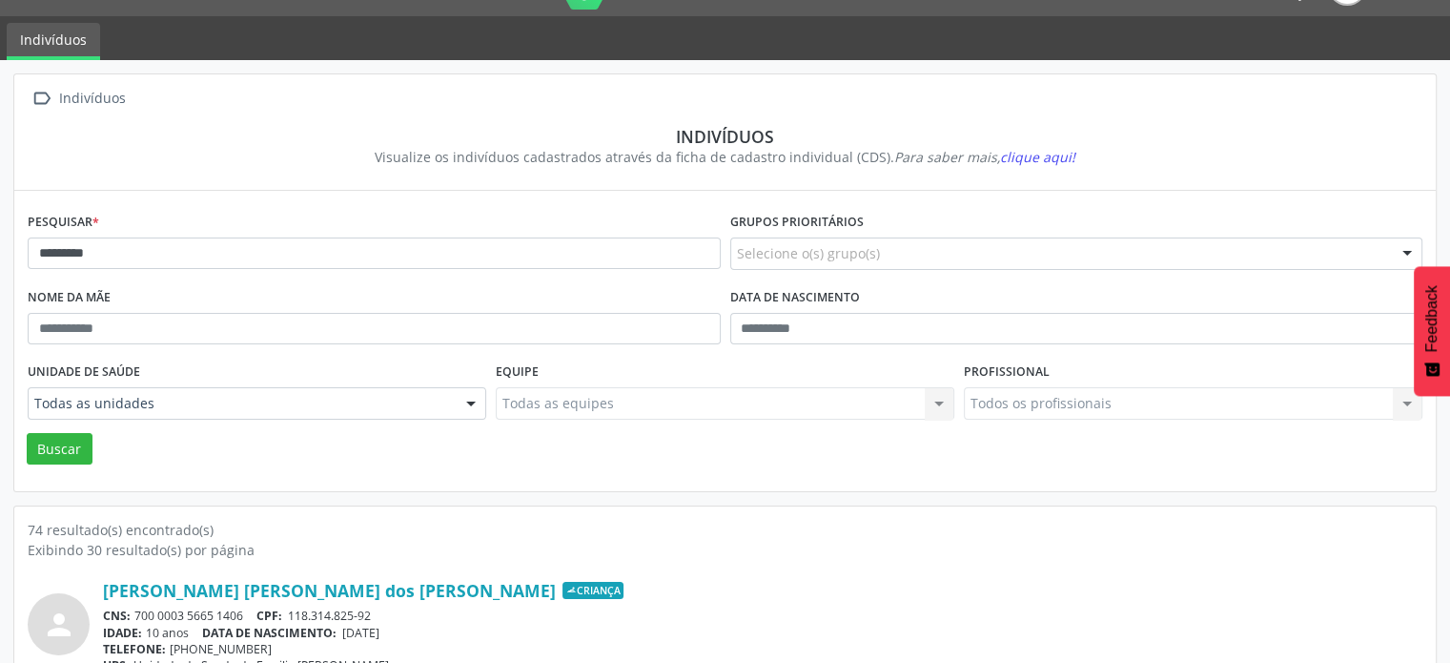
scroll to position [0, 0]
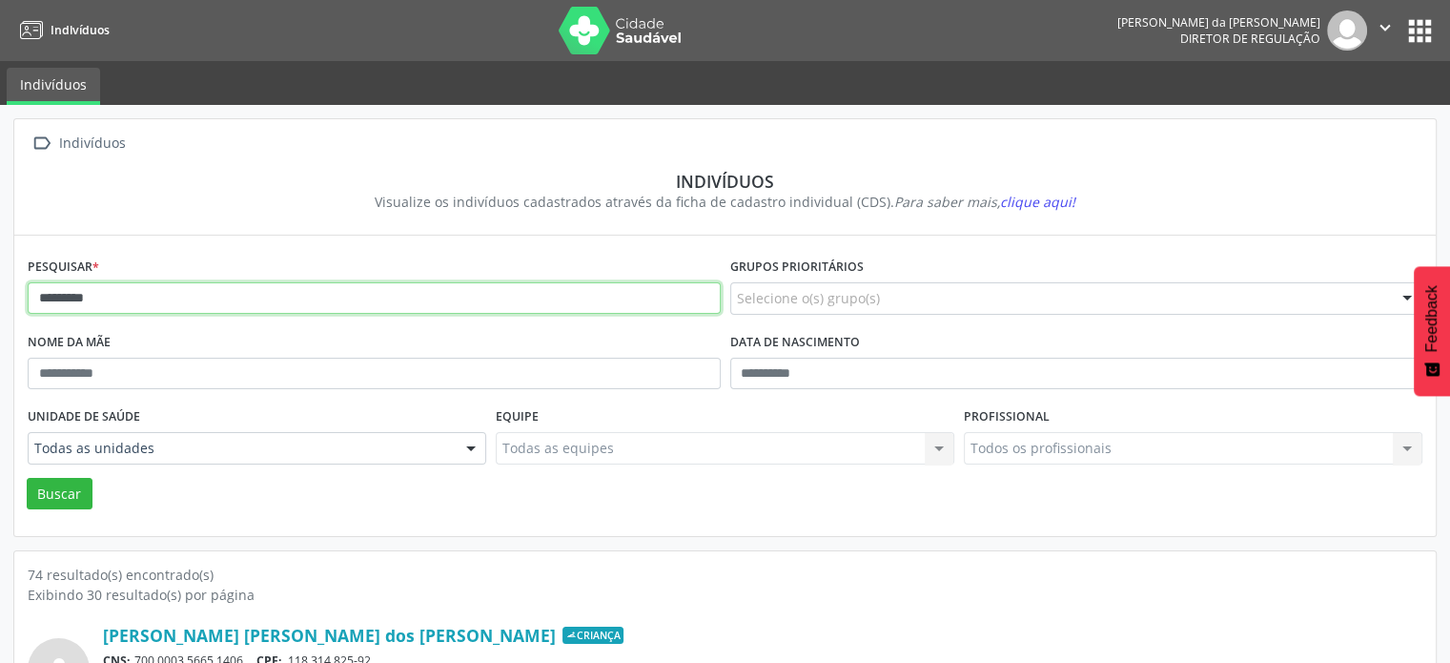
click at [247, 291] on input "********" at bounding box center [374, 298] width 693 height 32
type input "*"
click at [27, 478] on button "Buscar" at bounding box center [60, 494] width 66 height 32
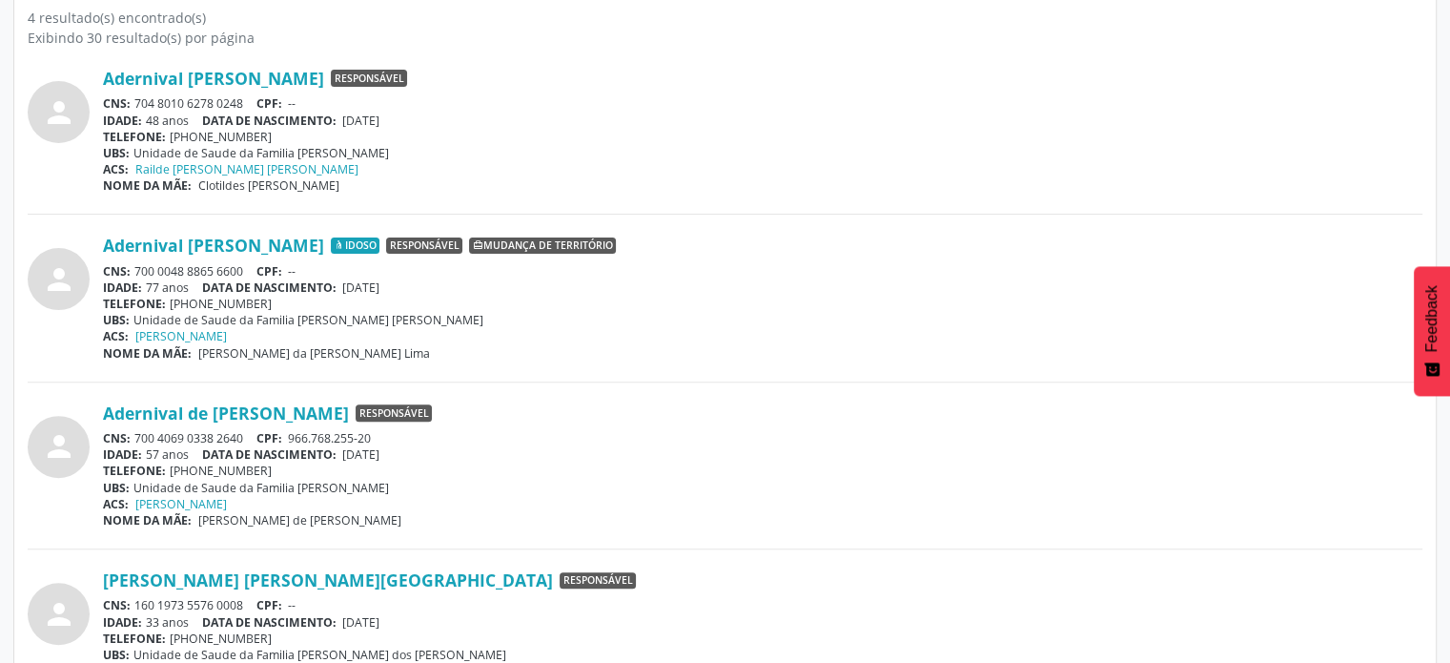
scroll to position [572, 0]
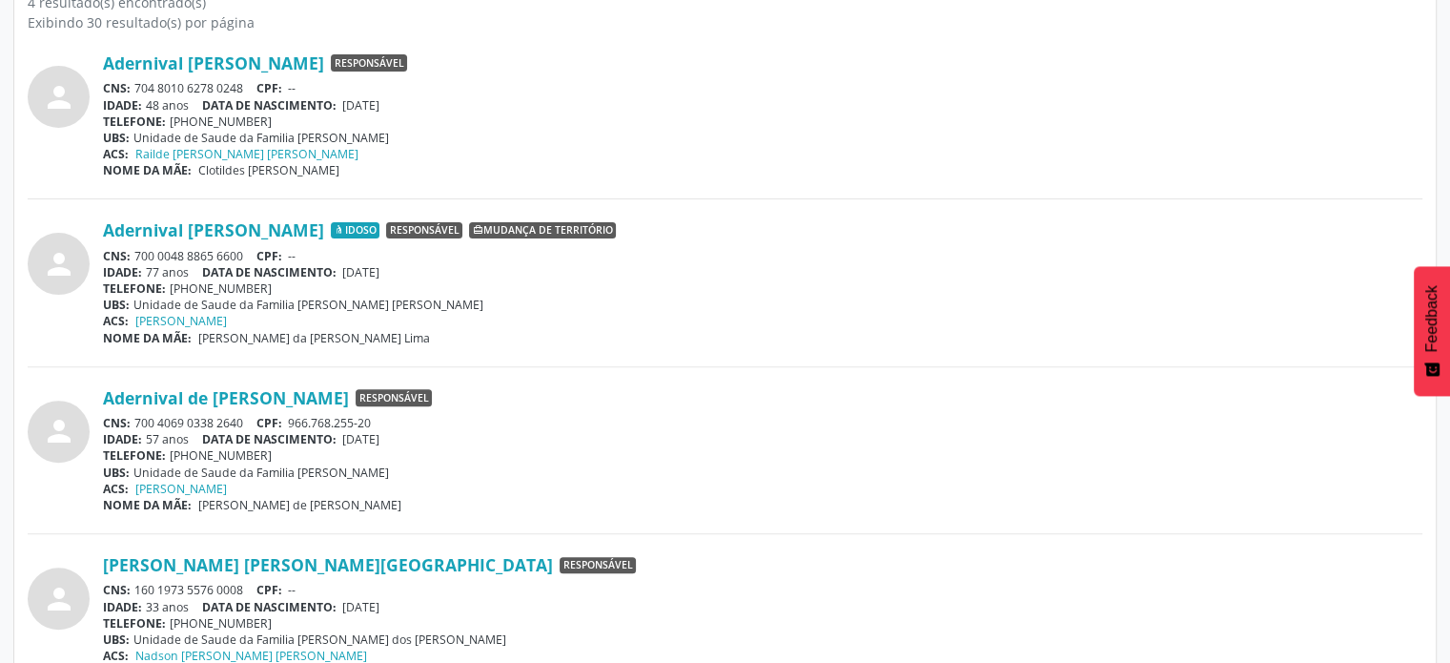
drag, startPoint x: 252, startPoint y: 414, endPoint x: 133, endPoint y: 419, distance: 118.3
click at [133, 419] on div "CNS: 700 4069 0338 2640 CPF: 966.768.255-20" at bounding box center [763, 423] width 1320 height 16
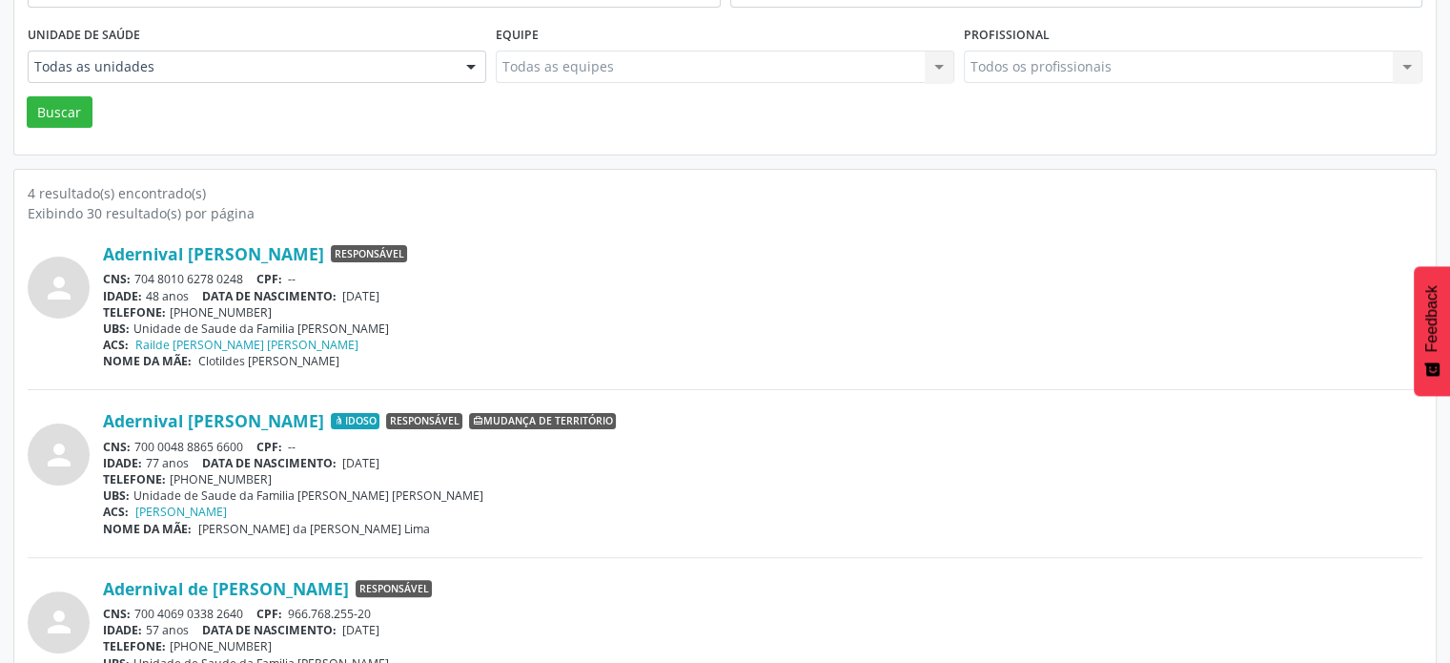
scroll to position [0, 0]
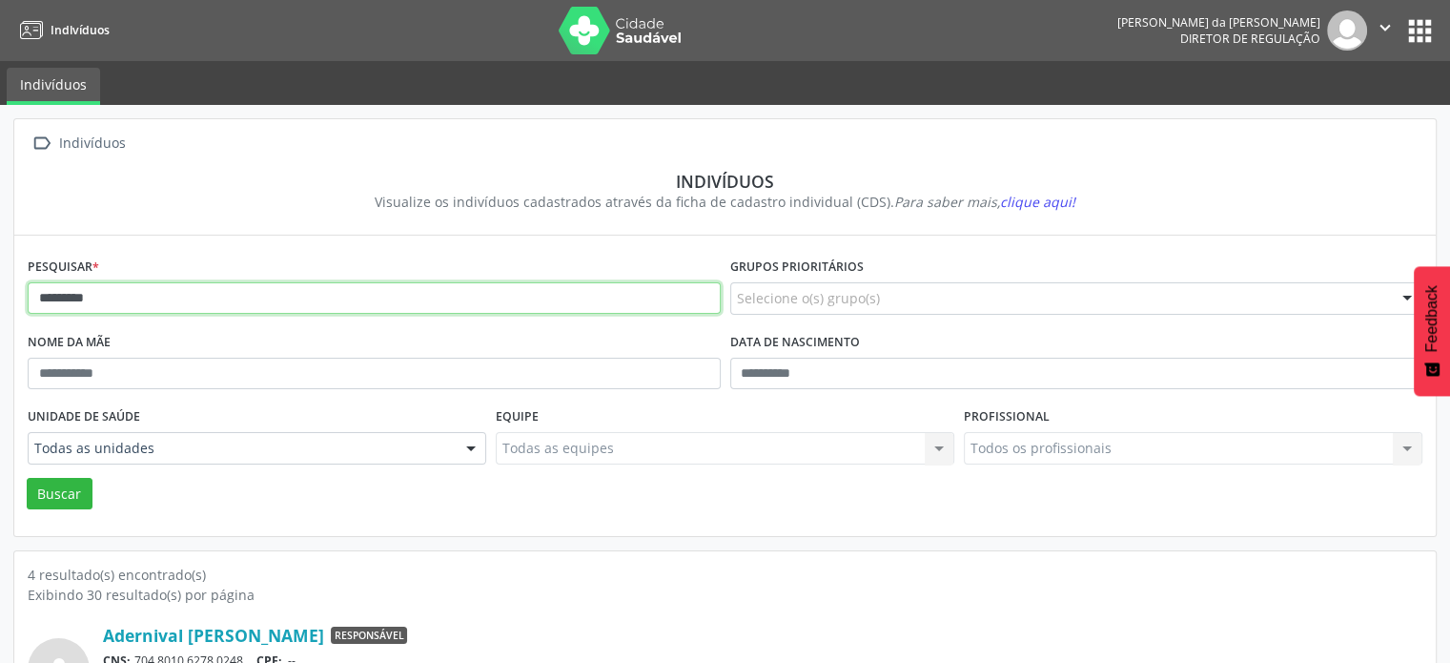
click at [255, 297] on input "*********" at bounding box center [374, 298] width 693 height 32
type input "*"
type input "**********"
click at [27, 478] on button "Buscar" at bounding box center [60, 494] width 66 height 32
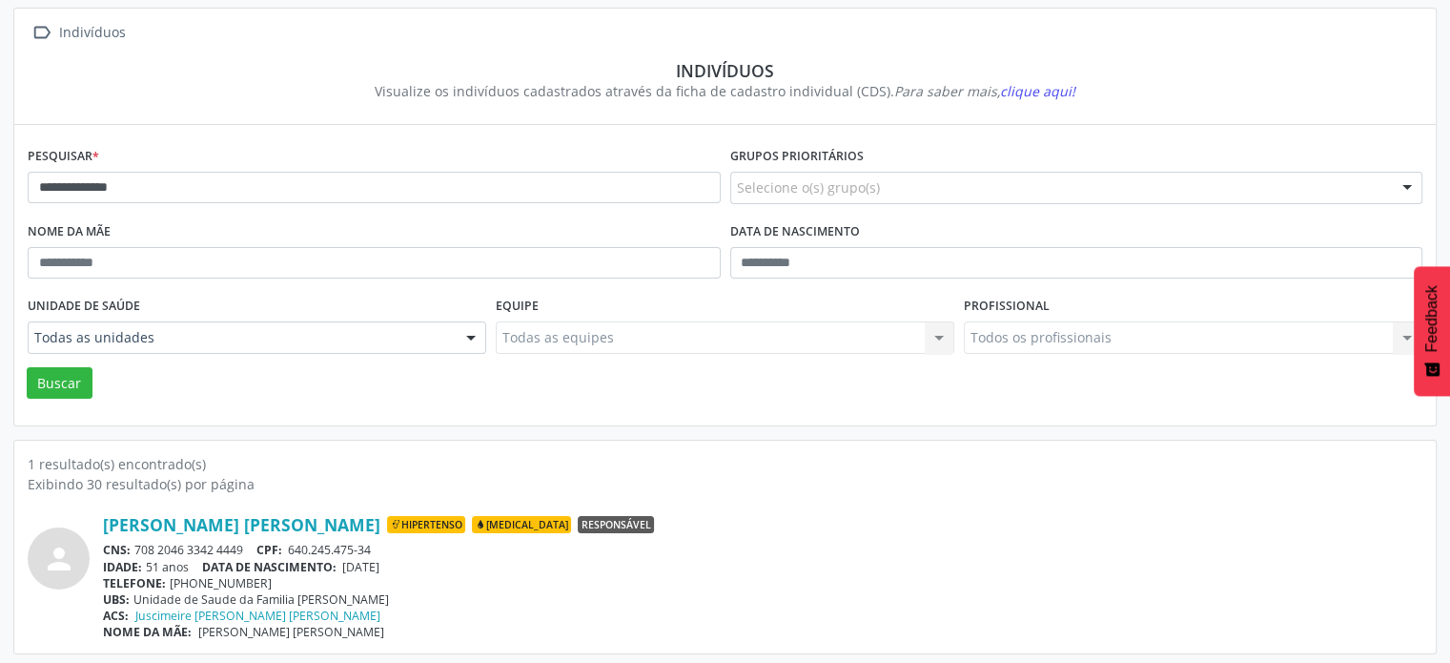
scroll to position [113, 0]
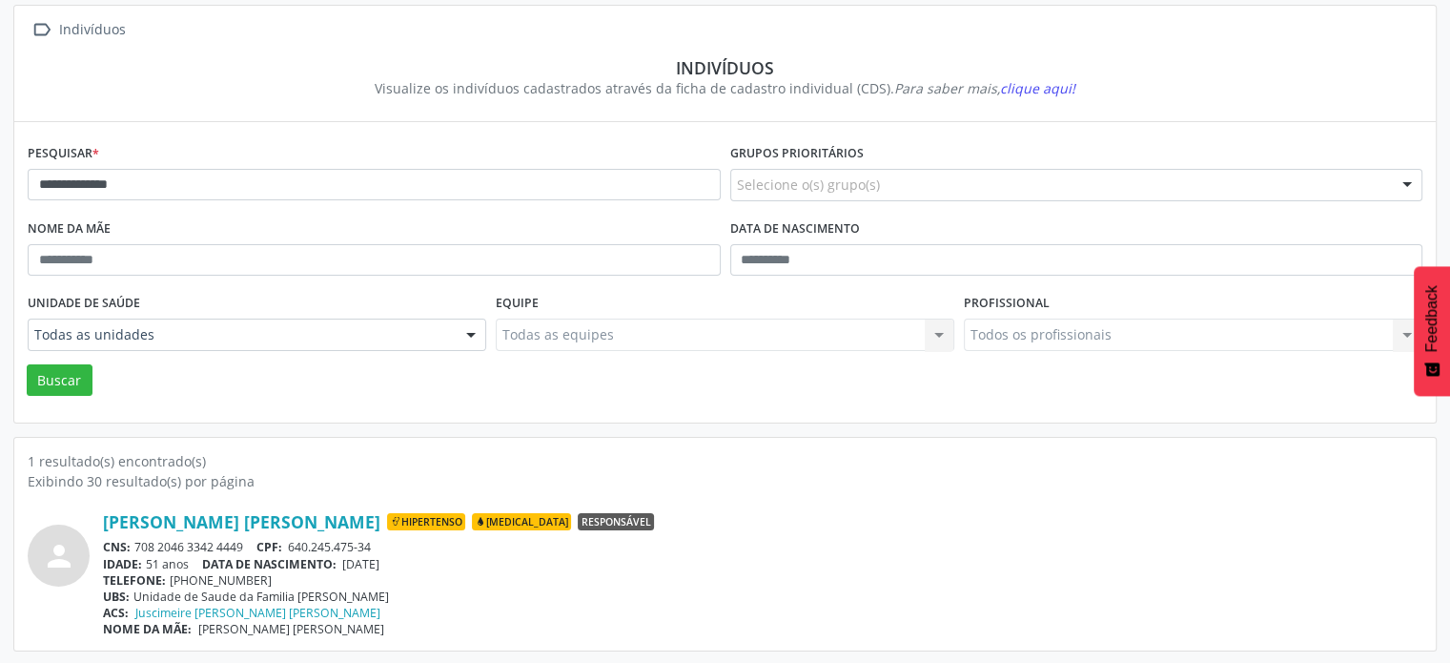
drag, startPoint x: 252, startPoint y: 541, endPoint x: 138, endPoint y: 539, distance: 113.5
click at [138, 539] on div "CNS: 708 2046 3342 4449 CPF: 640.245.475-34" at bounding box center [763, 547] width 1320 height 16
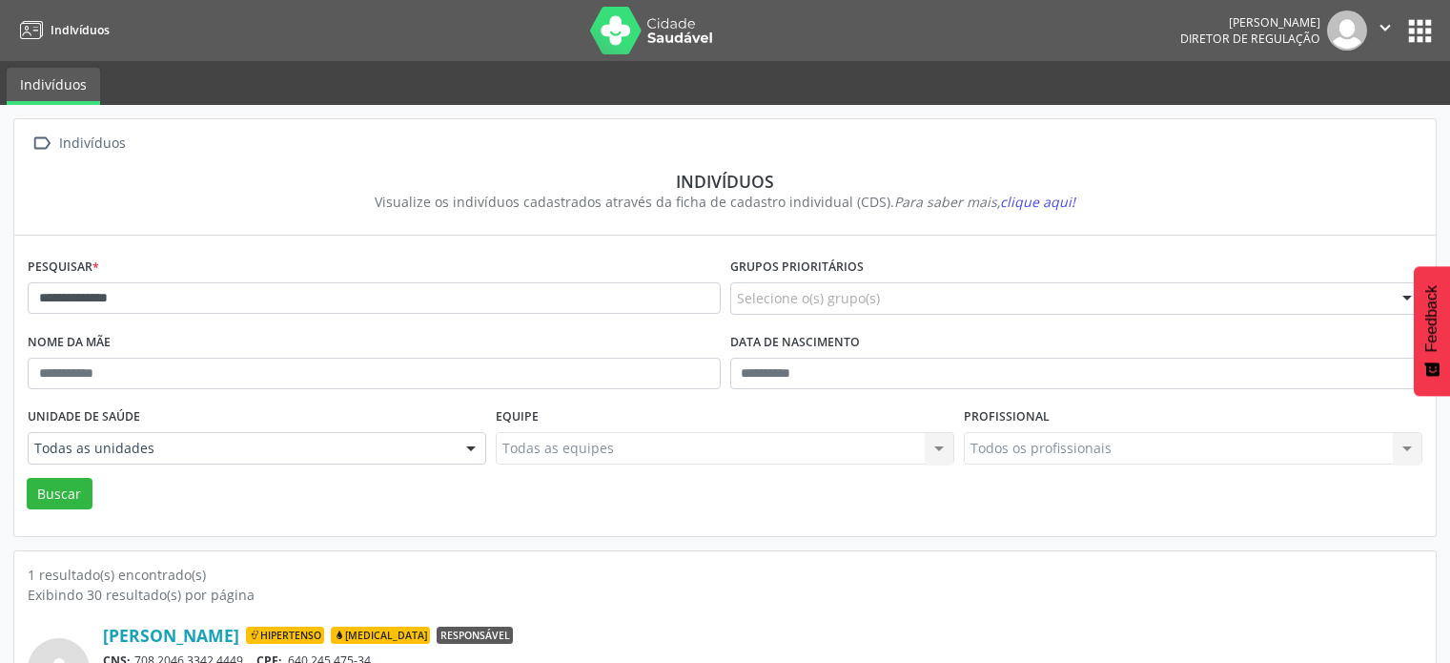
scroll to position [113, 0]
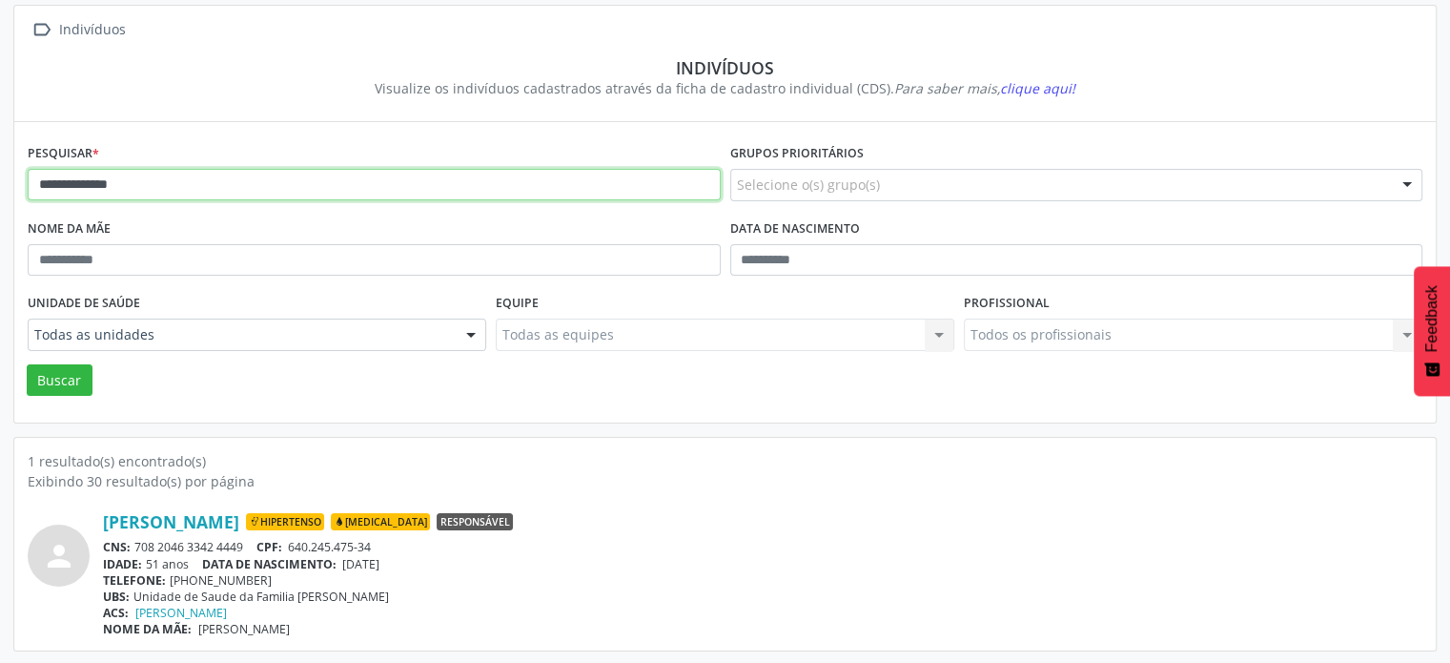
click at [197, 182] on input "**********" at bounding box center [374, 185] width 693 height 32
type input "*"
click at [27, 364] on button "Buscar" at bounding box center [60, 380] width 66 height 32
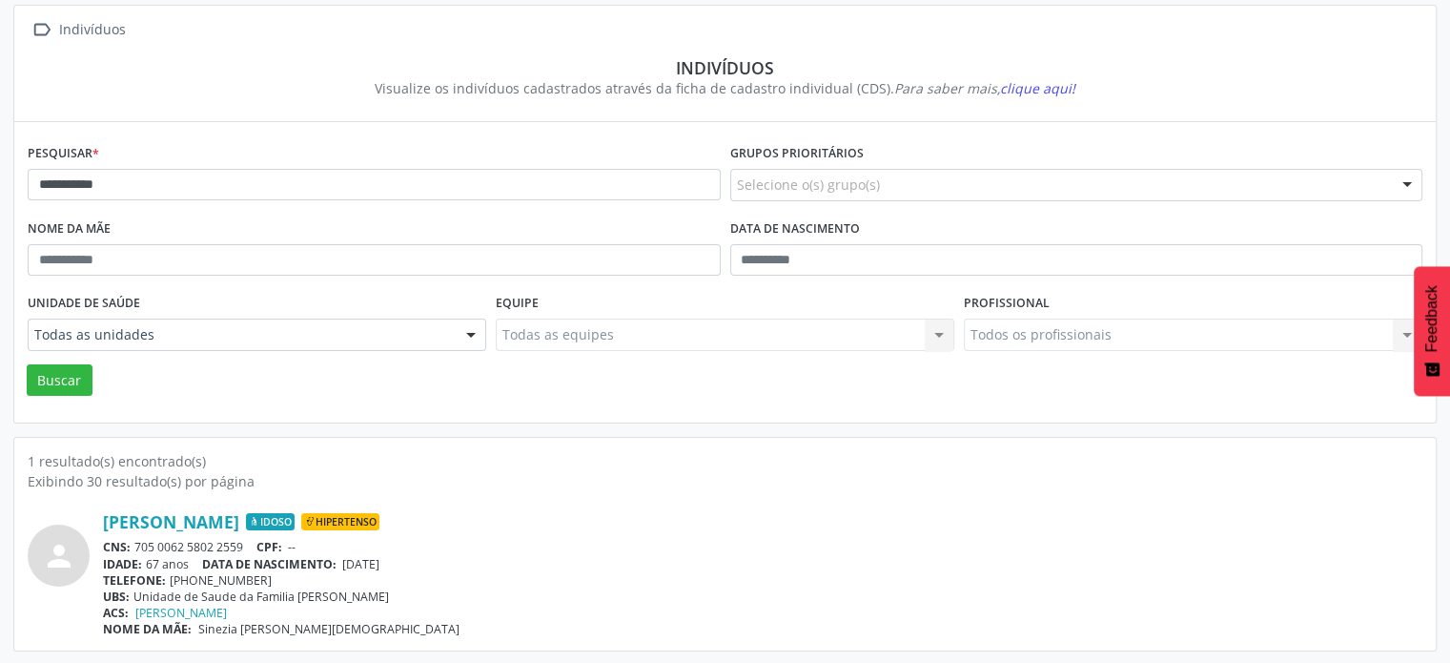
drag, startPoint x: 251, startPoint y: 541, endPoint x: 134, endPoint y: 539, distance: 116.3
click at [134, 539] on div "CNS: 705 0062 5802 2559 CPF: --" at bounding box center [763, 547] width 1320 height 16
copy div "705 0062 5802 2559"
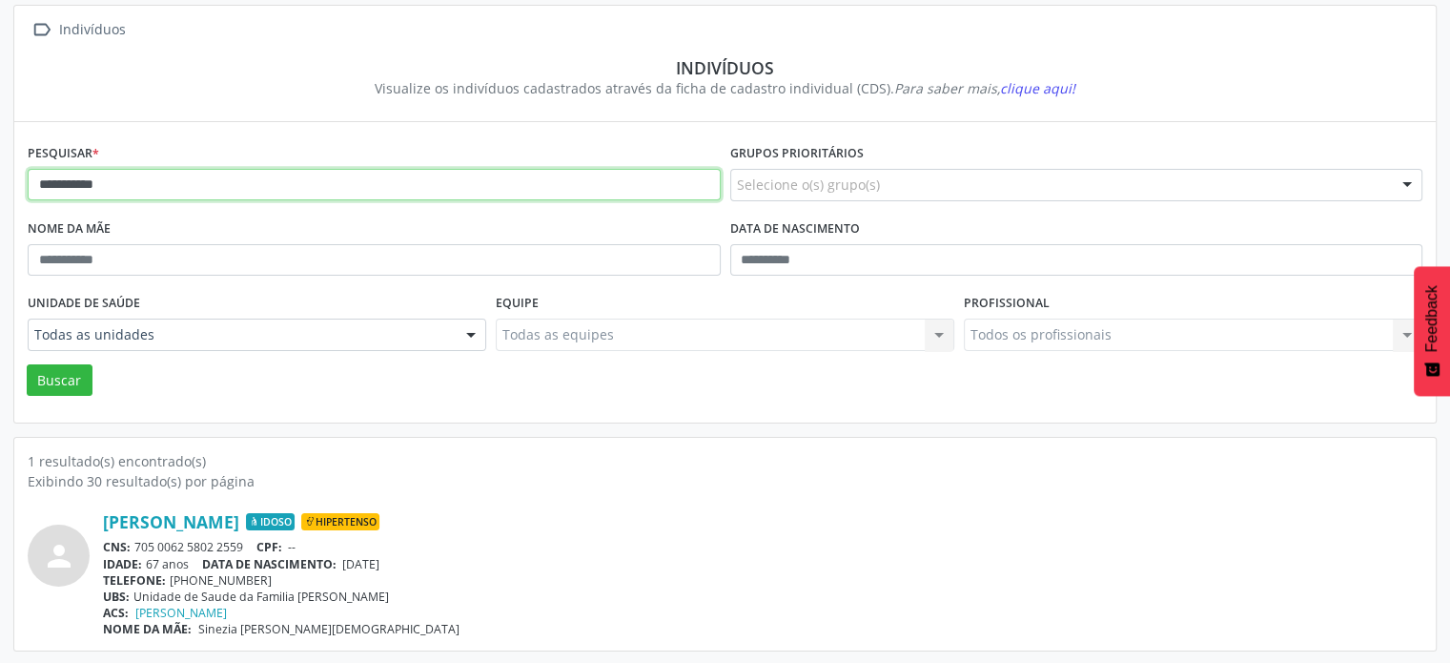
click at [117, 186] on input "**********" at bounding box center [374, 185] width 693 height 32
type input "*"
click at [27, 364] on button "Buscar" at bounding box center [60, 380] width 66 height 32
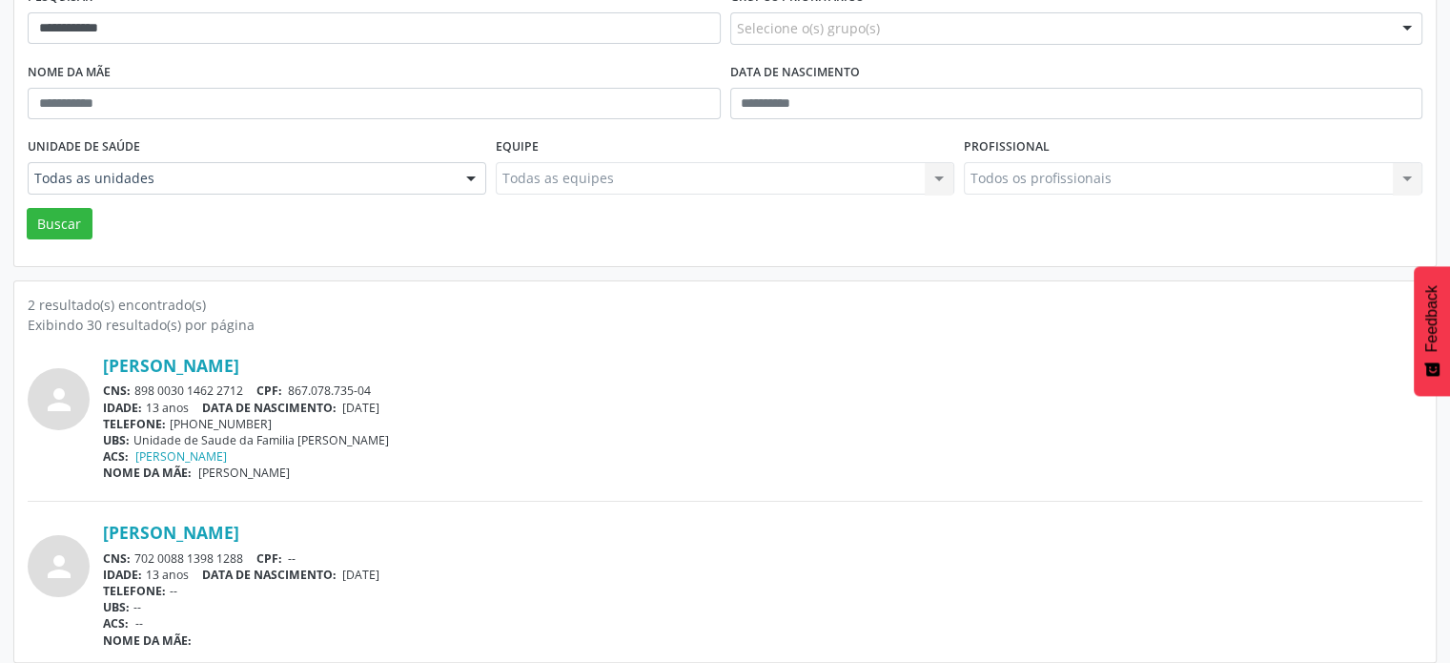
scroll to position [280, 0]
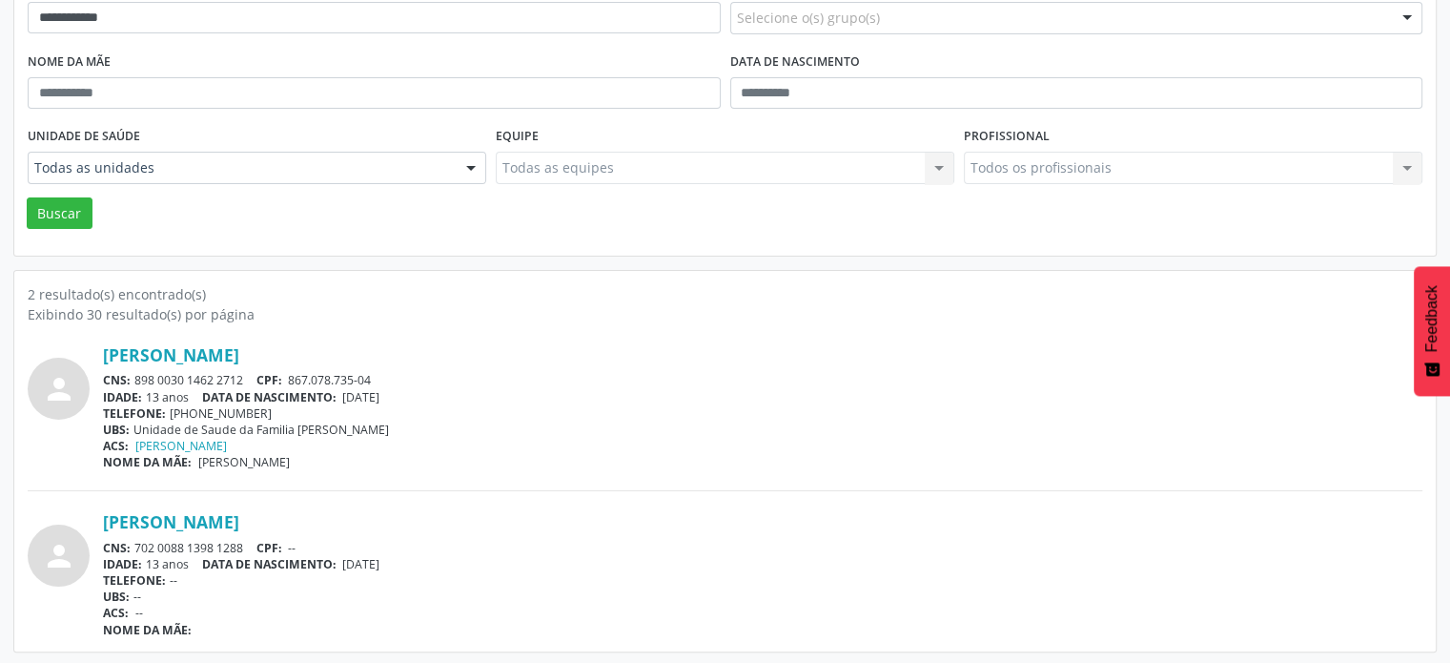
drag, startPoint x: 237, startPoint y: 374, endPoint x: 142, endPoint y: 379, distance: 95.5
click at [138, 381] on div "CNS: 898 0030 1462 2712 CPF: 867.078.735-04" at bounding box center [763, 380] width 1320 height 16
copy div "898 0030 1462 2712"
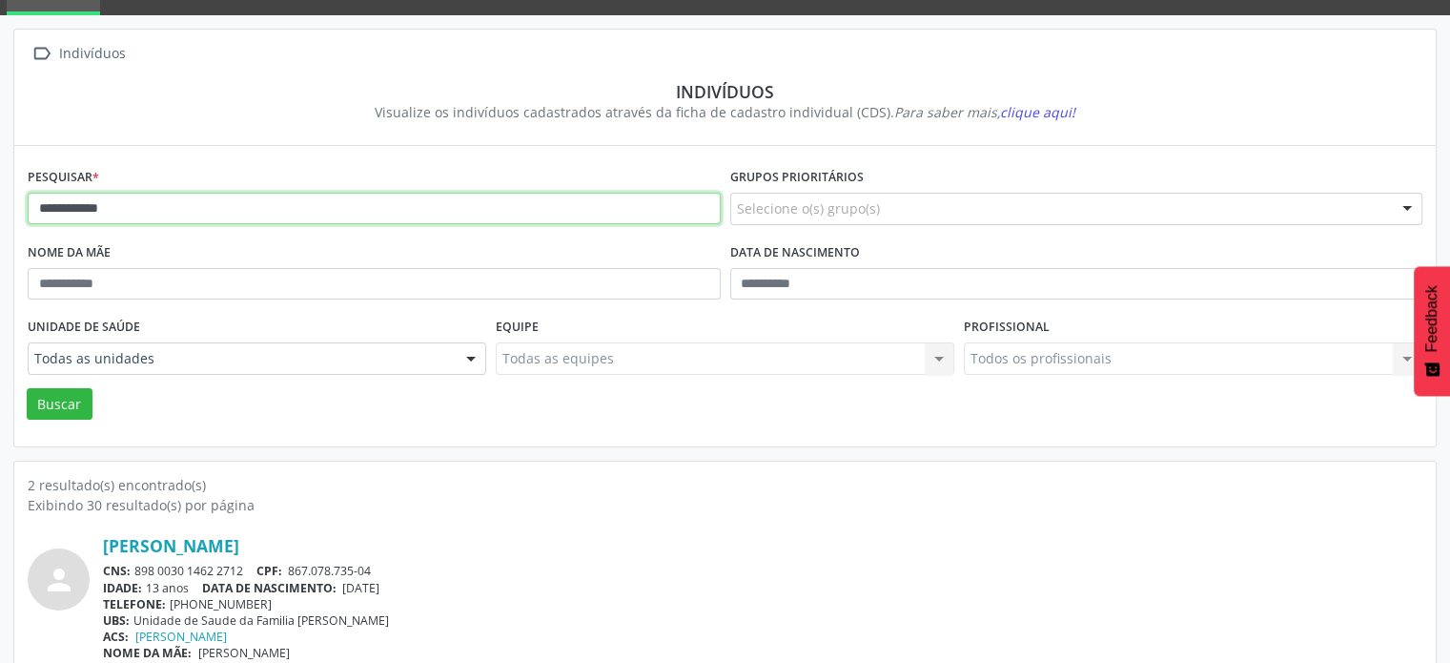
click at [440, 212] on input "**********" at bounding box center [374, 209] width 693 height 32
type input "*"
click at [27, 388] on button "Buscar" at bounding box center [60, 404] width 66 height 32
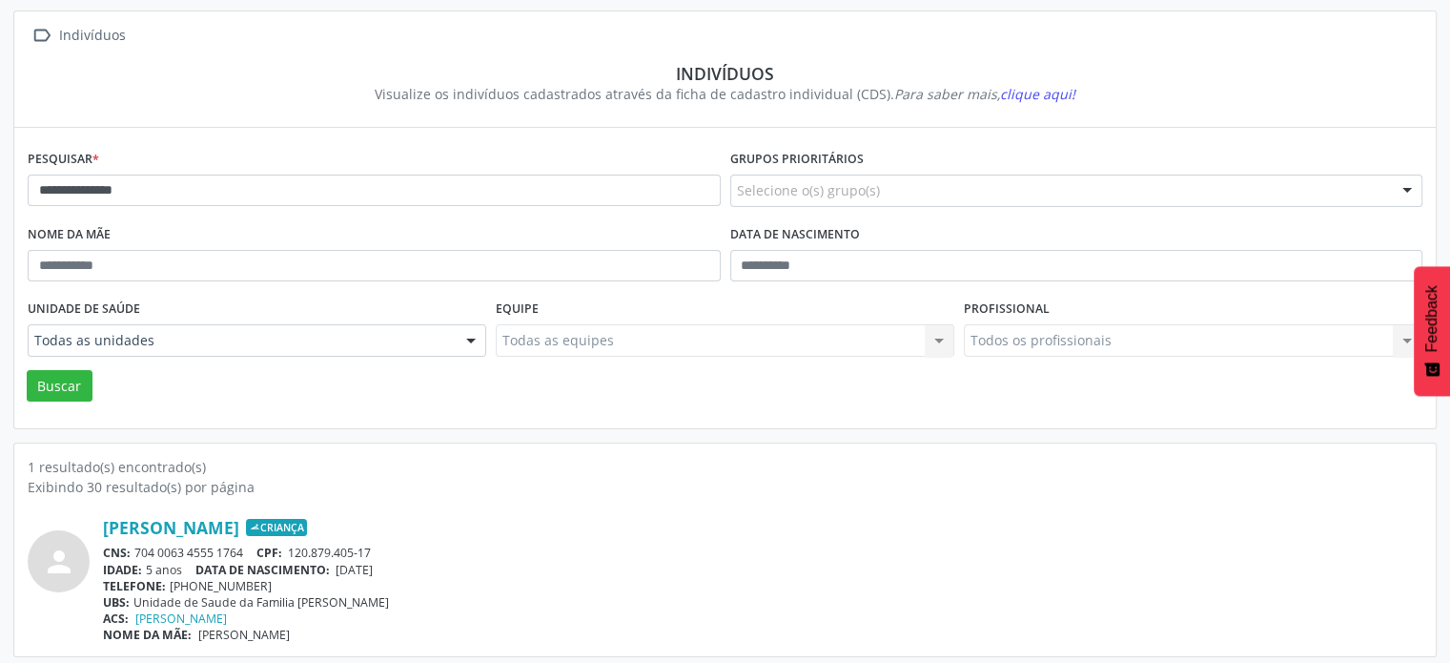
scroll to position [113, 0]
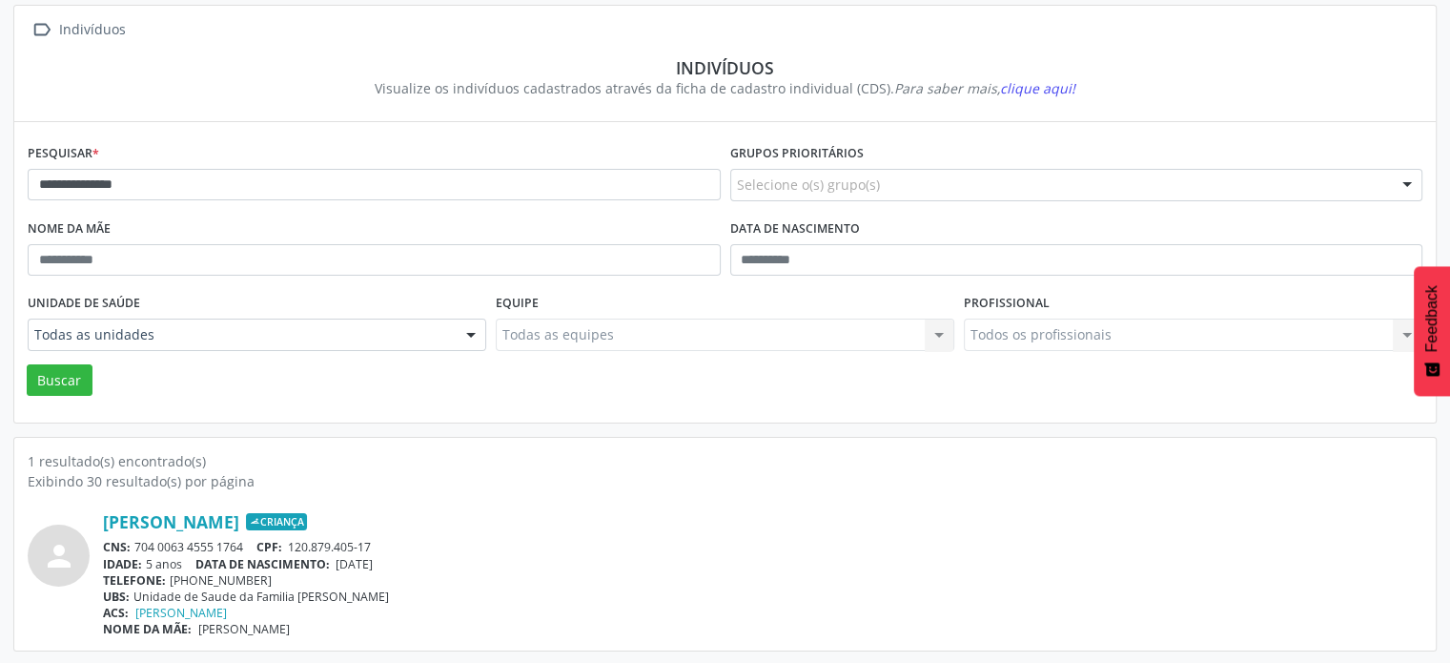
drag, startPoint x: 251, startPoint y: 540, endPoint x: 133, endPoint y: 537, distance: 117.3
click at [133, 539] on div "CNS: 704 0063 4555 1764 CPF: 120.879.405-17" at bounding box center [763, 547] width 1320 height 16
copy div "704 0063 4555 1764"
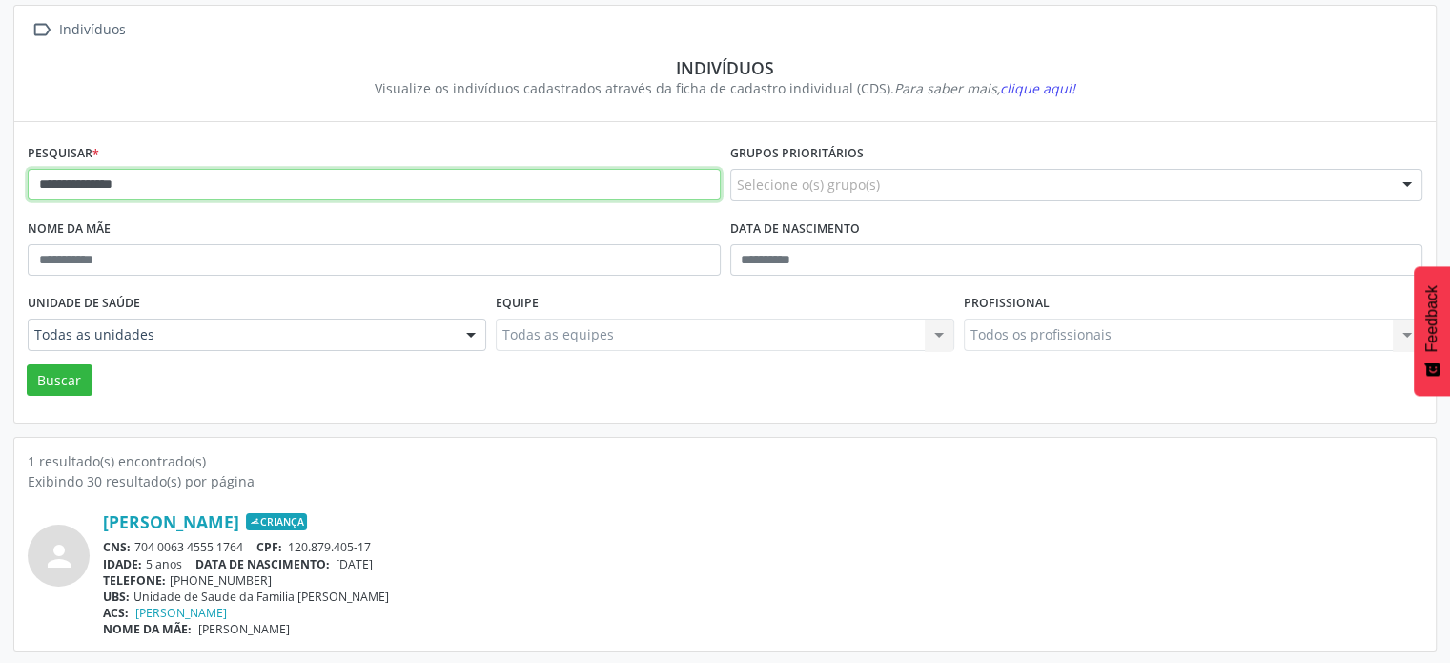
click at [208, 184] on input "**********" at bounding box center [374, 185] width 693 height 32
type input "*"
click at [27, 364] on button "Buscar" at bounding box center [60, 380] width 66 height 32
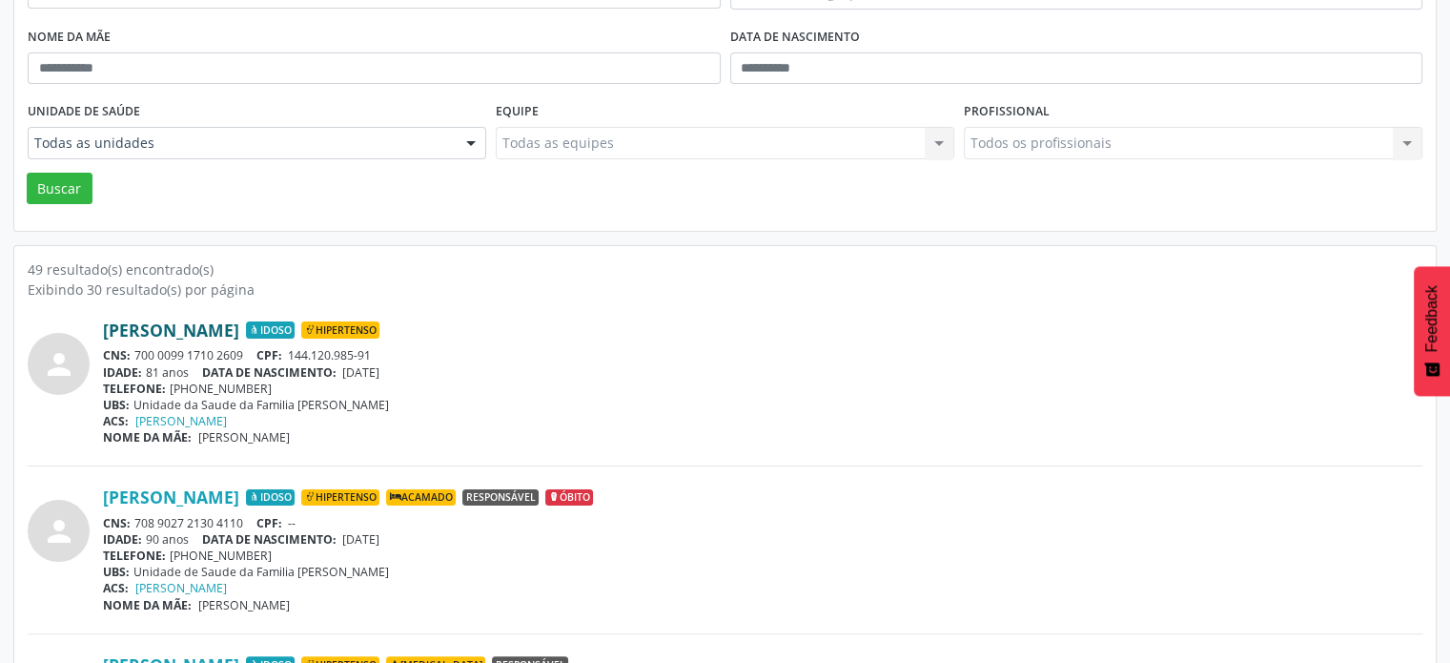
scroll to position [304, 0]
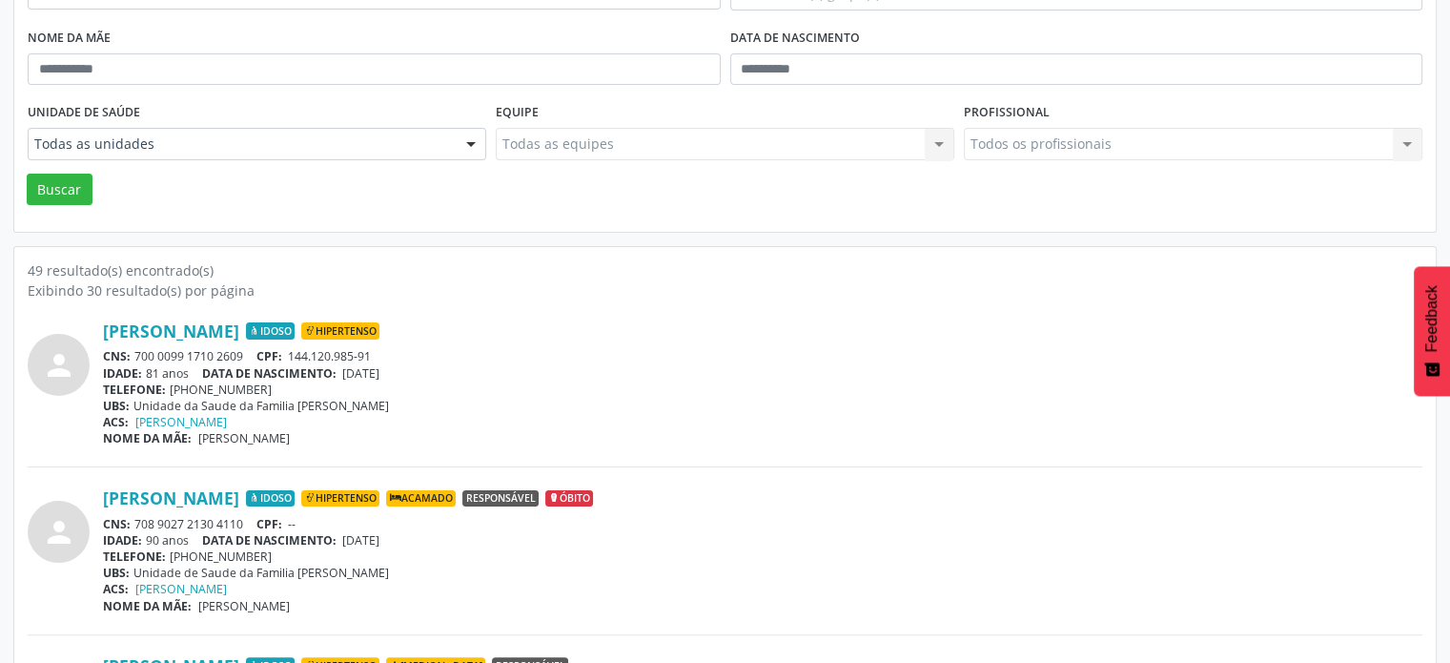
drag, startPoint x: 252, startPoint y: 351, endPoint x: 133, endPoint y: 358, distance: 118.4
click at [133, 358] on div "CNS: 700 0099 1710 2609 CPF: 144.120.985-91" at bounding box center [763, 356] width 1320 height 16
copy div "700 0099 1710 2609"
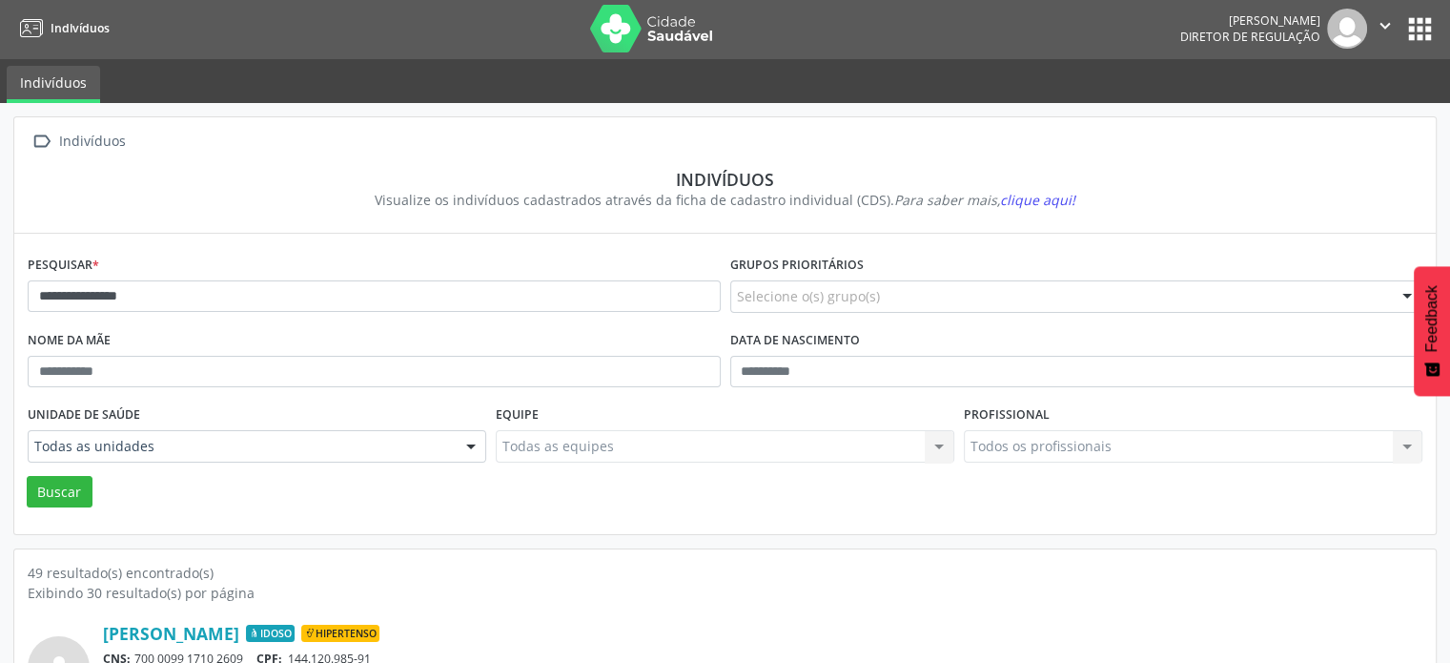
scroll to position [0, 0]
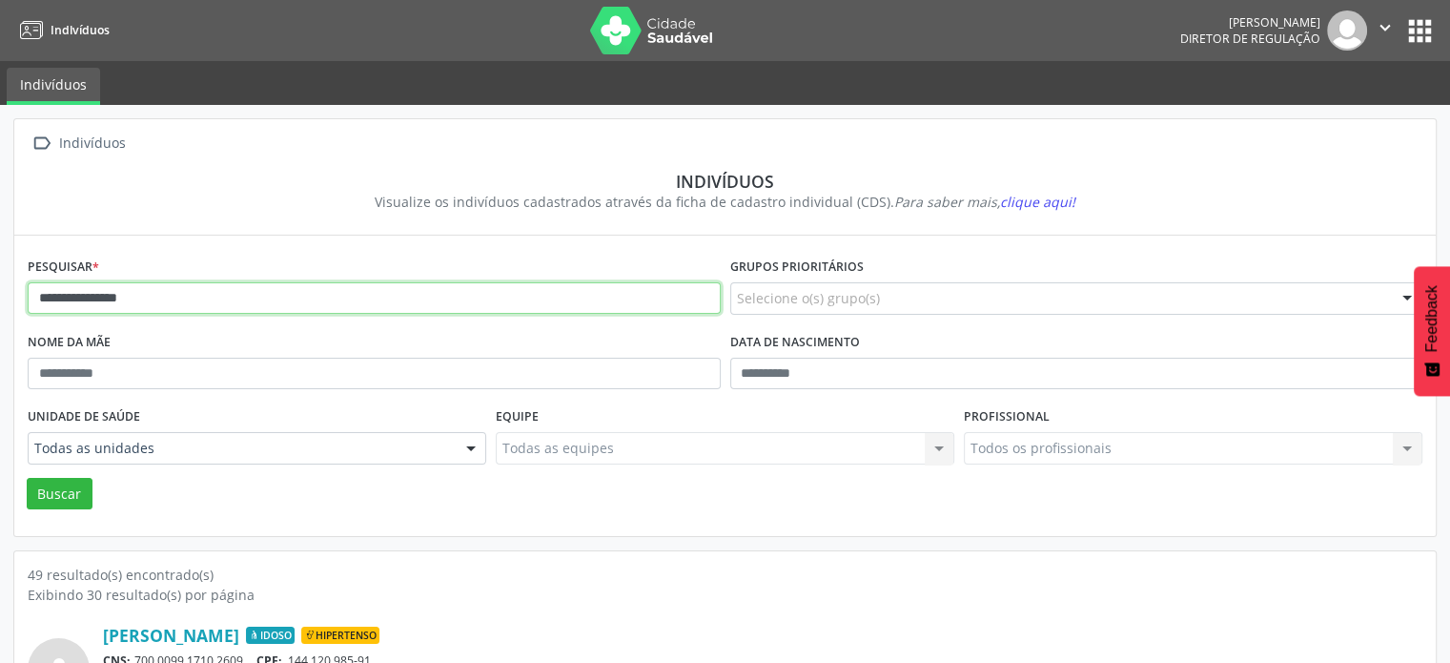
click at [156, 306] on input "**********" at bounding box center [374, 298] width 693 height 32
type input "*"
click at [27, 478] on button "Buscar" at bounding box center [60, 494] width 66 height 32
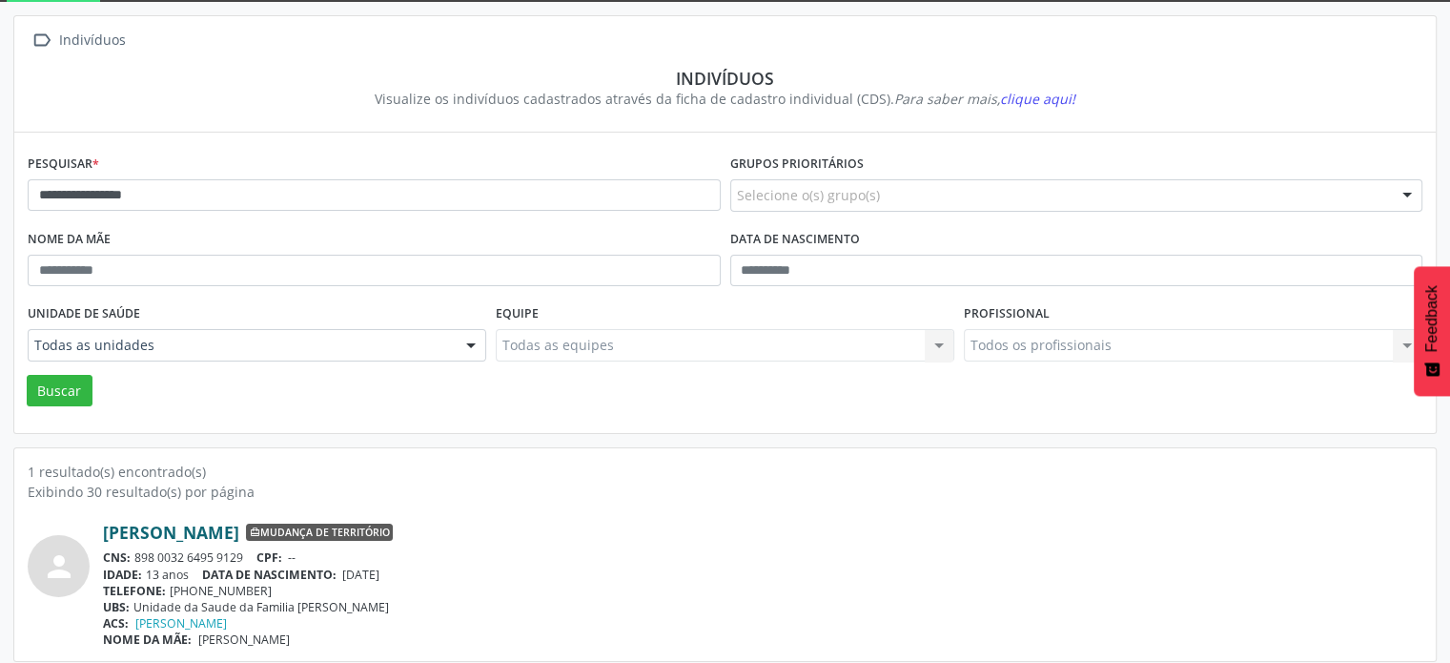
scroll to position [113, 0]
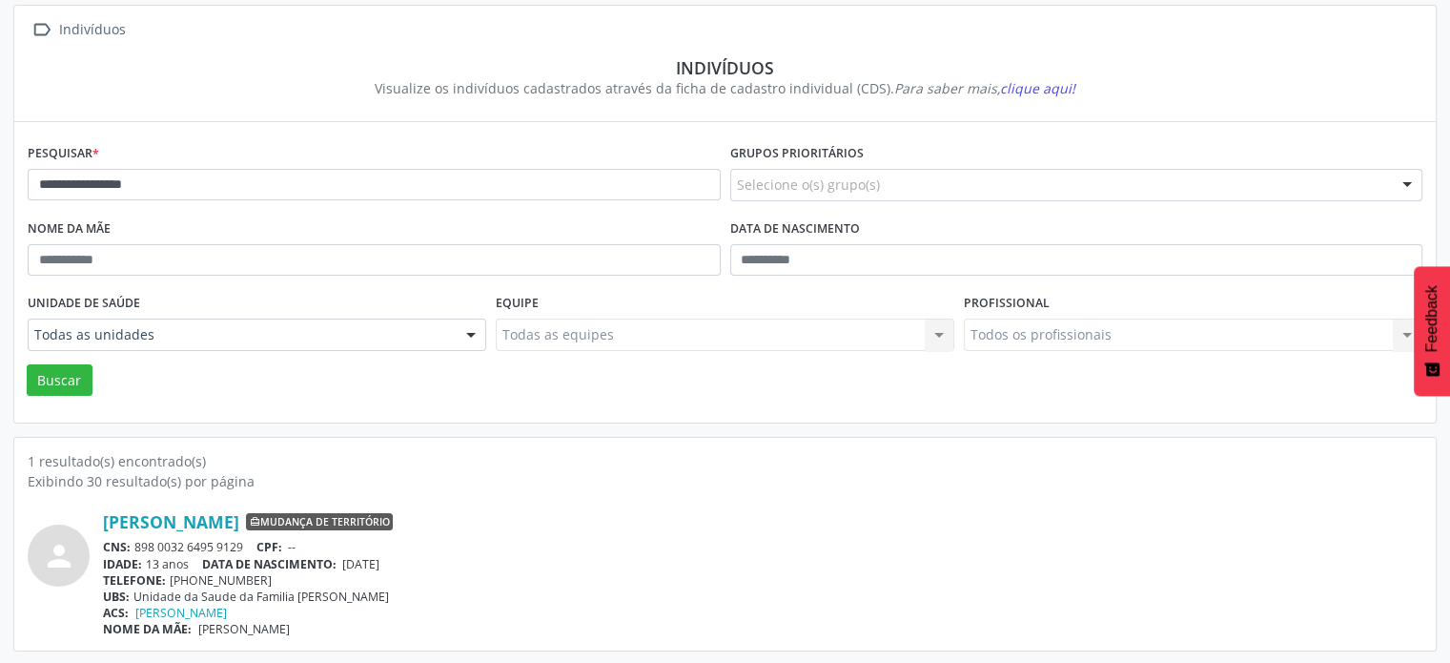
drag, startPoint x: 251, startPoint y: 543, endPoint x: 137, endPoint y: 540, distance: 113.5
click at [136, 542] on div "CNS: 898 0032 6495 9129 CPF: --" at bounding box center [763, 547] width 1320 height 16
copy div "898 0032 6495 9129"
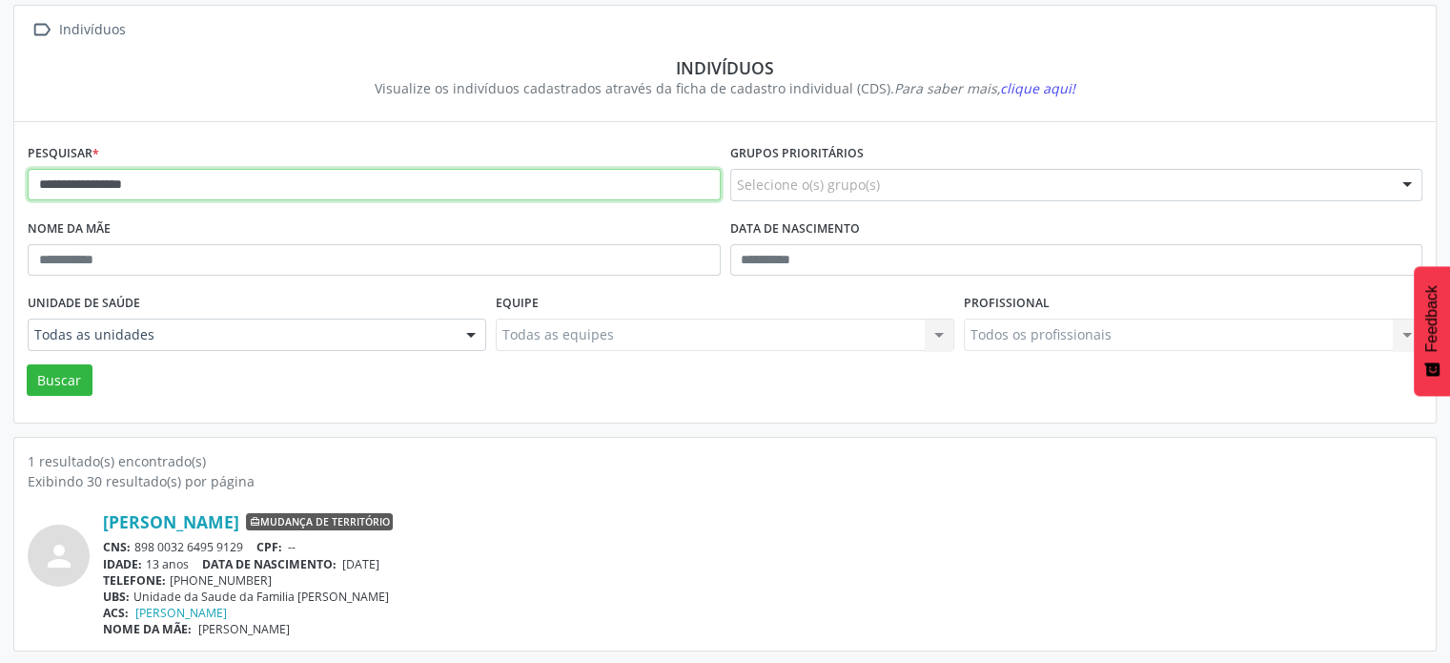
click at [210, 182] on input "**********" at bounding box center [374, 185] width 693 height 32
type input "*"
click at [27, 364] on button "Buscar" at bounding box center [60, 380] width 66 height 32
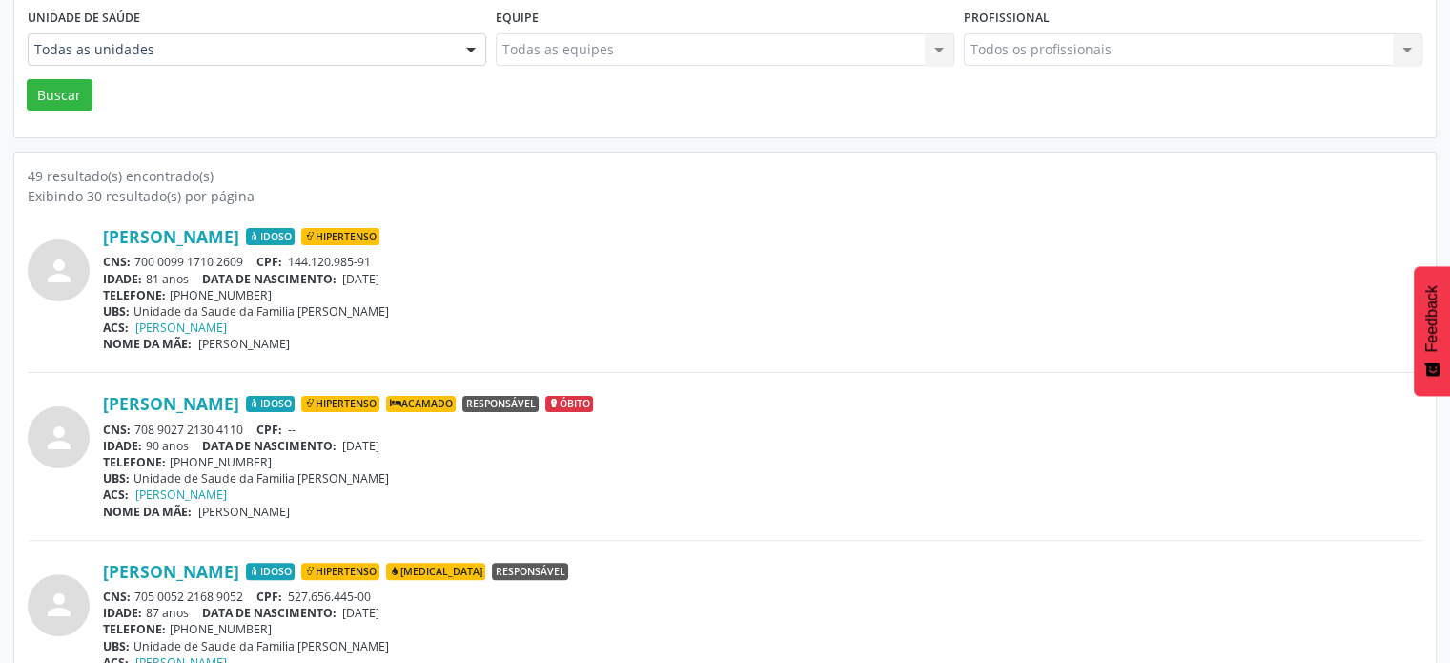
scroll to position [495, 0]
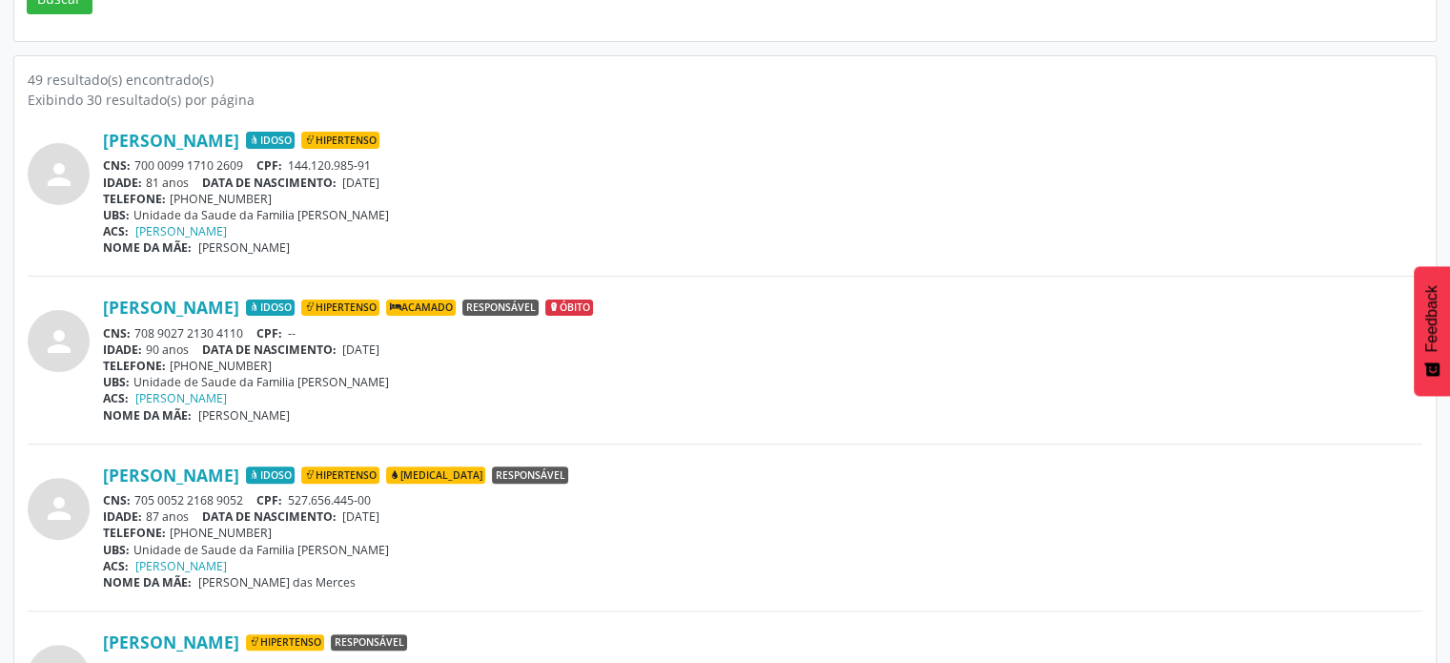
drag, startPoint x: 257, startPoint y: 491, endPoint x: 137, endPoint y: 500, distance: 120.4
click at [137, 500] on div "CNS: 705 0052 2168 9052 CPF: 527.656.445-00" at bounding box center [763, 500] width 1320 height 16
copy div "705 0052 2168 9052"
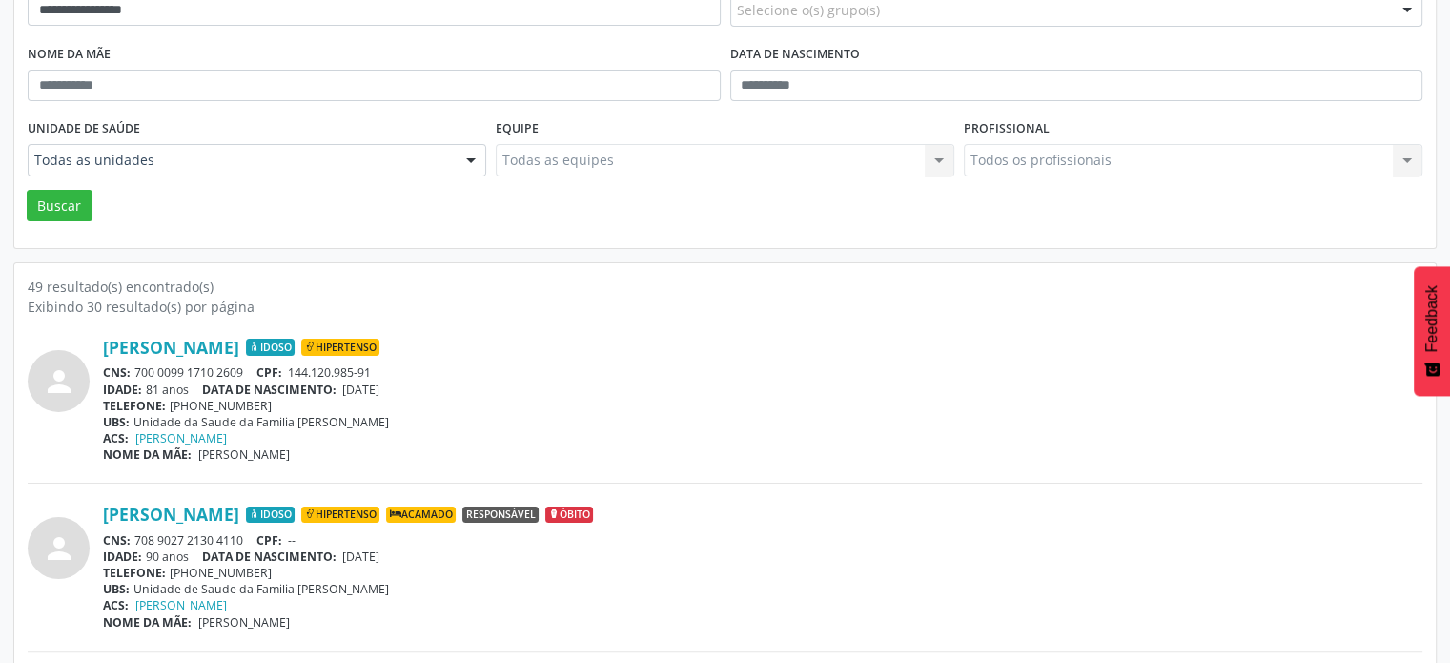
scroll to position [18, 0]
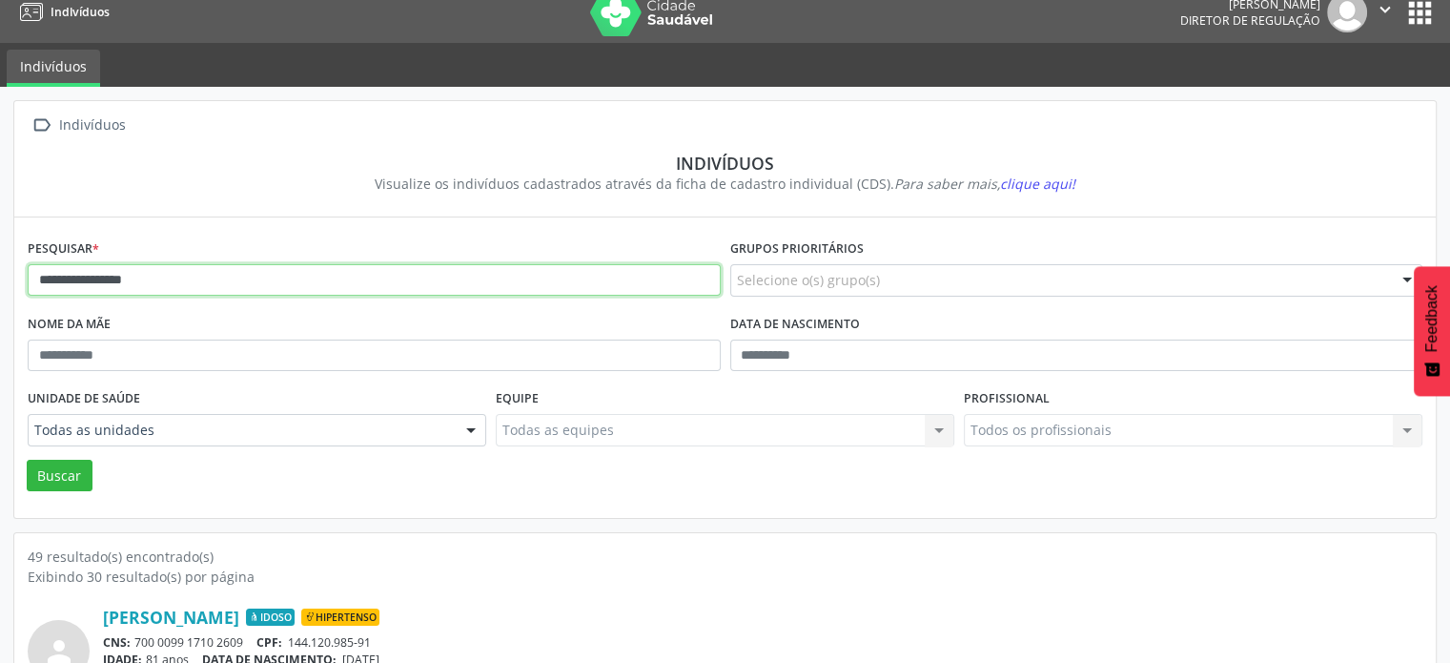
click at [229, 284] on input "**********" at bounding box center [374, 280] width 693 height 32
type input "*"
click at [27, 460] on button "Buscar" at bounding box center [60, 476] width 66 height 32
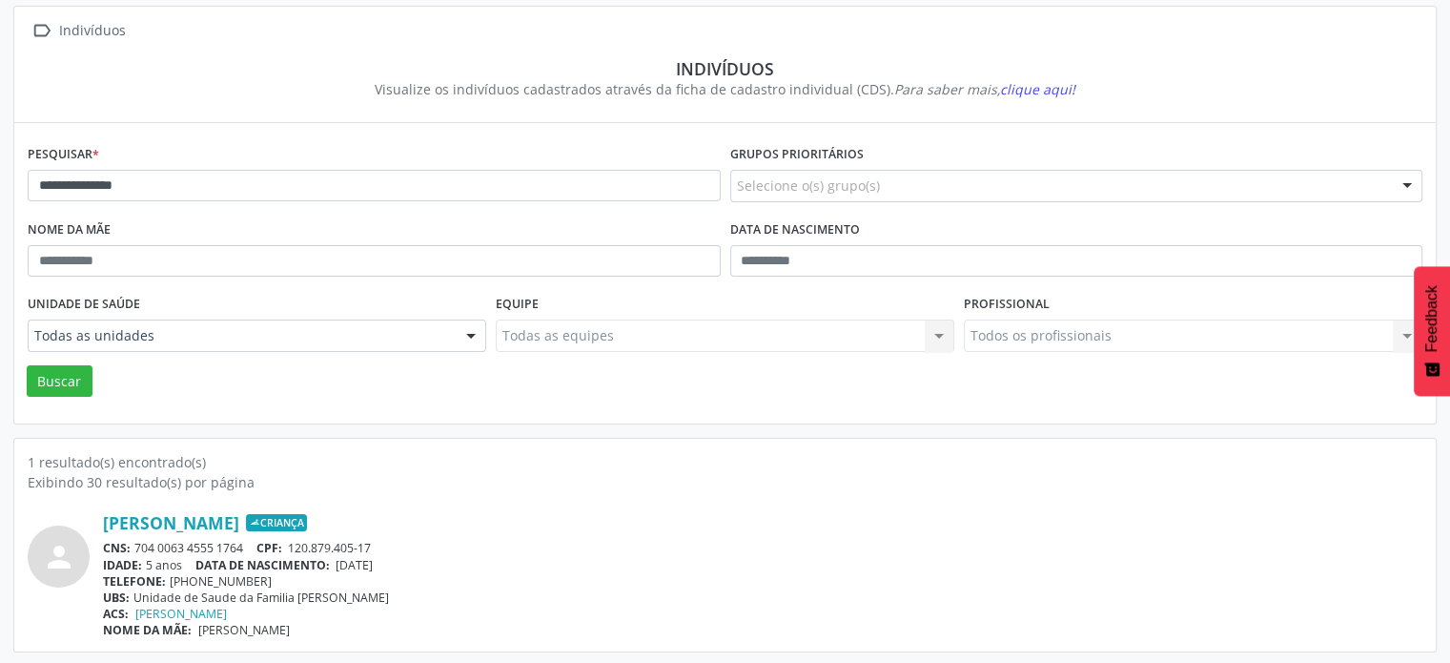
scroll to position [113, 0]
drag, startPoint x: 253, startPoint y: 542, endPoint x: 130, endPoint y: 537, distance: 123.1
click at [130, 539] on div "CNS: 704 0063 4555 1764 CPF: 120.879.405-17" at bounding box center [763, 547] width 1320 height 16
copy div "704 0063 4555 1764"
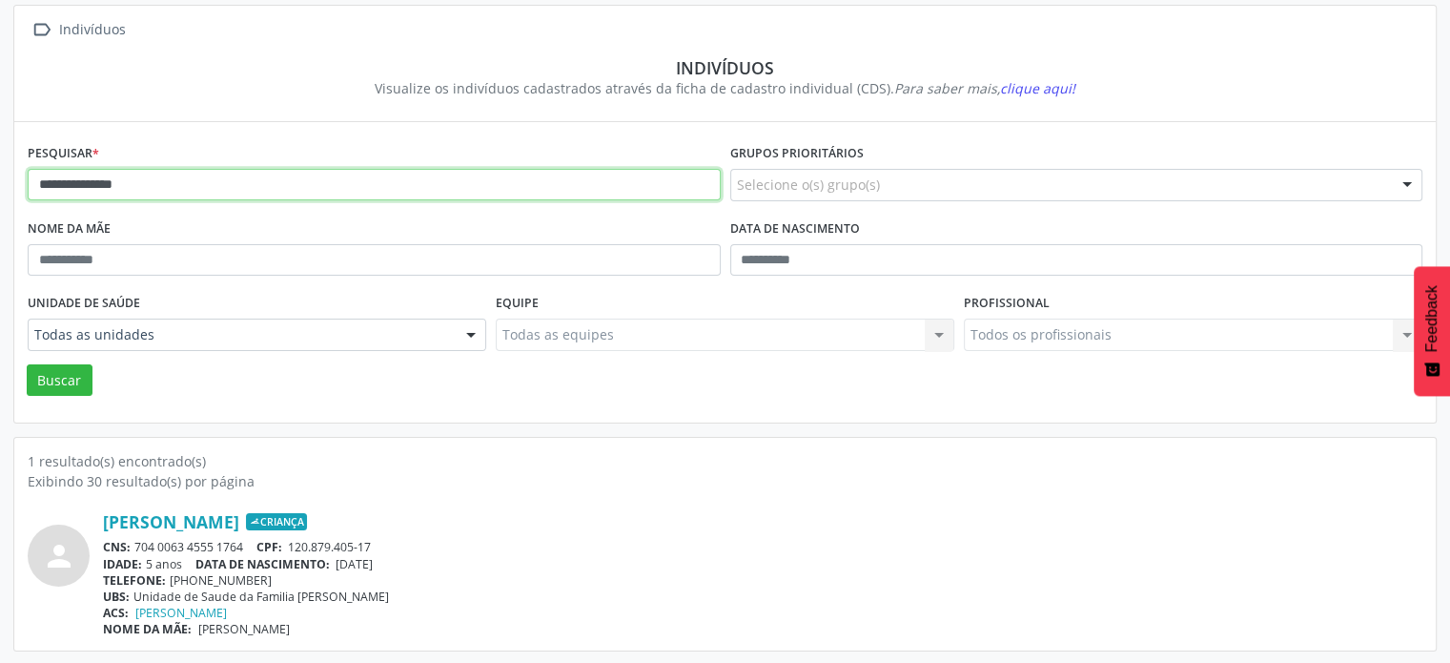
click at [146, 183] on input "**********" at bounding box center [374, 185] width 693 height 32
type input "*"
click at [27, 364] on button "Buscar" at bounding box center [60, 380] width 66 height 32
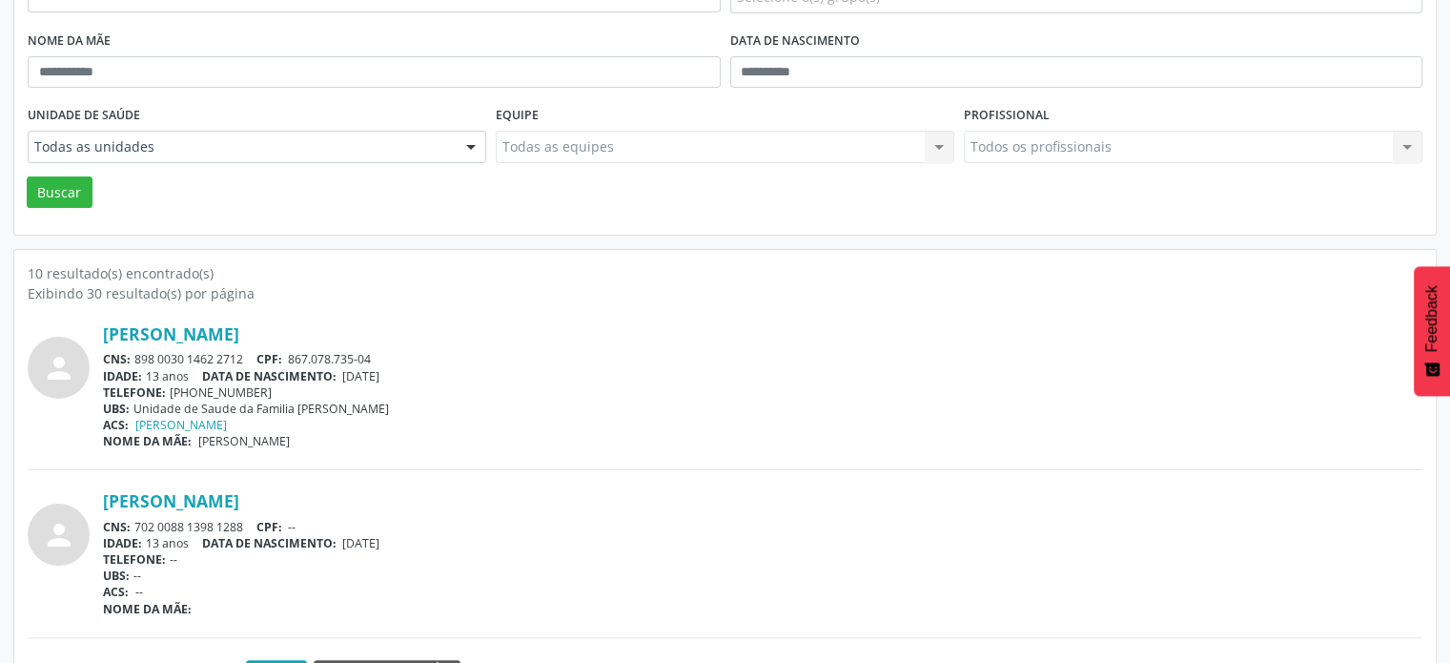
scroll to position [304, 0]
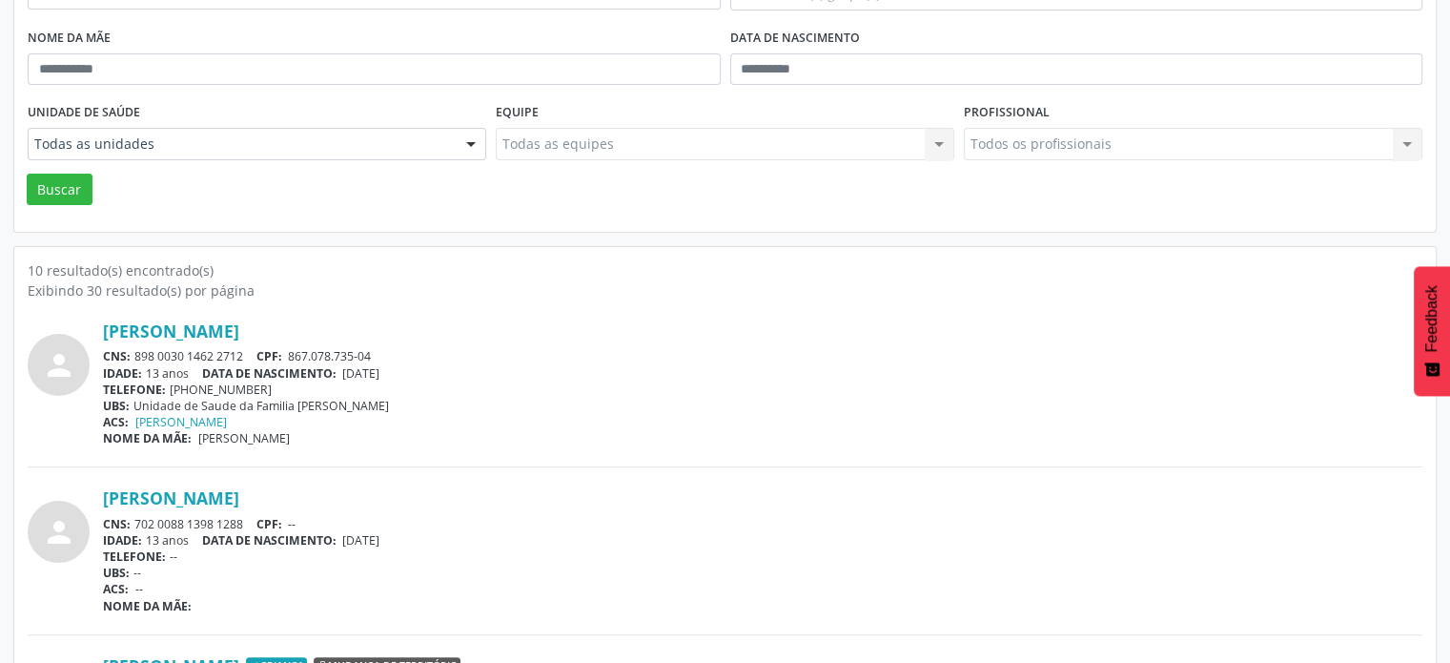
drag, startPoint x: 244, startPoint y: 350, endPoint x: 133, endPoint y: 345, distance: 110.7
click at [133, 345] on div "Jhonata Rios Carneiro CNS: 898 0030 1462 2712 CPF: 867.078.735-04 IDADE: 13 ano…" at bounding box center [763, 383] width 1320 height 126
copy div "898 0030 1462 2712"
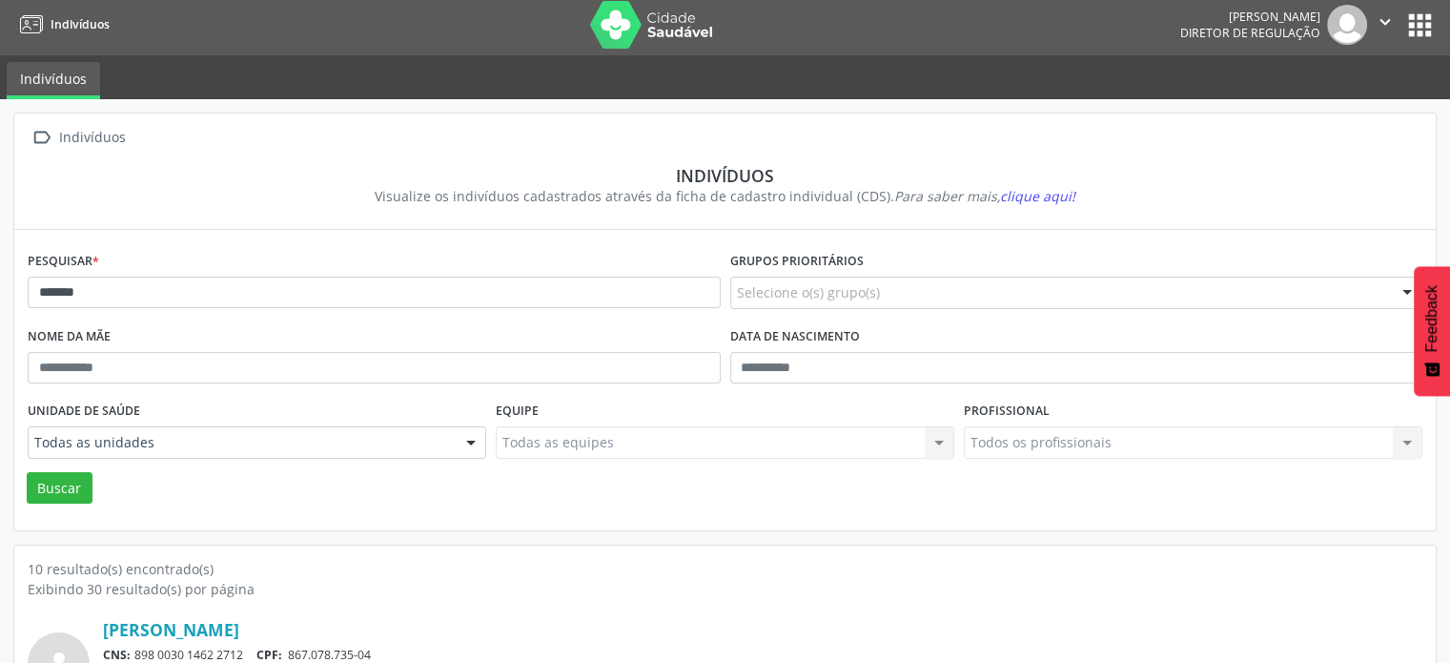
scroll to position [0, 0]
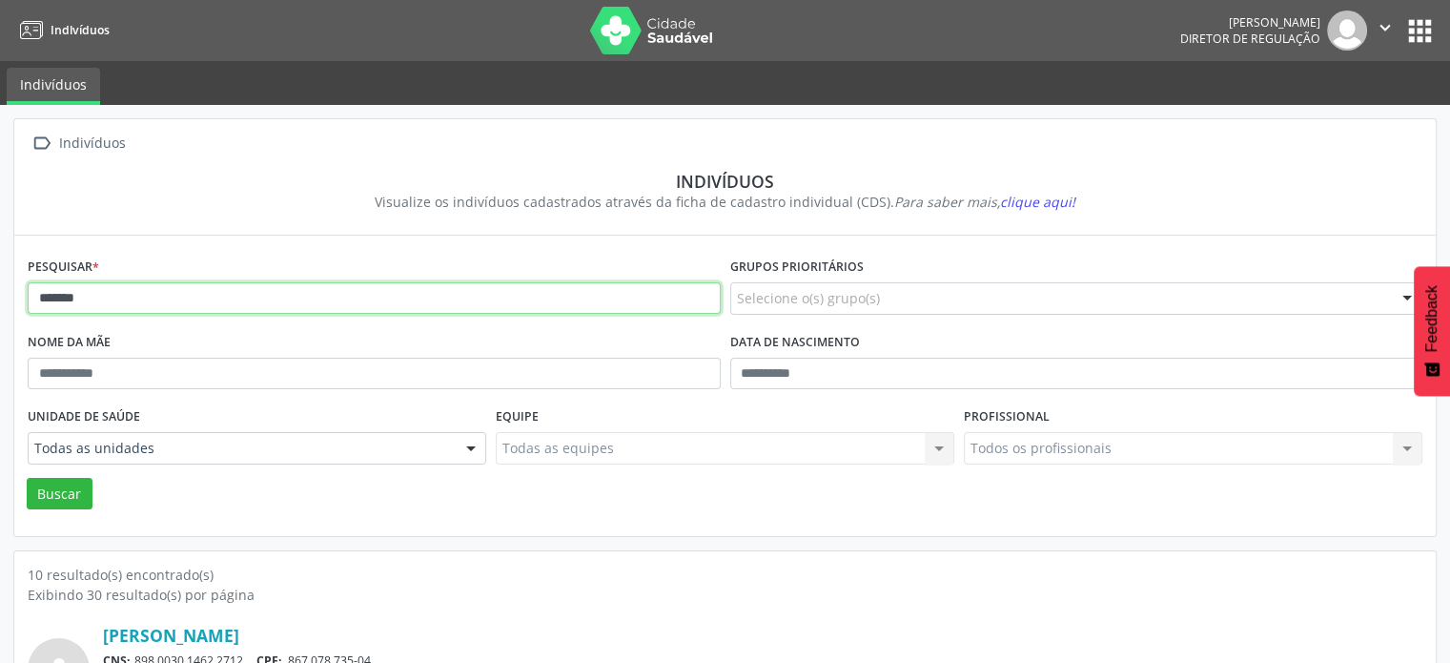
click at [204, 304] on input "*******" at bounding box center [374, 298] width 693 height 32
type input "*"
click at [27, 478] on button "Buscar" at bounding box center [60, 494] width 66 height 32
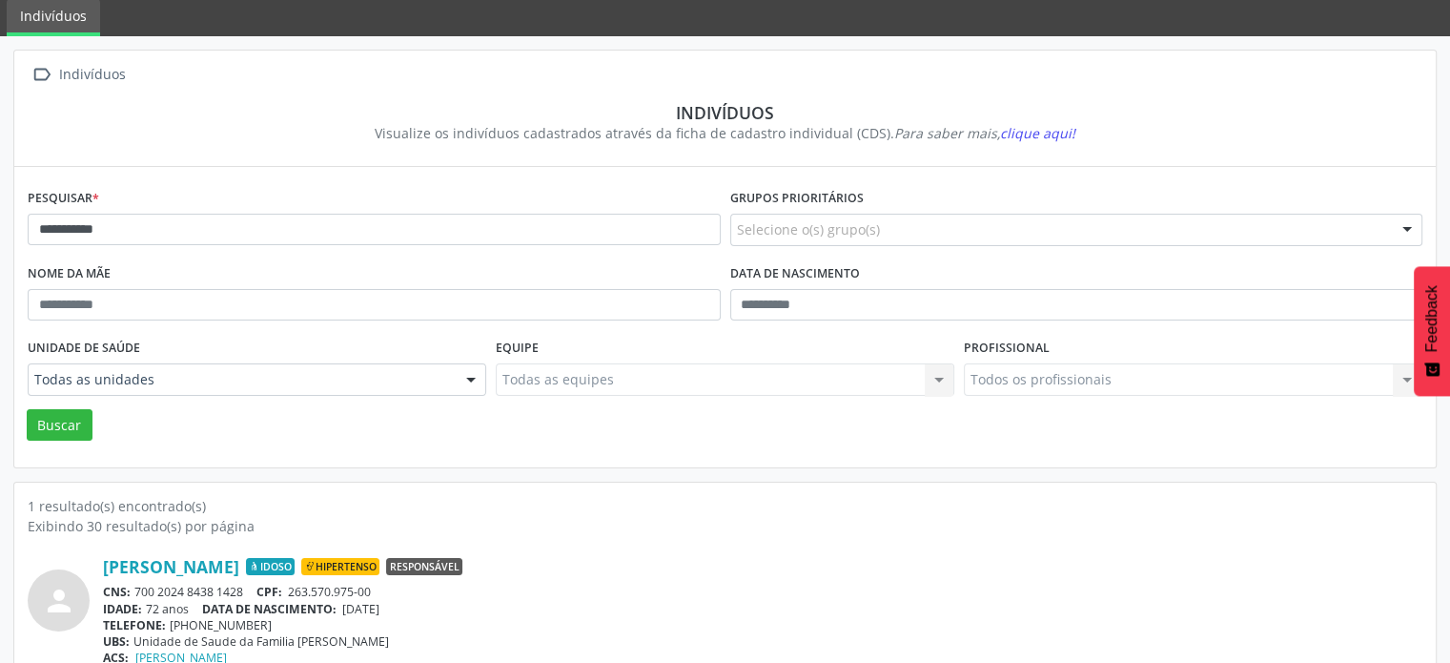
scroll to position [113, 0]
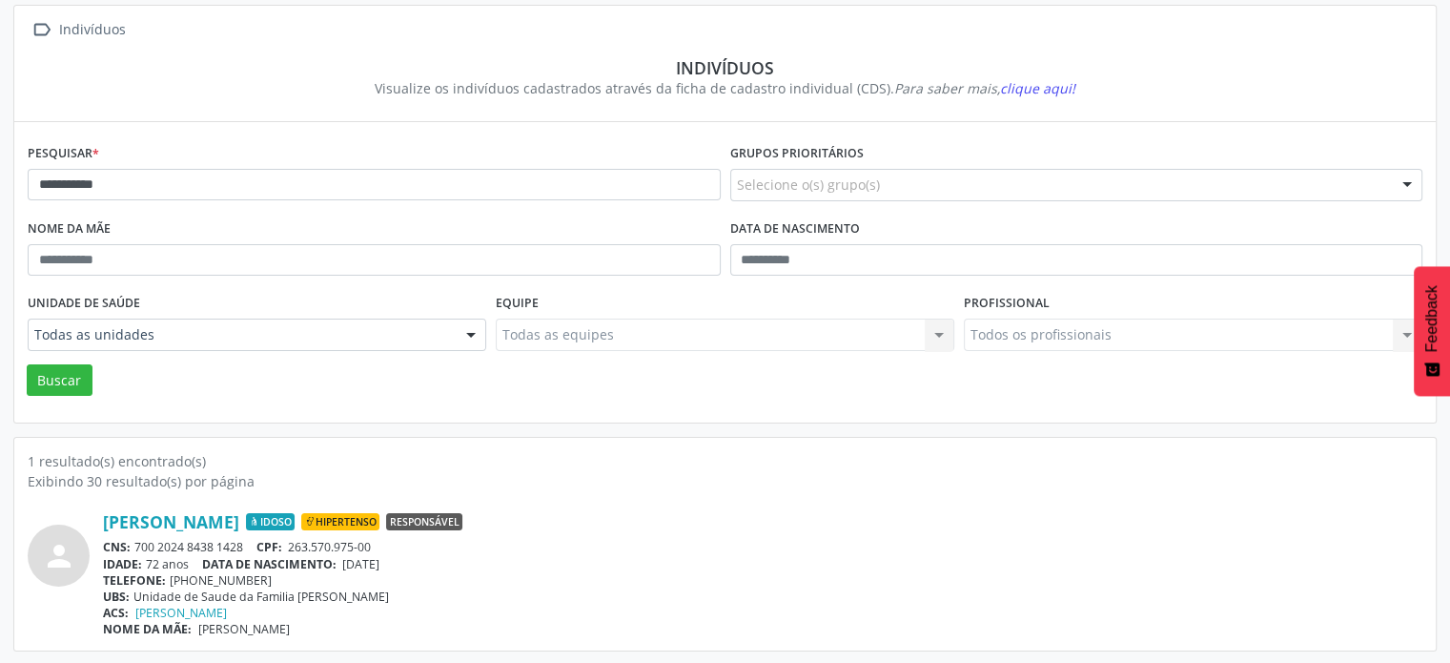
drag, startPoint x: 248, startPoint y: 542, endPoint x: 134, endPoint y: 544, distance: 113.5
click at [134, 544] on div "CNS: 700 2024 8438 1428 CPF: 263.570.975-00" at bounding box center [763, 547] width 1320 height 16
copy div "700 2024 8438 1428"
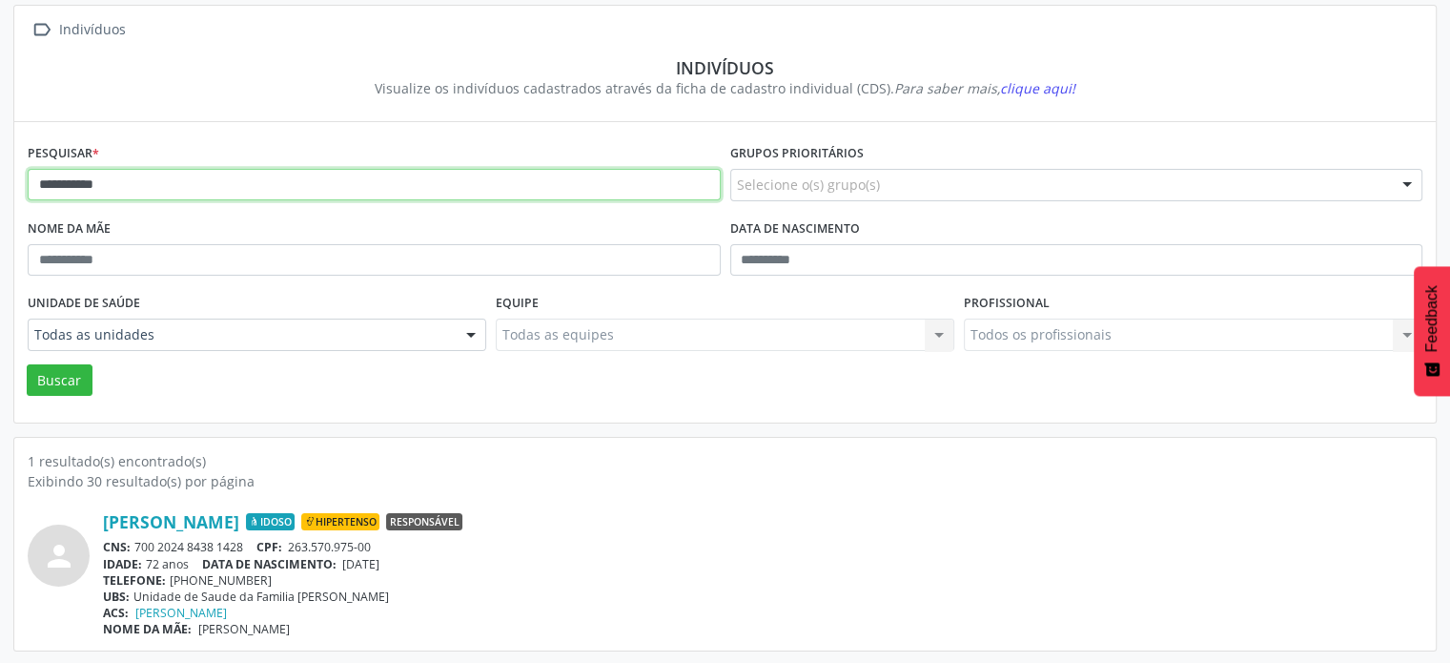
drag, startPoint x: 219, startPoint y: 190, endPoint x: 231, endPoint y: 185, distance: 12.4
click at [222, 189] on input "**********" at bounding box center [374, 185] width 693 height 32
type input "*"
click at [27, 364] on button "Buscar" at bounding box center [60, 380] width 66 height 32
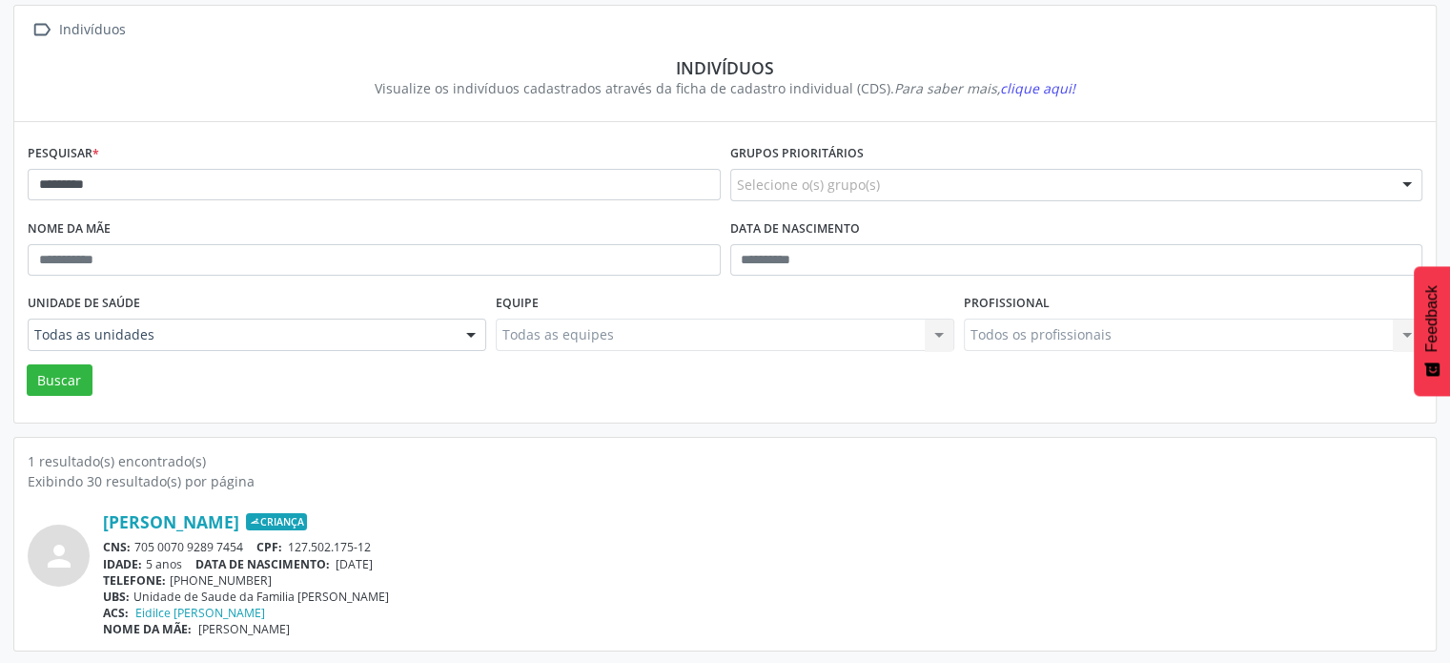
drag, startPoint x: 253, startPoint y: 541, endPoint x: 141, endPoint y: 540, distance: 111.6
click at [141, 540] on div "CNS: 705 0070 9289 7454 CPF: 127.502.175-12" at bounding box center [763, 547] width 1320 height 16
drag, startPoint x: 540, startPoint y: 546, endPoint x: 354, endPoint y: 552, distance: 186.0
click at [537, 546] on div "CNS: 705 0070 9289 7454 CPF: 127.502.175-12" at bounding box center [763, 547] width 1320 height 16
drag, startPoint x: 229, startPoint y: 541, endPoint x: 137, endPoint y: 537, distance: 91.6
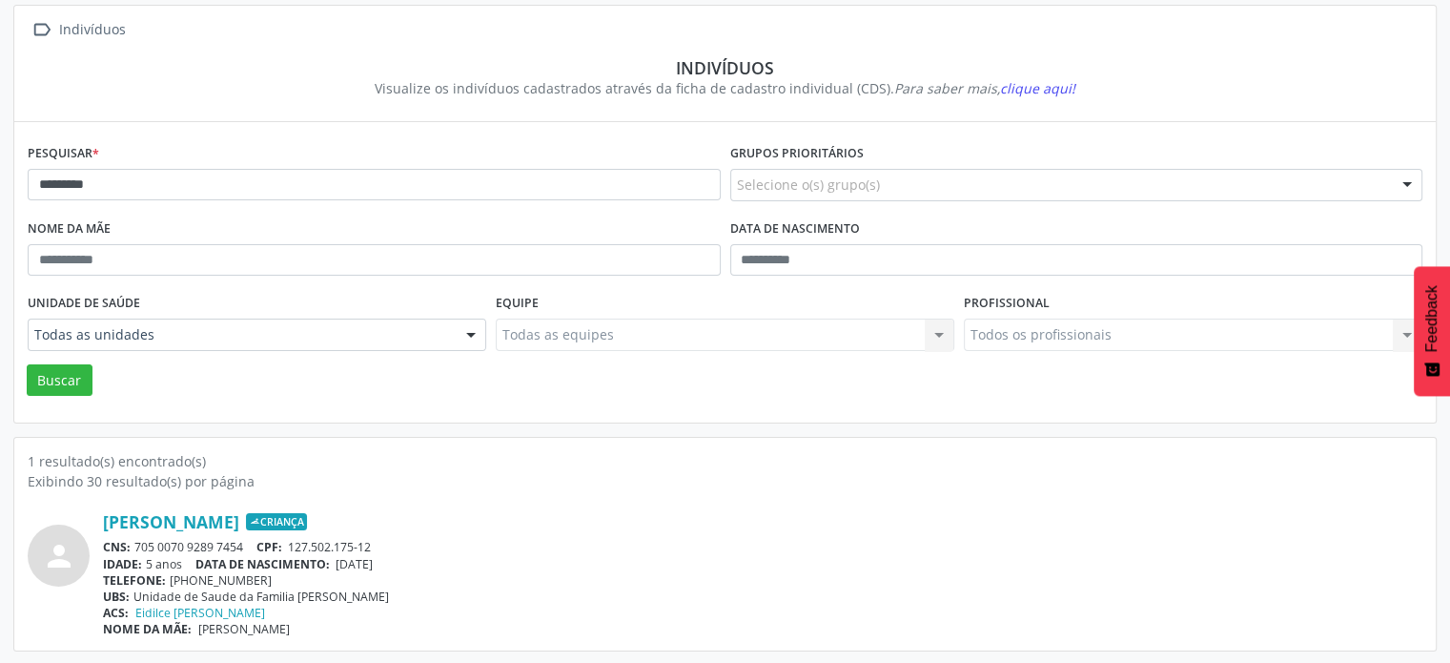
click at [138, 539] on div "CNS: 705 0070 9289 7454 CPF: 127.502.175-12" at bounding box center [763, 547] width 1320 height 16
copy div "705 0070 9289 7454"
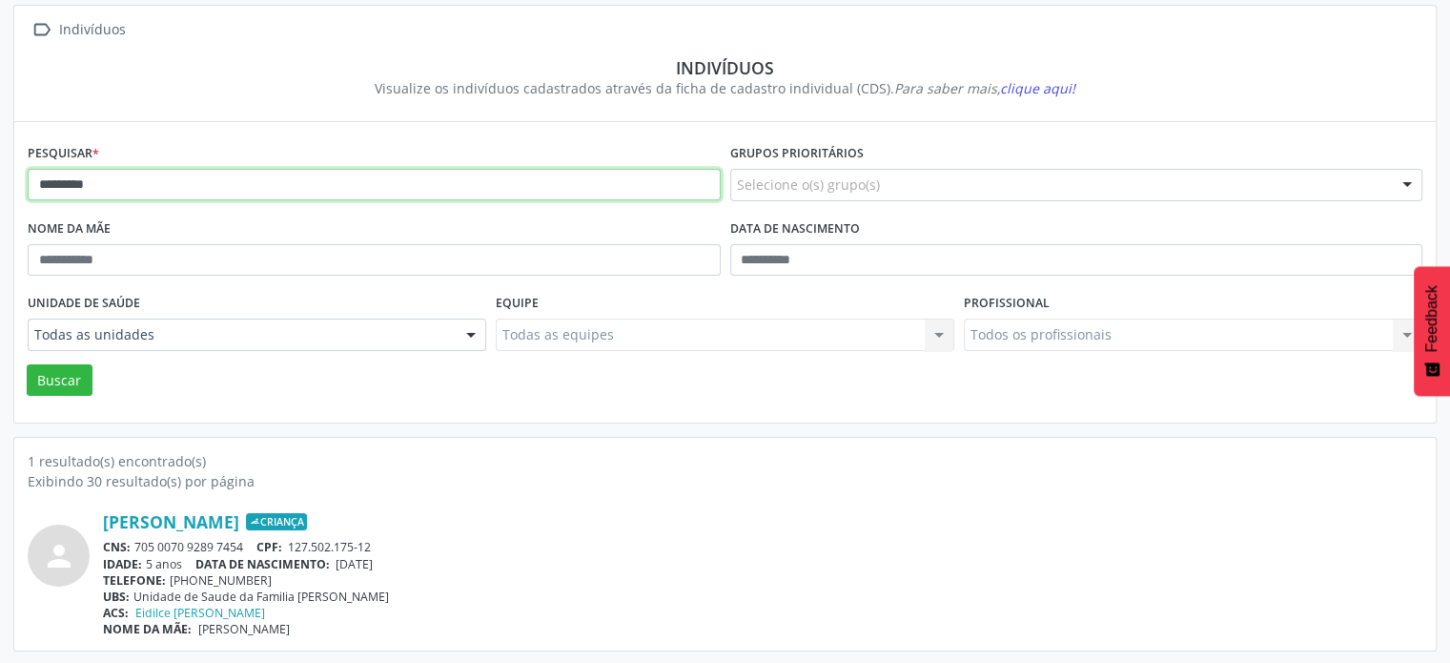
click at [145, 190] on input "*********" at bounding box center [374, 185] width 693 height 32
type input "*"
click at [27, 364] on button "Buscar" at bounding box center [60, 380] width 66 height 32
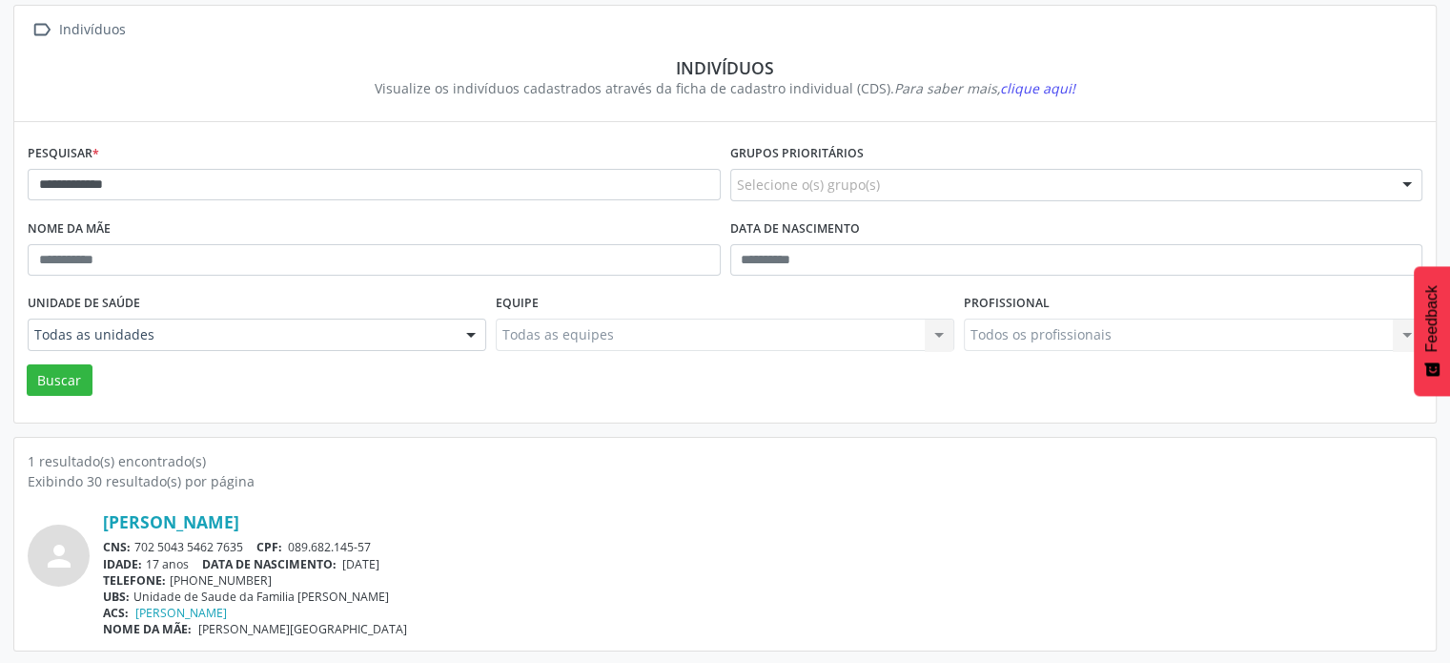
drag, startPoint x: 249, startPoint y: 542, endPoint x: 136, endPoint y: 541, distance: 112.5
click at [136, 541] on div "CNS: 702 5043 5462 7635 CPF: 089.682.145-57" at bounding box center [763, 547] width 1320 height 16
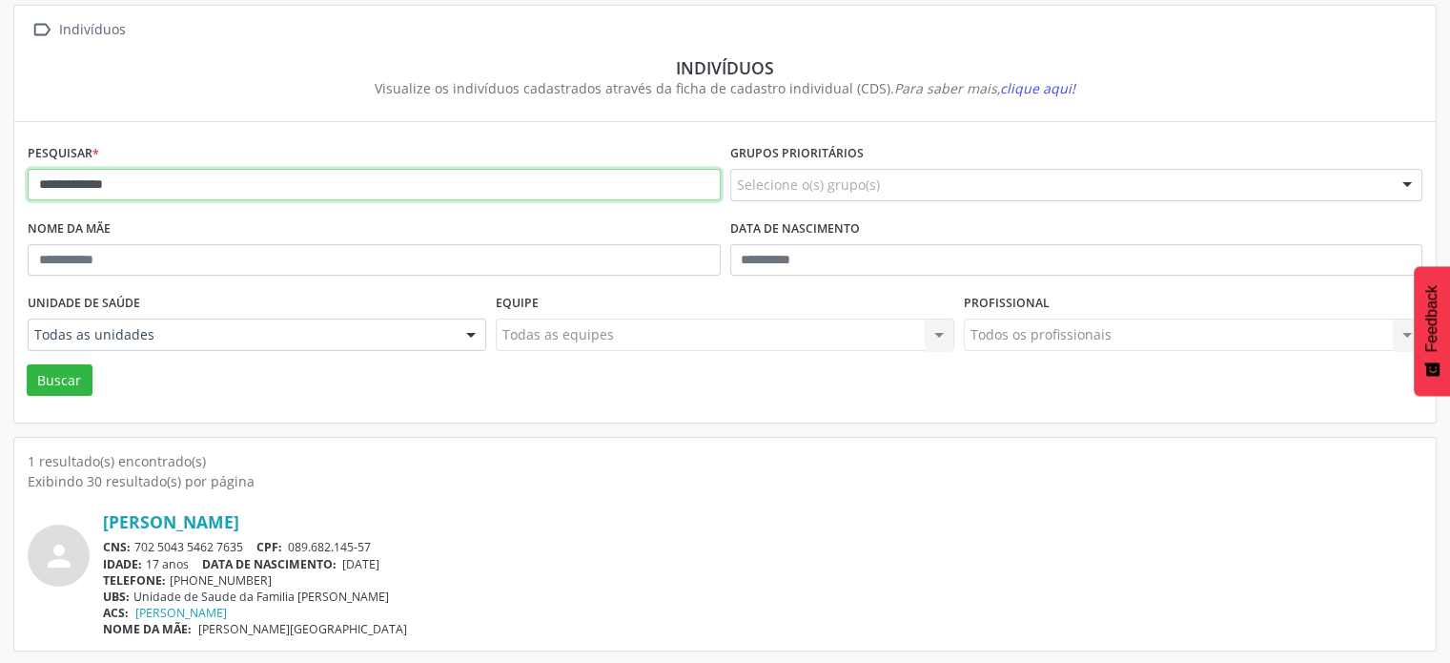
click at [204, 177] on input "**********" at bounding box center [374, 185] width 693 height 32
type input "*"
click at [27, 364] on button "Buscar" at bounding box center [60, 380] width 66 height 32
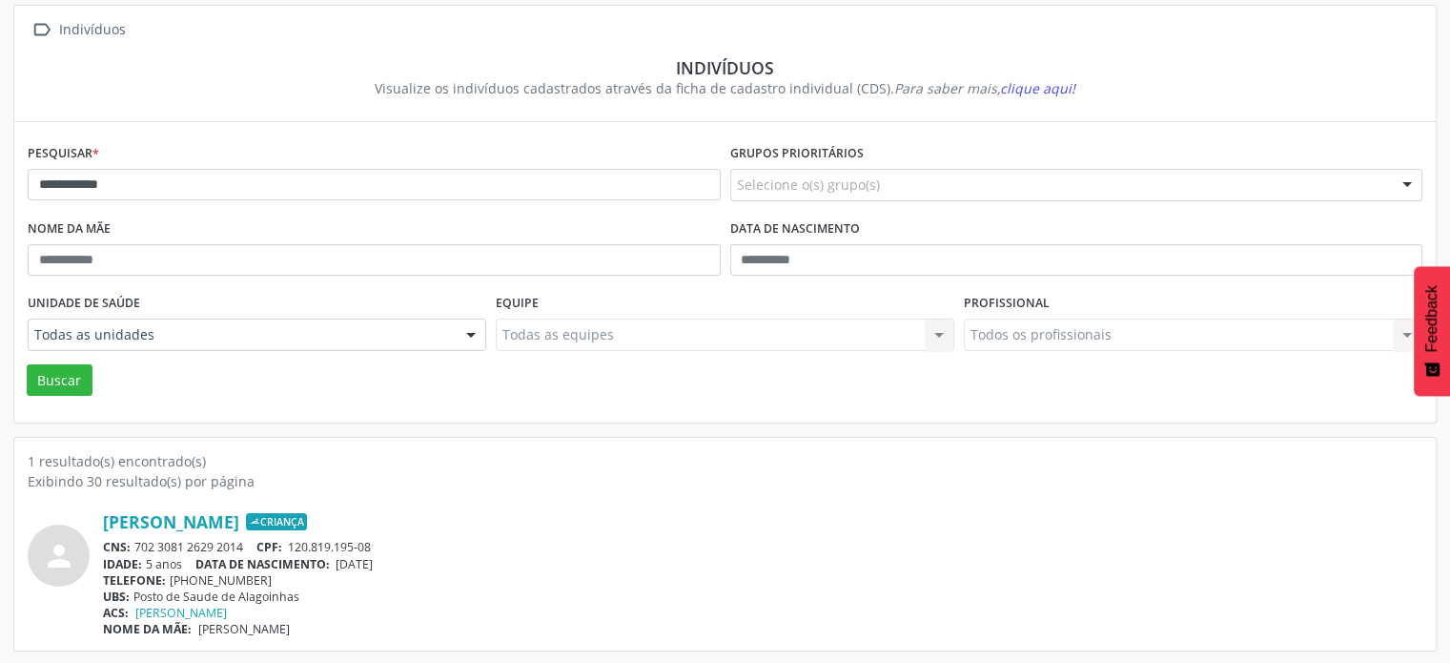
drag, startPoint x: 251, startPoint y: 543, endPoint x: 136, endPoint y: 542, distance: 114.4
click at [136, 542] on div "CNS: 702 3081 2629 2014 CPF: 120.819.195-08" at bounding box center [763, 547] width 1320 height 16
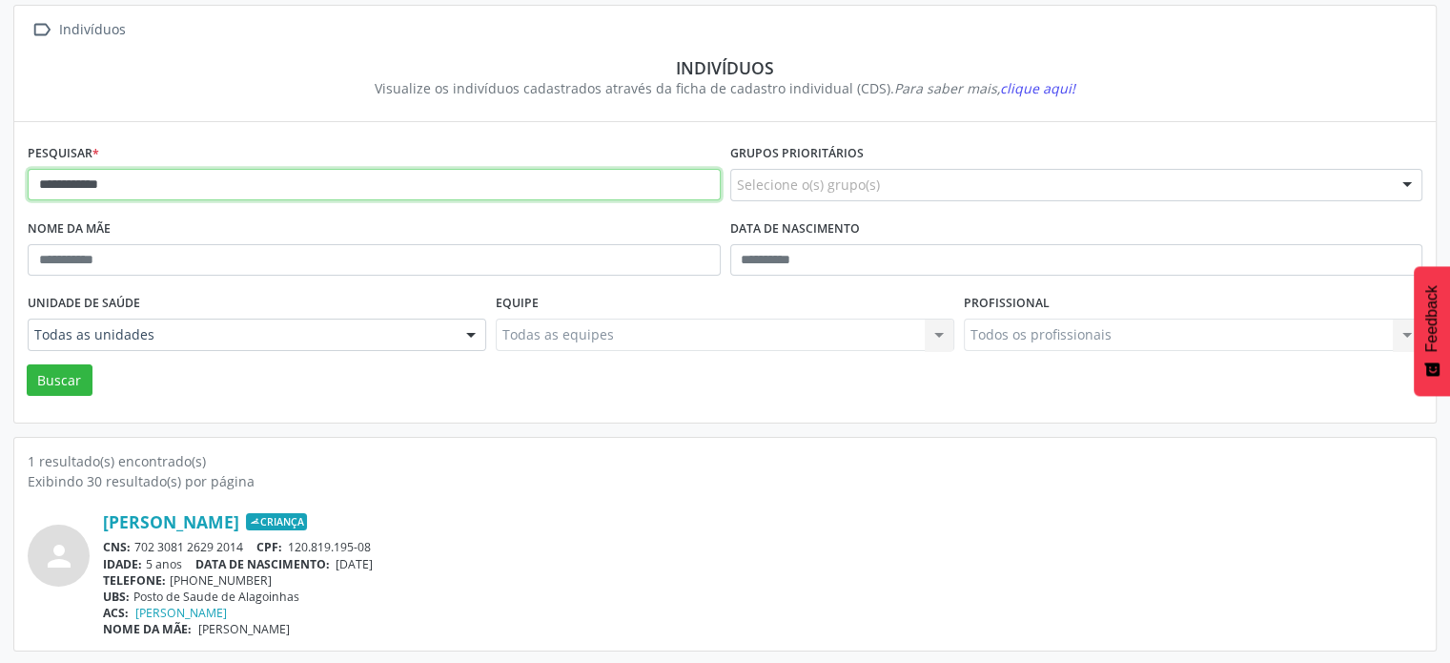
click at [337, 183] on input "**********" at bounding box center [374, 185] width 693 height 32
type input "*"
click at [27, 364] on button "Buscar" at bounding box center [60, 380] width 66 height 32
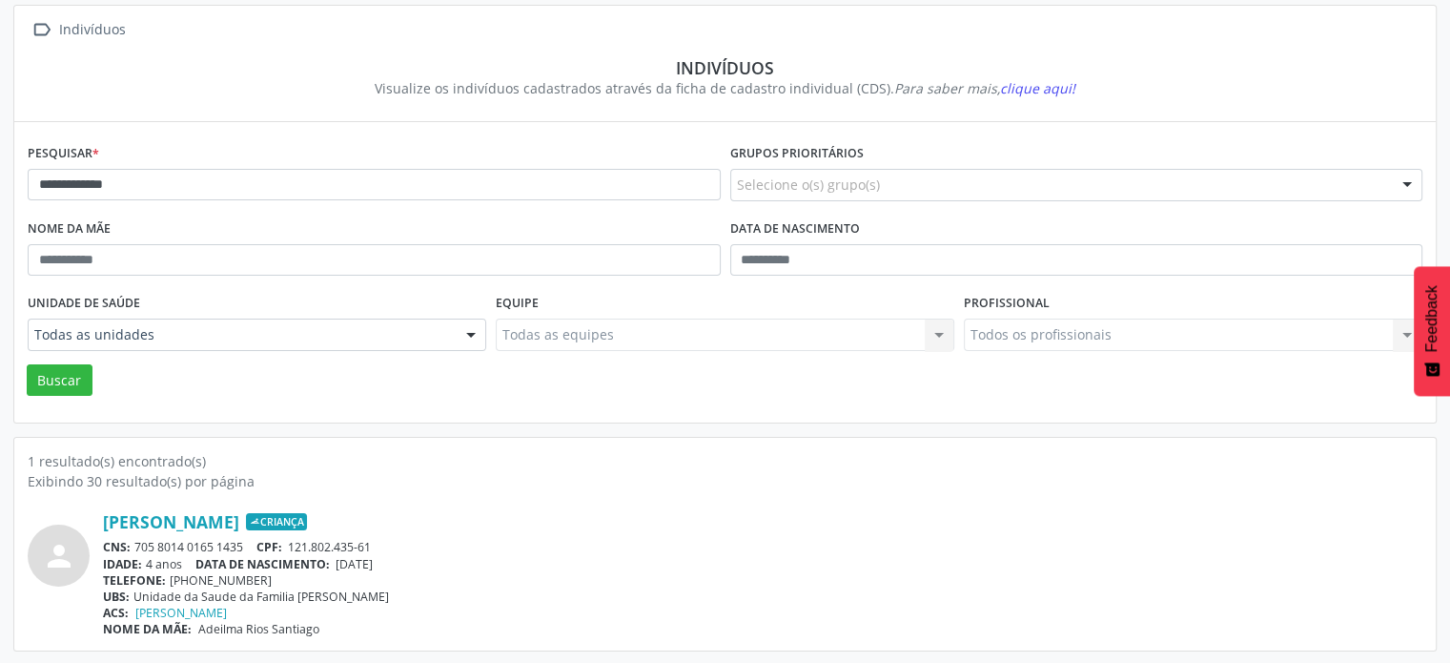
drag, startPoint x: 248, startPoint y: 542, endPoint x: 138, endPoint y: 541, distance: 109.7
click at [138, 541] on div "CNS: 705 8014 0165 1435 CPF: 121.802.435-61" at bounding box center [763, 547] width 1320 height 16
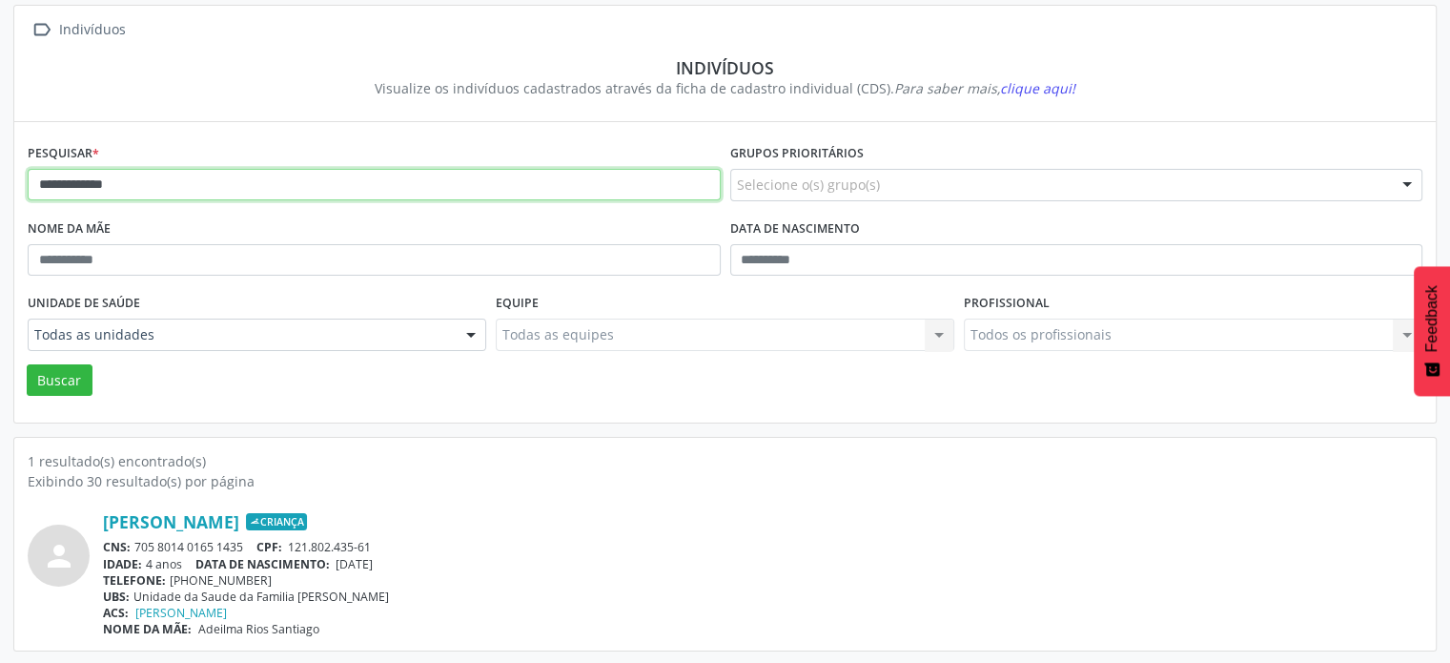
click at [235, 185] on input "**********" at bounding box center [374, 185] width 693 height 32
type input "*"
click at [27, 364] on button "Buscar" at bounding box center [60, 380] width 66 height 32
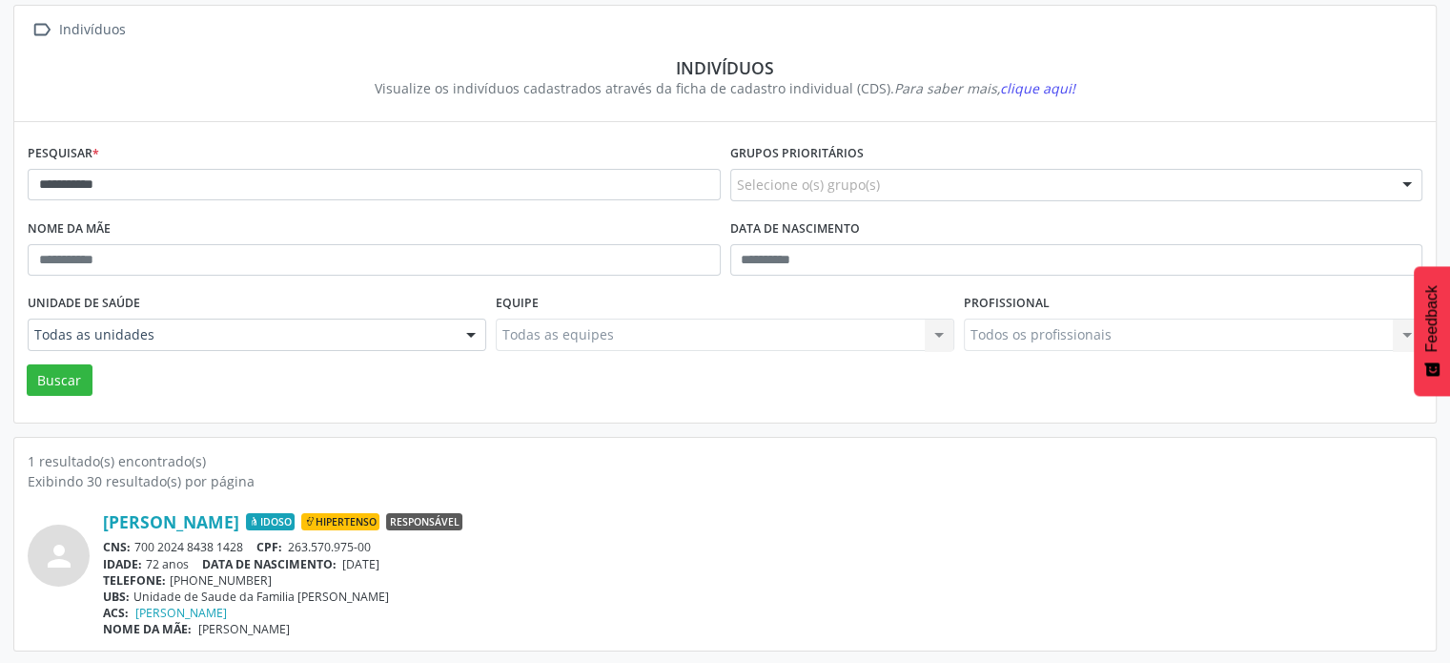
drag, startPoint x: 249, startPoint y: 545, endPoint x: 131, endPoint y: 542, distance: 118.3
click at [131, 542] on div "CNS: 700 2024 8438 1428 CPF: 263.570.975-00" at bounding box center [763, 547] width 1320 height 16
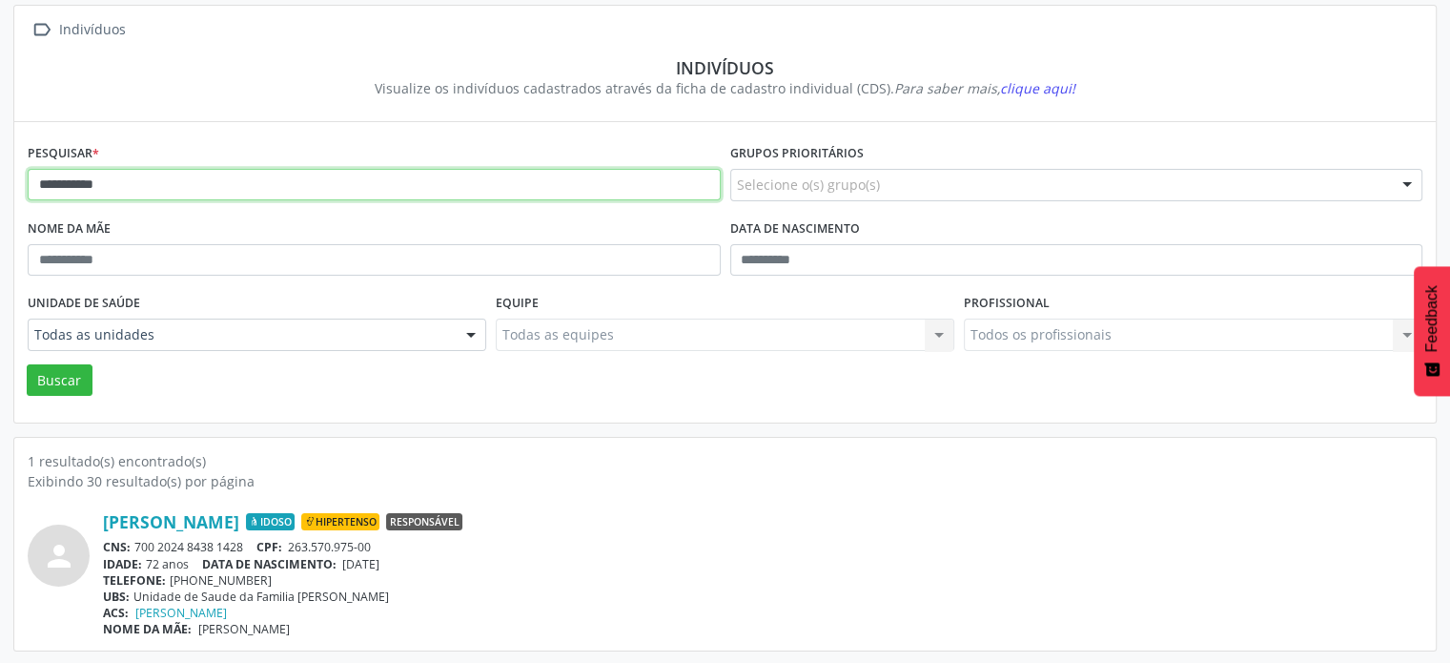
click at [225, 183] on input "**********" at bounding box center [374, 185] width 693 height 32
type input "*"
click at [27, 364] on button "Buscar" at bounding box center [60, 380] width 66 height 32
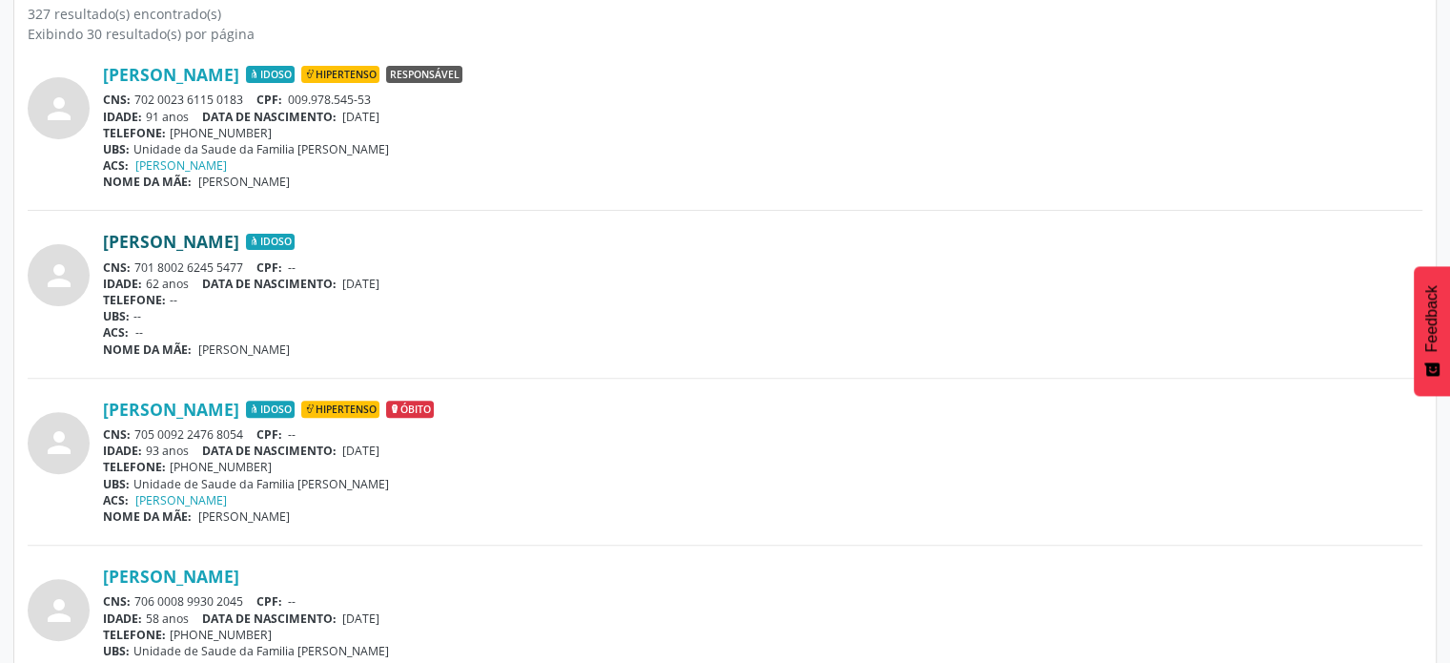
scroll to position [590, 0]
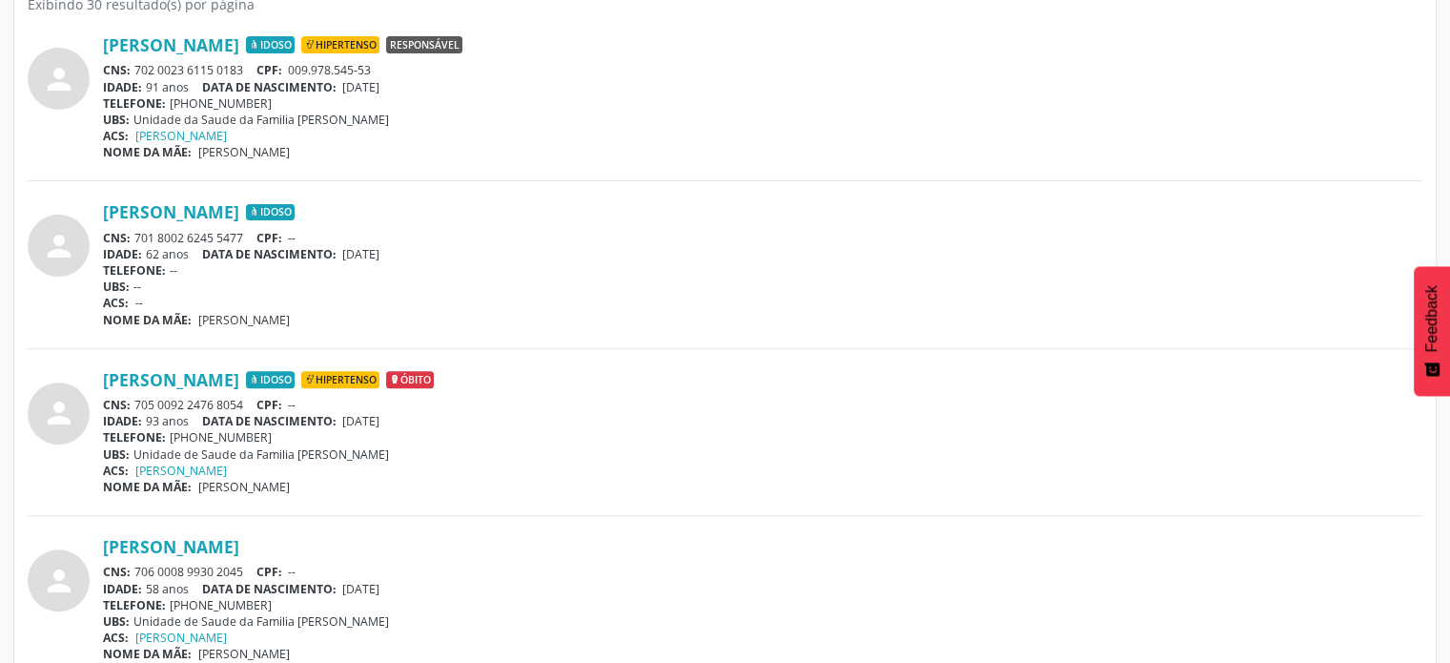
drag, startPoint x: 256, startPoint y: 399, endPoint x: 168, endPoint y: 420, distance: 91.3
click at [138, 407] on div "CNS: 705 0092 2476 8054 CPF: --" at bounding box center [763, 405] width 1320 height 16
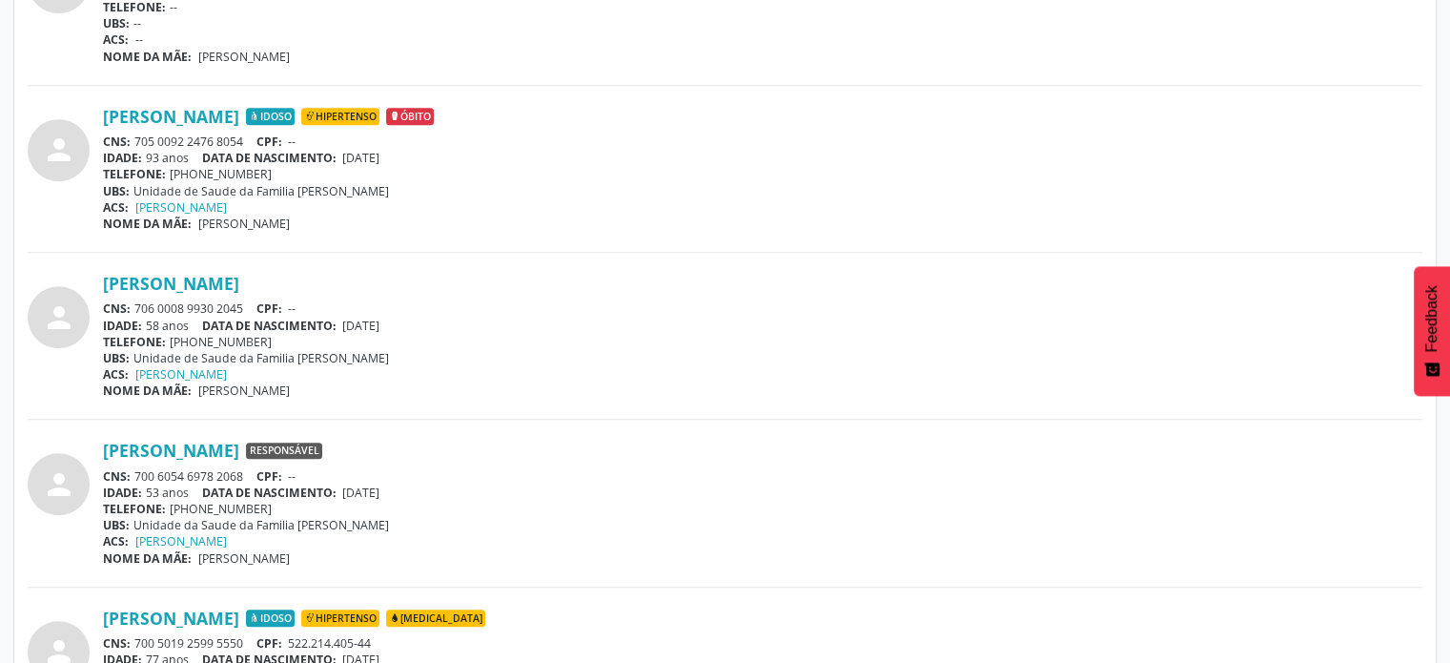
scroll to position [876, 0]
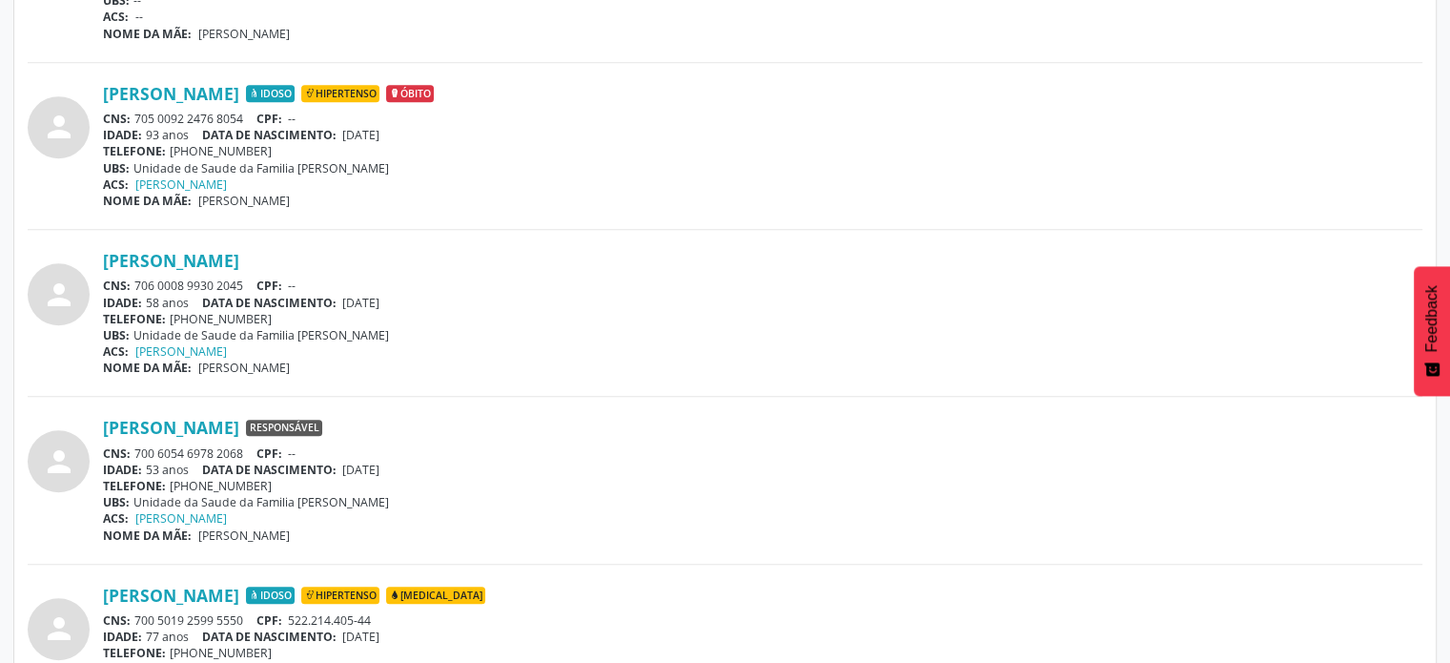
drag, startPoint x: 244, startPoint y: 281, endPoint x: 135, endPoint y: 284, distance: 108.7
click at [133, 285] on div "CNS: 706 0008 9930 2045 CPF: --" at bounding box center [763, 285] width 1320 height 16
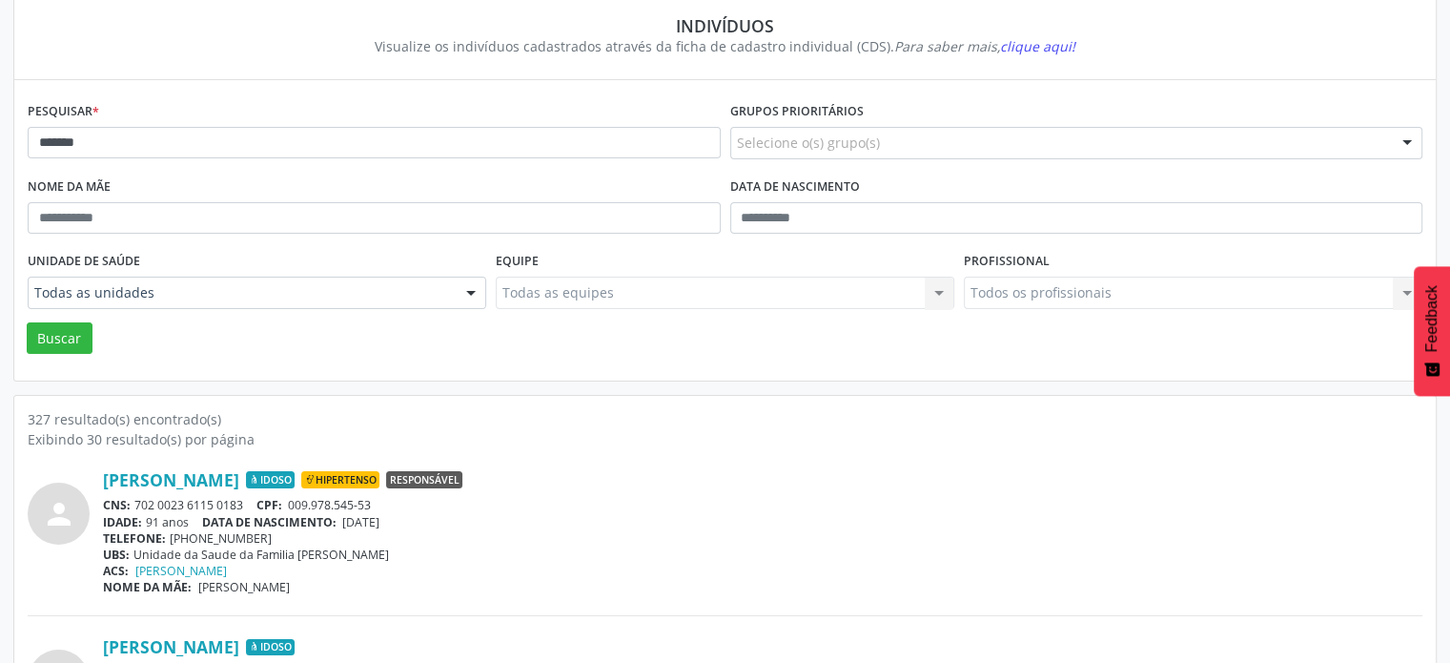
scroll to position [0, 0]
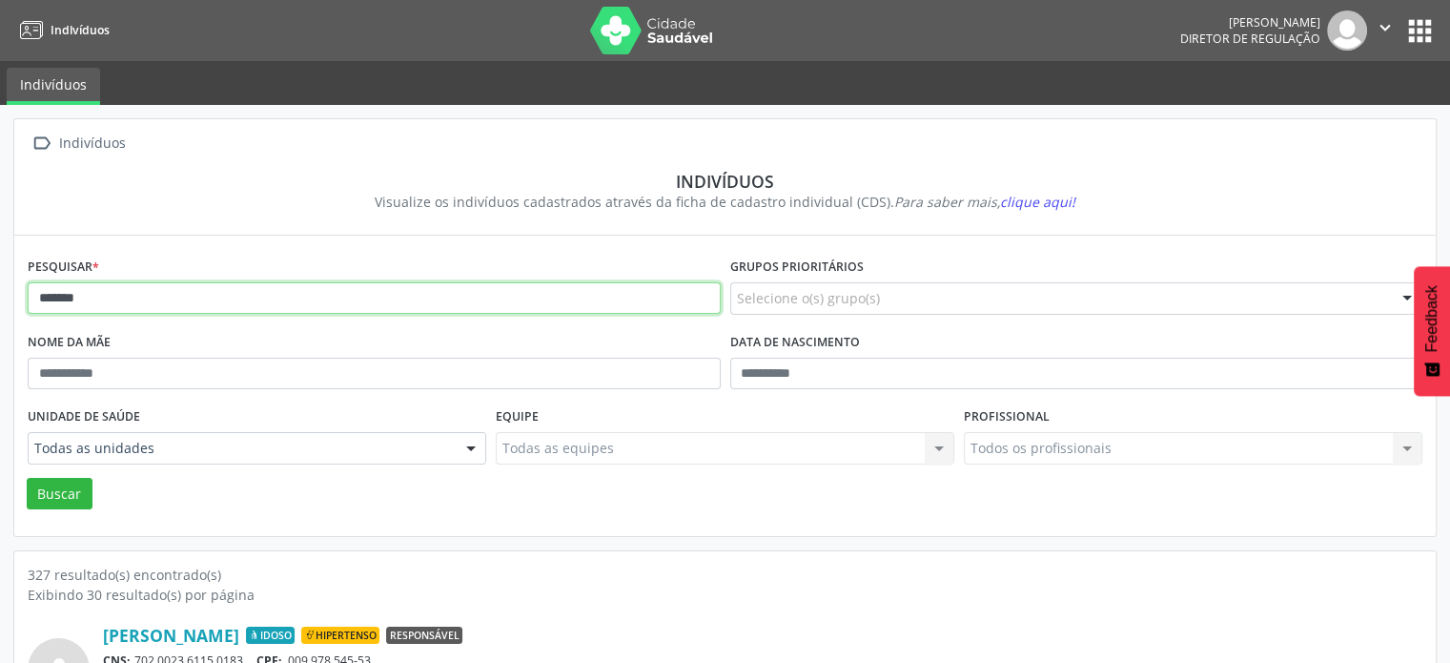
click at [168, 300] on input "*******" at bounding box center [374, 298] width 693 height 32
type input "*"
click at [27, 478] on button "Buscar" at bounding box center [60, 494] width 66 height 32
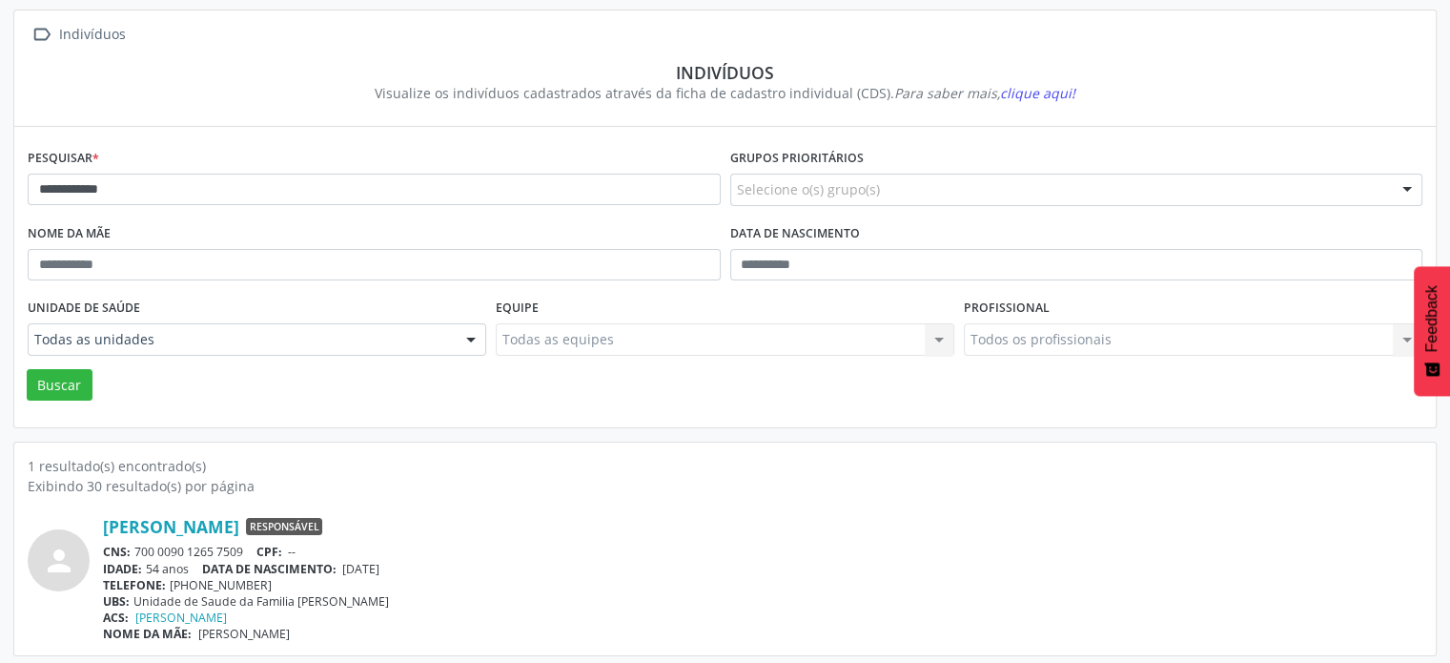
scroll to position [113, 0]
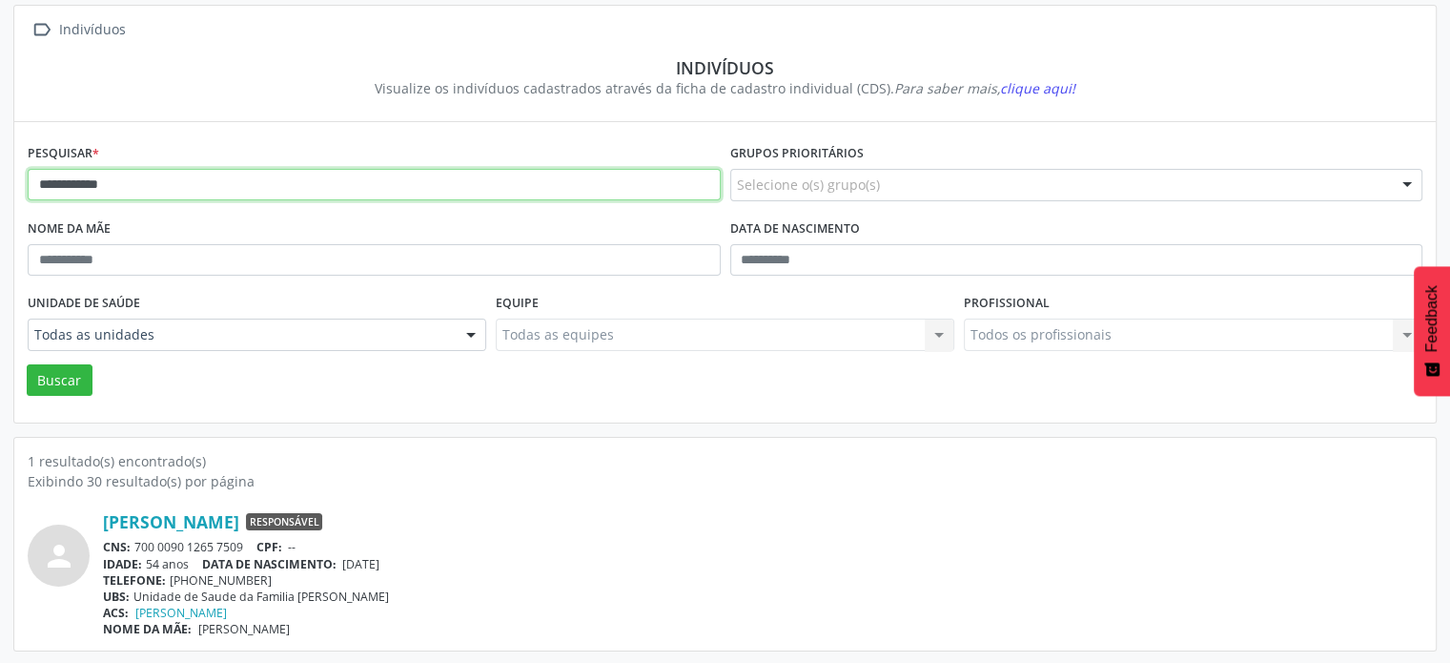
click at [188, 183] on input "**********" at bounding box center [374, 185] width 693 height 32
click at [27, 364] on button "Buscar" at bounding box center [60, 380] width 66 height 32
click at [182, 185] on input "*********" at bounding box center [374, 185] width 693 height 32
click at [27, 364] on button "Buscar" at bounding box center [60, 380] width 66 height 32
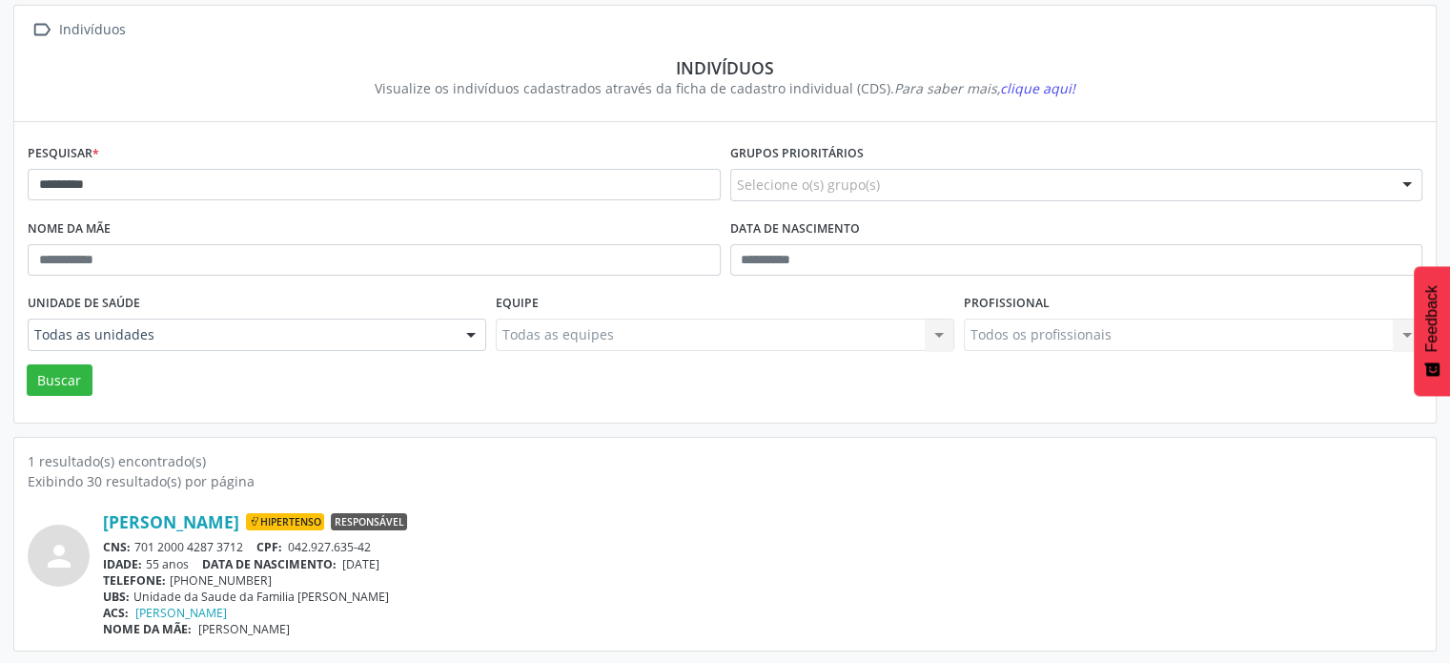
drag, startPoint x: 248, startPoint y: 542, endPoint x: 136, endPoint y: 543, distance: 111.6
click at [136, 543] on div "CNS: 701 2000 4287 3712 CPF: 042.927.635-42" at bounding box center [763, 547] width 1320 height 16
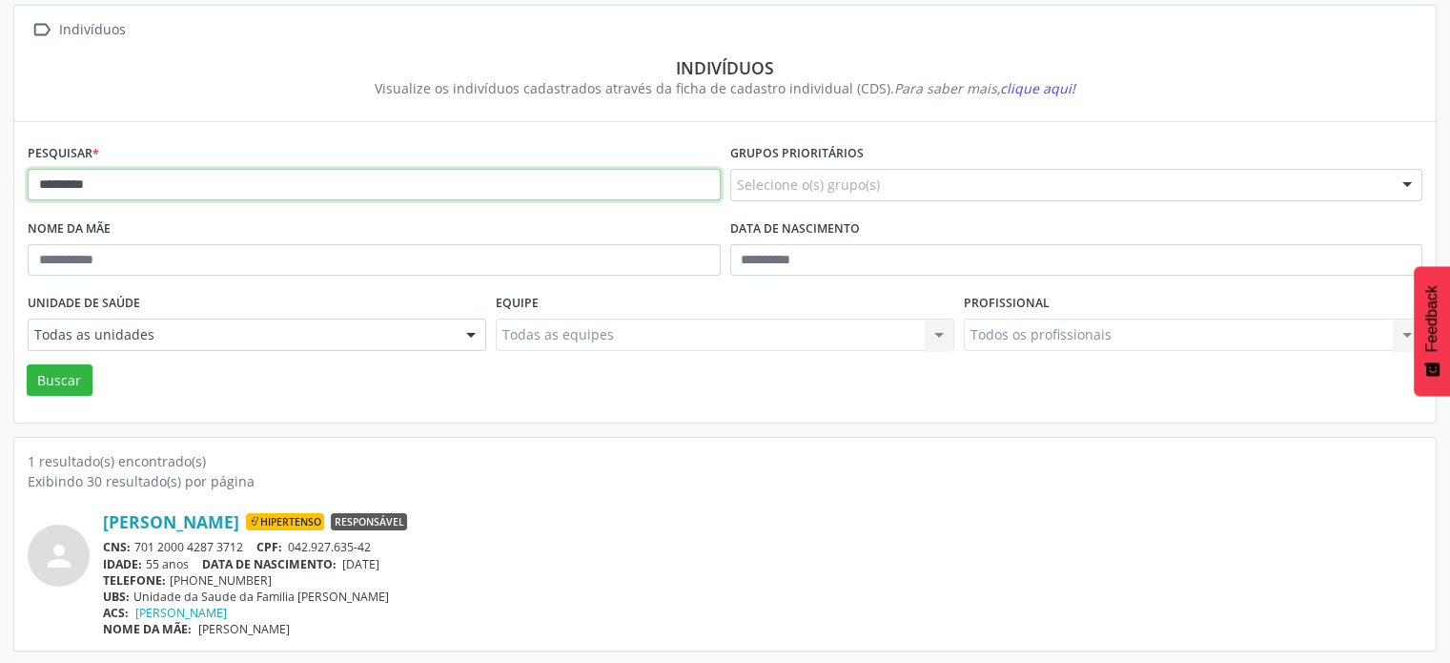
click at [144, 190] on input "*********" at bounding box center [374, 185] width 693 height 32
type input "*"
click at [27, 364] on button "Buscar" at bounding box center [60, 380] width 66 height 32
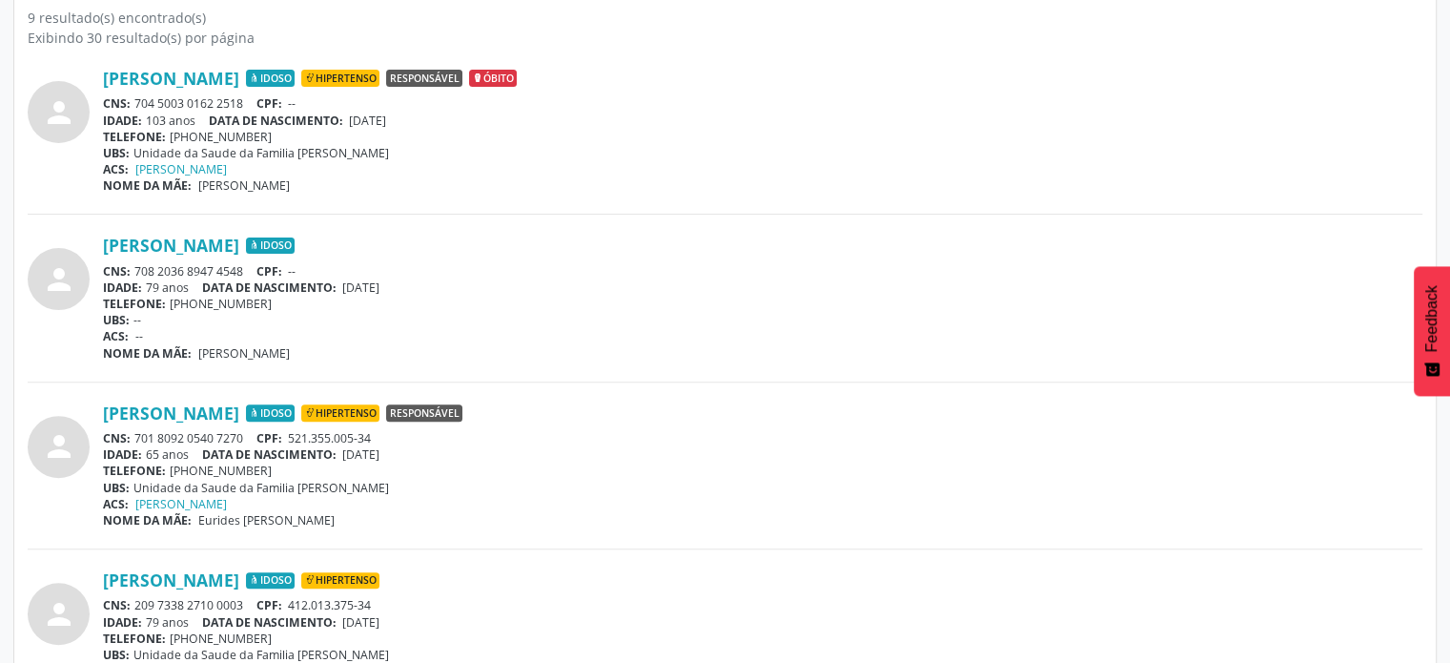
scroll to position [590, 0]
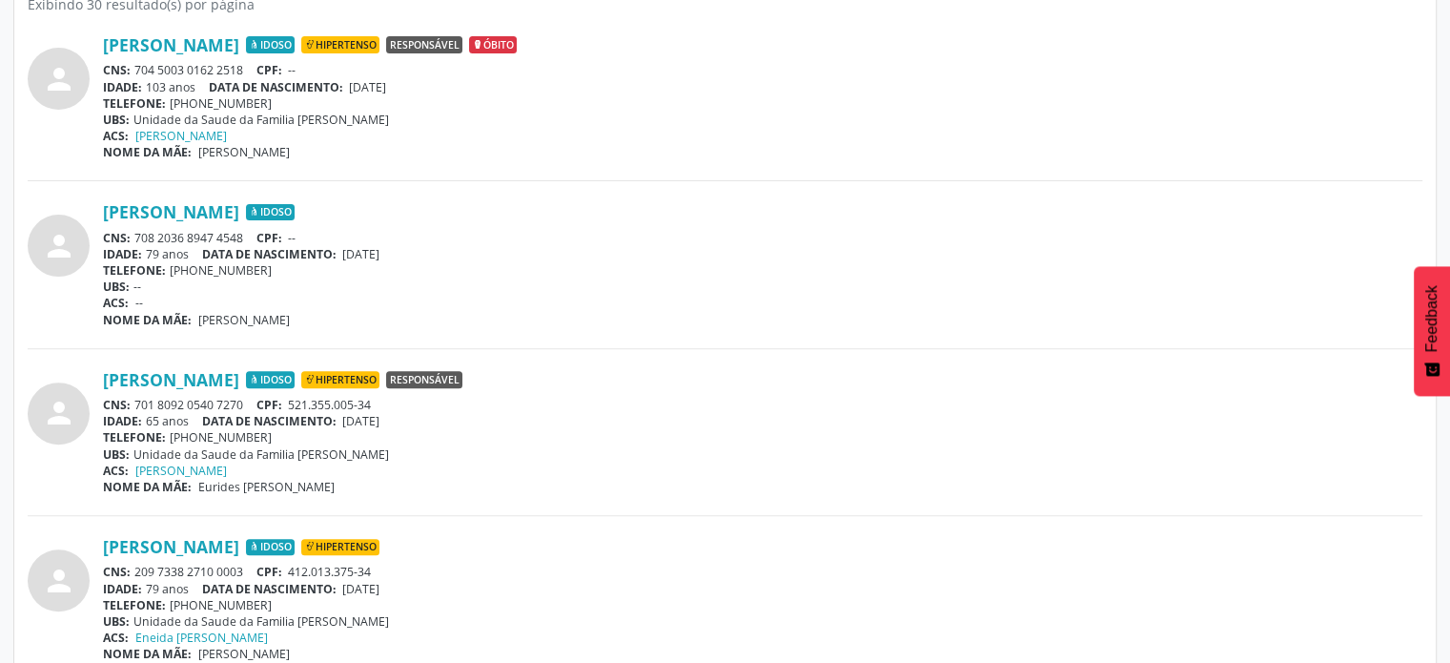
drag, startPoint x: 242, startPoint y: 401, endPoint x: 133, endPoint y: 400, distance: 108.7
click at [137, 403] on div "CNS: 701 8092 0540 7270 CPF: 521.355.005-34" at bounding box center [763, 405] width 1320 height 16
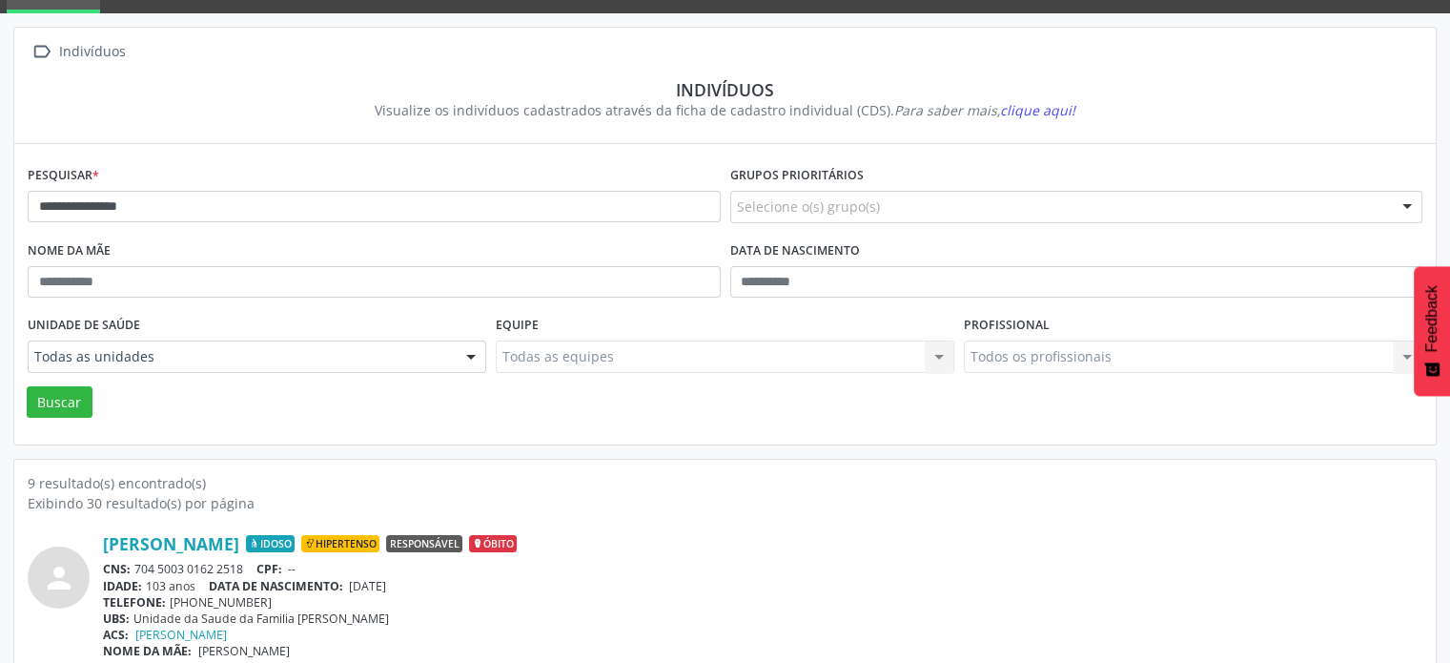
scroll to position [0, 0]
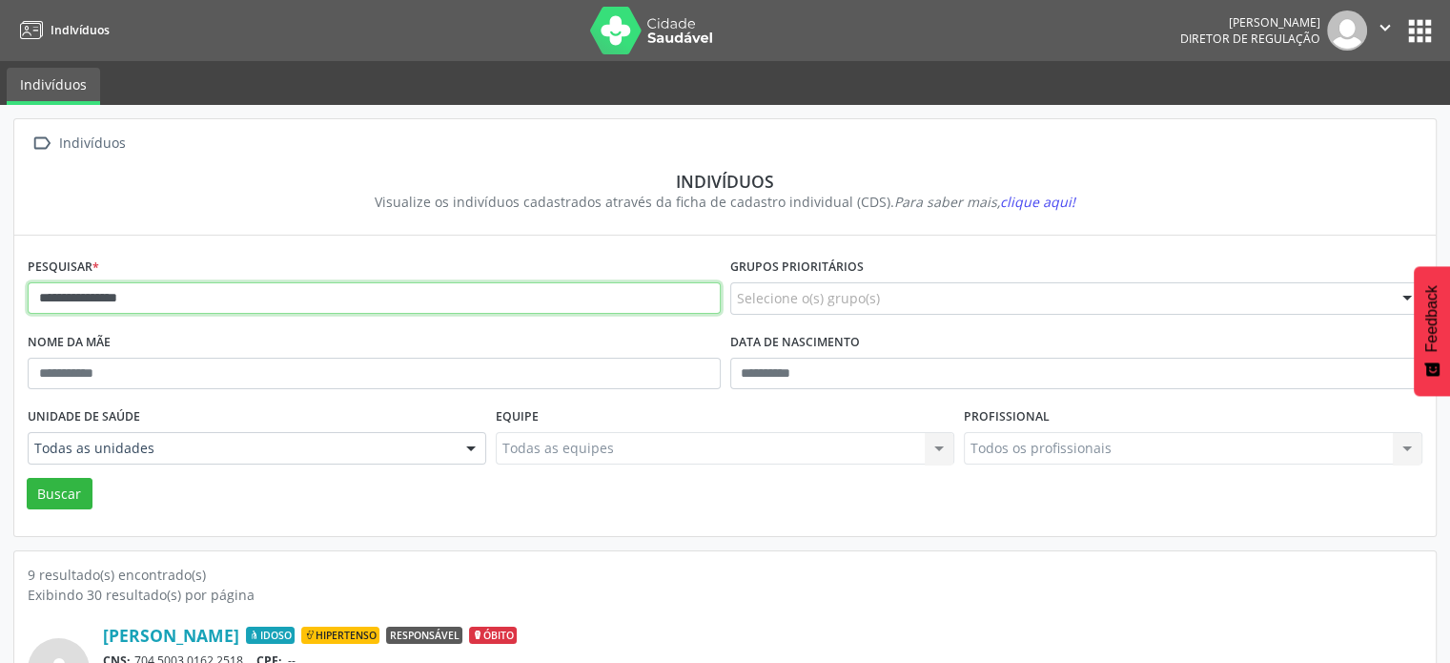
click at [219, 294] on input "**********" at bounding box center [374, 298] width 693 height 32
type input "*"
click at [27, 478] on button "Buscar" at bounding box center [60, 494] width 66 height 32
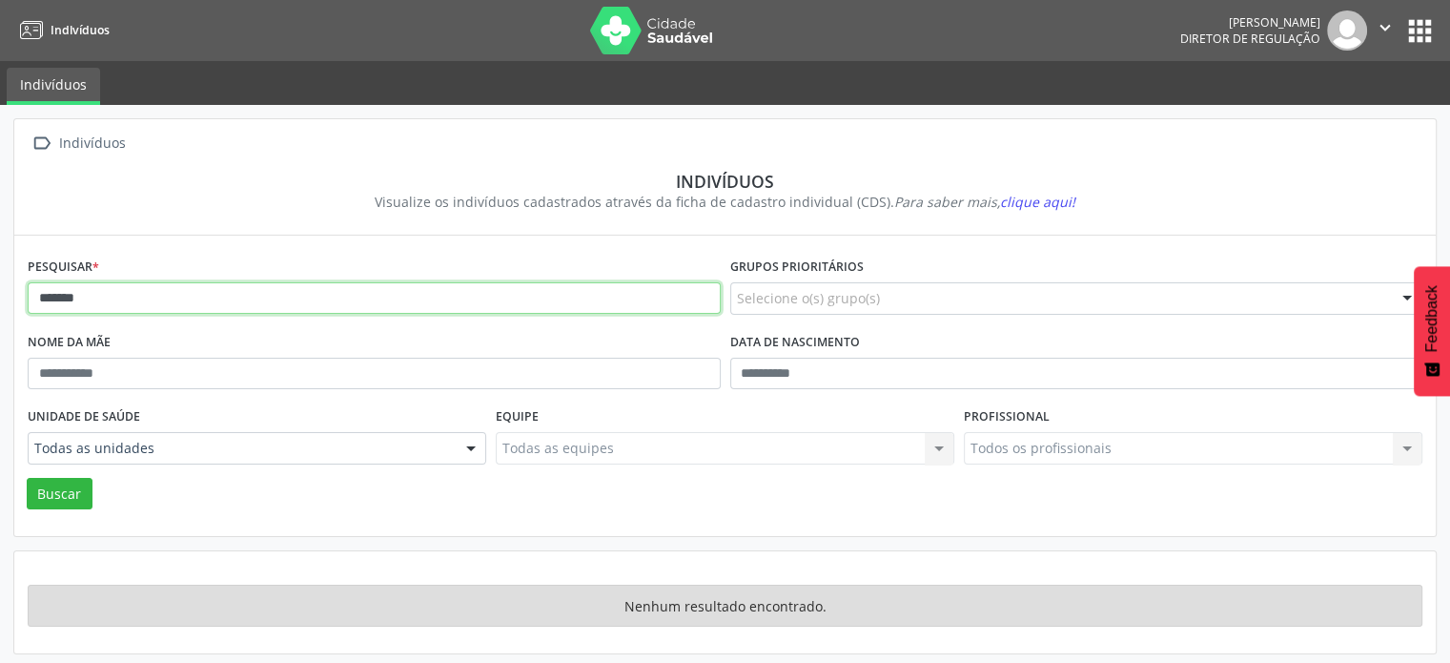
click at [219, 294] on input "*******" at bounding box center [374, 298] width 693 height 32
click at [27, 478] on button "Buscar" at bounding box center [60, 494] width 66 height 32
click at [219, 294] on input "*******" at bounding box center [374, 298] width 693 height 32
type input "*"
click at [27, 478] on button "Buscar" at bounding box center [60, 494] width 66 height 32
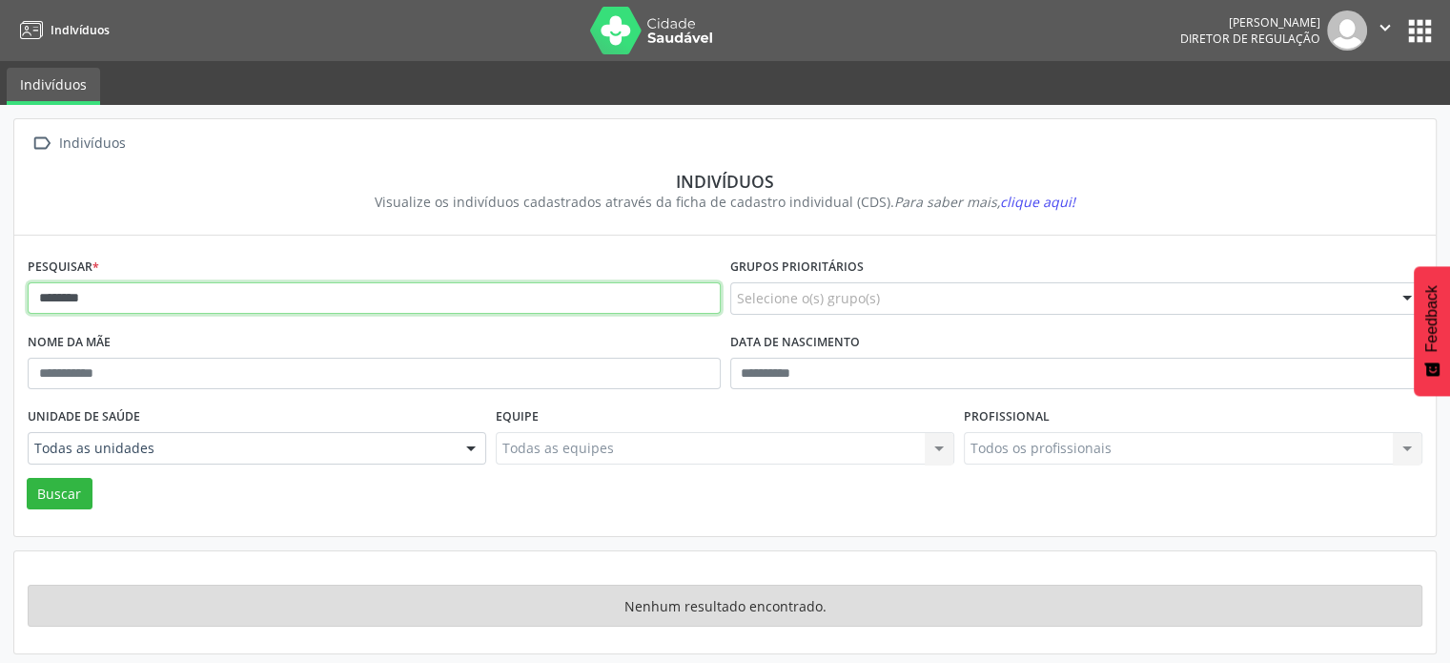
click at [218, 294] on input "********" at bounding box center [374, 298] width 693 height 32
type input "*"
click at [27, 478] on button "Buscar" at bounding box center [60, 494] width 66 height 32
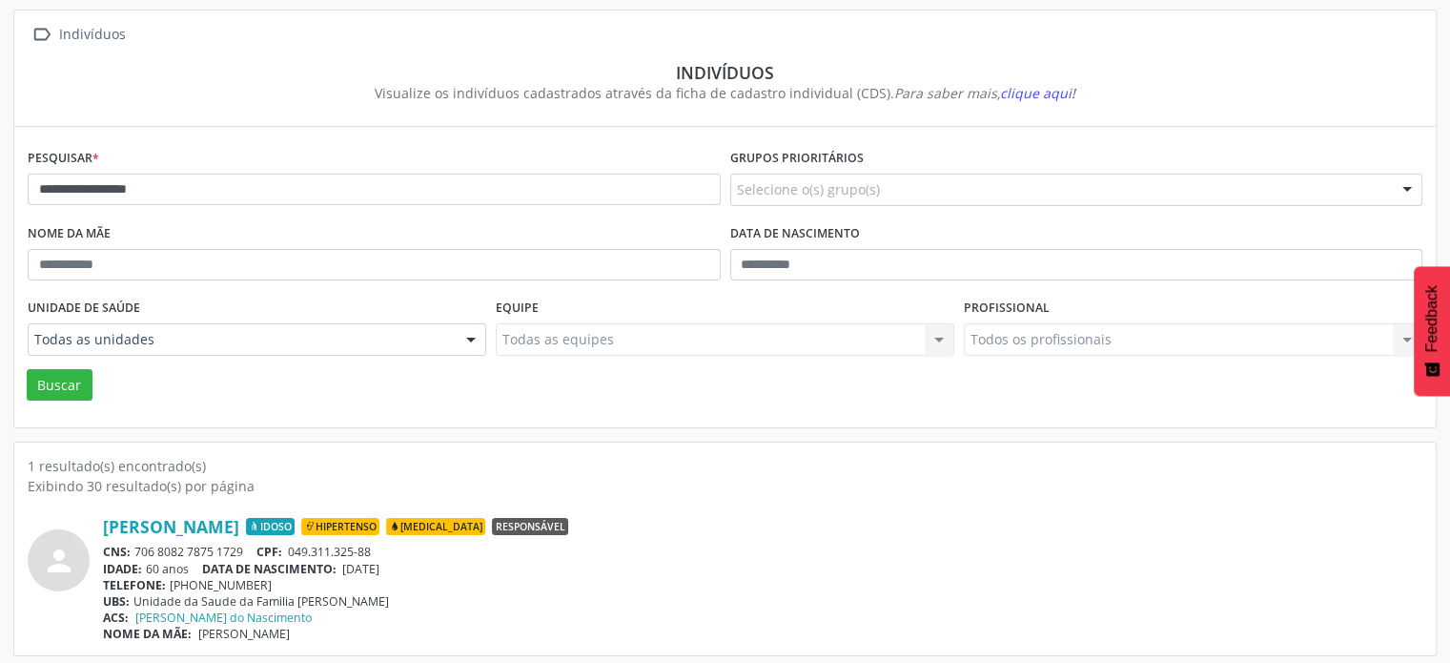
scroll to position [113, 0]
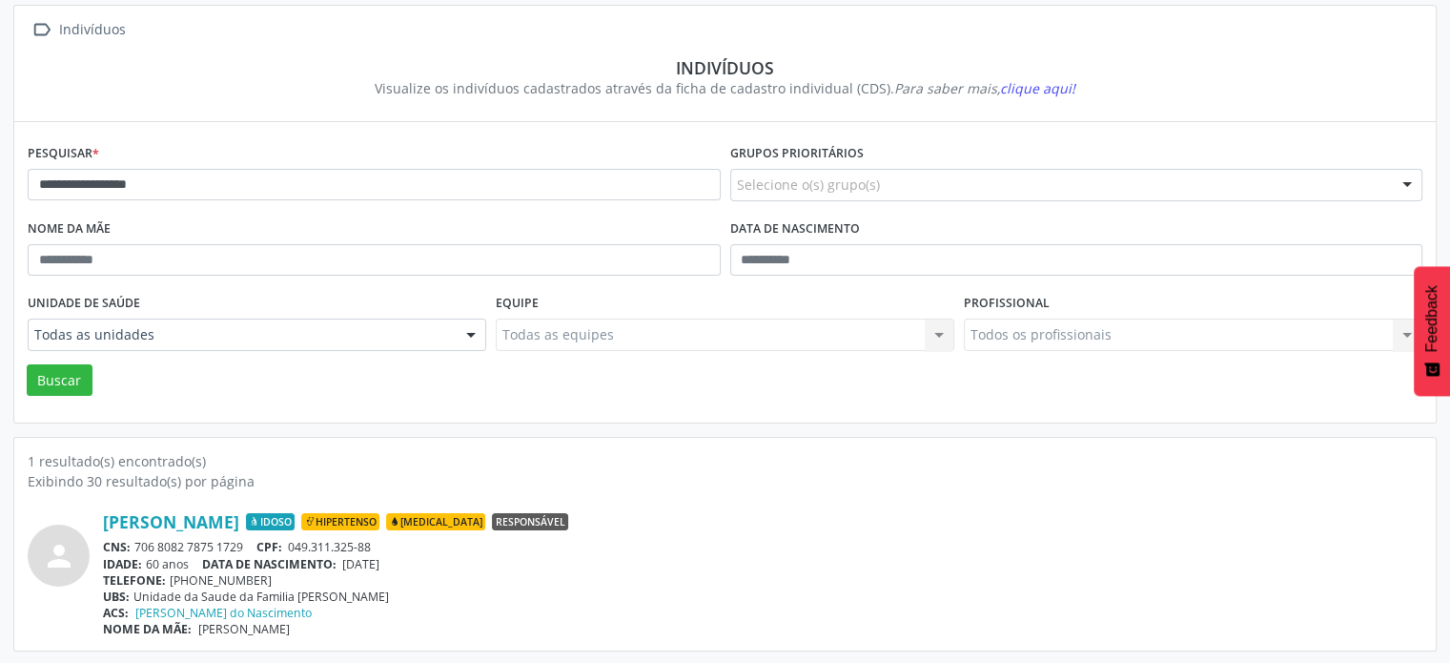
drag, startPoint x: 256, startPoint y: 539, endPoint x: 132, endPoint y: 541, distance: 124.0
click at [132, 541] on div "CNS: 706 8082 7875 1729 CPF: 049.311.325-88" at bounding box center [763, 547] width 1320 height 16
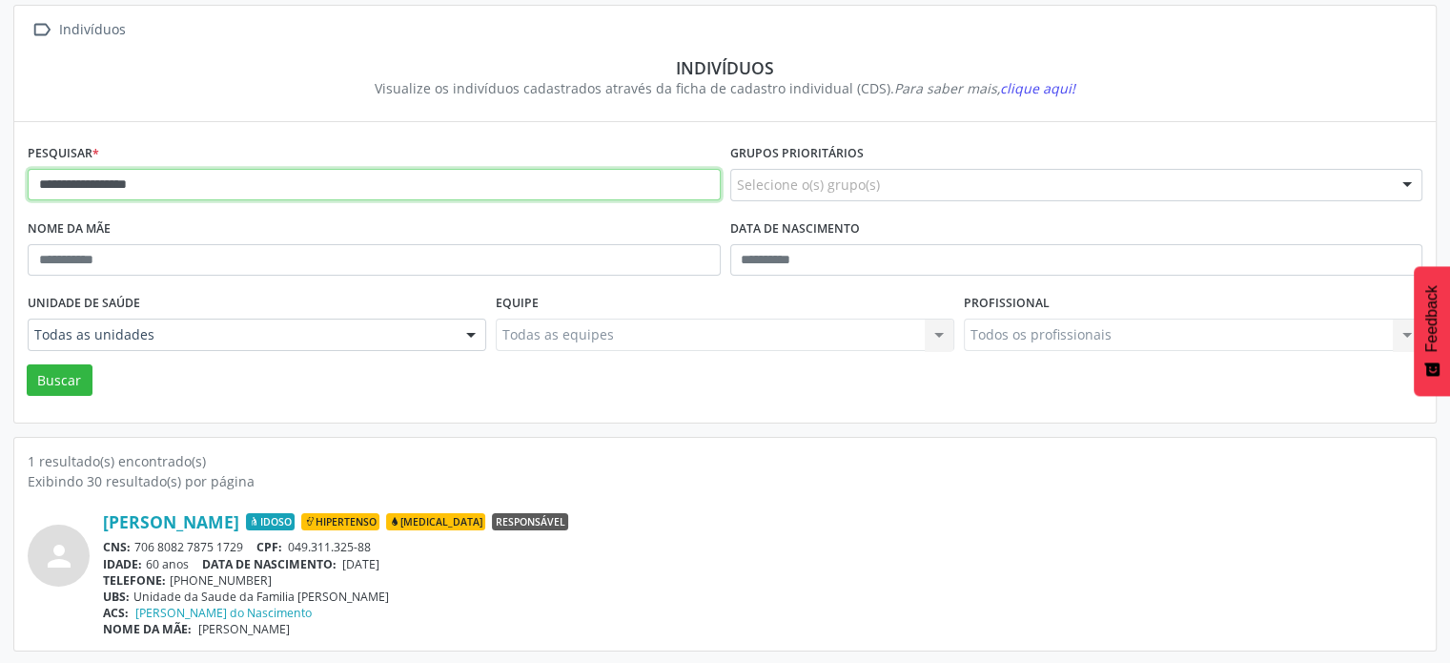
click at [158, 180] on input "**********" at bounding box center [374, 185] width 693 height 32
type input "*"
click at [27, 364] on button "Buscar" at bounding box center [60, 380] width 66 height 32
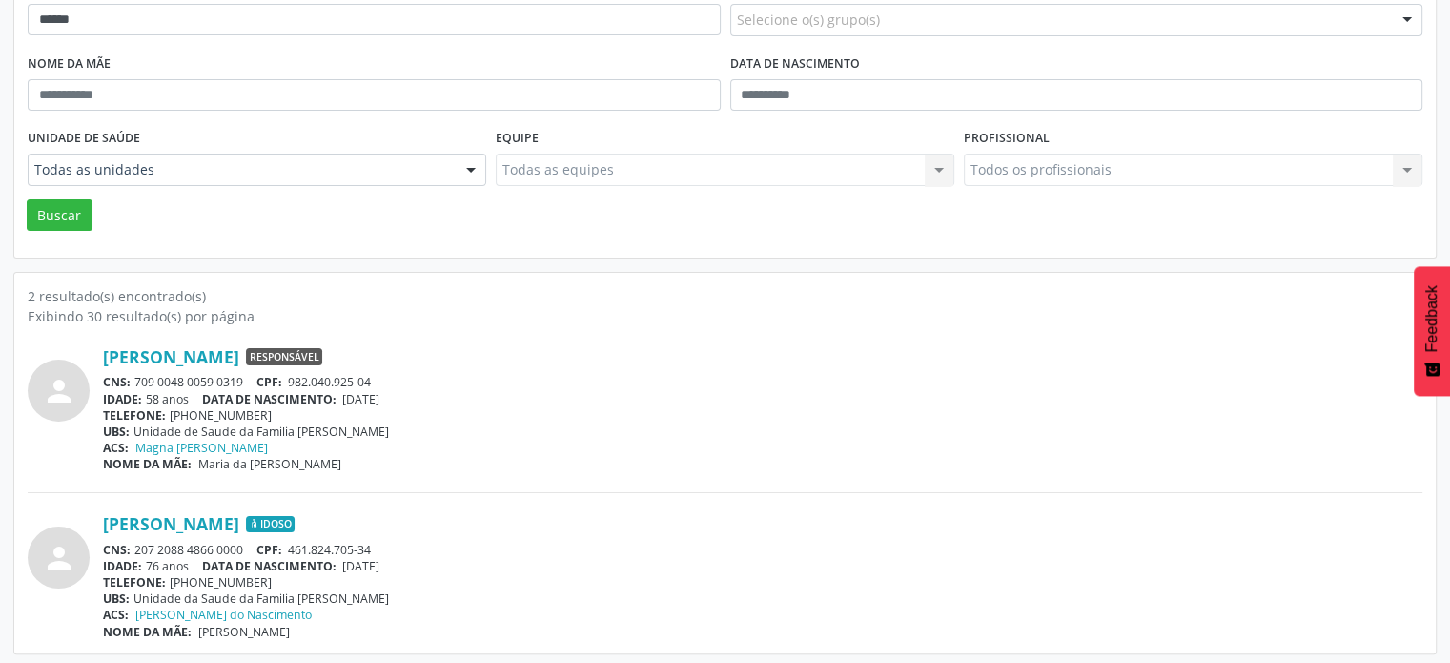
scroll to position [280, 0]
drag, startPoint x: 246, startPoint y: 541, endPoint x: 138, endPoint y: 547, distance: 107.9
click at [137, 547] on div "CNS: 207 2088 4866 0000 CPF: 461.824.705-34" at bounding box center [763, 548] width 1320 height 16
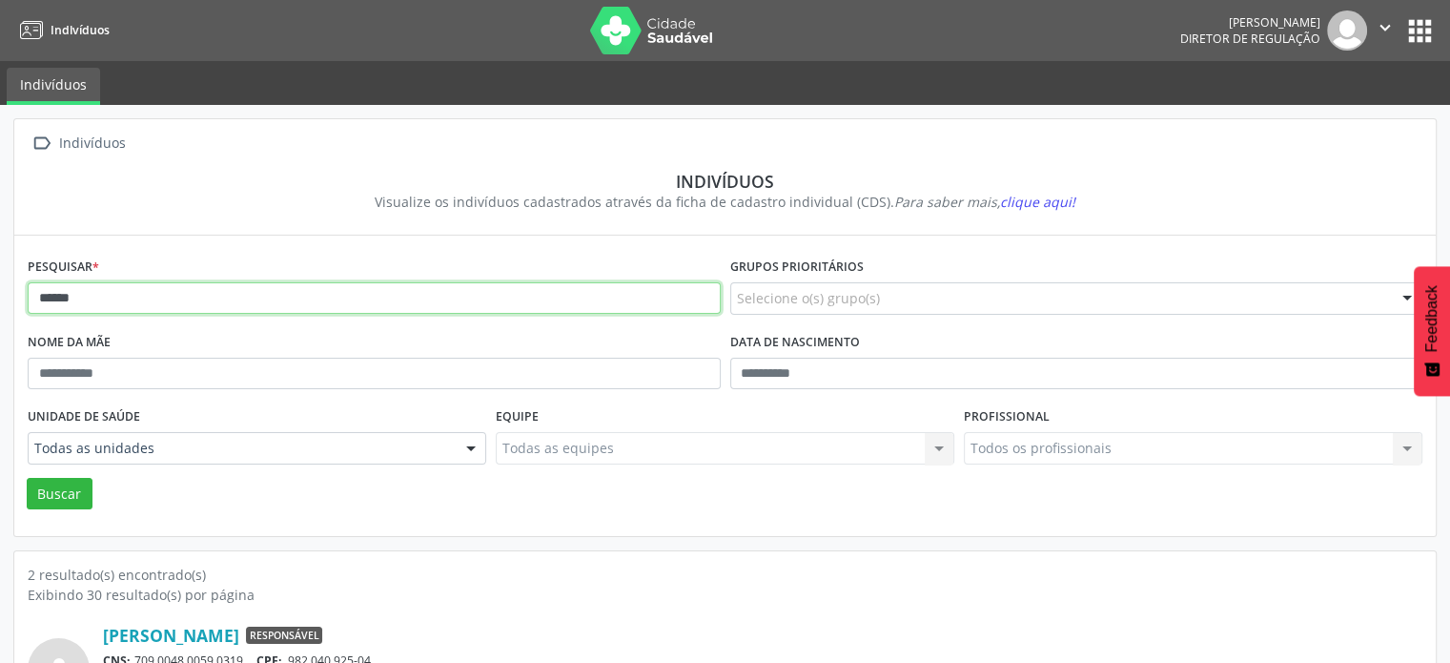
click at [138, 294] on input "******" at bounding box center [374, 298] width 693 height 32
type input "*"
click at [27, 478] on button "Buscar" at bounding box center [60, 494] width 66 height 32
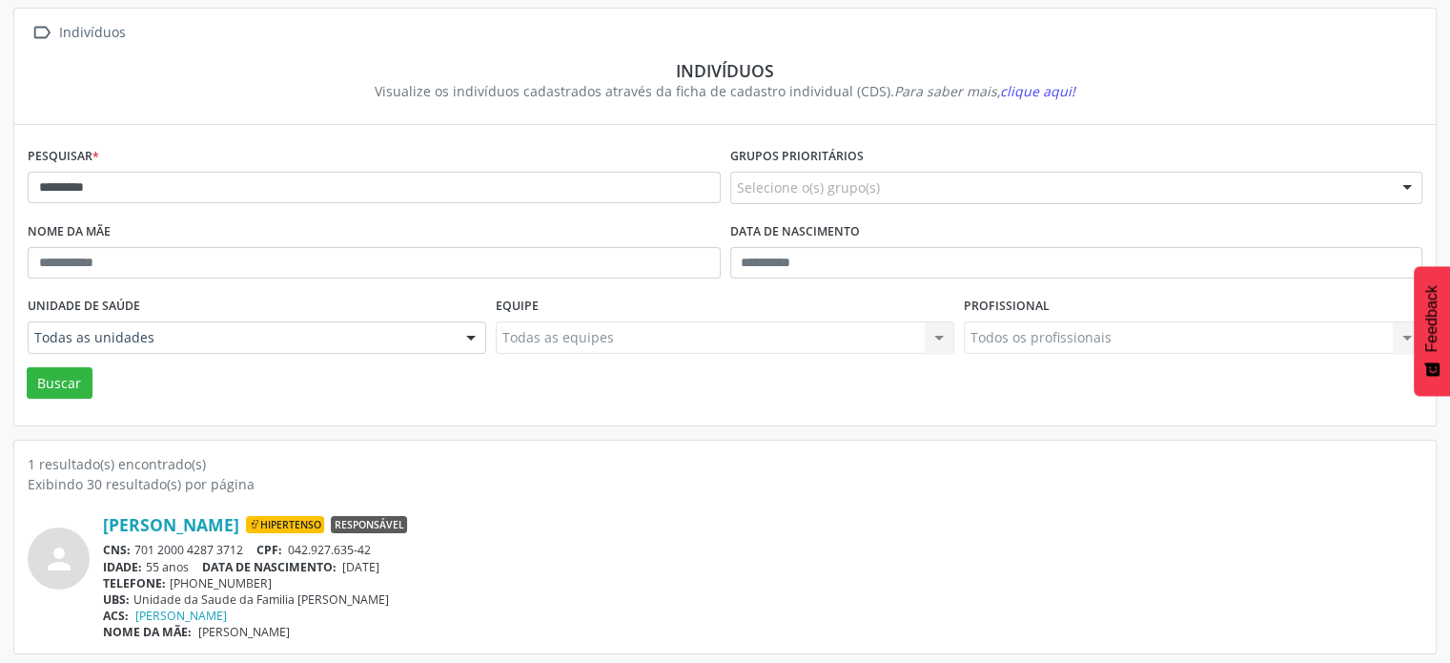
scroll to position [113, 0]
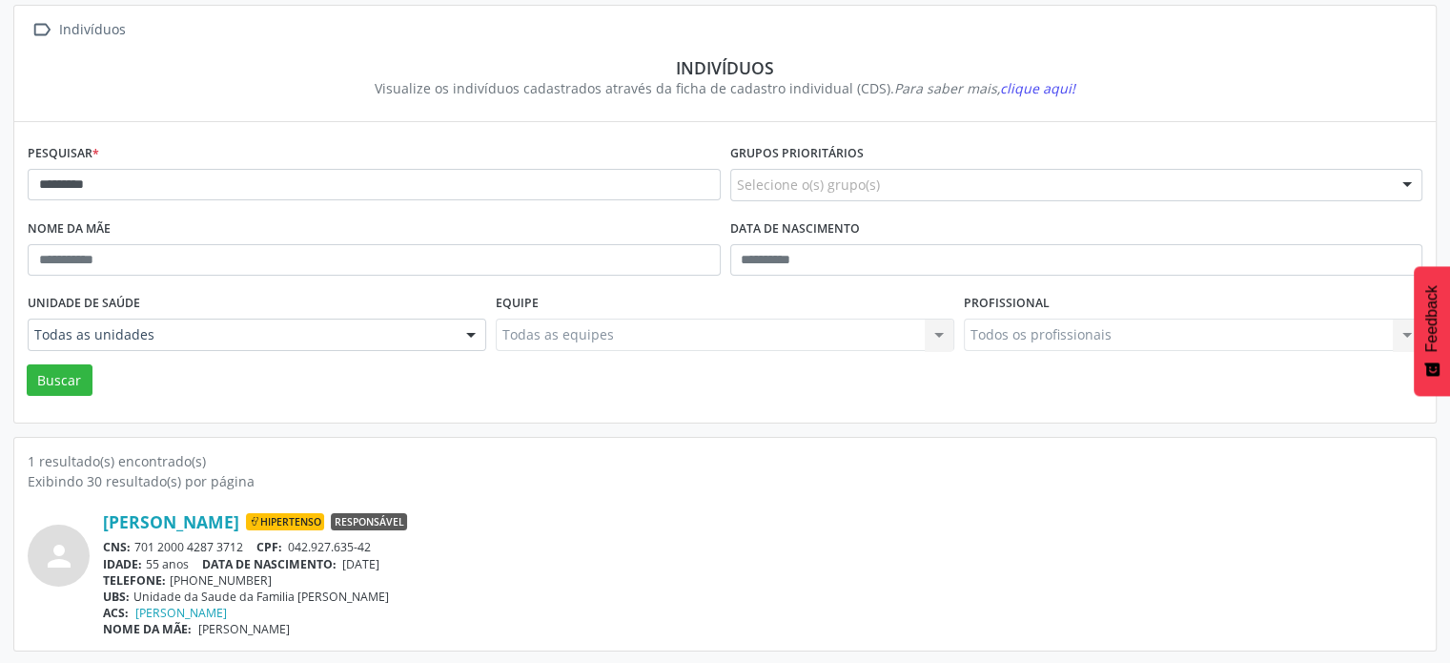
drag, startPoint x: 249, startPoint y: 543, endPoint x: 141, endPoint y: 544, distance: 107.7
click at [139, 545] on div "CNS: 701 2000 4287 3712 CPF: 042.927.635-42" at bounding box center [763, 547] width 1320 height 16
drag, startPoint x: 507, startPoint y: 556, endPoint x: 357, endPoint y: 547, distance: 150.9
click at [499, 556] on div "IDADE: 55 anos DATA DE NASCIMENTO: 18/09/1969" at bounding box center [763, 564] width 1320 height 16
drag, startPoint x: 248, startPoint y: 541, endPoint x: 141, endPoint y: 542, distance: 106.8
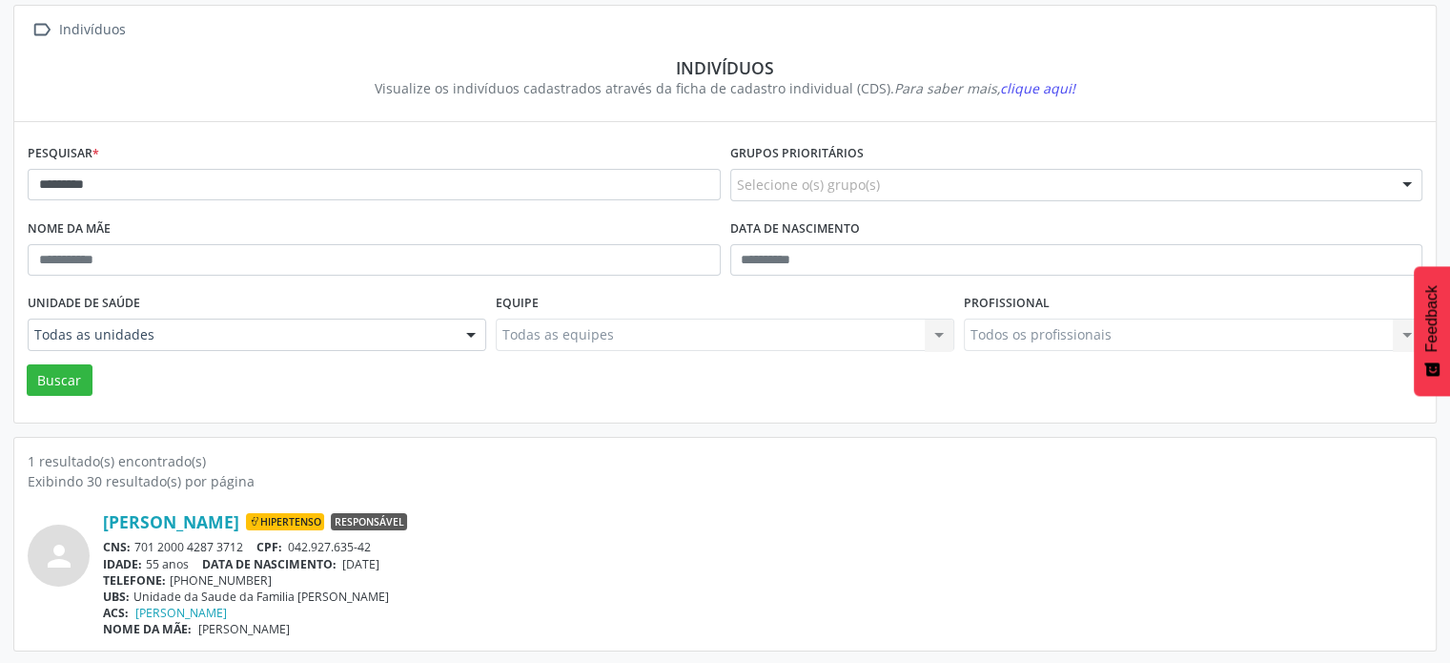
click at [138, 549] on div "CNS: 701 2000 4287 3712 CPF: 042.927.635-42" at bounding box center [763, 547] width 1320 height 16
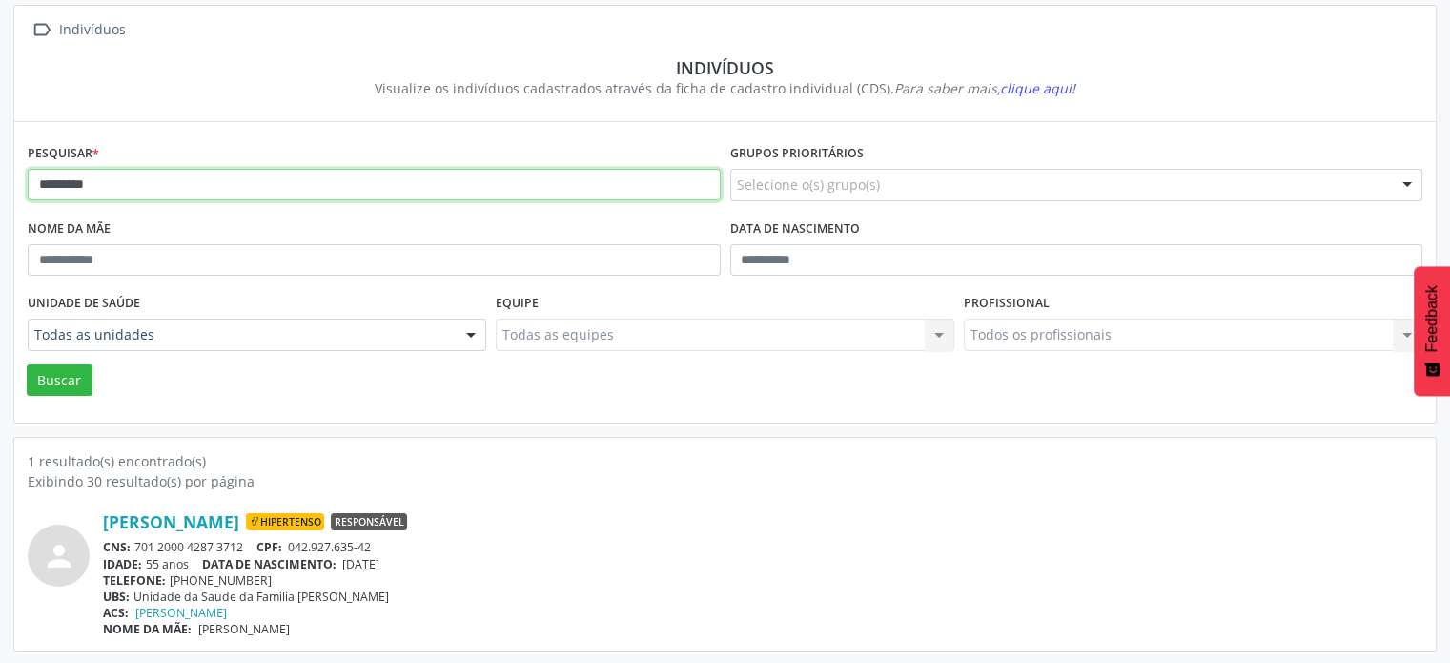
click at [227, 180] on input "*********" at bounding box center [374, 185] width 693 height 32
type input "*"
click at [27, 364] on button "Buscar" at bounding box center [60, 380] width 66 height 32
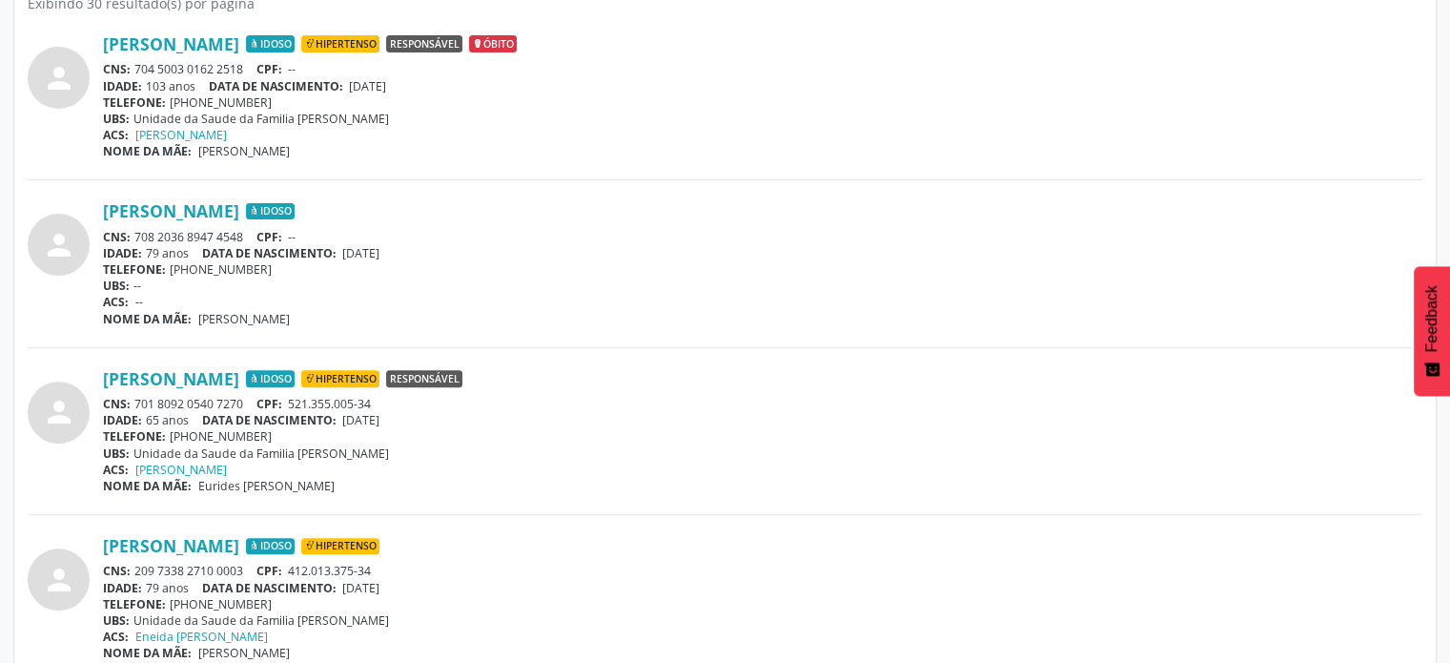
scroll to position [686, 0]
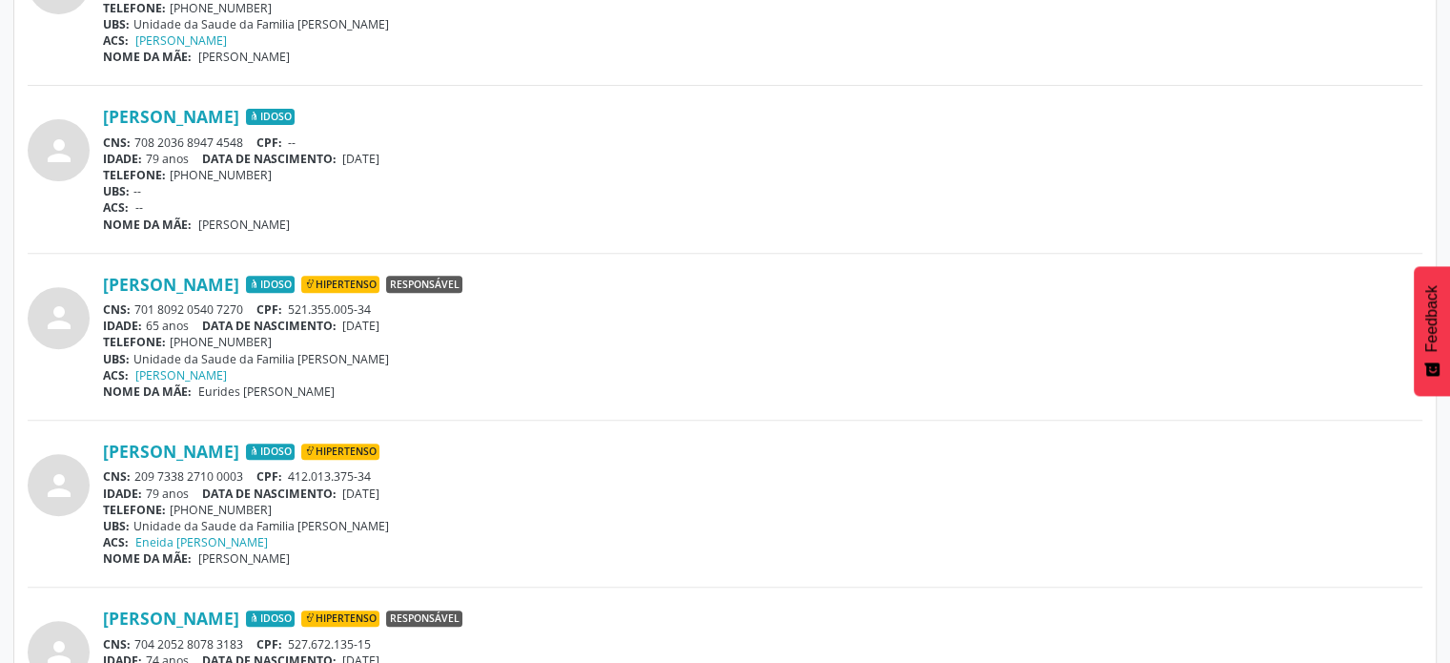
drag, startPoint x: 245, startPoint y: 304, endPoint x: 137, endPoint y: 301, distance: 107.8
click at [137, 301] on div "CNS: 701 8092 0540 7270 CPF: 521.355.005-34" at bounding box center [763, 309] width 1320 height 16
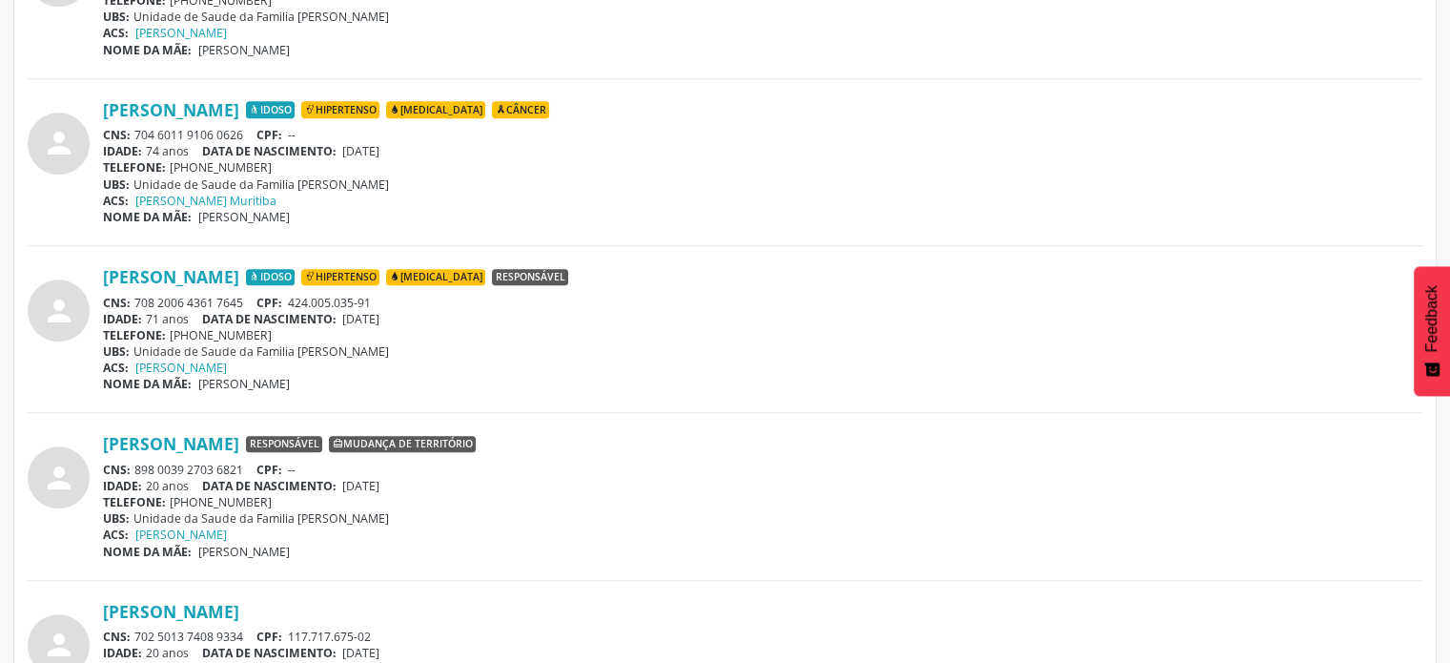
scroll to position [1449, 0]
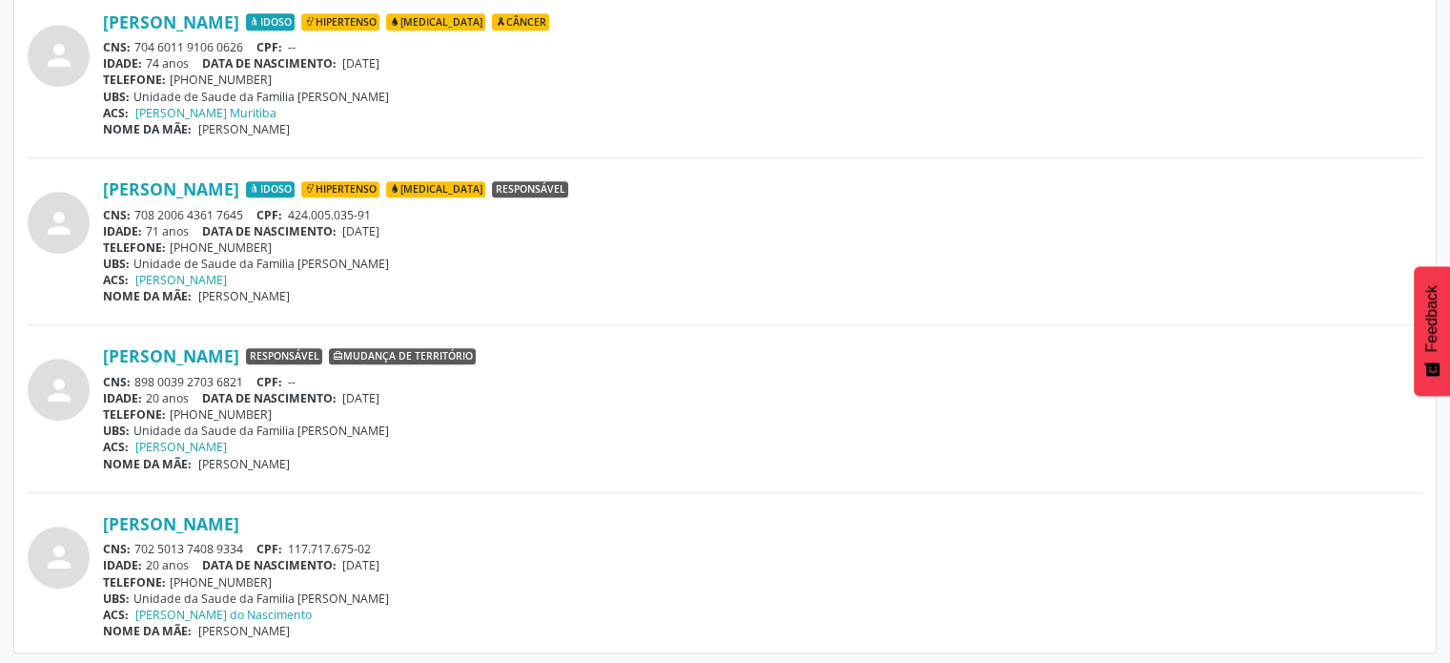
drag, startPoint x: 248, startPoint y: 542, endPoint x: 137, endPoint y: 548, distance: 110.8
click at [137, 548] on div "CNS: 702 5013 7408 9334 CPF: 117.717.675-02" at bounding box center [763, 549] width 1320 height 16
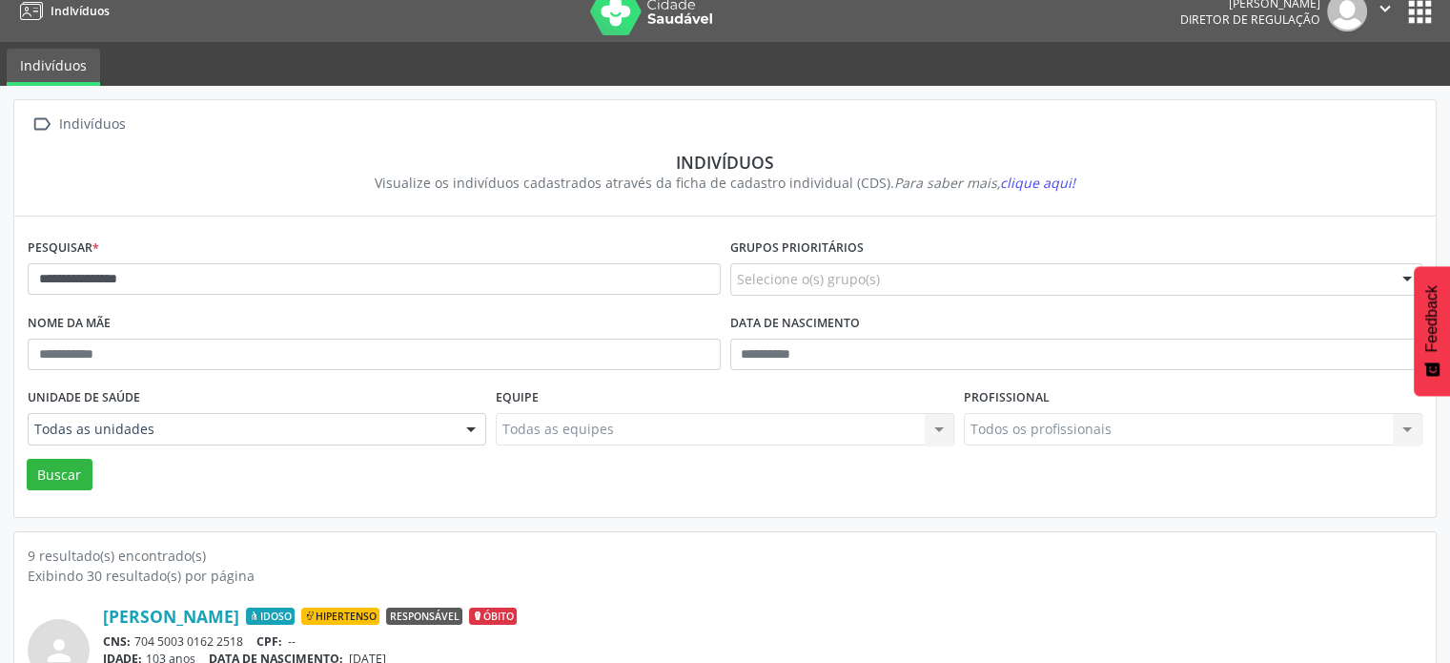
scroll to position [0, 0]
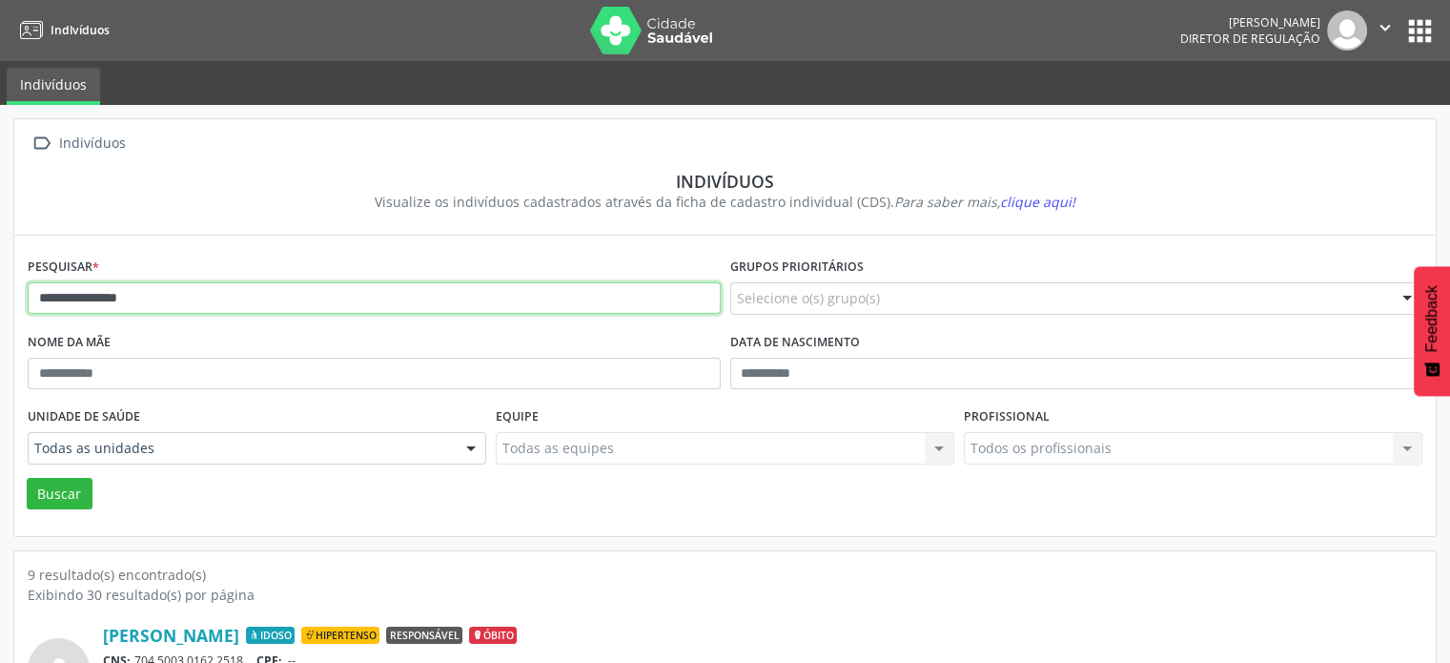
click at [179, 297] on input "**********" at bounding box center [374, 298] width 693 height 32
type input "*"
click at [27, 478] on button "Buscar" at bounding box center [60, 494] width 66 height 32
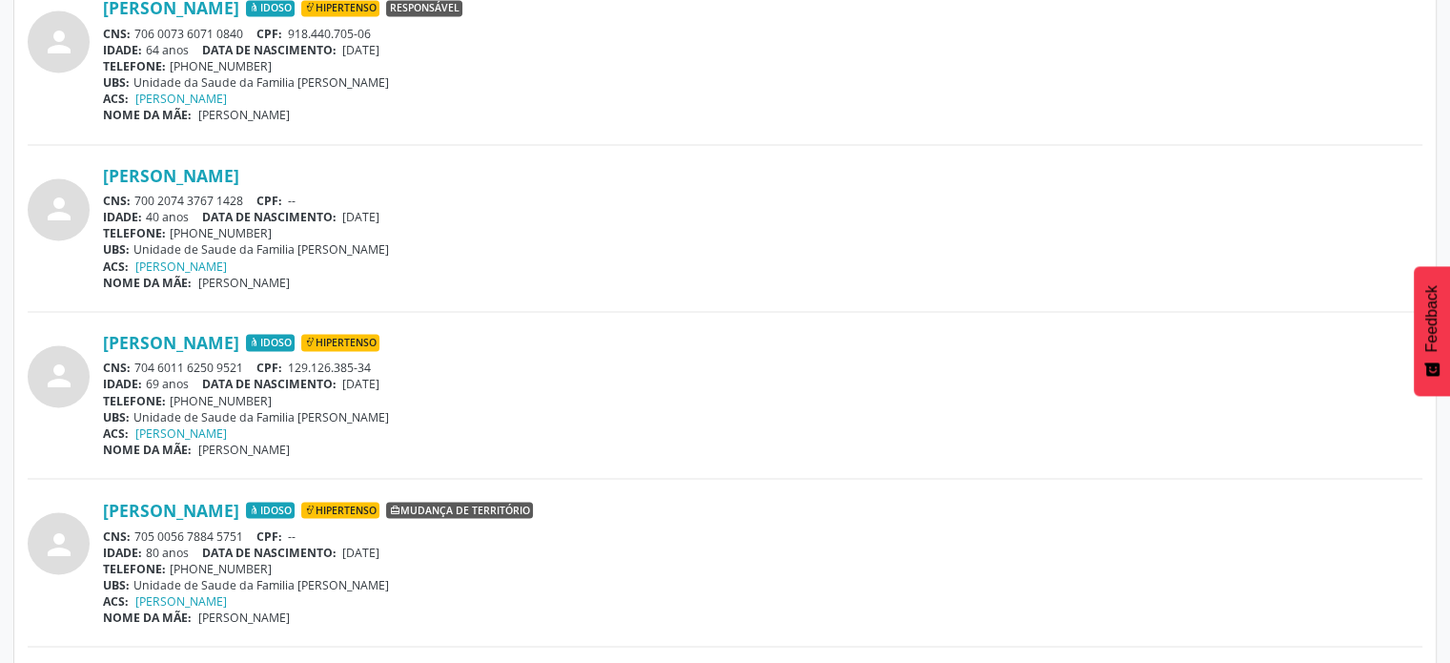
scroll to position [3146, 0]
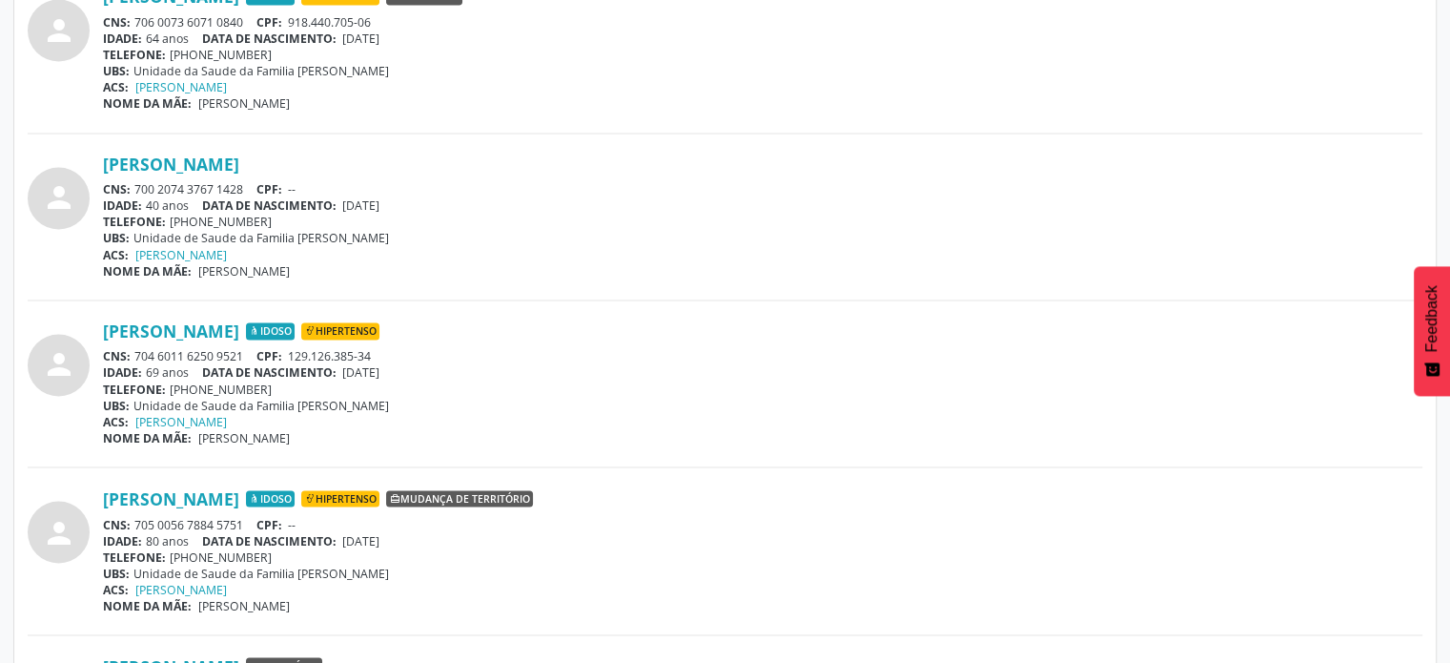
drag, startPoint x: 247, startPoint y: 350, endPoint x: 133, endPoint y: 347, distance: 113.5
click at [133, 348] on div "CNS: 704 6011 6250 9521 CPF: 129.126.385-34" at bounding box center [763, 356] width 1320 height 16
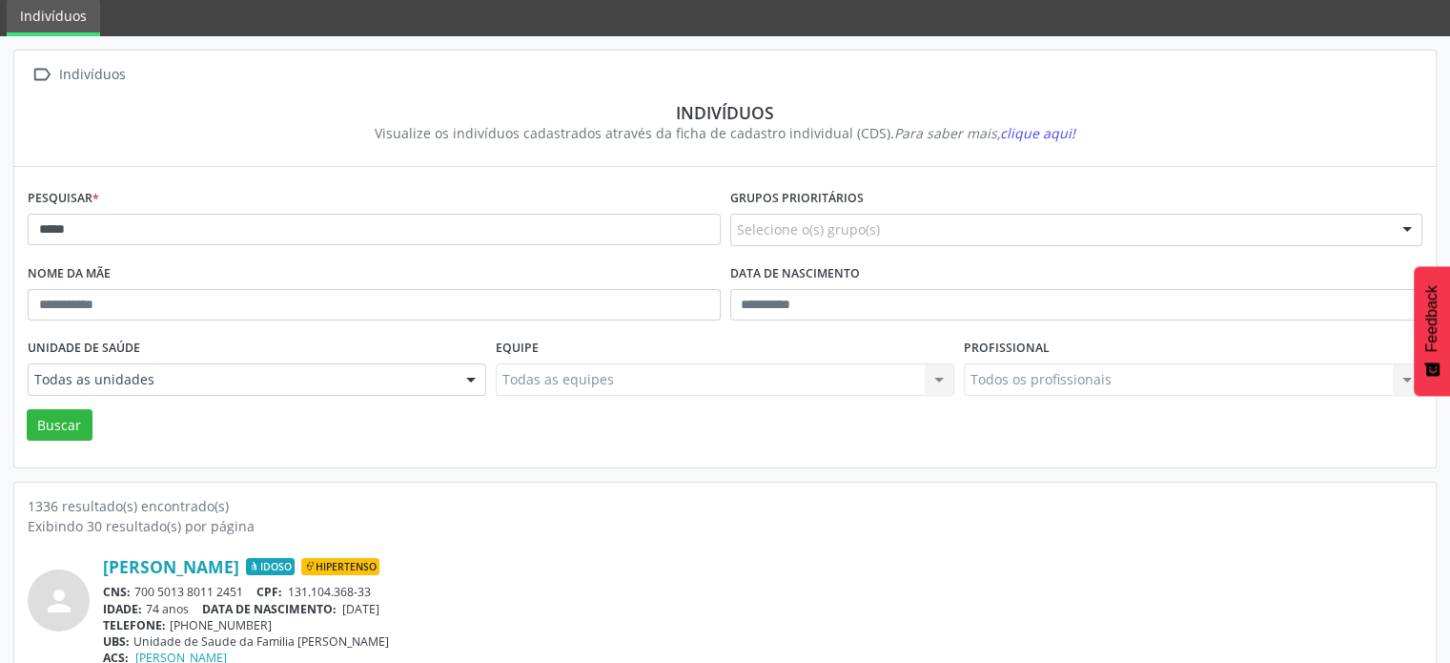
scroll to position [0, 0]
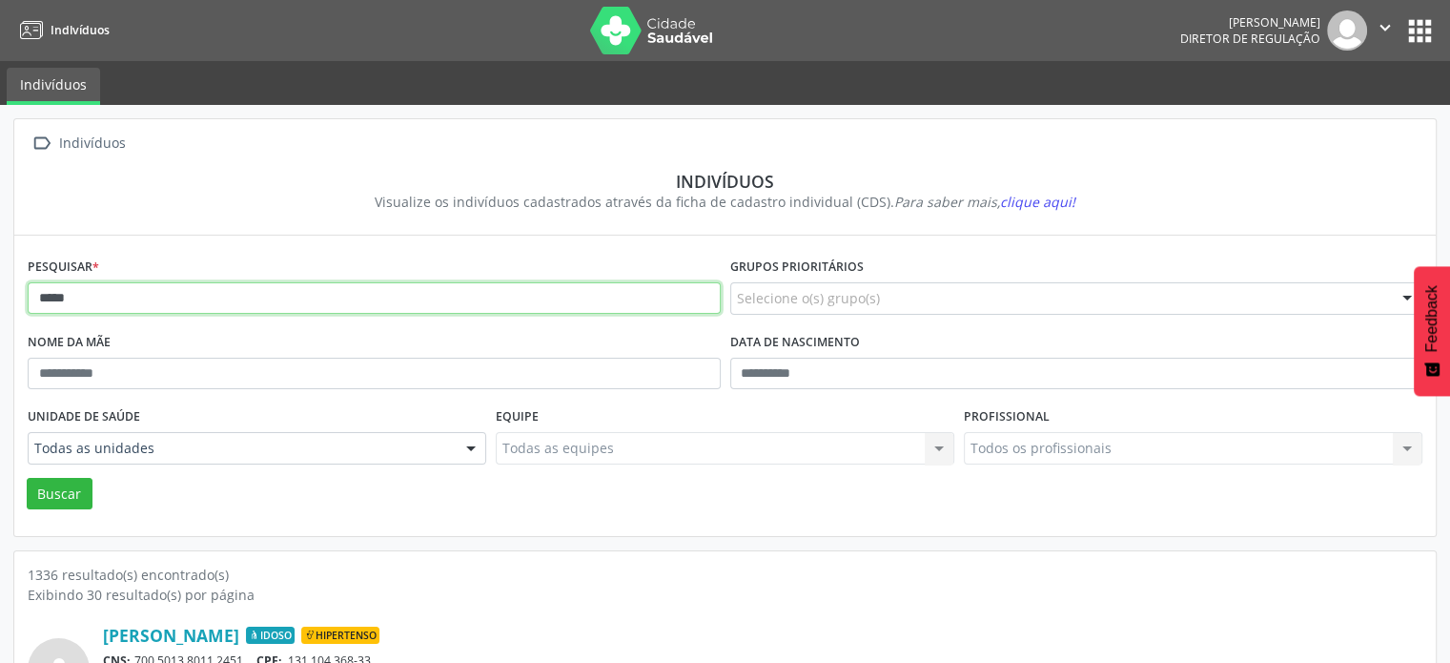
drag, startPoint x: 105, startPoint y: 290, endPoint x: 92, endPoint y: 300, distance: 17.0
click at [92, 297] on input "*****" at bounding box center [374, 298] width 693 height 32
type input "*"
click at [27, 478] on button "Buscar" at bounding box center [60, 494] width 66 height 32
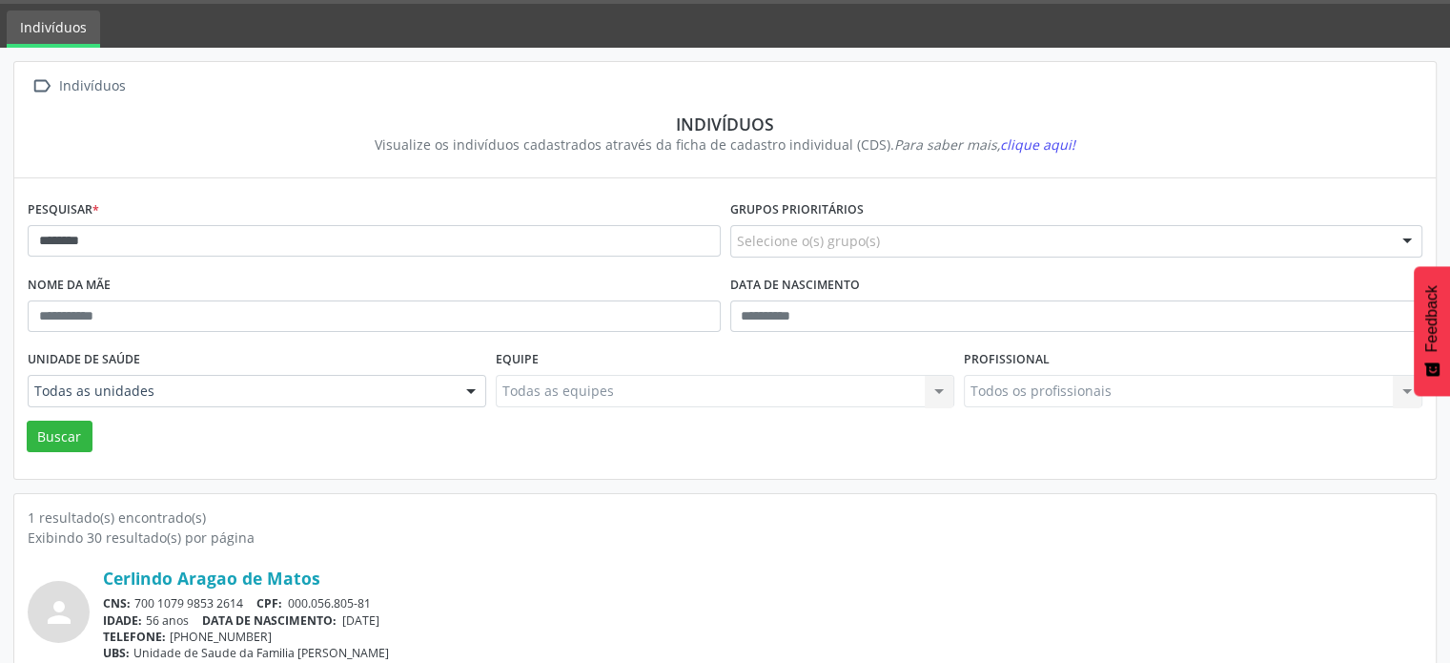
scroll to position [113, 0]
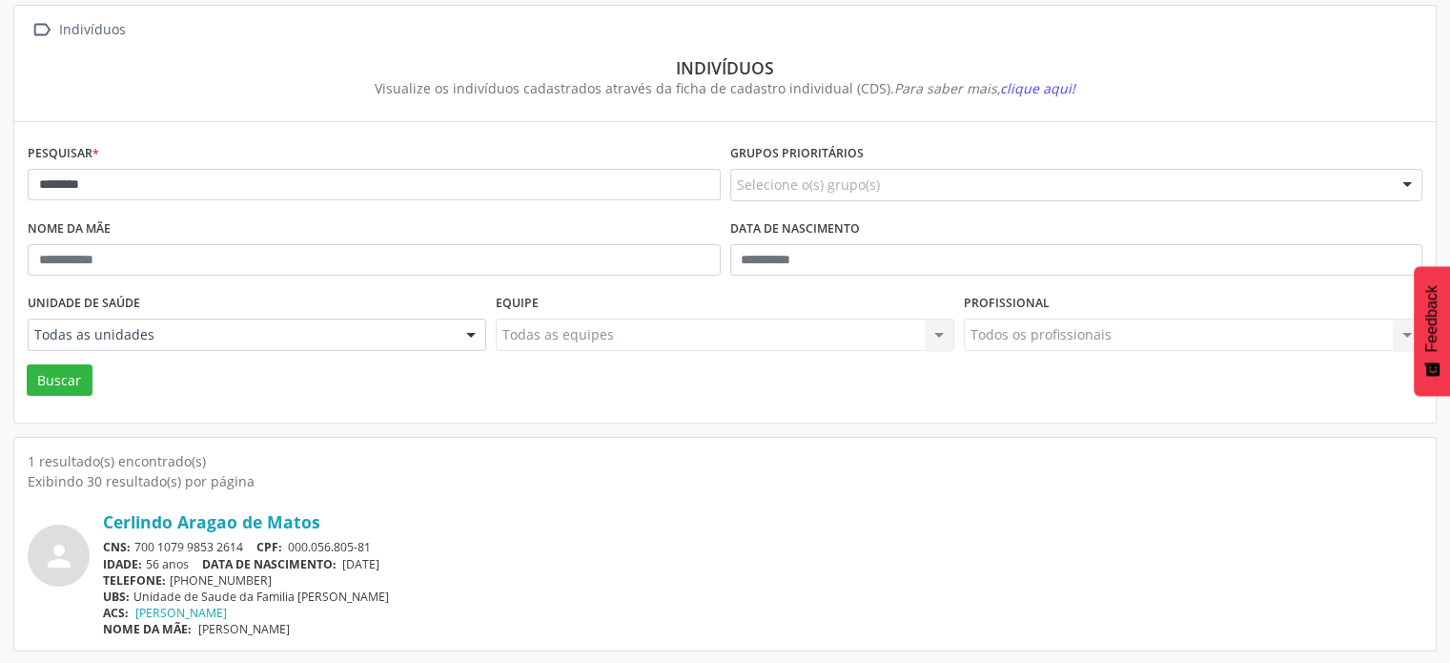
click at [971, 519] on div "Cerlindo Aragao de Matos" at bounding box center [763, 521] width 1320 height 21
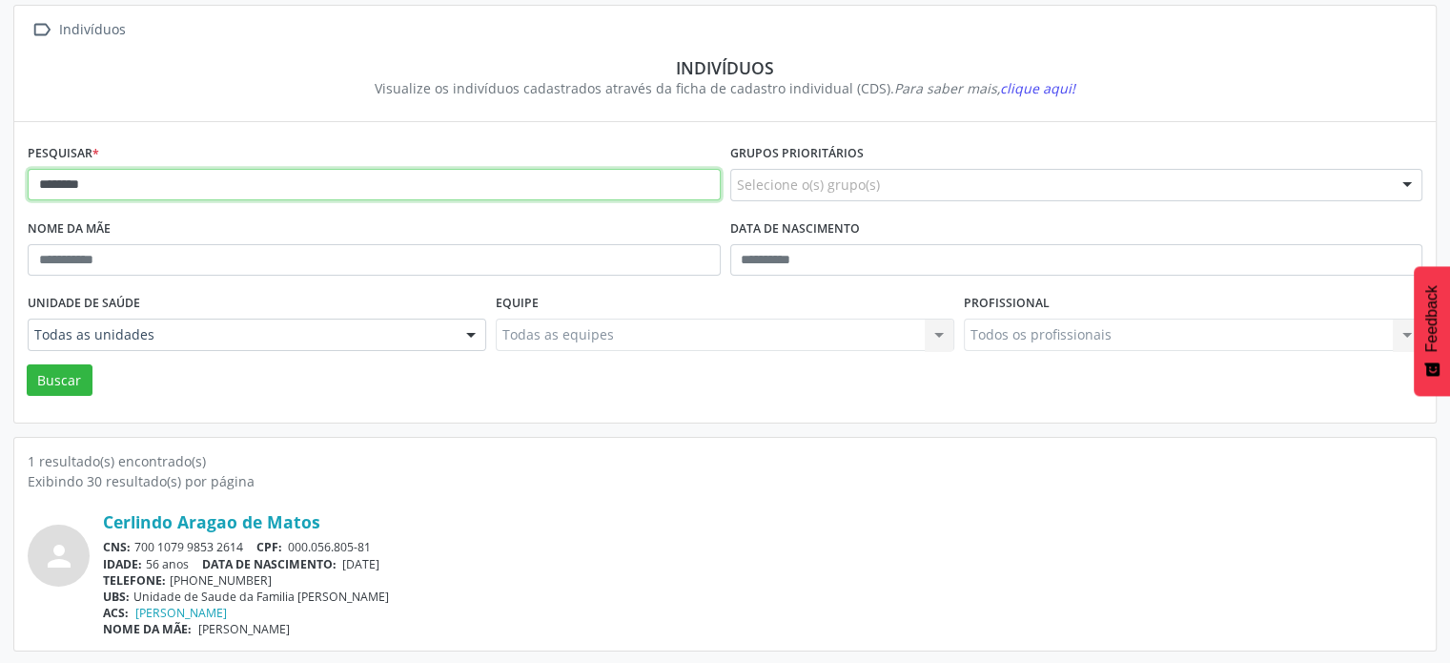
click at [208, 193] on input "********" at bounding box center [374, 185] width 693 height 32
type input "*"
type input "******"
click at [27, 364] on button "Buscar" at bounding box center [60, 380] width 66 height 32
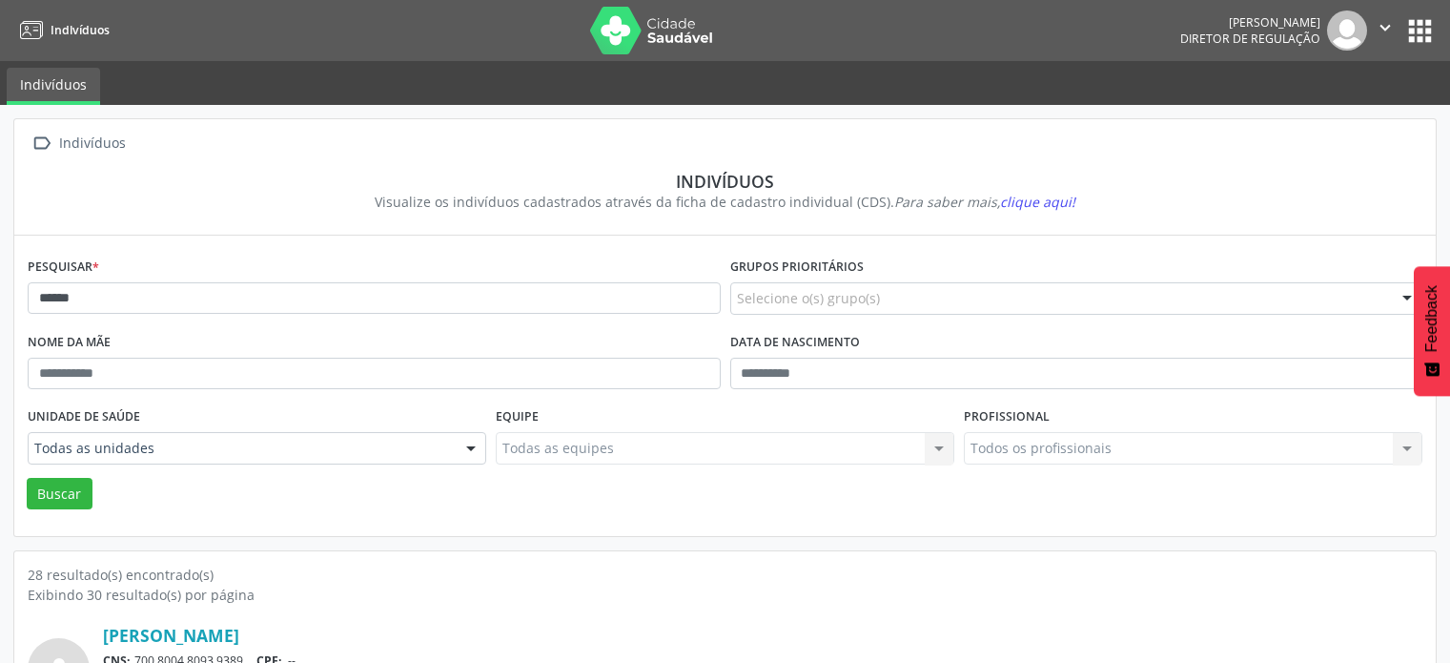
scroll to position [113, 0]
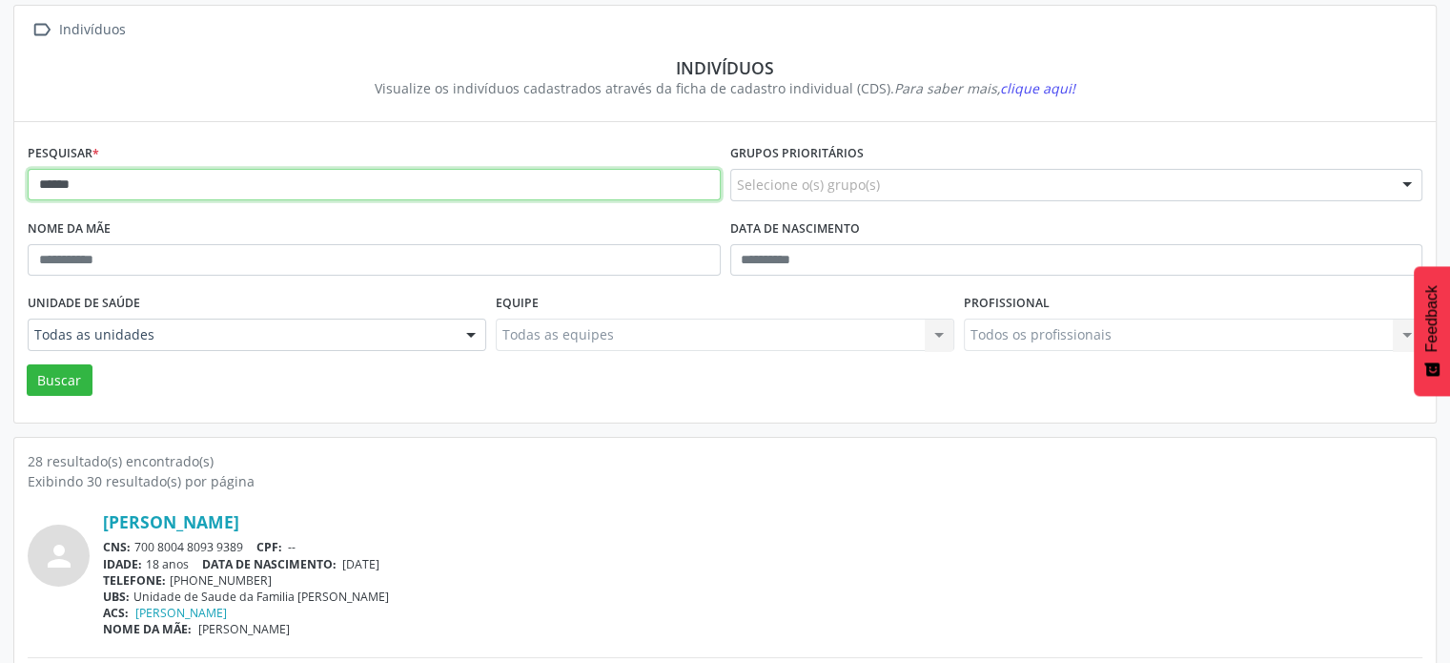
click at [224, 174] on input "******" at bounding box center [374, 185] width 693 height 32
type input "*"
click at [27, 364] on button "Buscar" at bounding box center [60, 380] width 66 height 32
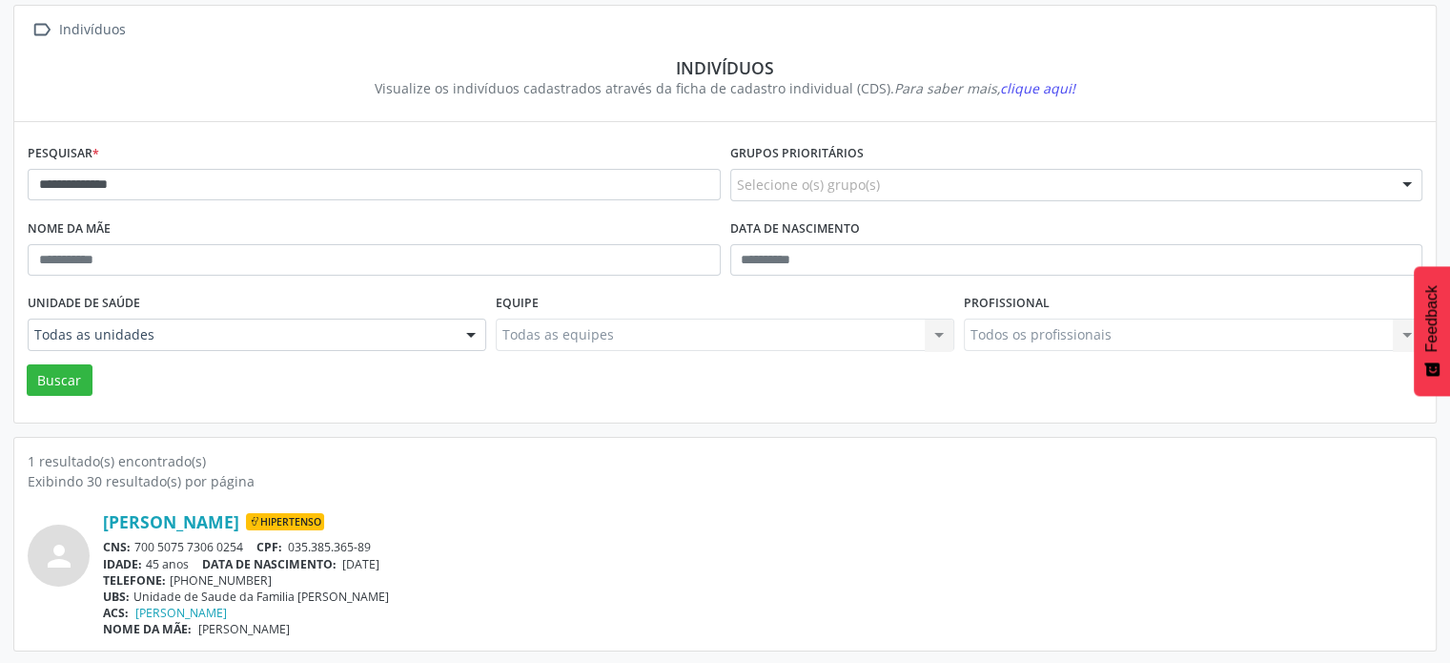
drag, startPoint x: 248, startPoint y: 543, endPoint x: 138, endPoint y: 542, distance: 109.6
click at [134, 548] on div "CNS: 700 5075 7306 0254 CPF: 035.385.365-89" at bounding box center [763, 547] width 1320 height 16
copy div "700 5075 7306 0254"
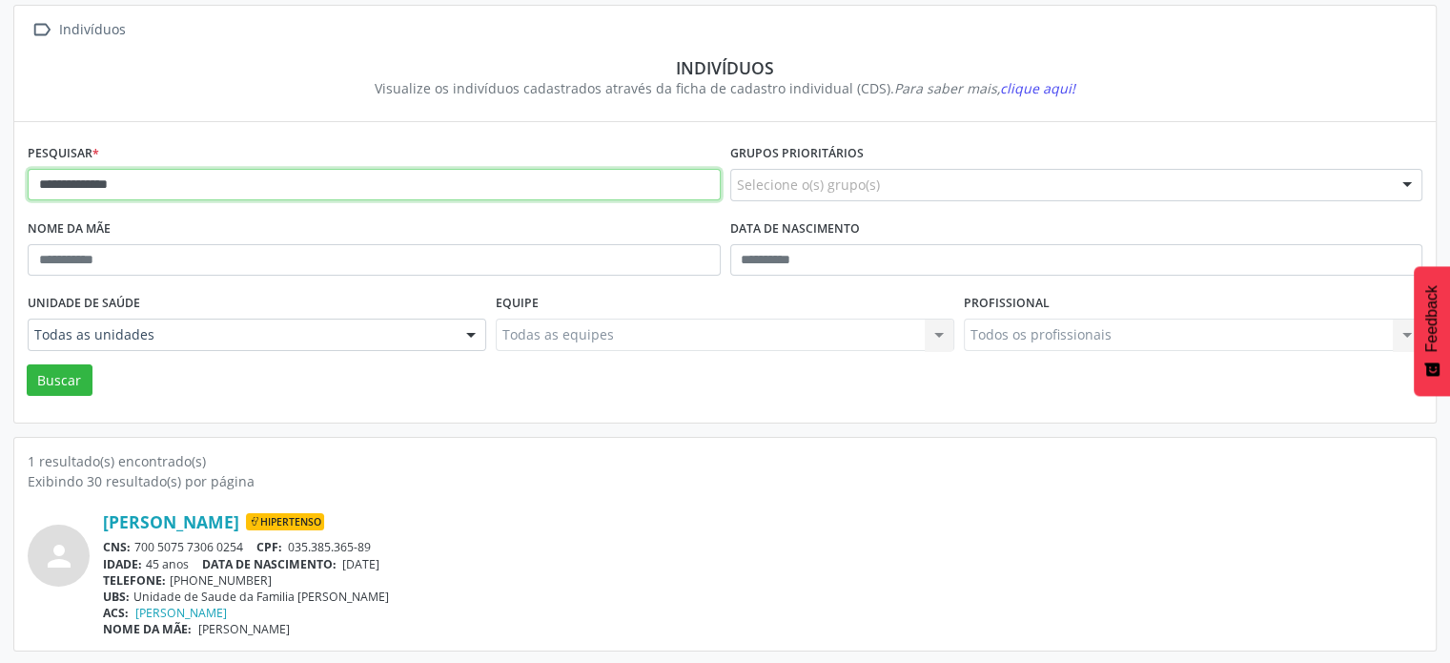
click at [227, 176] on input "**********" at bounding box center [374, 185] width 693 height 32
type input "*"
click at [27, 364] on button "Buscar" at bounding box center [60, 380] width 66 height 32
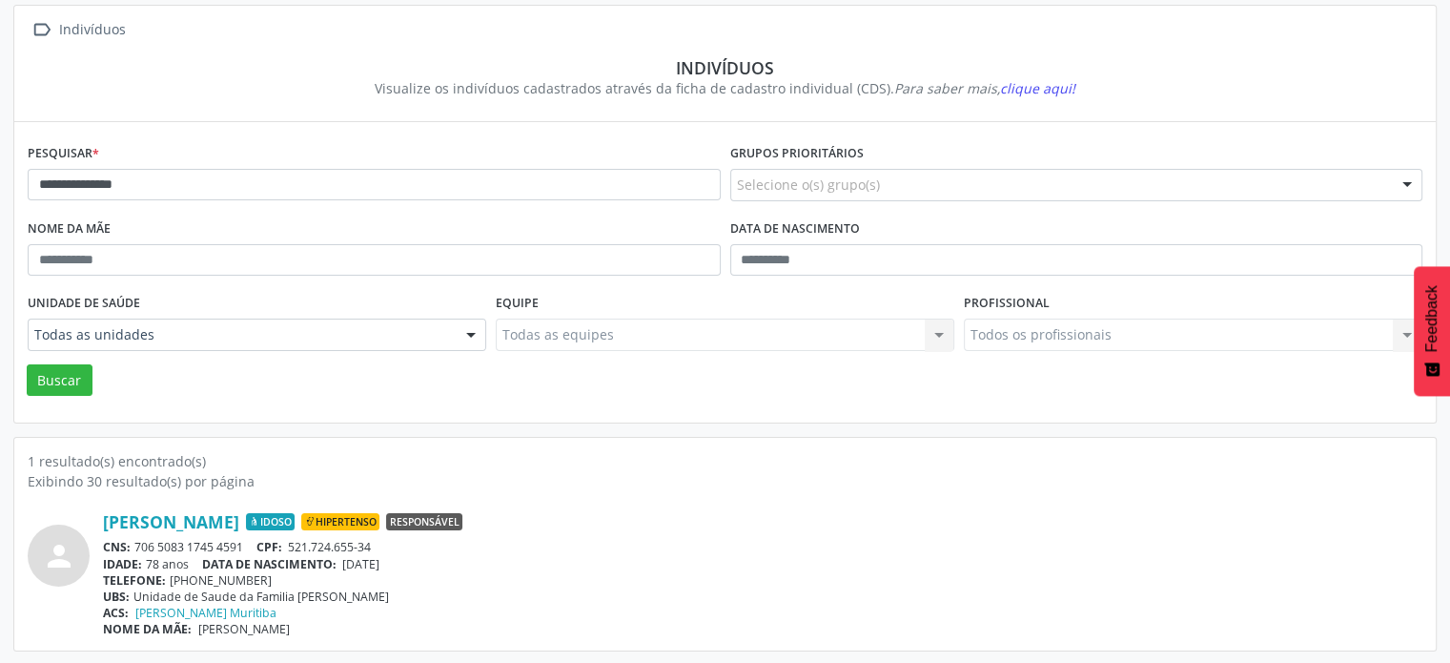
drag, startPoint x: 254, startPoint y: 542, endPoint x: 142, endPoint y: 544, distance: 111.6
click at [138, 544] on div "CNS: 706 5083 1745 4591 CPF: 521.724.655-34" at bounding box center [763, 547] width 1320 height 16
copy div "706 5083 1745 4591"
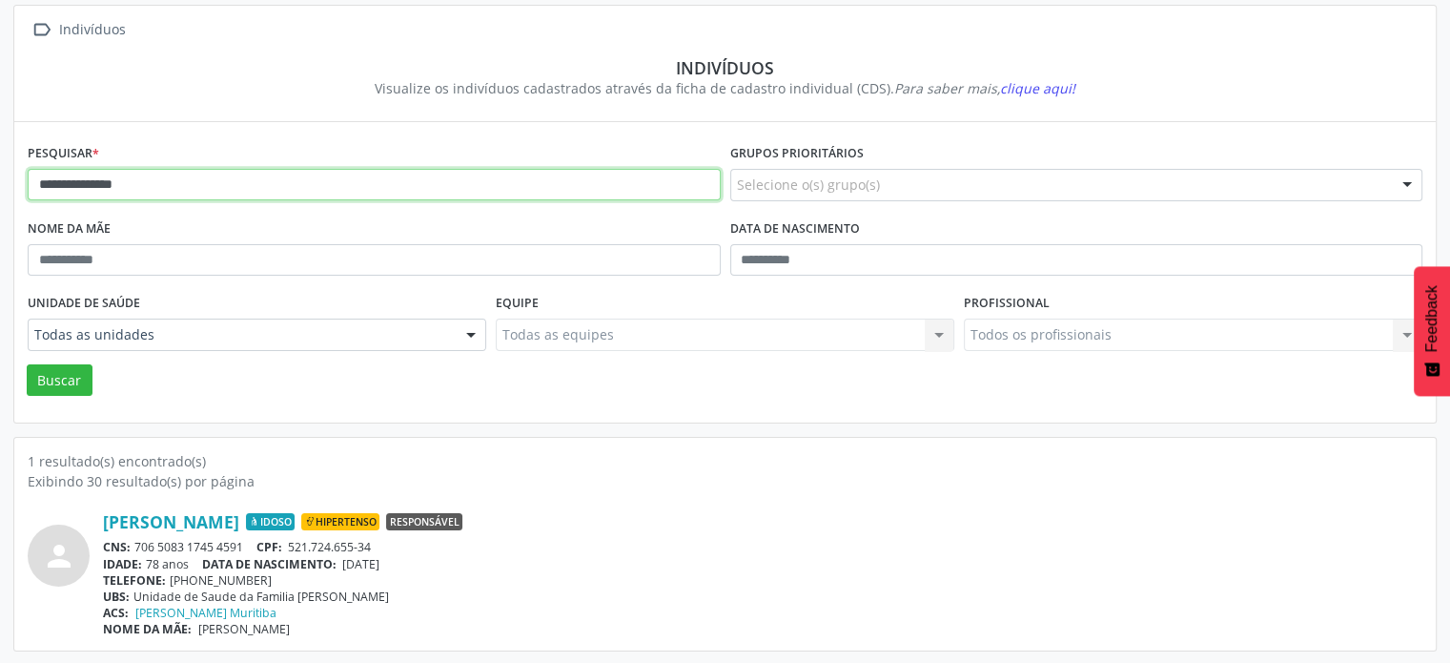
click at [251, 188] on input "**********" at bounding box center [374, 185] width 693 height 32
type input "*"
click at [27, 364] on button "Buscar" at bounding box center [60, 380] width 66 height 32
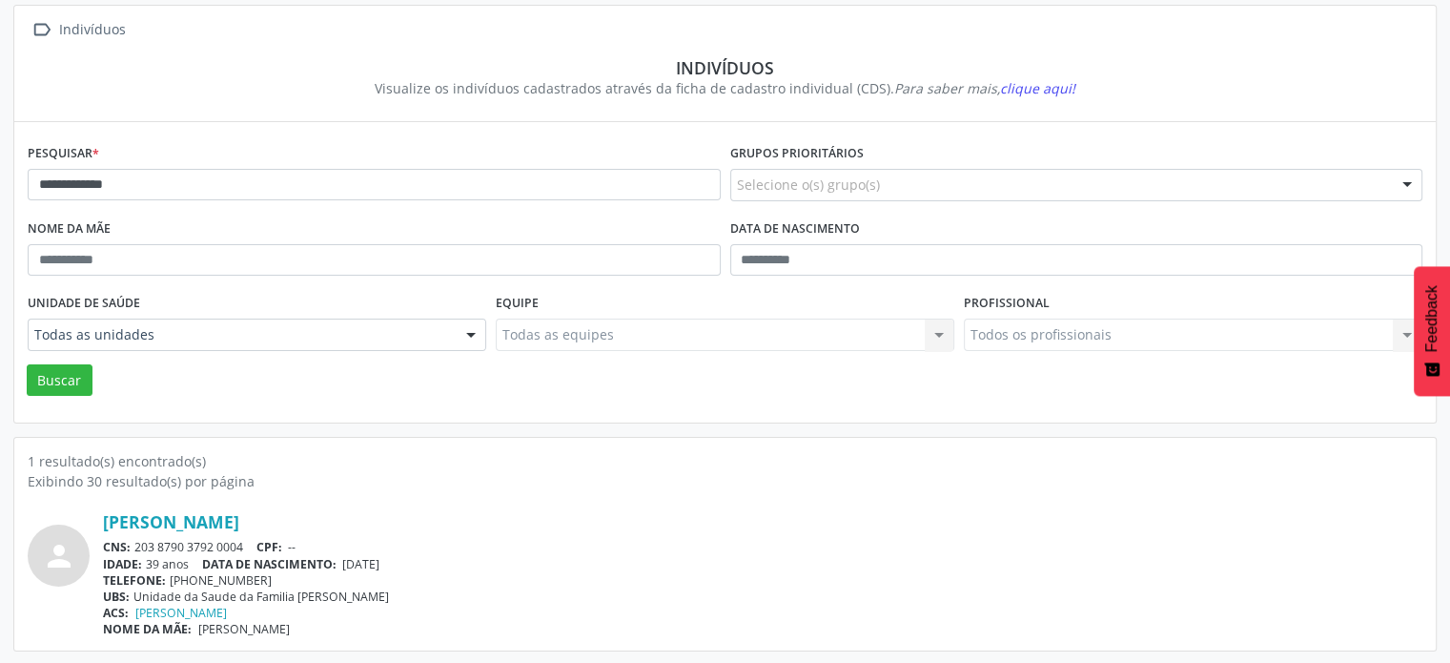
drag, startPoint x: 257, startPoint y: 538, endPoint x: 123, endPoint y: 534, distance: 134.5
click at [123, 534] on div "Adriana Rocha Santos CNS: 203 8790 3792 0004 CPF: -- IDADE: 39 anos DATA DE NAS…" at bounding box center [763, 574] width 1320 height 126
copy div ": 203 8790 3792 0004"
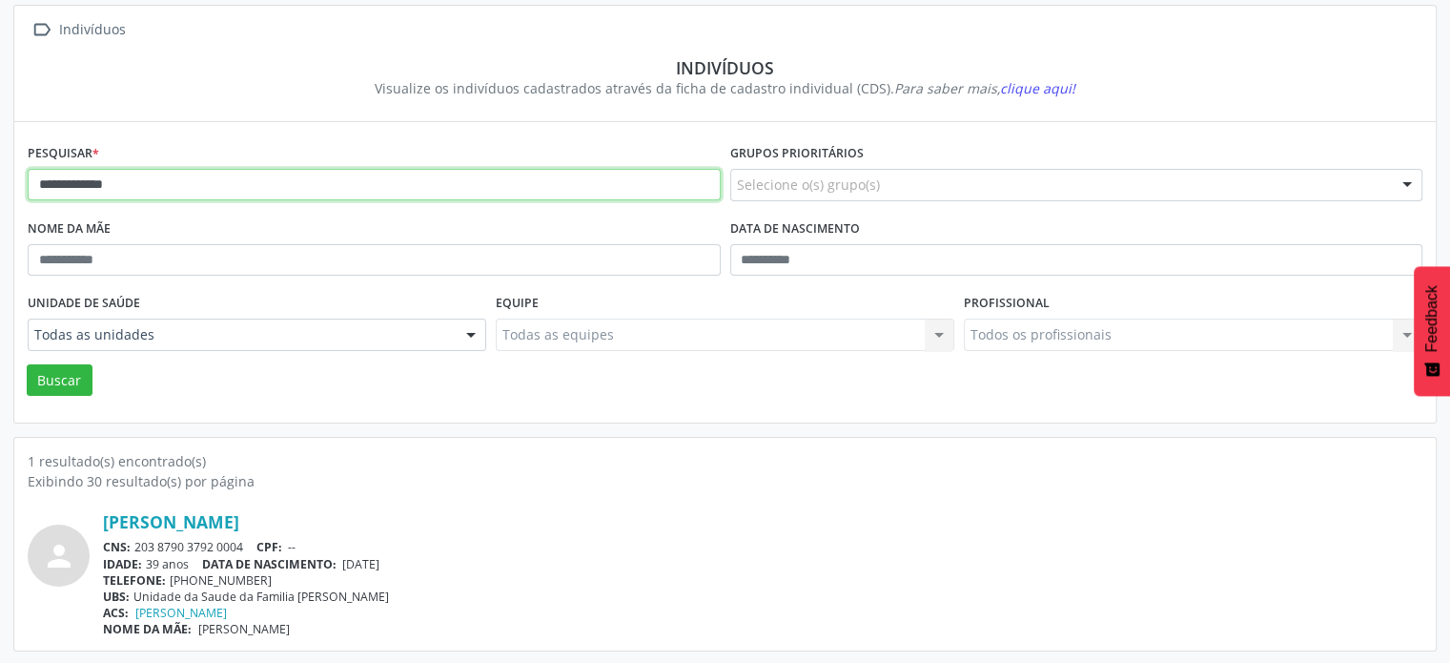
click at [297, 181] on input "**********" at bounding box center [374, 185] width 693 height 32
type input "*"
click at [27, 364] on button "Buscar" at bounding box center [60, 380] width 66 height 32
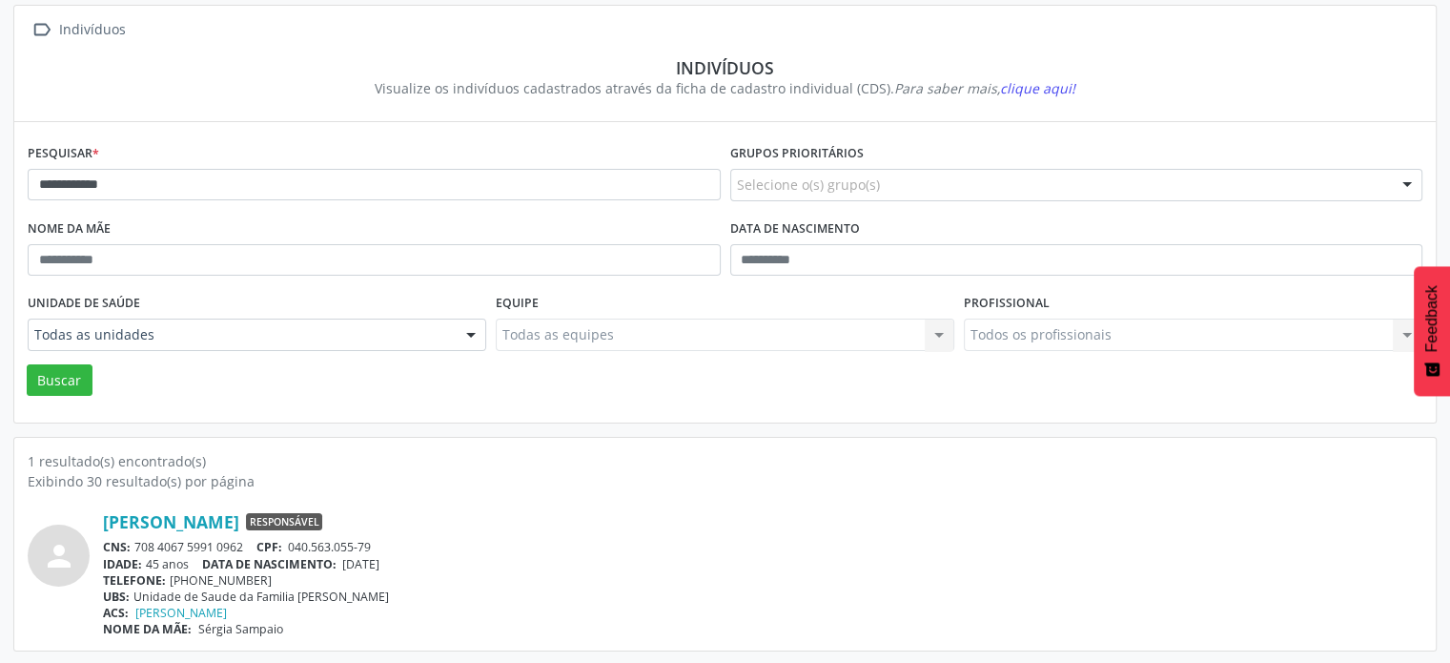
drag, startPoint x: 248, startPoint y: 542, endPoint x: 133, endPoint y: 547, distance: 114.6
click at [133, 547] on div "CNS: 708 4067 5991 0962 CPF: 040.563.055-79" at bounding box center [763, 547] width 1320 height 16
copy div "708 4067 5991 0962"
click at [194, 519] on link "Ivan Sampaio de Assis" at bounding box center [171, 521] width 136 height 21
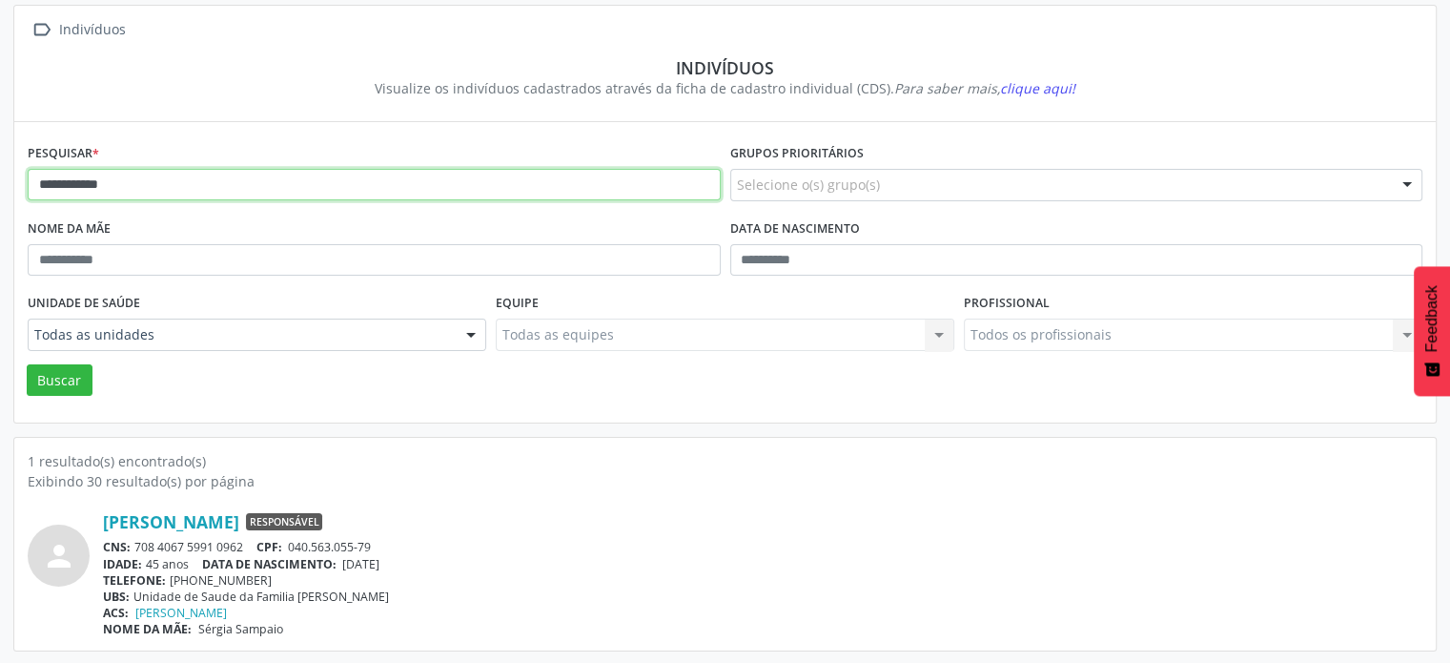
click at [408, 192] on input "**********" at bounding box center [374, 185] width 693 height 32
type input "*"
type input "**********"
click at [27, 364] on button "Buscar" at bounding box center [60, 380] width 66 height 32
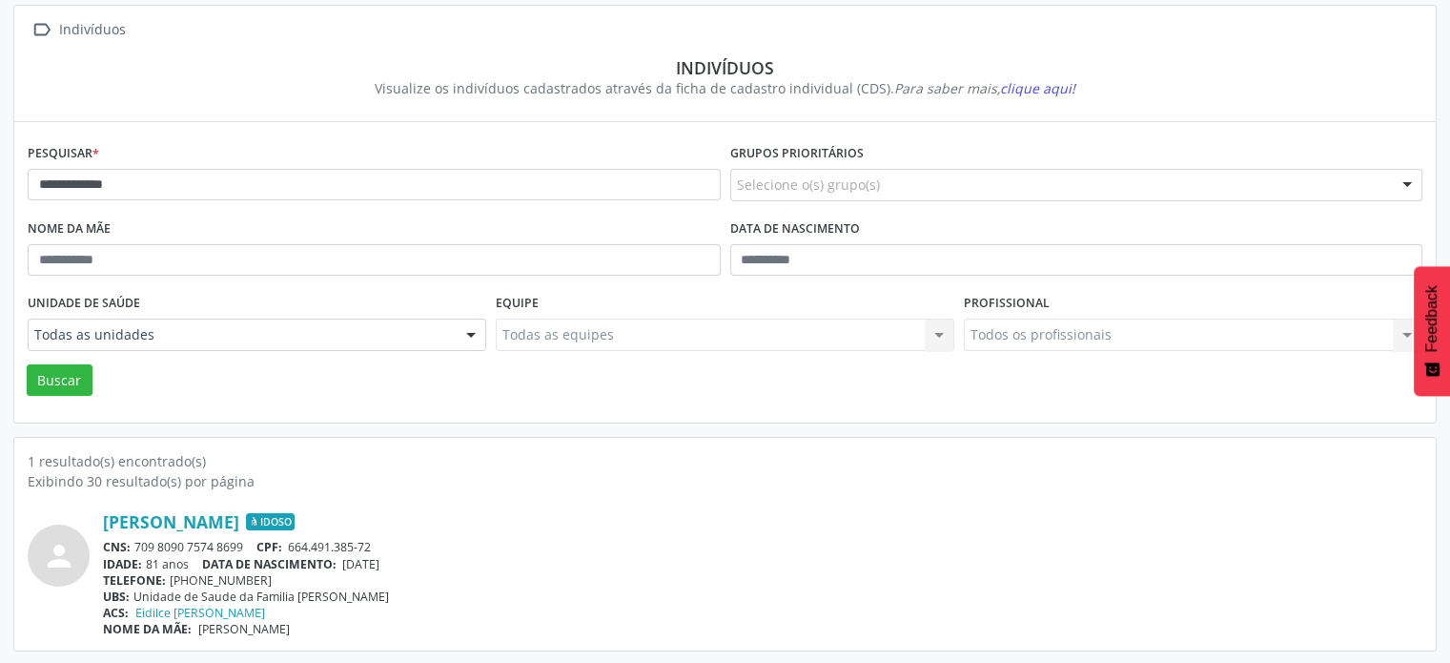
click at [239, 545] on div "CNS: 709 8090 7574 8699 CPF: 664.491.385-72" at bounding box center [763, 547] width 1320 height 16
drag, startPoint x: 807, startPoint y: 539, endPoint x: 640, endPoint y: 559, distance: 168.0
click at [782, 555] on div "Juvenal Matos dos Santos Idoso CNS: 709 8090 7574 8699 CPF: 664.491.385-72 IDAD…" at bounding box center [763, 574] width 1320 height 126
click at [1183, 506] on div "person Juvenal Matos dos Santos Idoso CNS: 709 8090 7574 8699 CPF: 664.491.385-…" at bounding box center [725, 564] width 1395 height 146
drag, startPoint x: 252, startPoint y: 541, endPoint x: 133, endPoint y: 541, distance: 118.2
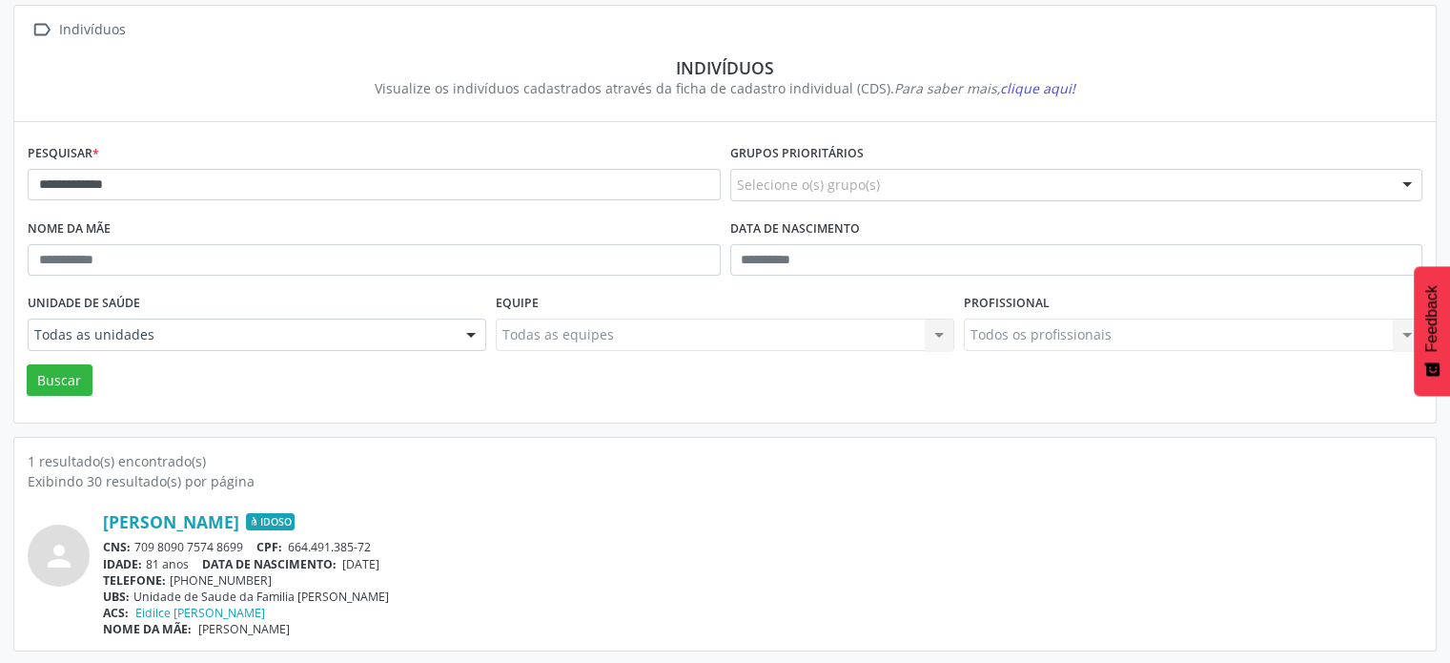
click at [133, 541] on div "CNS: 709 8090 7574 8699 CPF: 664.491.385-72" at bounding box center [763, 547] width 1320 height 16
copy div "709 8090 7574 8699"
